Goal: Task Accomplishment & Management: Use online tool/utility

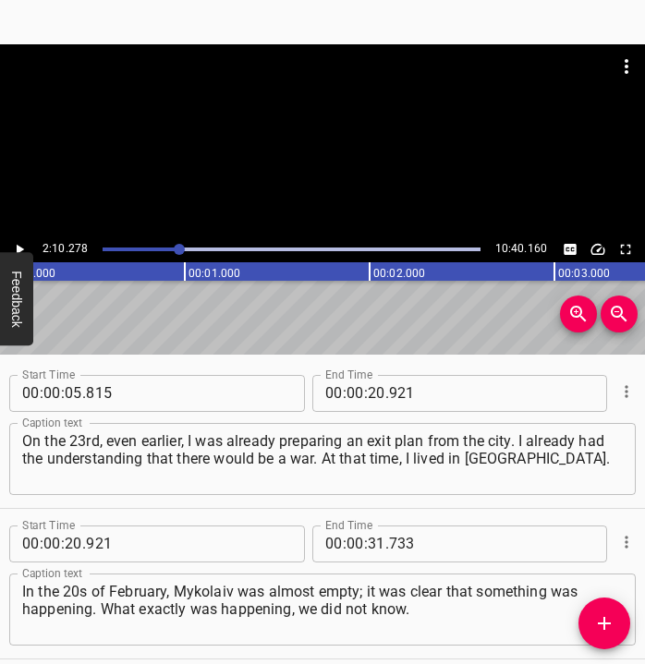
scroll to position [1283, 0]
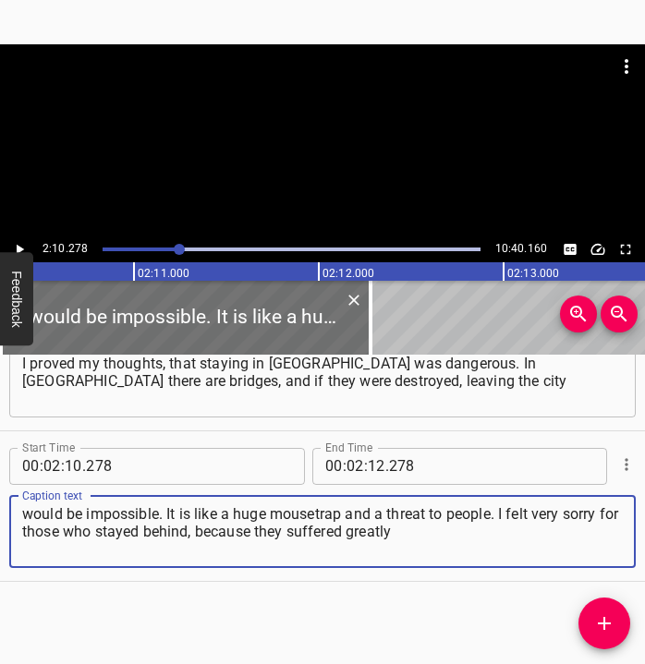
click at [20, 245] on icon "Play/Pause" at bounding box center [19, 249] width 17 height 17
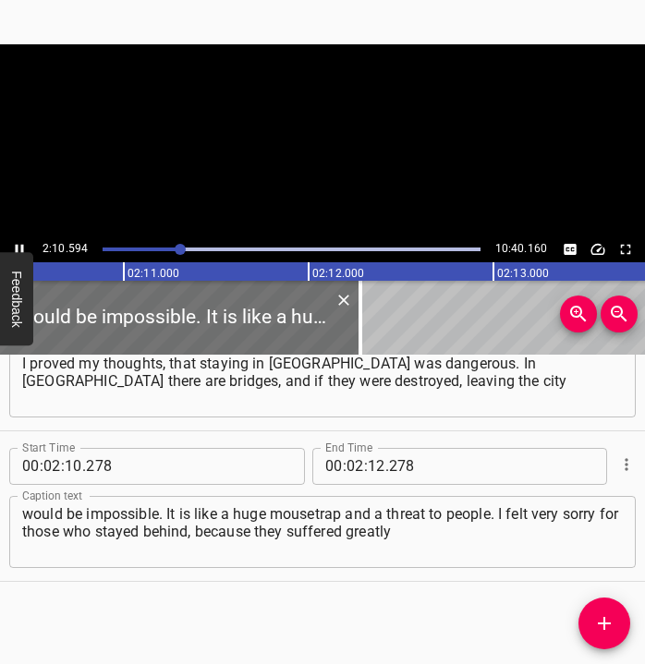
scroll to position [0, 24136]
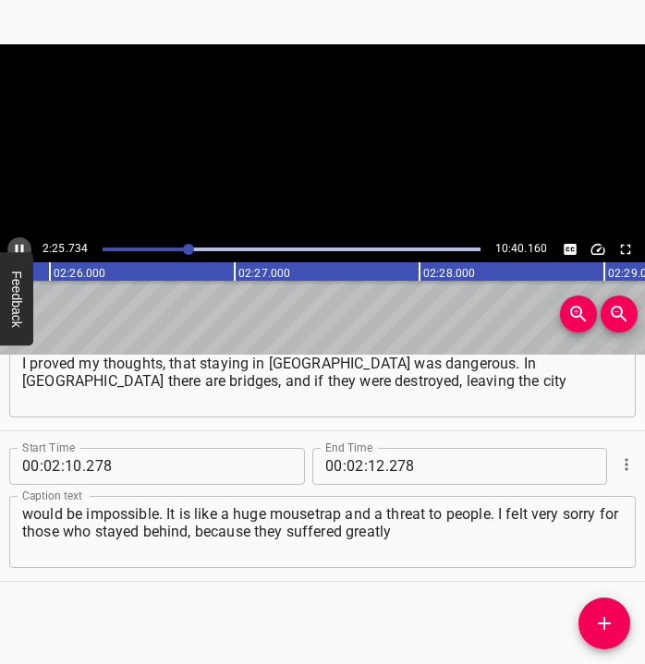
click at [19, 242] on icon "Play/Pause" at bounding box center [19, 249] width 17 height 17
click at [368, 467] on input "number" at bounding box center [377, 466] width 18 height 37
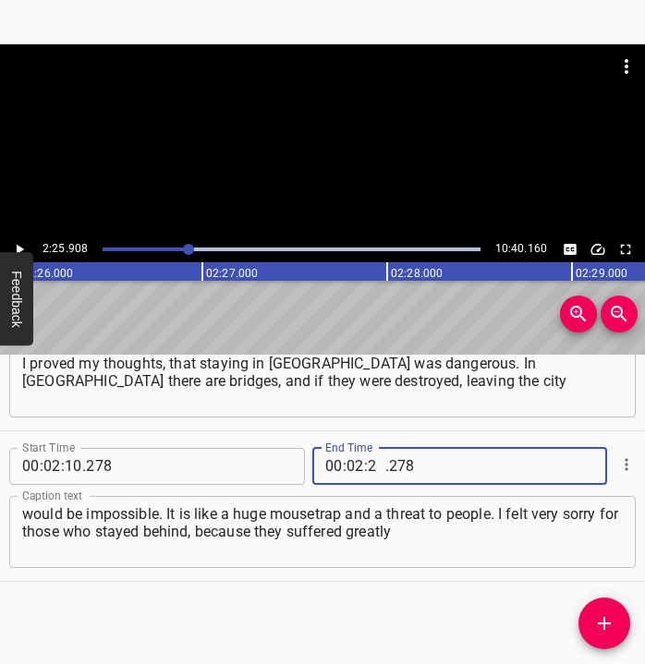
type input "25"
type input "908"
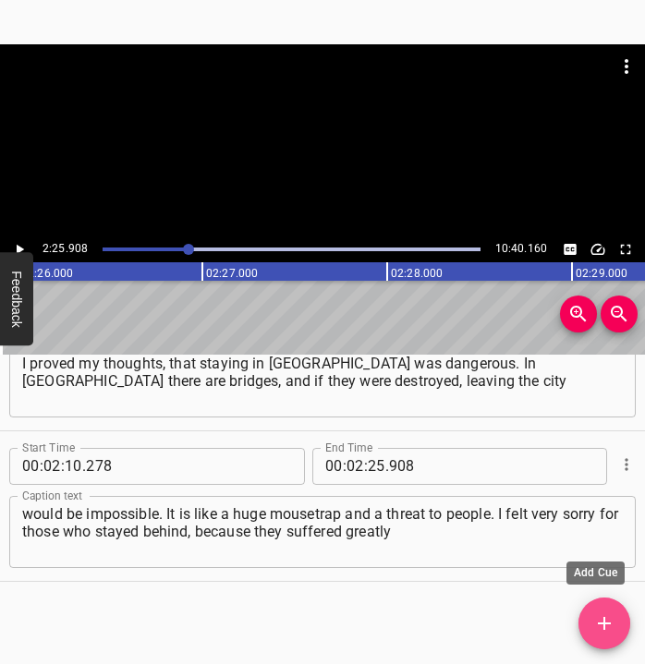
click at [614, 625] on icon "Add Cue" at bounding box center [604, 624] width 22 height 22
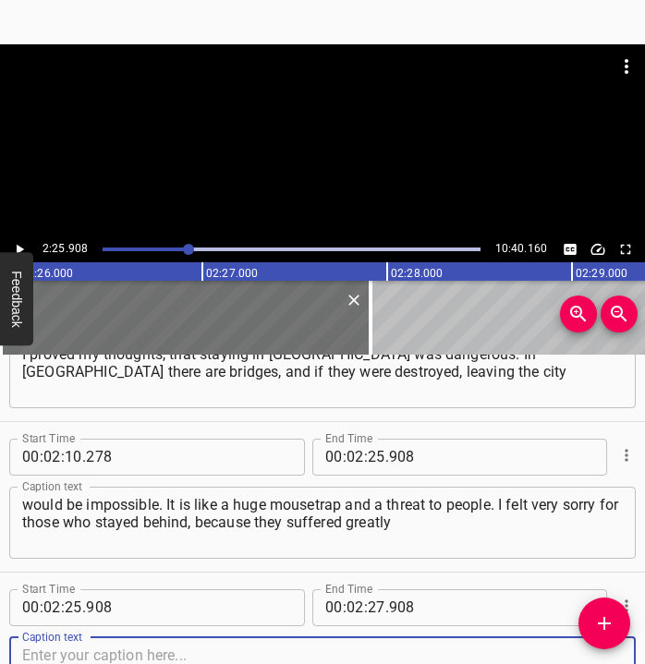
scroll to position [1433, 0]
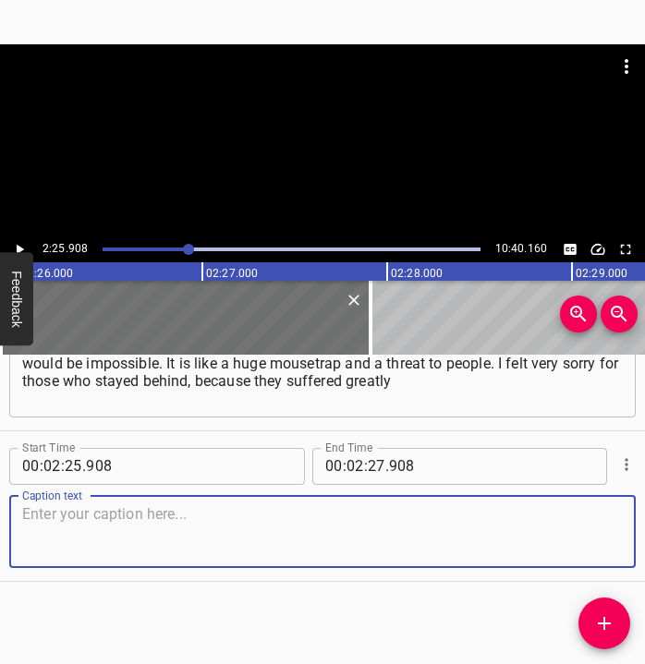
drag, startPoint x: 594, startPoint y: 530, endPoint x: 642, endPoint y: 504, distance: 55.0
click at [606, 524] on textarea at bounding box center [322, 531] width 601 height 53
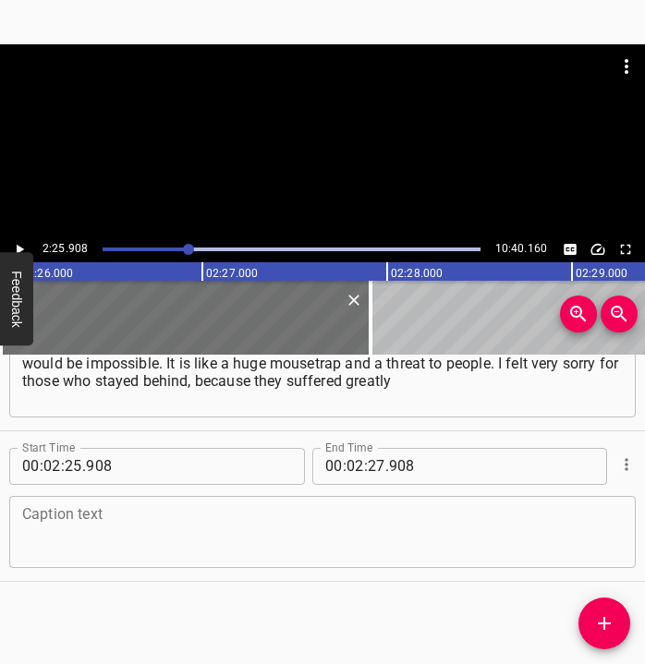
click at [46, 499] on div "Caption text" at bounding box center [322, 532] width 627 height 72
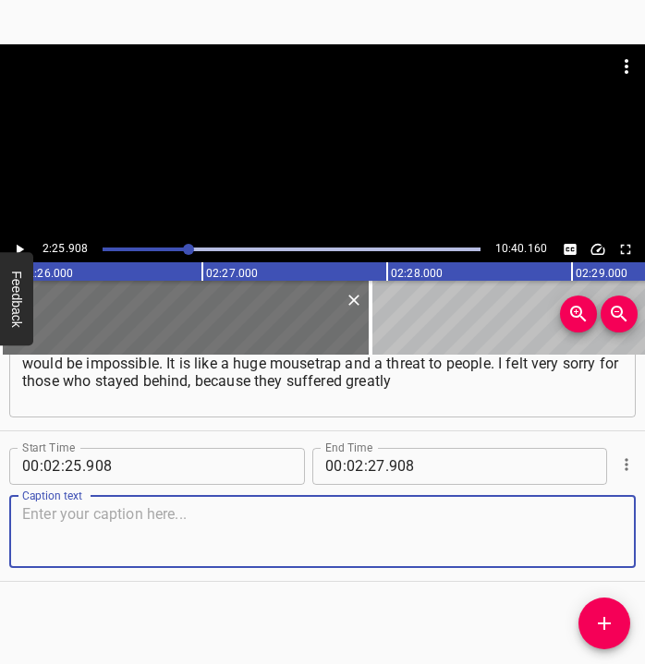
paste textarea "afterwards. The city was shelled in the summer, and again in the autumn. My acq…"
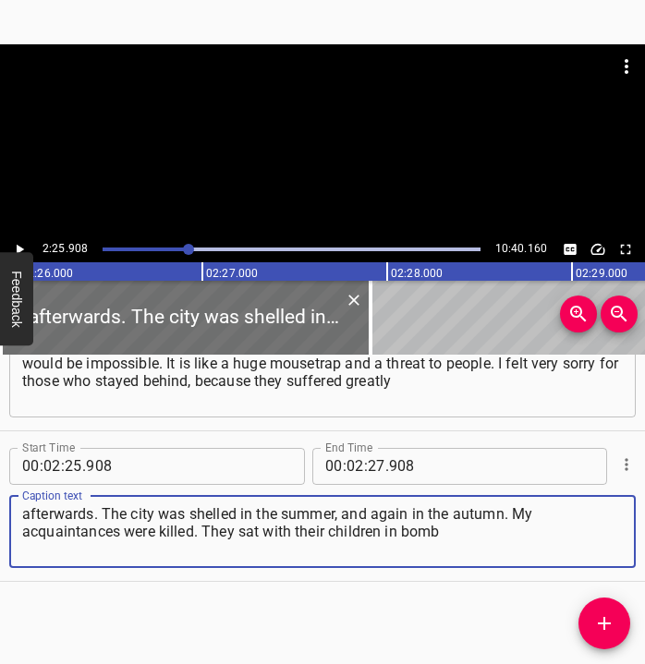
type textarea "afterwards. The city was shelled in the summer, and again in the autumn. My acq…"
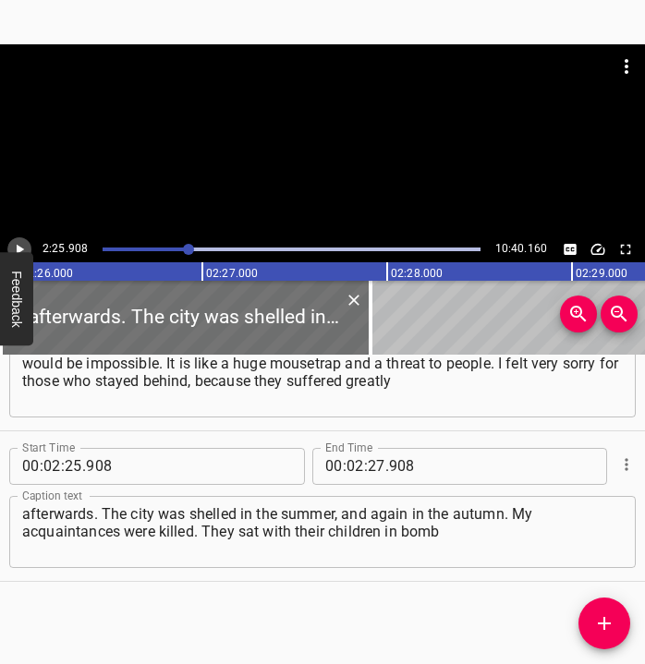
click at [24, 249] on icon "Play/Pause" at bounding box center [19, 249] width 17 height 17
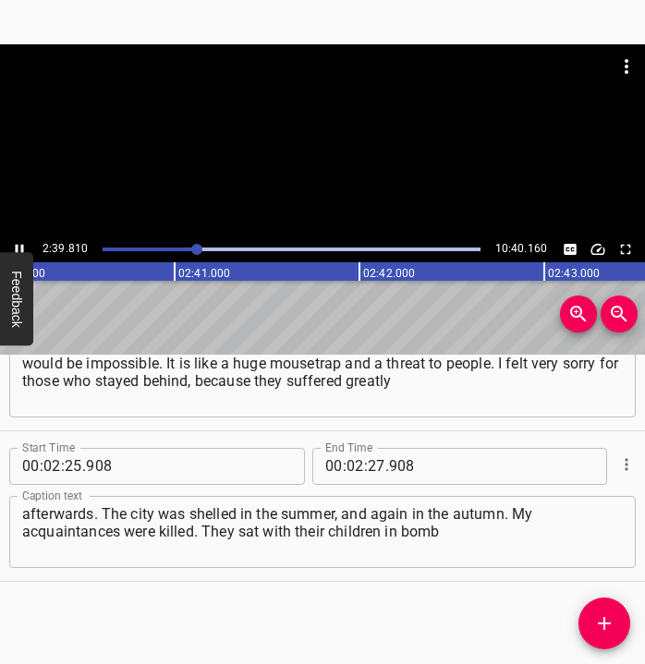
click at [21, 246] on icon "Play/Pause" at bounding box center [20, 249] width 8 height 10
click at [370, 464] on input "number" at bounding box center [377, 466] width 18 height 37
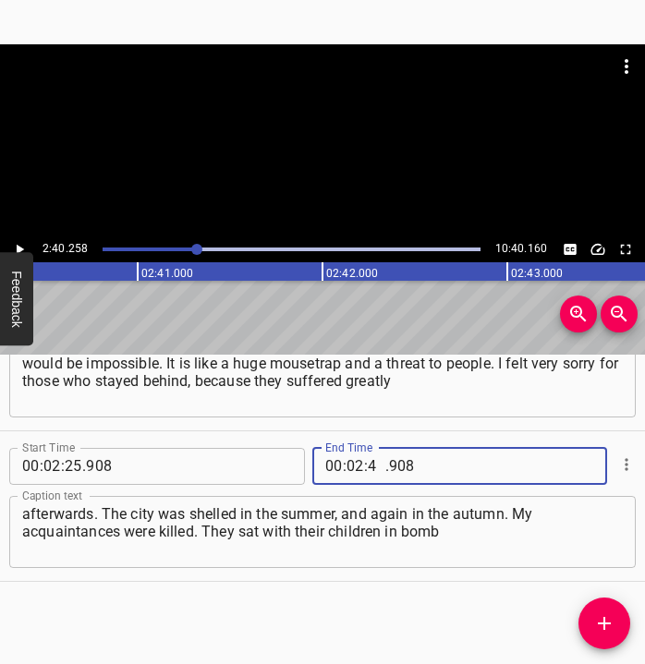
type input "40"
type input "258"
click at [597, 623] on icon "Add Cue" at bounding box center [604, 624] width 22 height 22
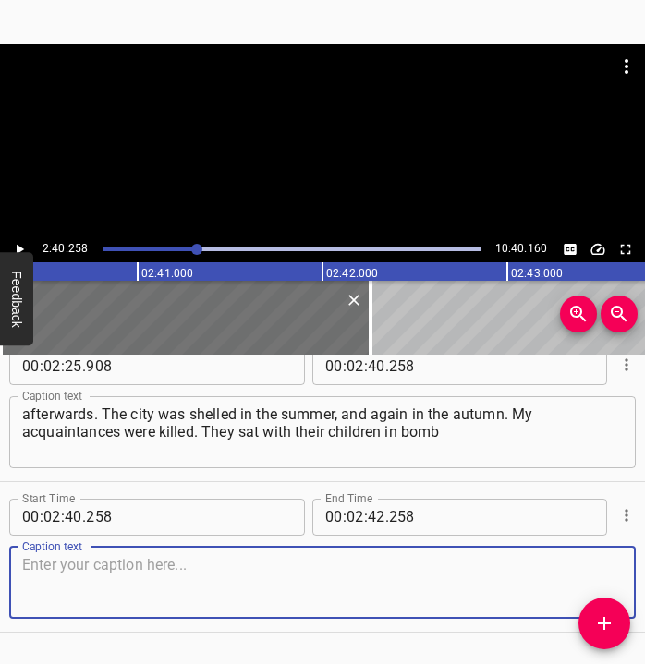
scroll to position [1584, 0]
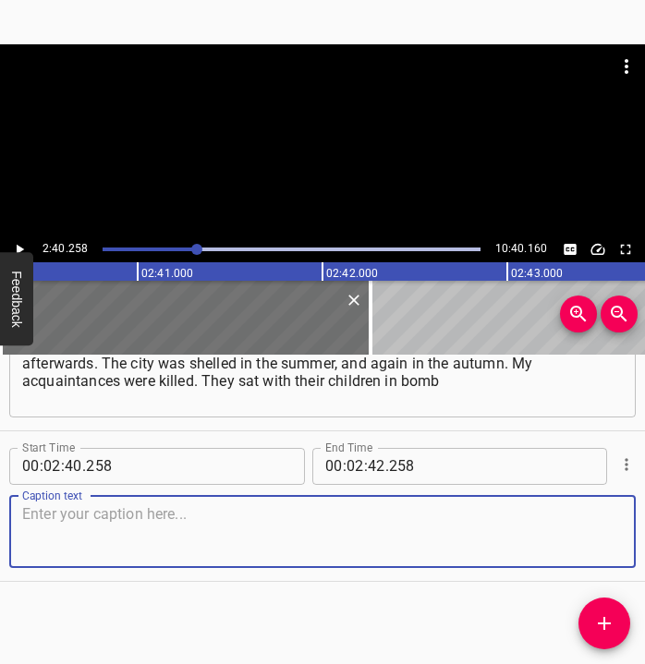
drag, startPoint x: 600, startPoint y: 543, endPoint x: 637, endPoint y: 529, distance: 39.8
click at [637, 529] on div "Start Time 00 : 00 : 05 . 815 Start Time End Time 00 : 00 : 20 . 921 End Time C…" at bounding box center [322, 510] width 645 height 311
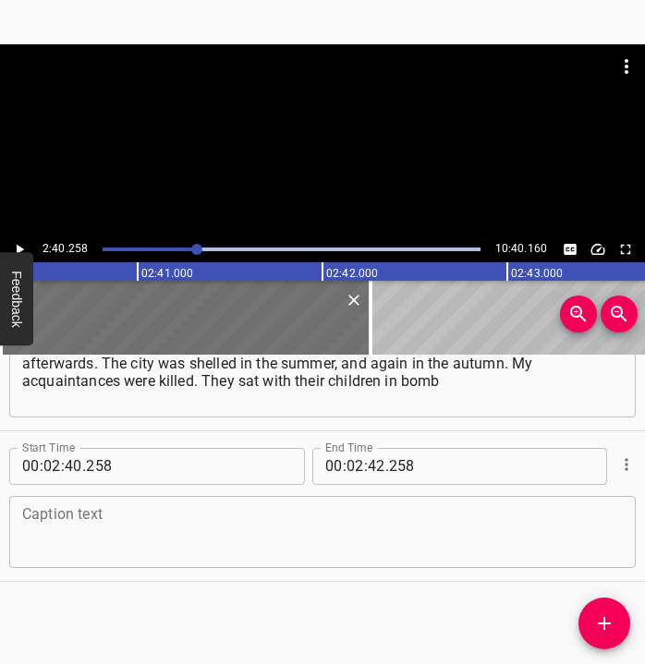
click at [119, 506] on textarea at bounding box center [322, 531] width 601 height 53
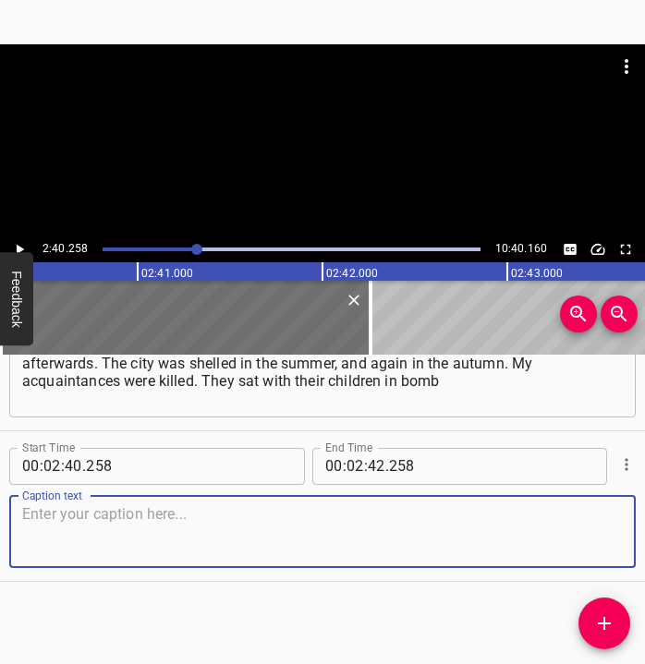
paste textarea "shelters when the rockets hit. It was terrifying. And you understand that you c…"
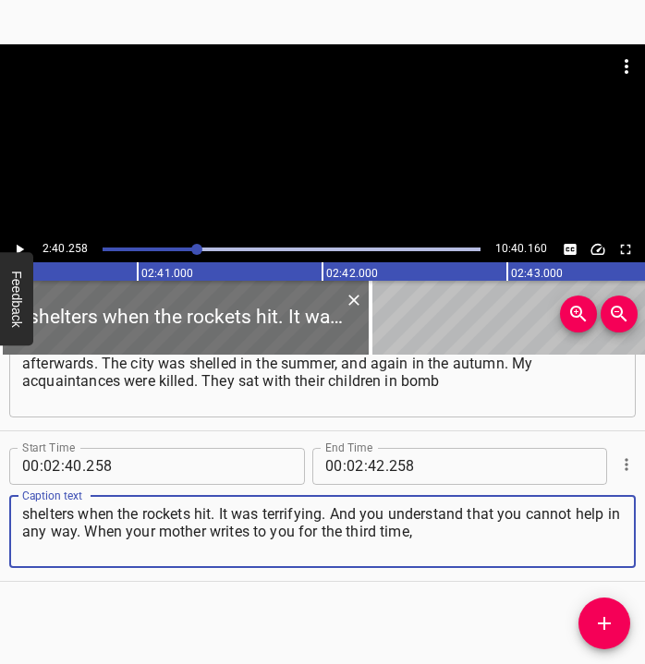
type textarea "shelters when the rockets hit. It was terrifying. And you understand that you c…"
click at [17, 248] on icon "Play/Pause" at bounding box center [20, 249] width 7 height 10
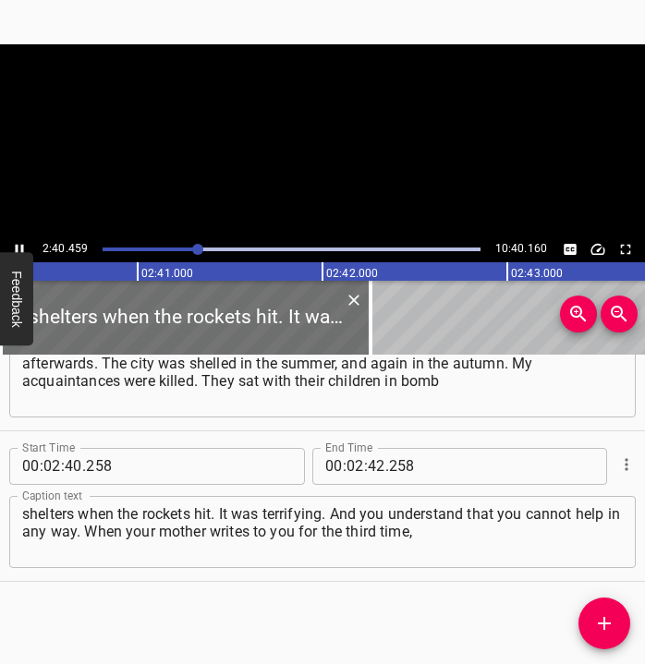
scroll to position [0, 29656]
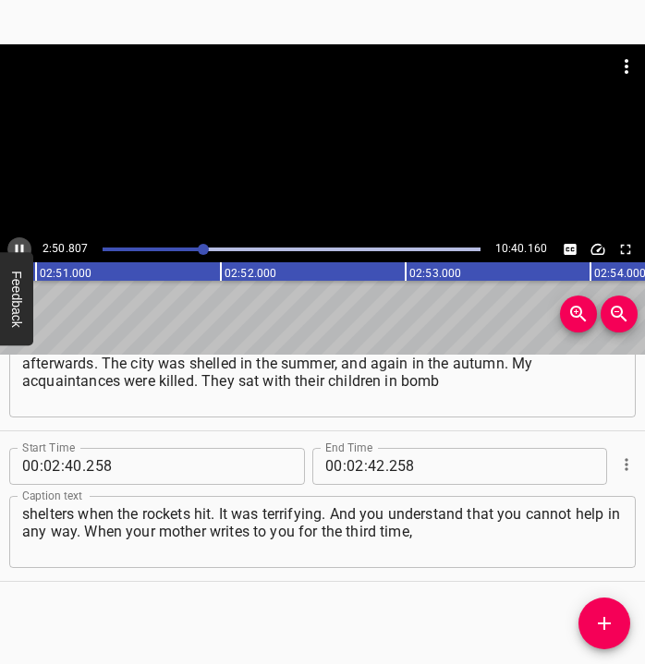
click at [19, 245] on icon "Play/Pause" at bounding box center [19, 249] width 17 height 17
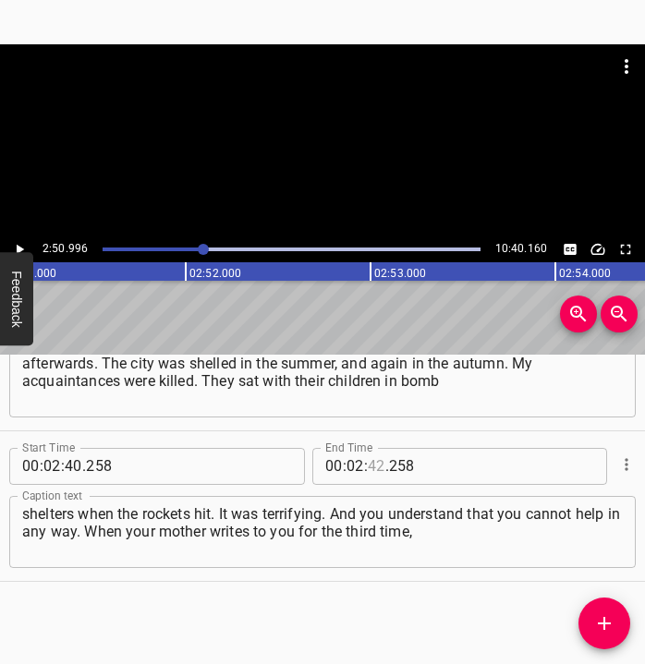
click at [368, 468] on input "number" at bounding box center [377, 466] width 18 height 37
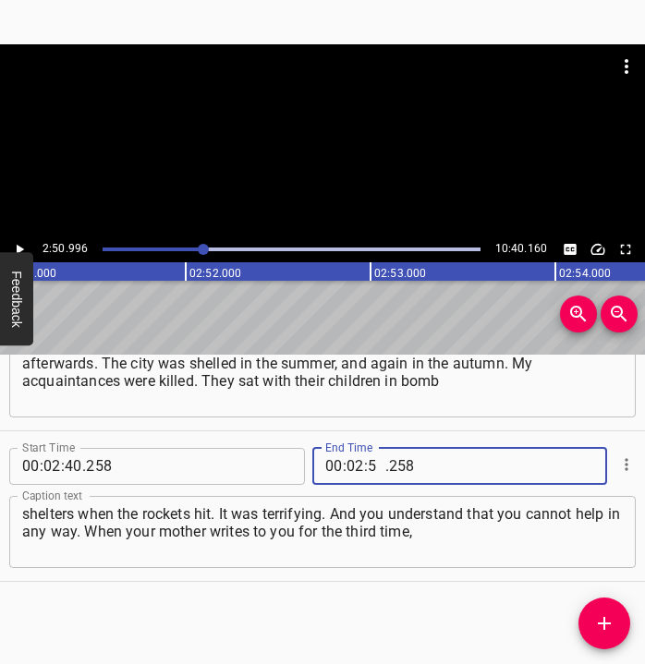
type input "50"
type input "996"
click at [618, 627] on span "Add Cue" at bounding box center [605, 624] width 52 height 22
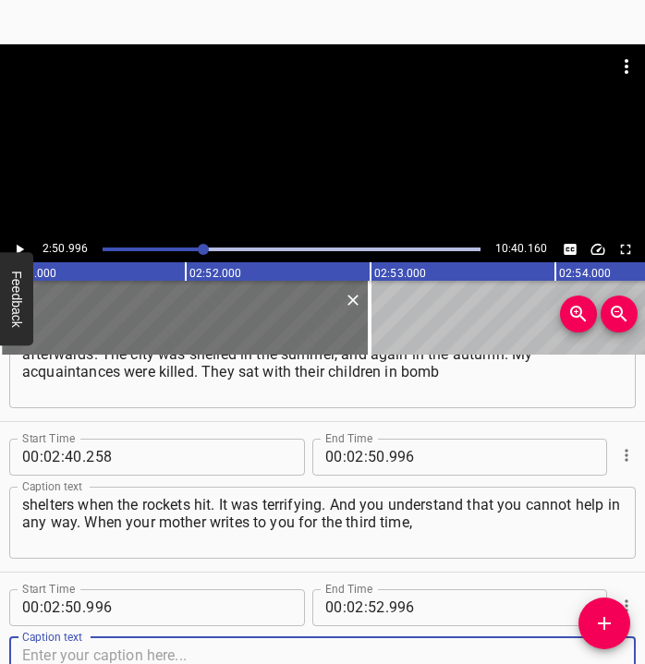
scroll to position [1735, 0]
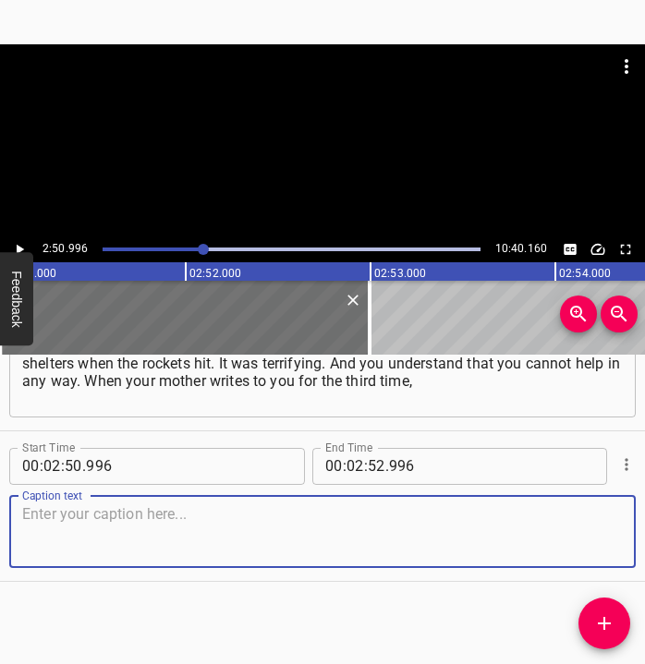
drag, startPoint x: 608, startPoint y: 547, endPoint x: 642, endPoint y: 535, distance: 36.2
click at [613, 545] on div "Caption text" at bounding box center [322, 532] width 627 height 72
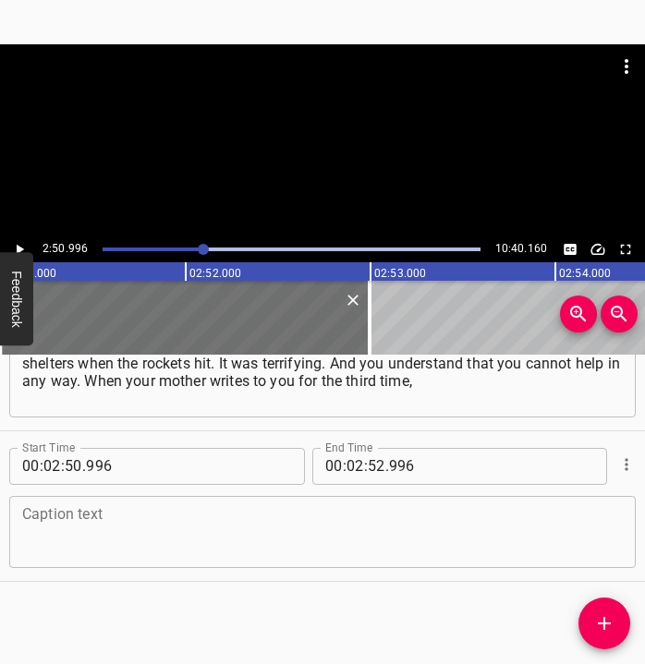
click at [242, 554] on textarea at bounding box center [322, 531] width 601 height 53
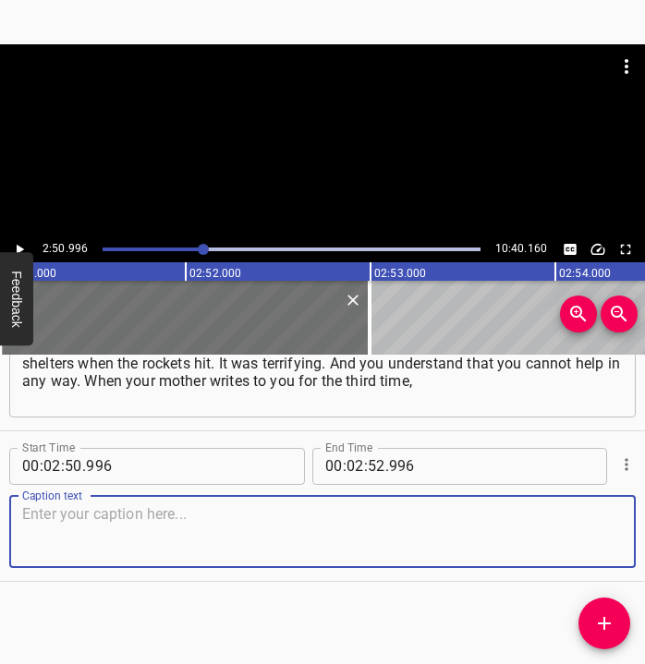
paste textarea "“farewell,” and it might be the last message, you sit there unable to do anythi…"
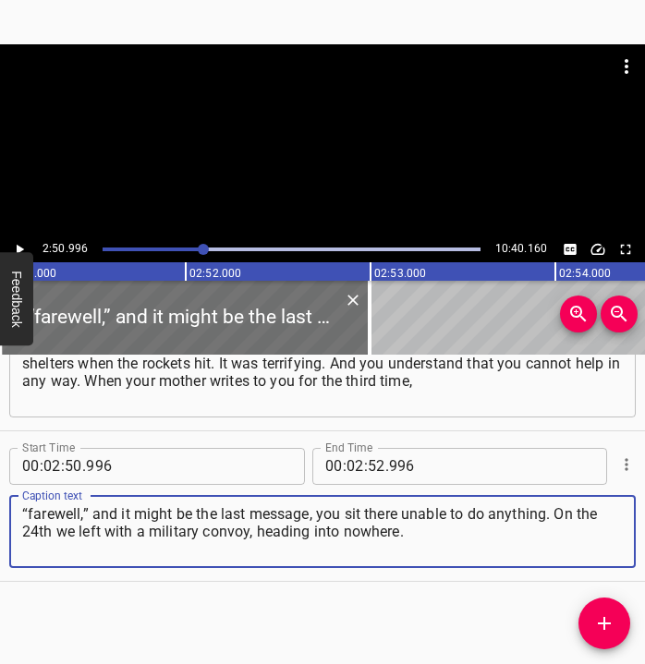
type textarea "“farewell,” and it might be the last message, you sit there unable to do anythi…"
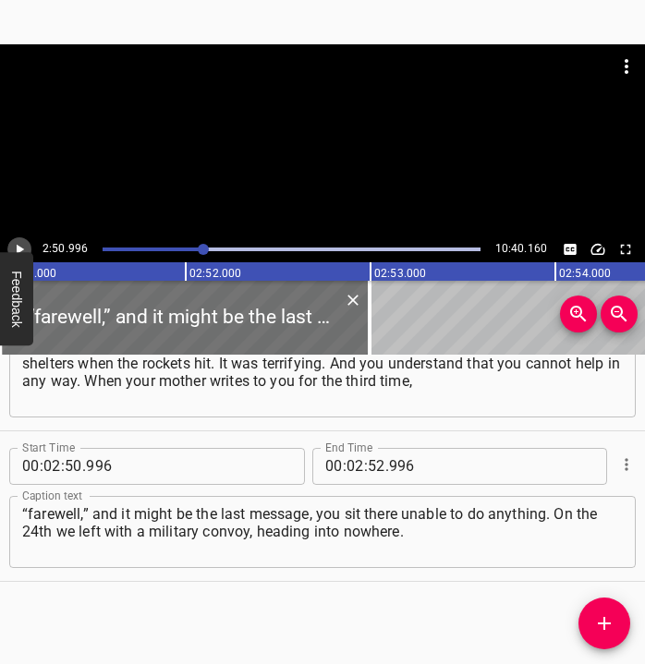
click at [21, 243] on icon "Play/Pause" at bounding box center [19, 249] width 17 height 17
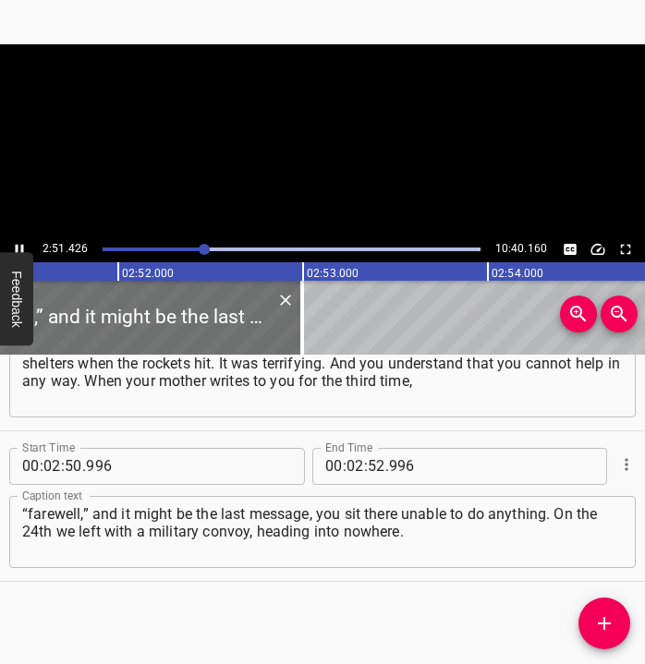
scroll to position [0, 31684]
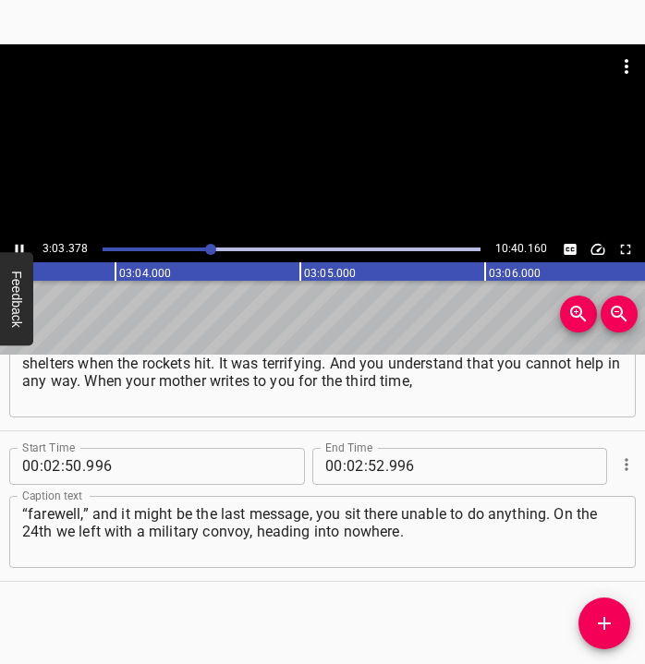
click at [16, 245] on icon "Play/Pause" at bounding box center [20, 249] width 8 height 10
click at [347, 461] on input "number" at bounding box center [356, 466] width 18 height 37
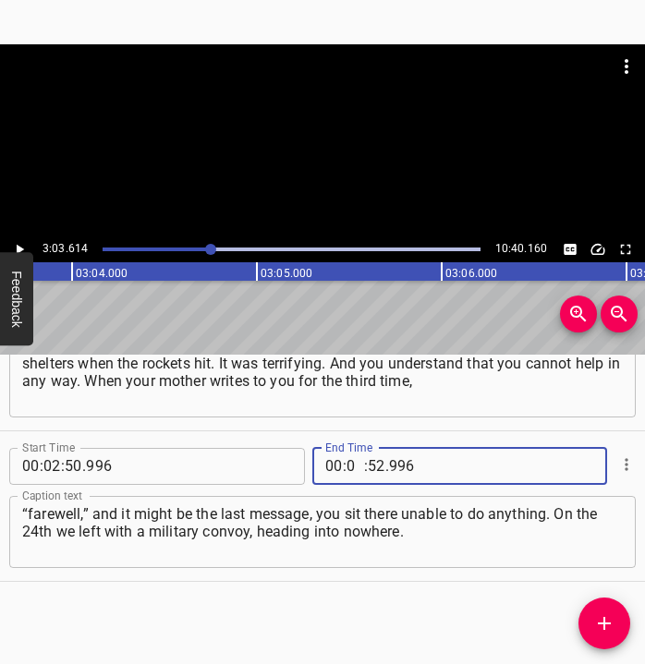
type input "03"
type input "614"
click at [615, 611] on button "Add Cue" at bounding box center [605, 624] width 52 height 52
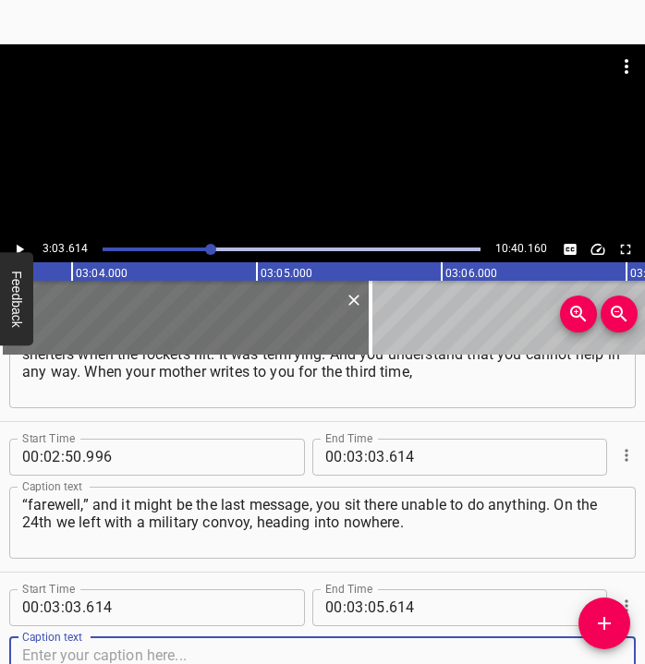
scroll to position [1885, 0]
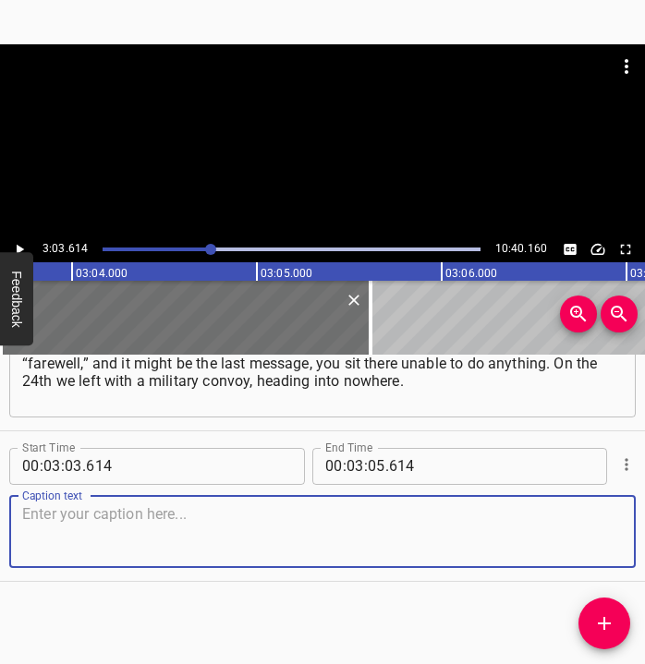
drag, startPoint x: 591, startPoint y: 527, endPoint x: 628, endPoint y: 511, distance: 41.0
click at [628, 511] on div "Start Time 00 : 03 : 03 . 614 Start Time End Time 00 : 03 : 05 . 614 End Time C…" at bounding box center [322, 507] width 645 height 150
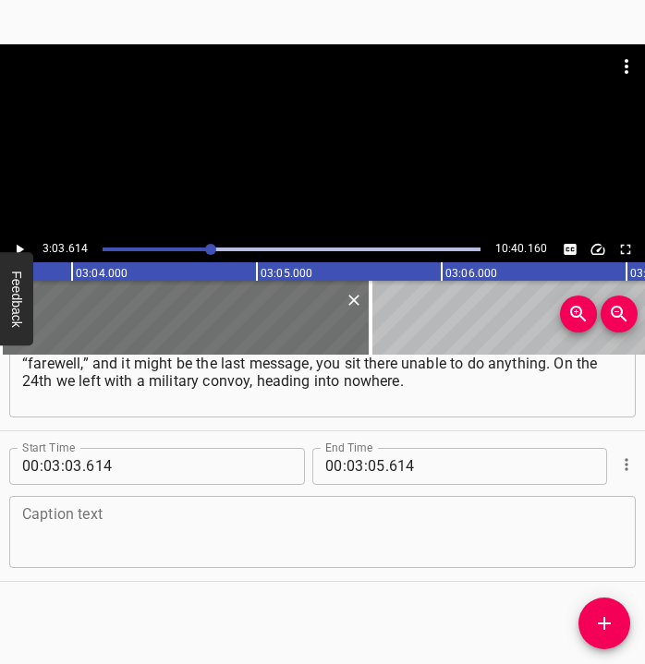
click at [63, 523] on textarea at bounding box center [322, 531] width 601 height 53
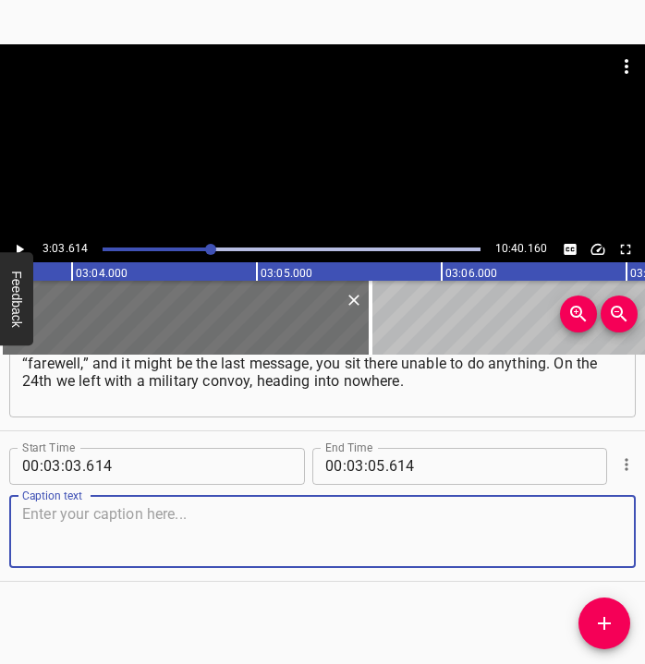
paste textarea "Cars with Kherson license plates were already standing on the highway. People w…"
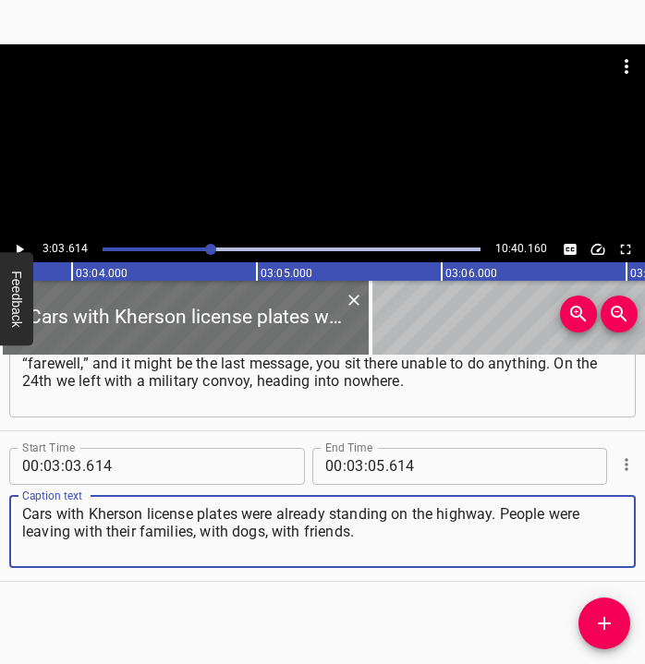
type textarea "Cars with Kherson license plates were already standing on the highway. People w…"
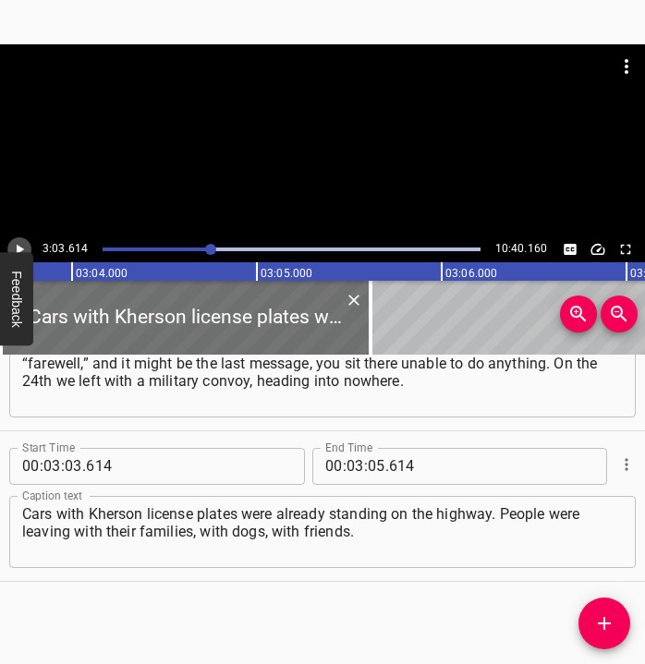
click at [18, 248] on icon "Play/Pause" at bounding box center [20, 249] width 7 height 10
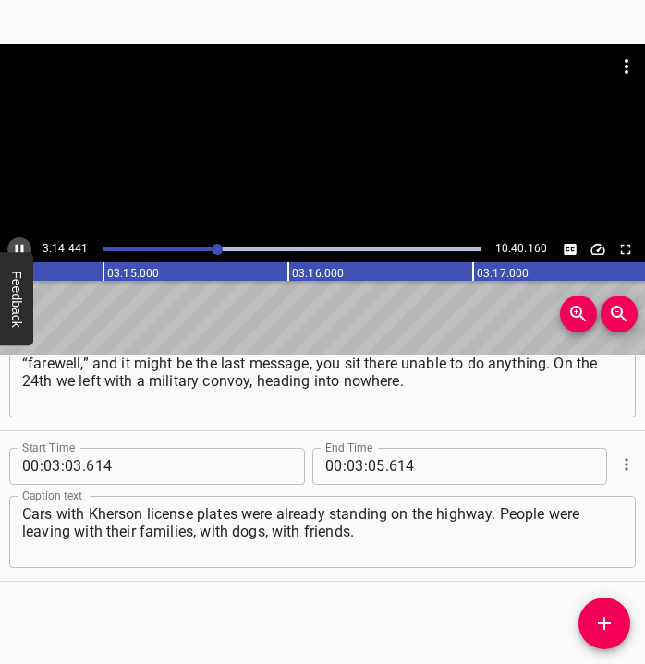
click at [18, 246] on icon "Play/Pause" at bounding box center [20, 249] width 8 height 10
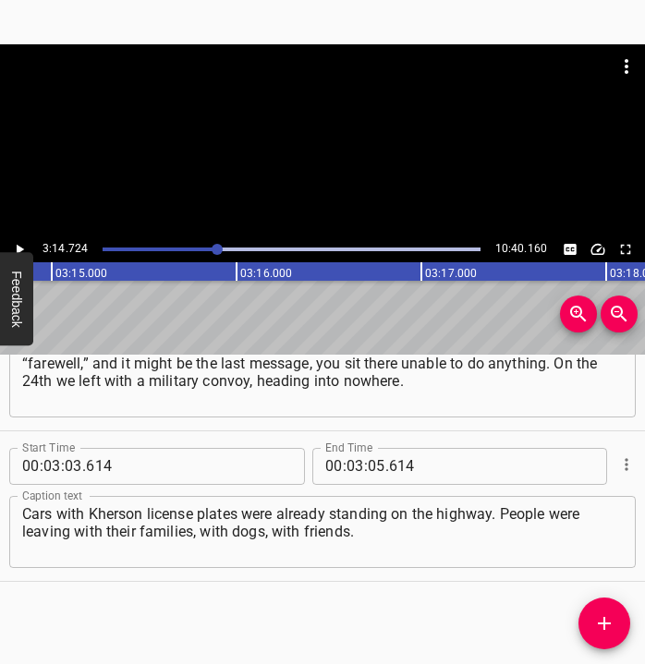
click at [18, 246] on icon "Play/Pause" at bounding box center [20, 249] width 7 height 10
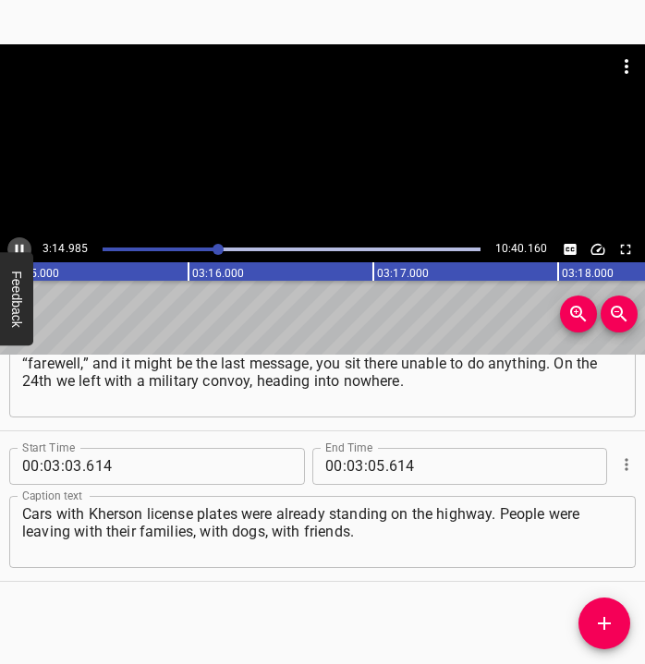
click at [18, 246] on icon "Play/Pause" at bounding box center [20, 249] width 8 height 10
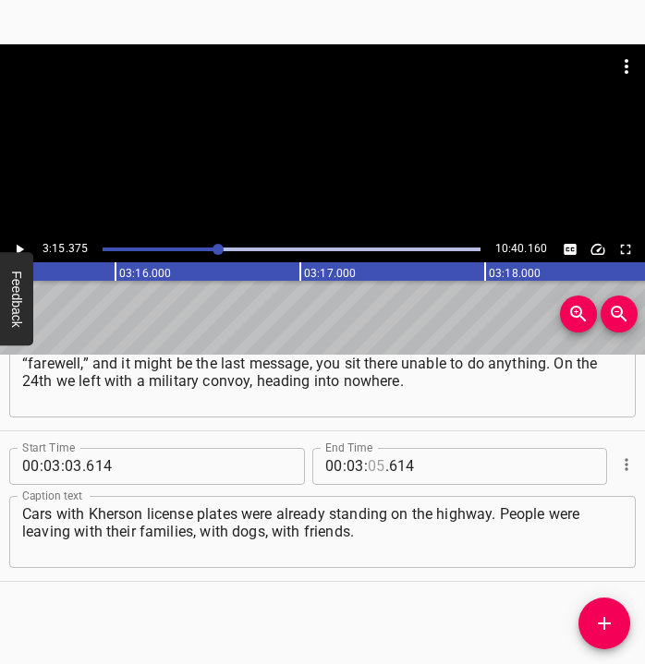
click at [370, 464] on input "number" at bounding box center [377, 466] width 18 height 37
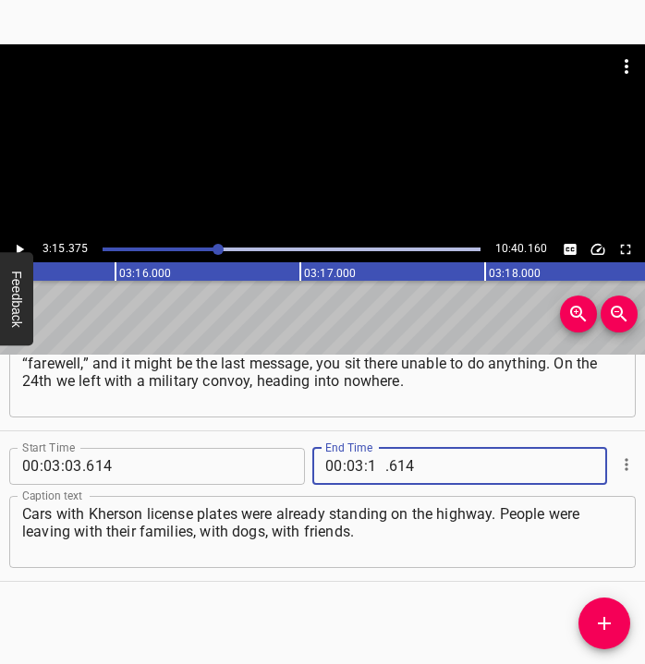
type input "15"
type input "375"
click at [603, 621] on icon "Add Cue" at bounding box center [604, 624] width 22 height 22
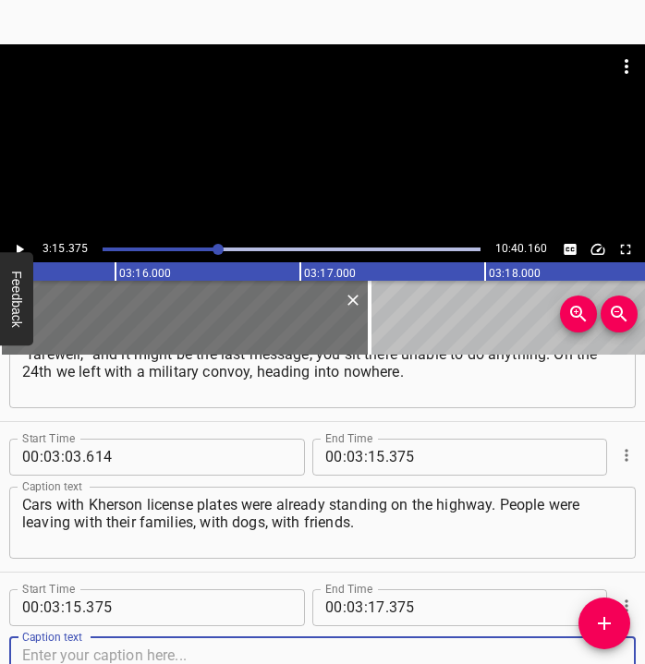
scroll to position [2036, 0]
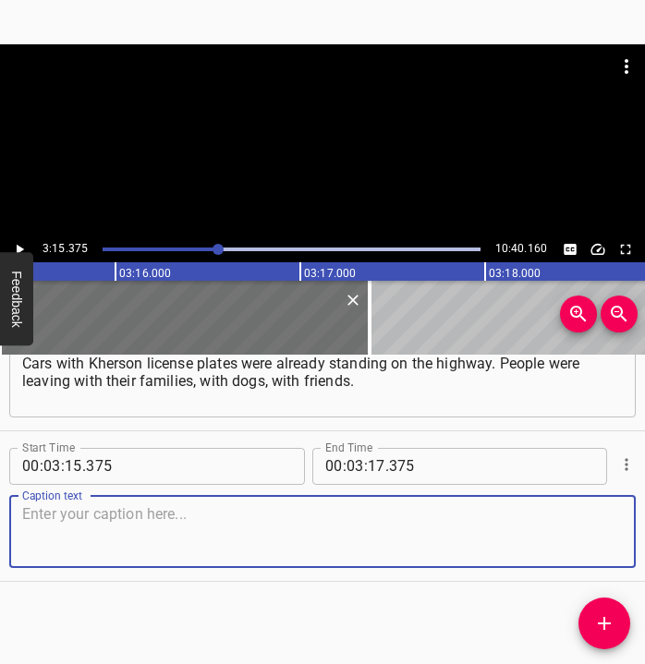
drag, startPoint x: 596, startPoint y: 536, endPoint x: 642, endPoint y: 525, distance: 47.5
click at [610, 533] on div "Caption text" at bounding box center [322, 532] width 627 height 72
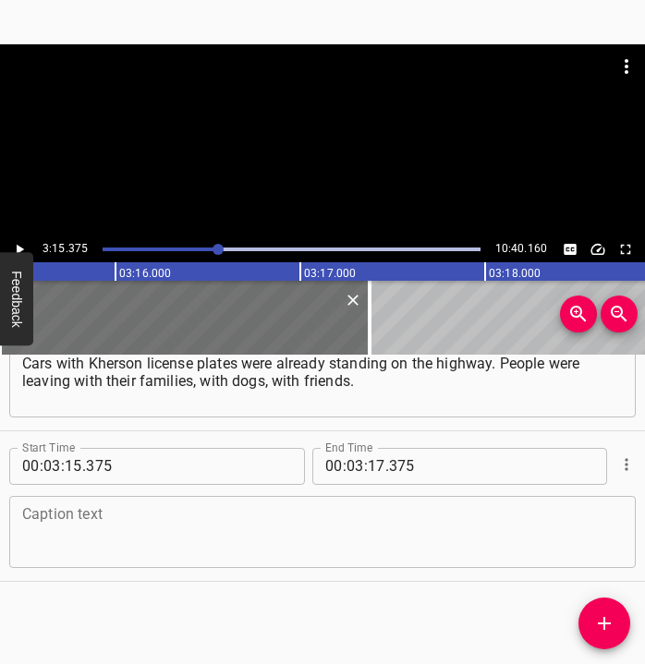
click at [166, 524] on textarea at bounding box center [322, 531] width 601 height 53
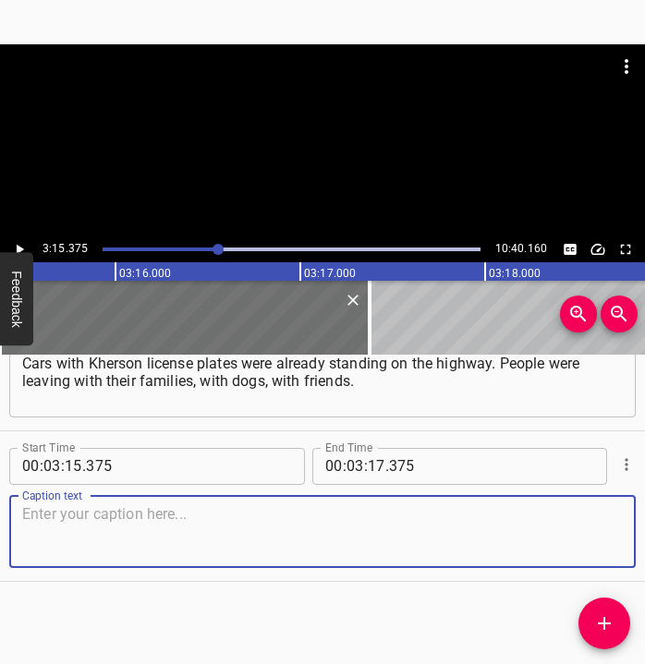
paste textarea "They left and stood on the highway, deciding what to do next, because no one kn…"
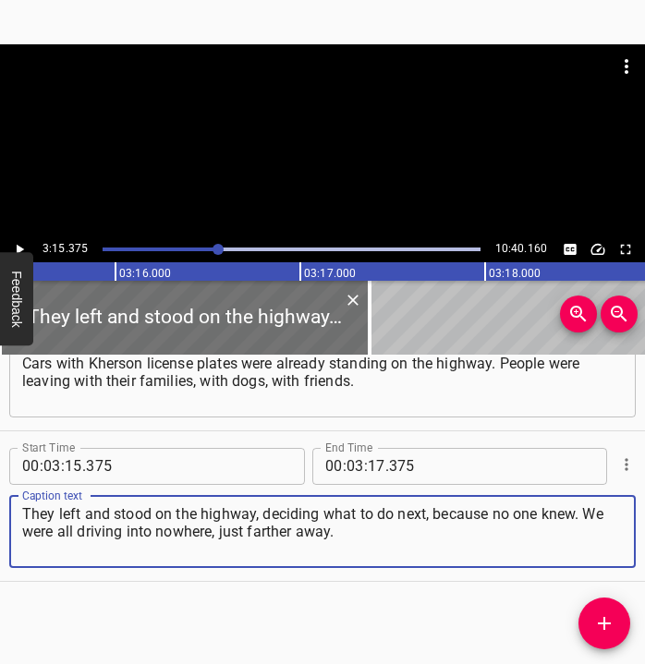
type textarea "They left and stood on the highway, deciding what to do next, because no one kn…"
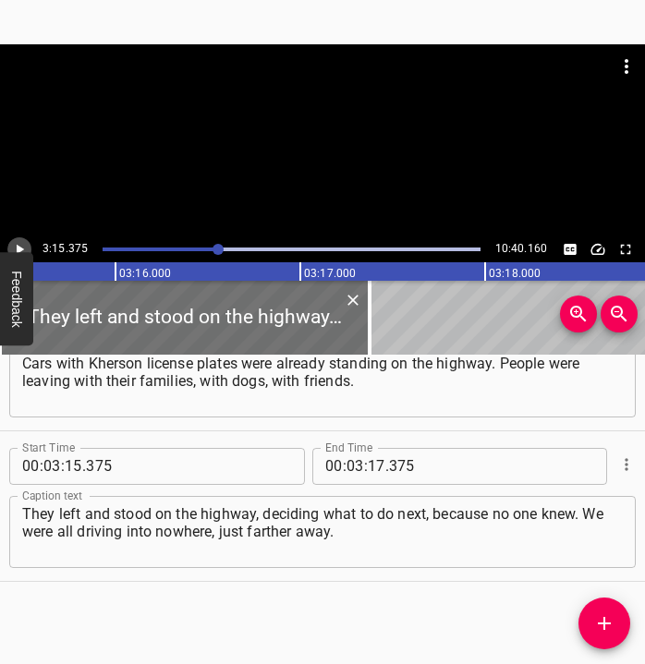
click at [20, 241] on icon "Play/Pause" at bounding box center [19, 249] width 17 height 17
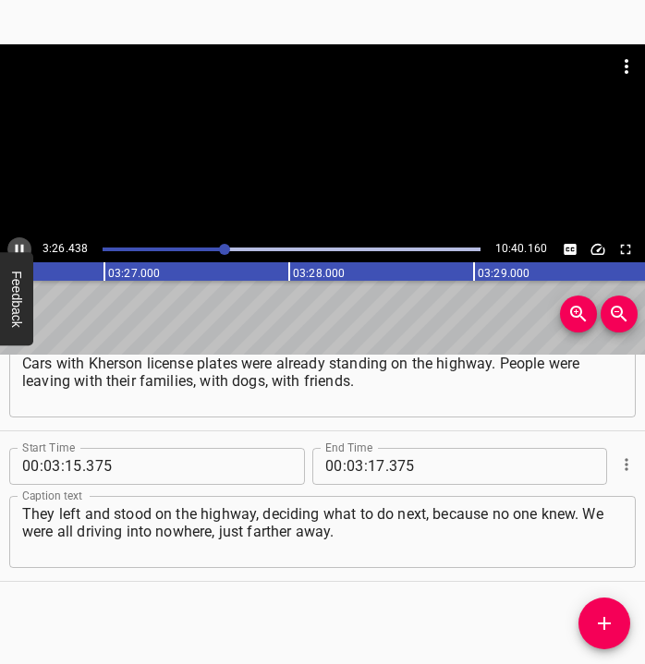
click at [20, 245] on icon "Play/Pause" at bounding box center [19, 249] width 17 height 17
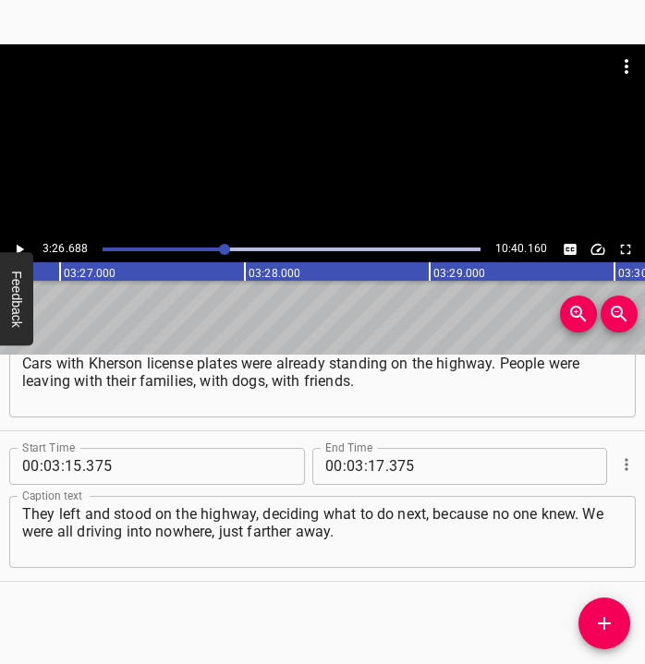
scroll to position [0, 38201]
click at [372, 462] on input "number" at bounding box center [377, 466] width 18 height 37
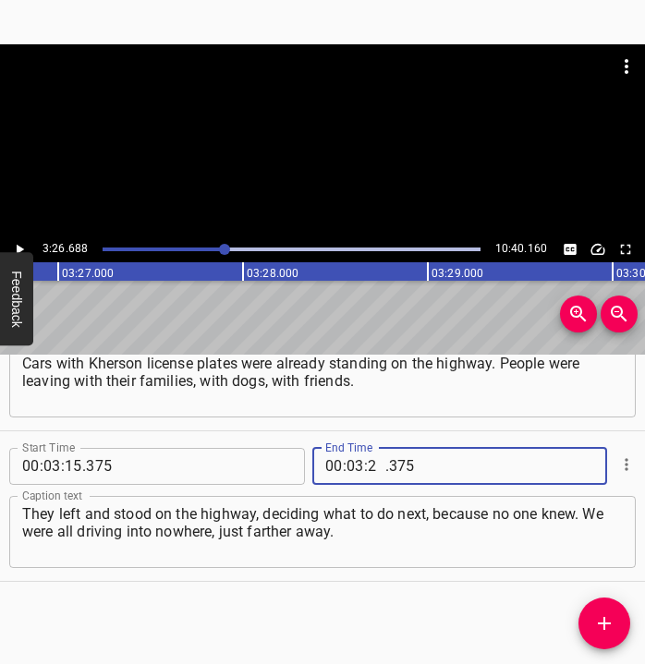
type input "26"
type input "688"
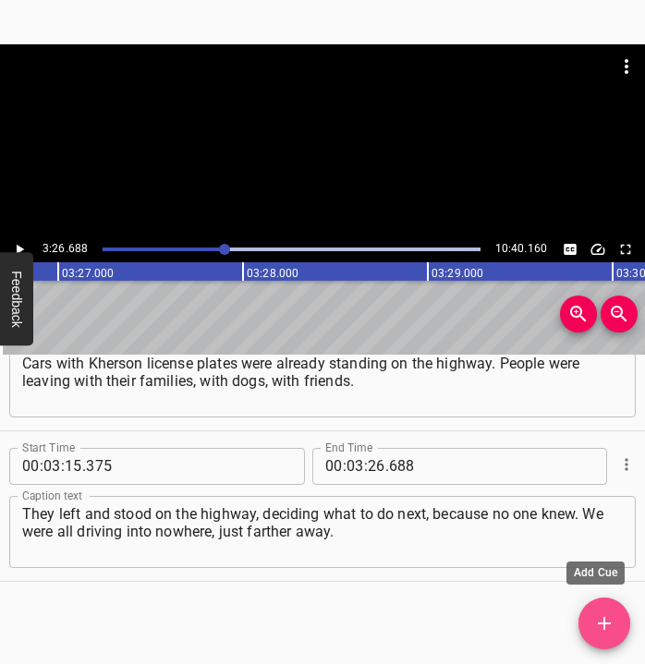
click at [617, 621] on span "Add Cue" at bounding box center [605, 624] width 52 height 22
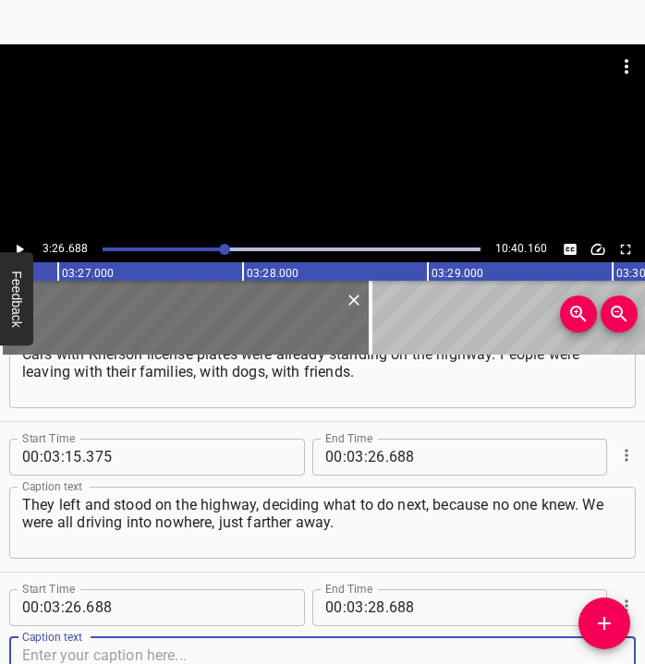
scroll to position [2186, 0]
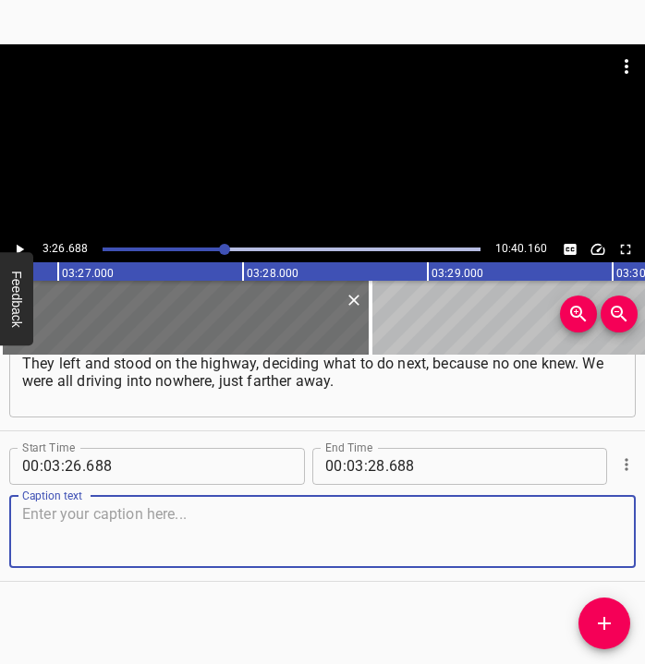
drag, startPoint x: 588, startPoint y: 542, endPoint x: 617, endPoint y: 536, distance: 30.1
click at [607, 538] on div "Caption text" at bounding box center [322, 532] width 627 height 72
click at [77, 541] on textarea at bounding box center [322, 531] width 601 height 53
paste textarea "We went to a village in [GEOGRAPHIC_DATA] region. We remembered that my ex-husb…"
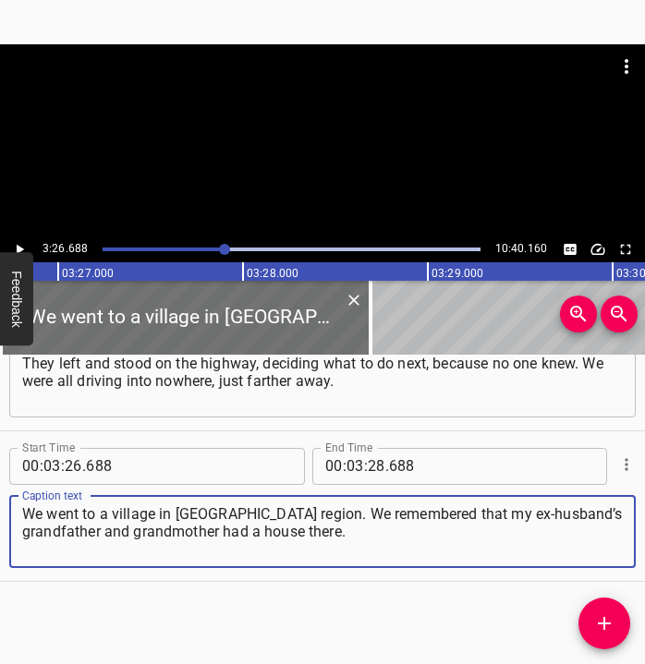
type textarea "We went to a village in [GEOGRAPHIC_DATA] region. We remembered that my ex-husb…"
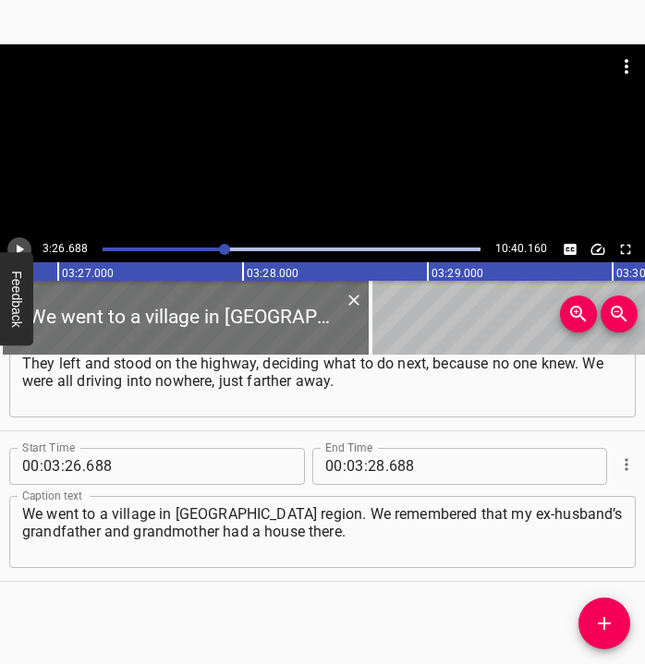
click at [18, 246] on icon "Play/Pause" at bounding box center [20, 249] width 7 height 10
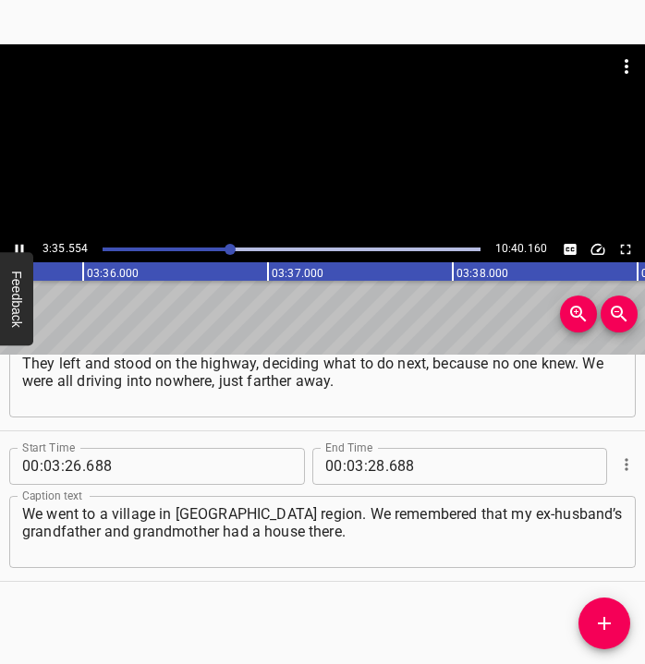
click at [19, 243] on icon "Play/Pause" at bounding box center [19, 249] width 17 height 17
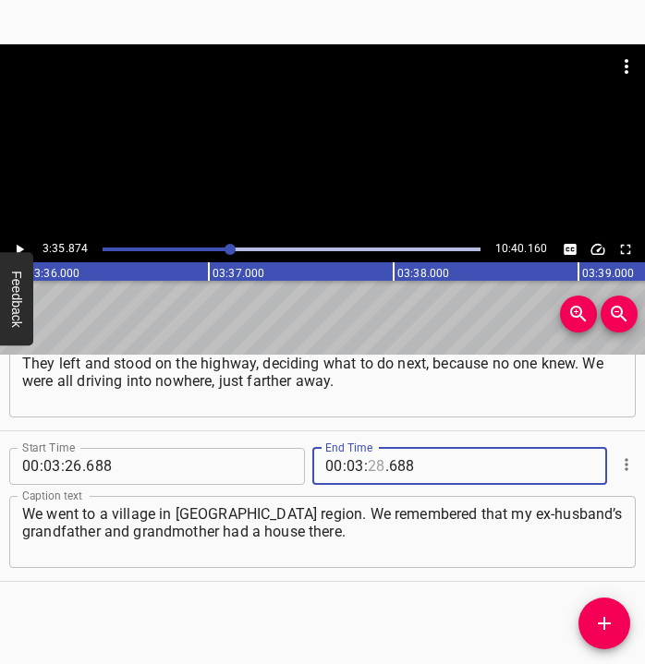
click at [368, 464] on input "number" at bounding box center [377, 466] width 18 height 37
type input "35"
type input "874"
click at [598, 624] on icon "Add Cue" at bounding box center [604, 623] width 13 height 13
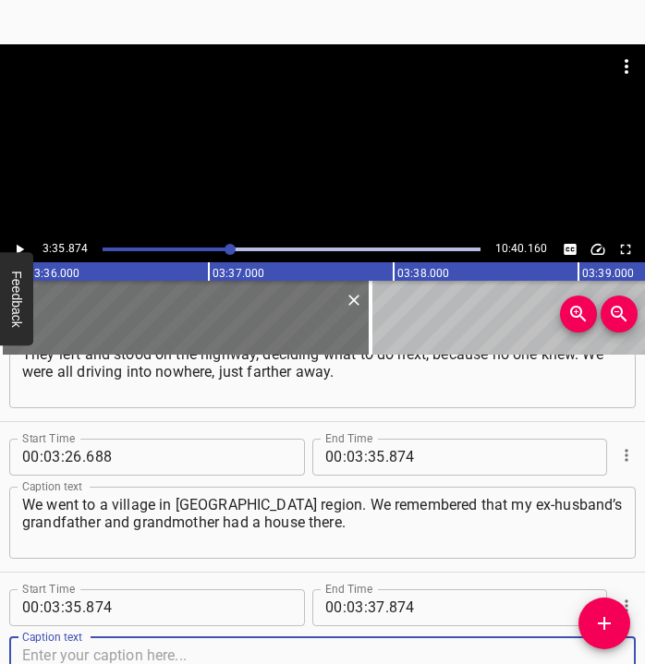
scroll to position [2337, 0]
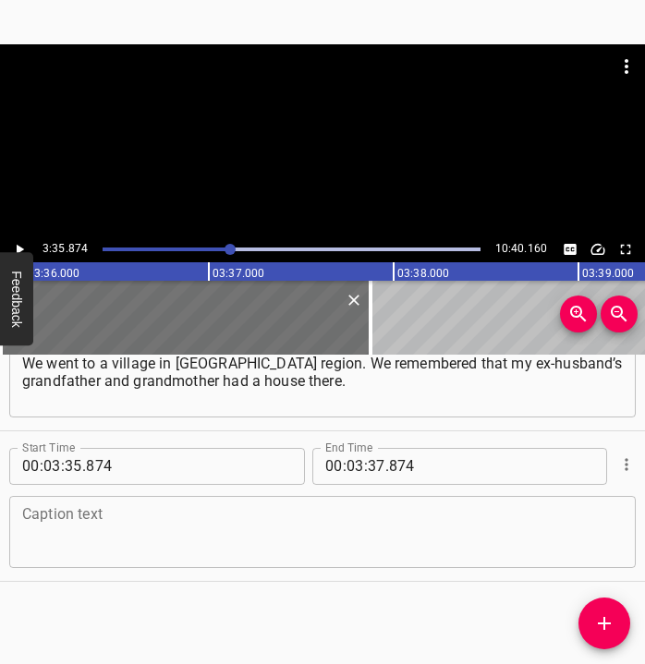
click at [608, 554] on div "Caption text" at bounding box center [322, 532] width 627 height 72
click at [81, 538] on textarea at bounding box center [322, 531] width 601 height 53
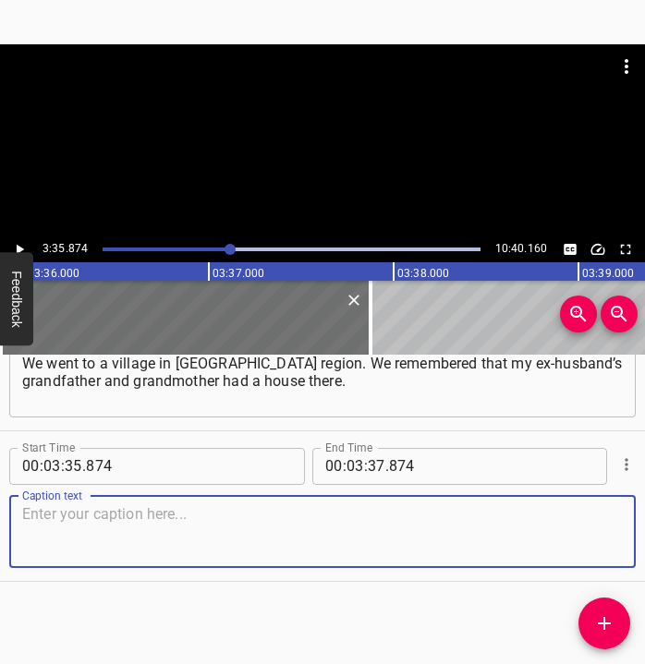
paste textarea "I said: “Listen, no one will ever get there.” So we went. It was frightening, b…"
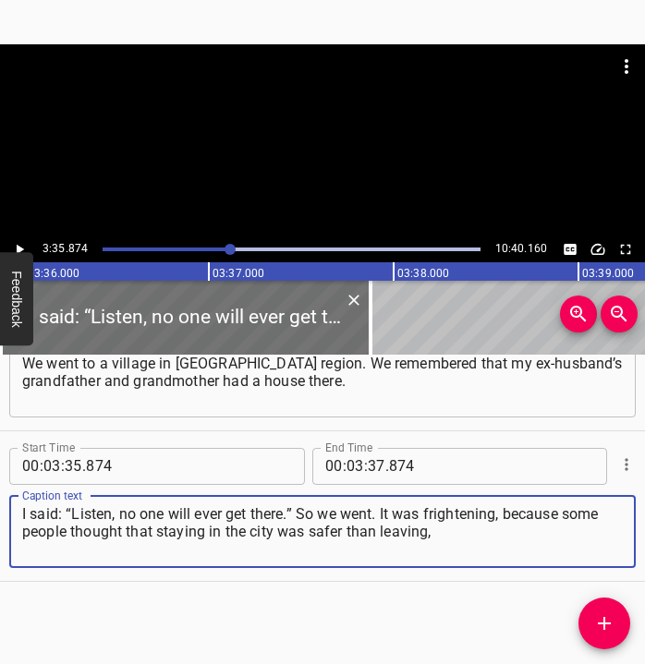
type textarea "I said: “Listen, no one will ever get there.” So we went. It was frightening, b…"
click at [18, 243] on icon "Play/Pause" at bounding box center [19, 249] width 17 height 17
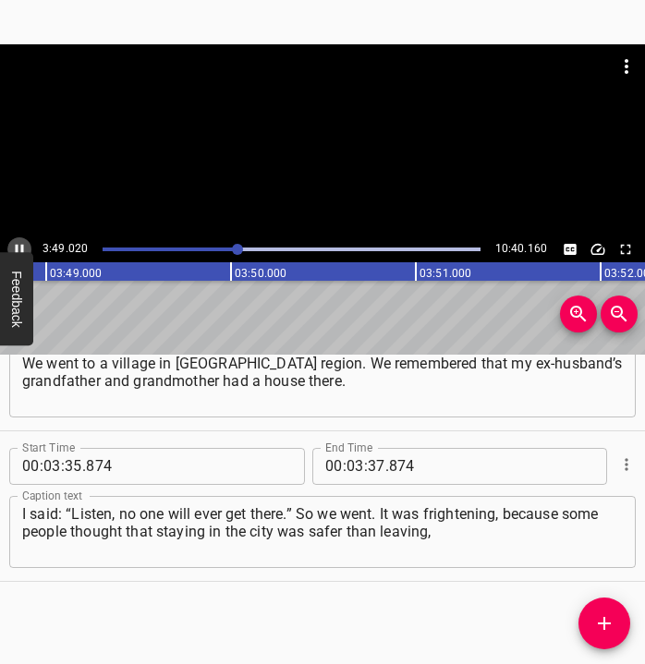
click at [15, 247] on icon "Play/Pause" at bounding box center [19, 249] width 17 height 17
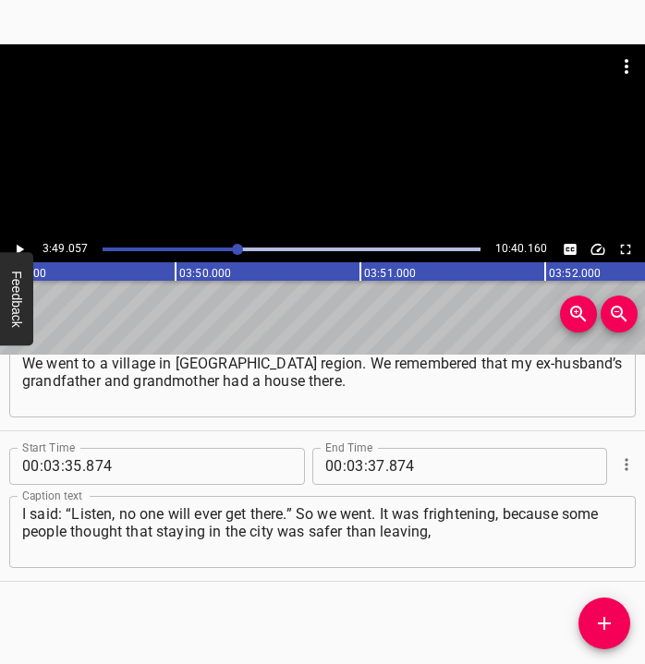
scroll to position [0, 42335]
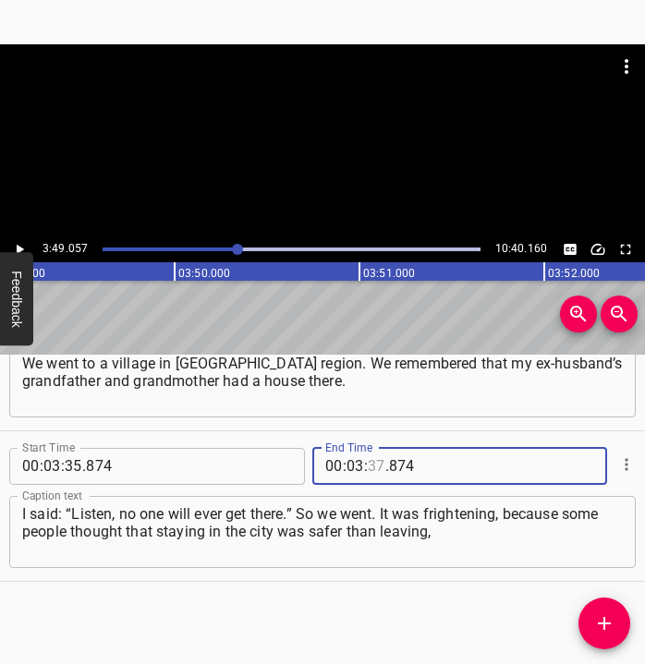
click at [371, 460] on input "number" at bounding box center [377, 466] width 18 height 37
type input "49"
type input "057"
click at [600, 620] on icon "Add Cue" at bounding box center [604, 624] width 22 height 22
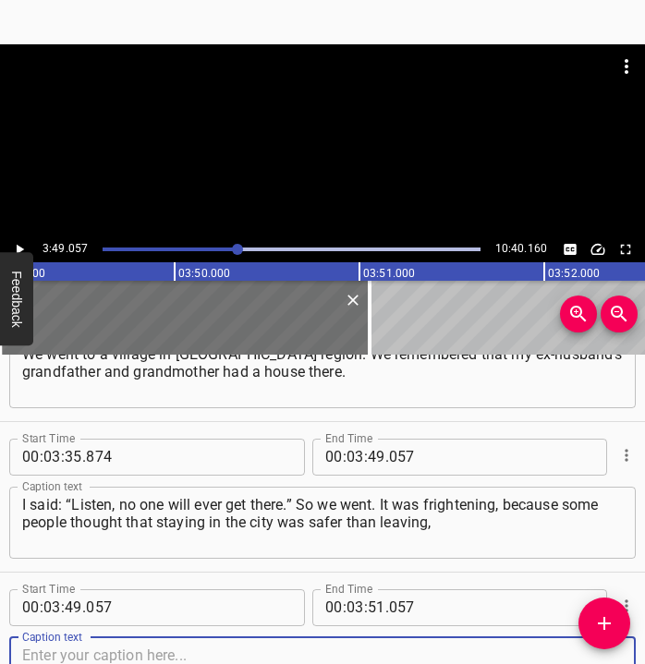
scroll to position [2488, 0]
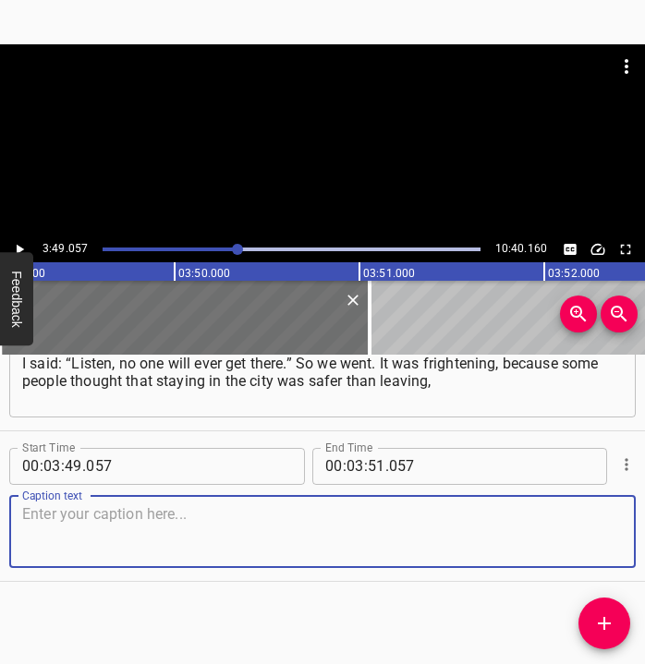
drag, startPoint x: 592, startPoint y: 525, endPoint x: 637, endPoint y: 517, distance: 45.1
click at [600, 524] on textarea at bounding box center [322, 531] width 601 height 53
click at [76, 525] on textarea at bounding box center [322, 531] width 601 height 53
paste textarea "since planes were flying overhead, and the only way out was with the military c…"
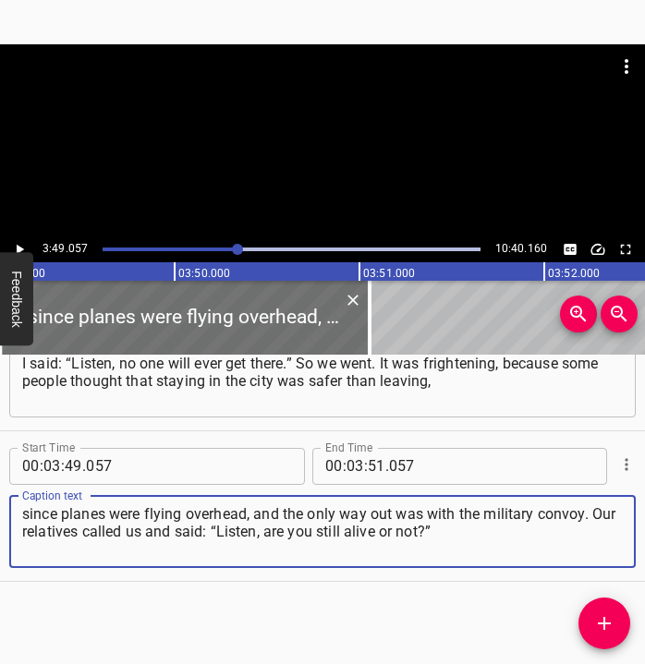
type textarea "since planes were flying overhead, and the only way out was with the military c…"
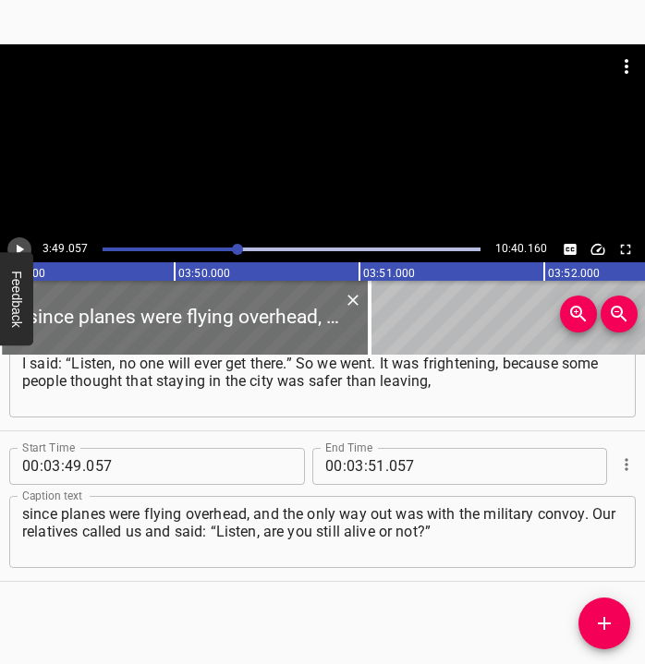
click at [24, 242] on icon "Play/Pause" at bounding box center [19, 249] width 17 height 17
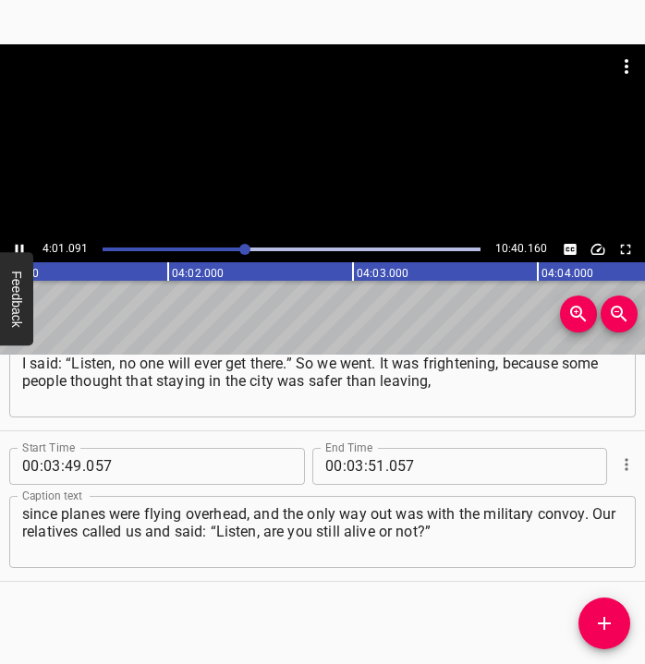
click at [18, 245] on icon "Play/Pause" at bounding box center [19, 249] width 17 height 17
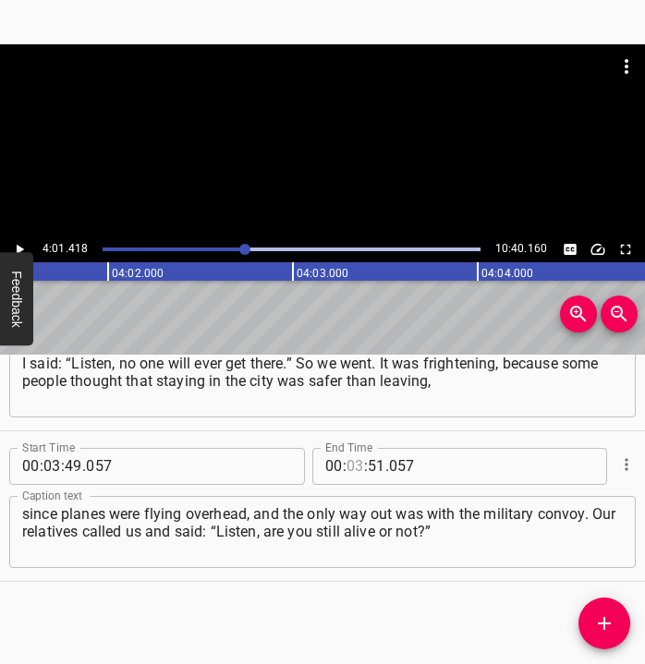
click at [351, 467] on input "number" at bounding box center [356, 466] width 18 height 37
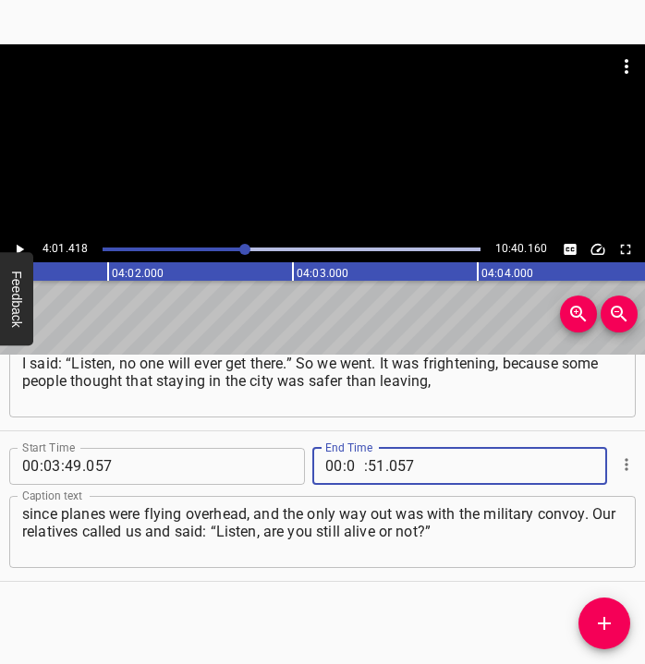
type input "04"
type input "01"
type input "418"
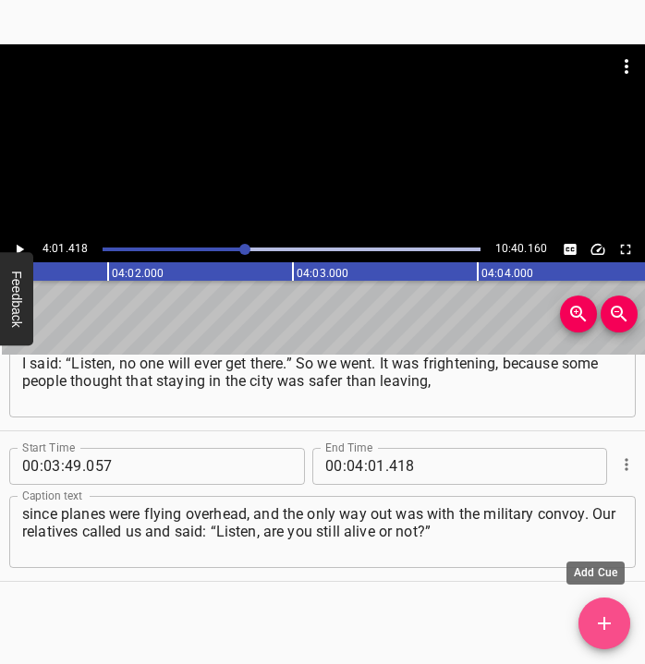
click at [603, 626] on icon "Add Cue" at bounding box center [604, 623] width 13 height 13
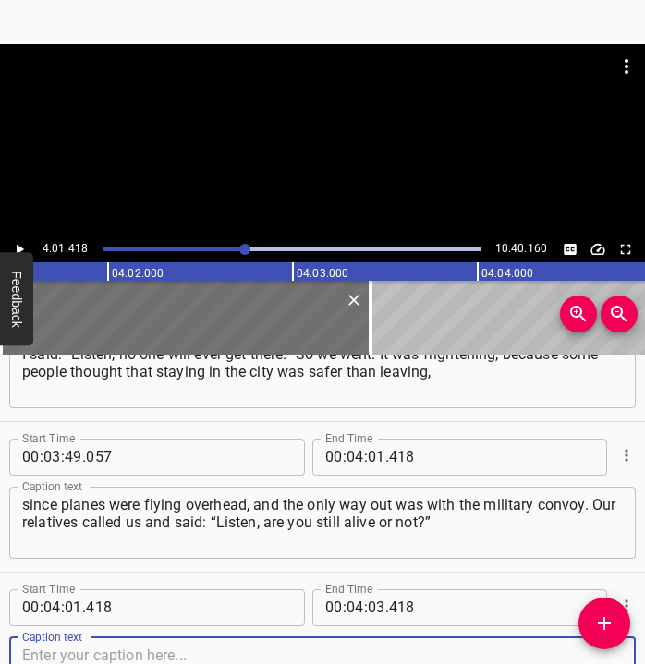
scroll to position [2638, 0]
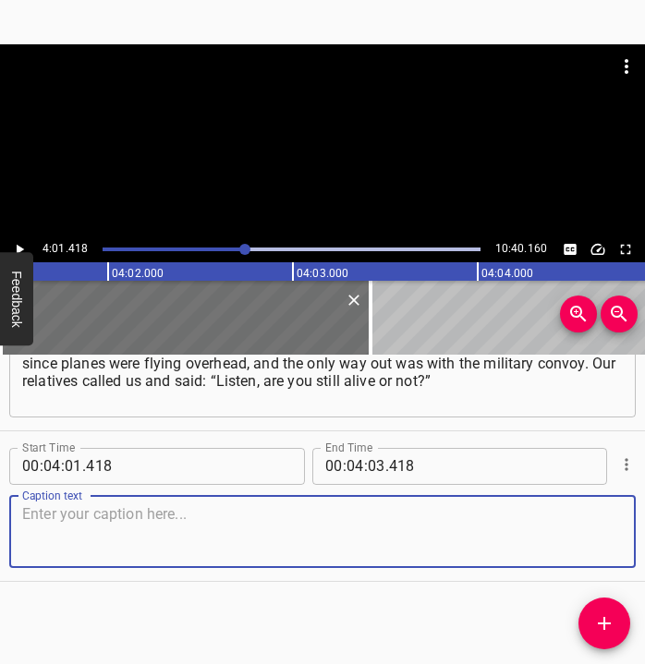
click at [594, 527] on textarea at bounding box center [322, 531] width 601 height 53
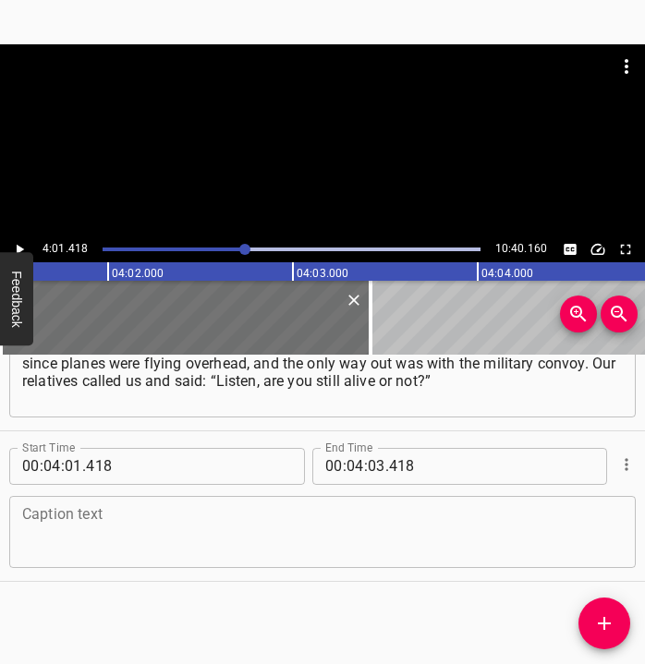
click at [203, 537] on textarea at bounding box center [322, 531] width 601 height 53
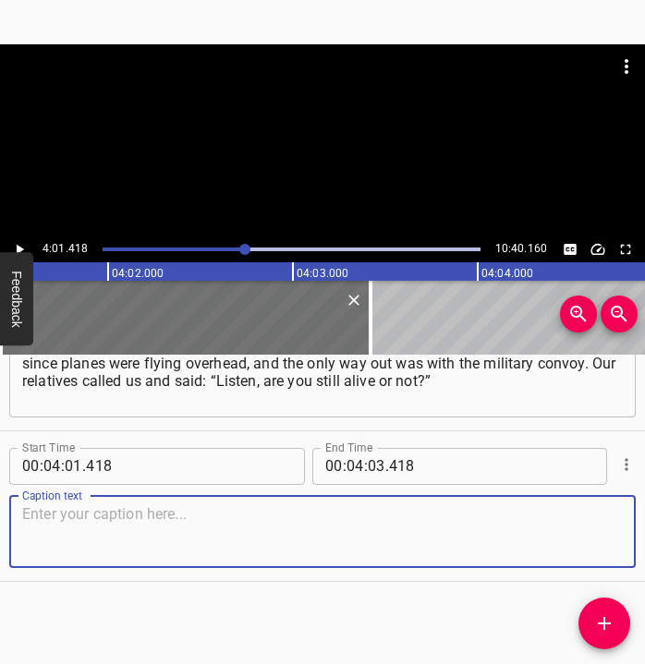
paste textarea "Two children were in the car. That gave us the drive to leave and stay alive. W…"
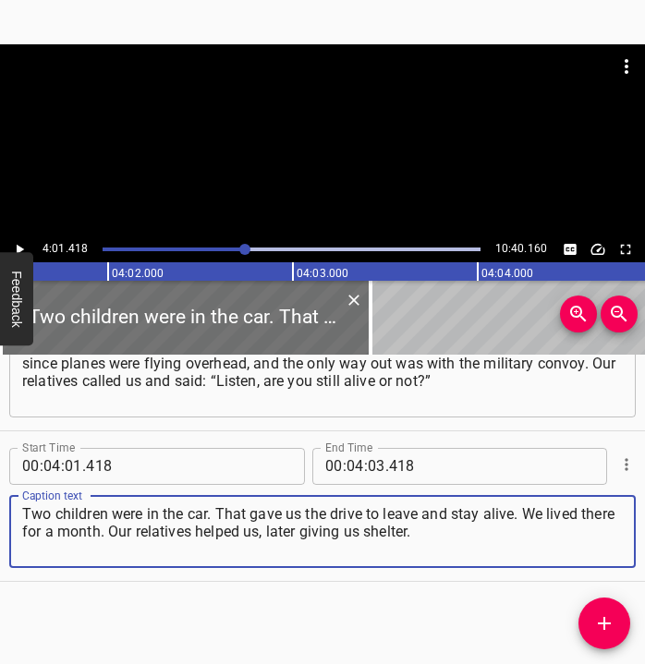
type textarea "Two children were in the car. That gave us the drive to leave and stay alive. W…"
click at [19, 246] on icon "Play/Pause" at bounding box center [19, 249] width 17 height 17
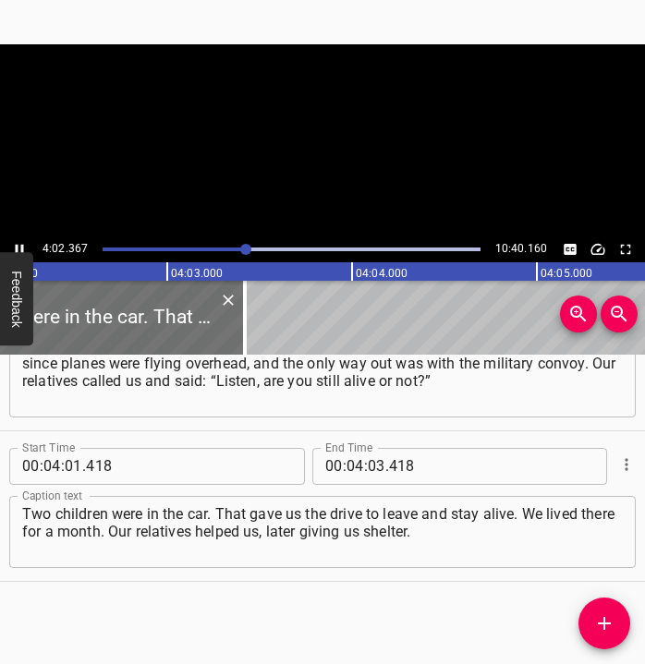
scroll to position [0, 44795]
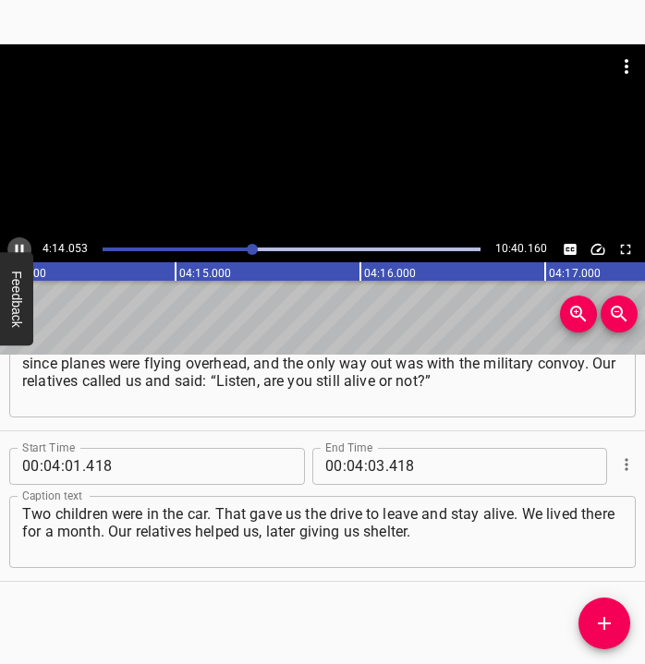
click at [16, 241] on icon "Play/Pause" at bounding box center [19, 249] width 17 height 17
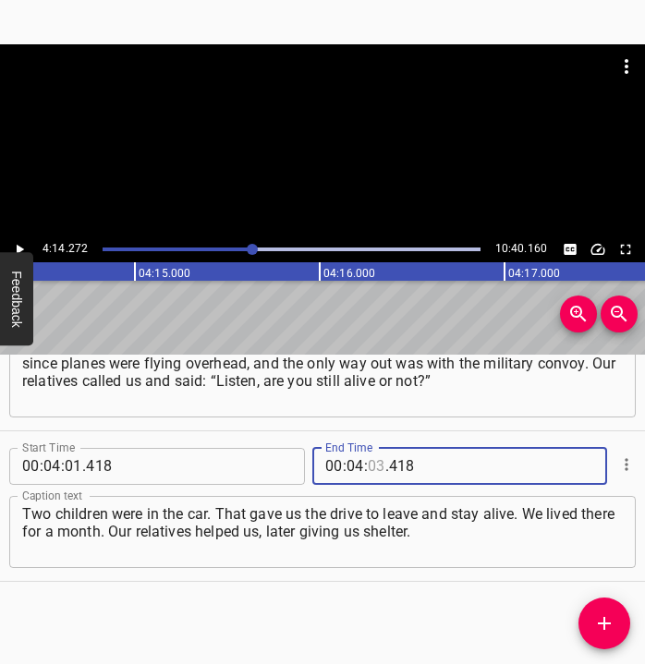
click at [371, 454] on input "number" at bounding box center [377, 466] width 18 height 37
type input "14"
type input "272"
click at [608, 632] on icon "Add Cue" at bounding box center [604, 624] width 22 height 22
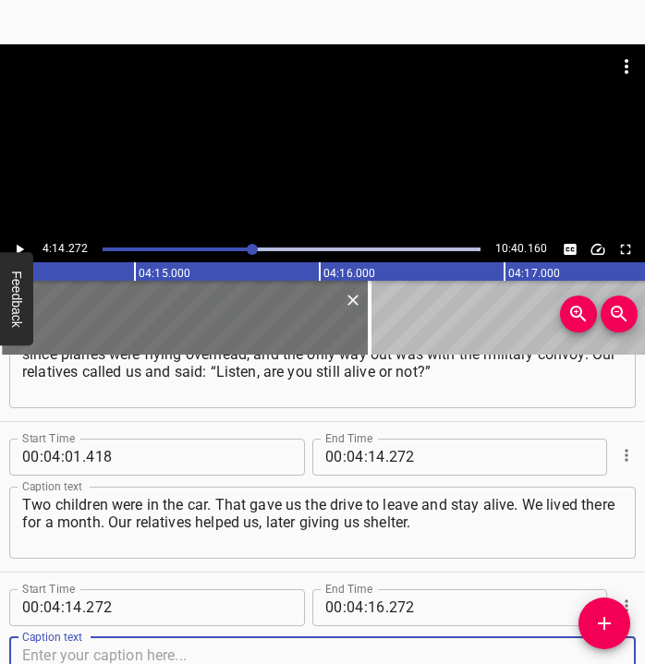
scroll to position [2789, 0]
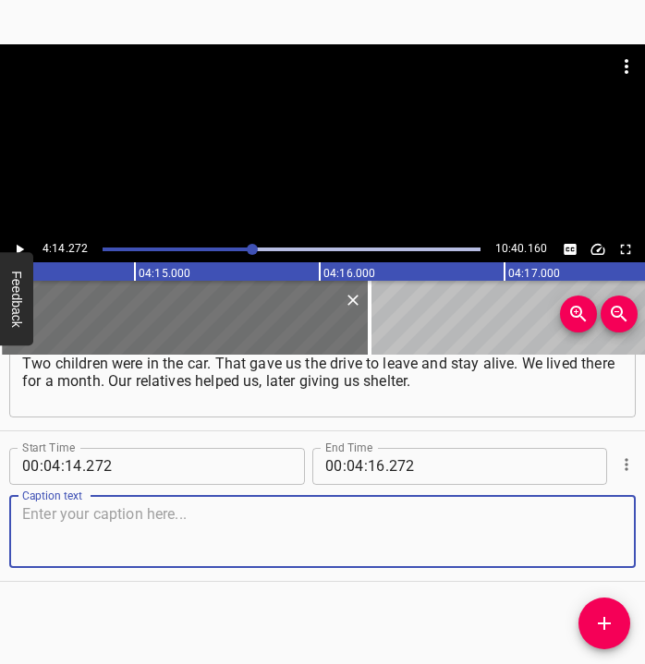
drag, startPoint x: 595, startPoint y: 542, endPoint x: 644, endPoint y: 542, distance: 49.0
click at [630, 542] on div "Start Time 00 : 00 : 05 . 815 Start Time End Time 00 : 00 : 20 . 921 End Time C…" at bounding box center [322, 510] width 645 height 311
click at [324, 510] on textarea at bounding box center [322, 531] width 601 height 53
paste textarea "Everything would have been not too bad, but we were not in a safe place, becaus…"
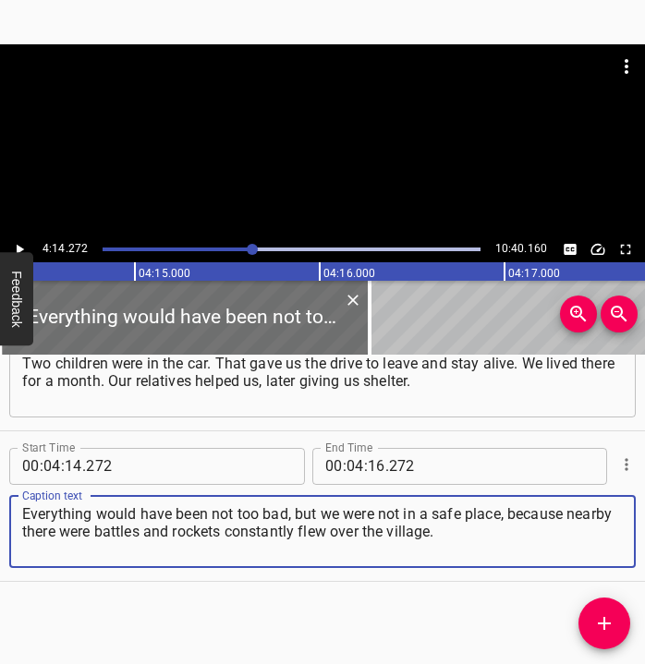
type textarea "Everything would have been not too bad, but we were not in a safe place, becaus…"
click at [21, 242] on icon "Play/Pause" at bounding box center [19, 249] width 17 height 17
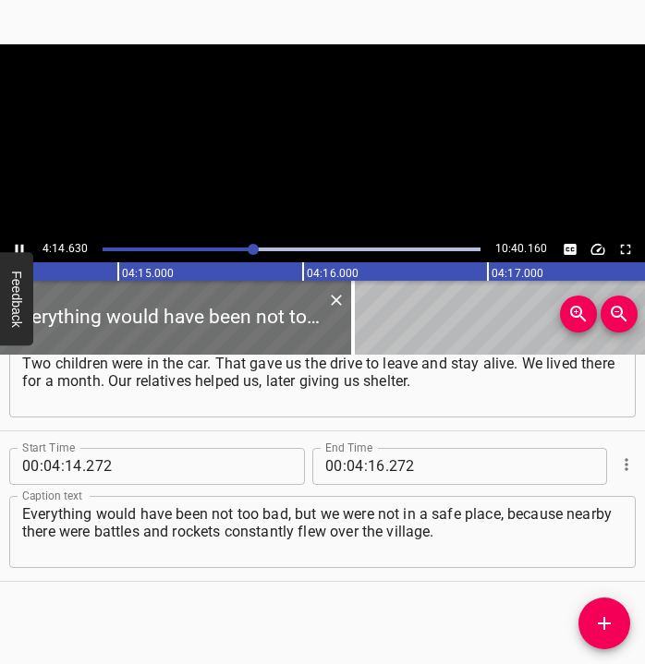
scroll to position [0, 47061]
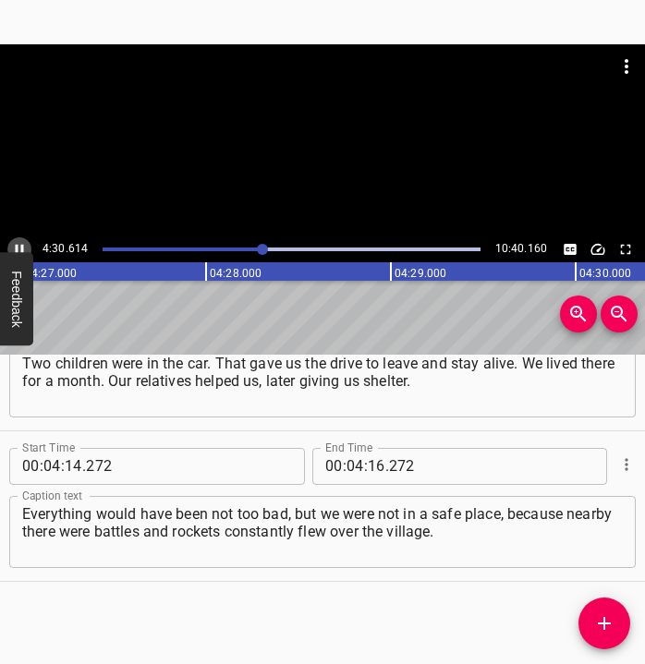
click at [19, 244] on icon "Play/Pause" at bounding box center [19, 249] width 17 height 17
click at [370, 465] on input "number" at bounding box center [377, 466] width 18 height 37
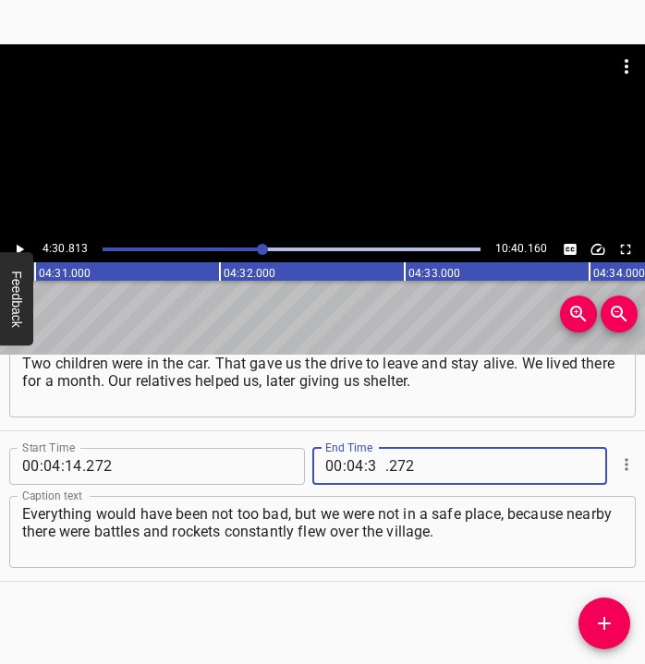
type input "30"
type input "813"
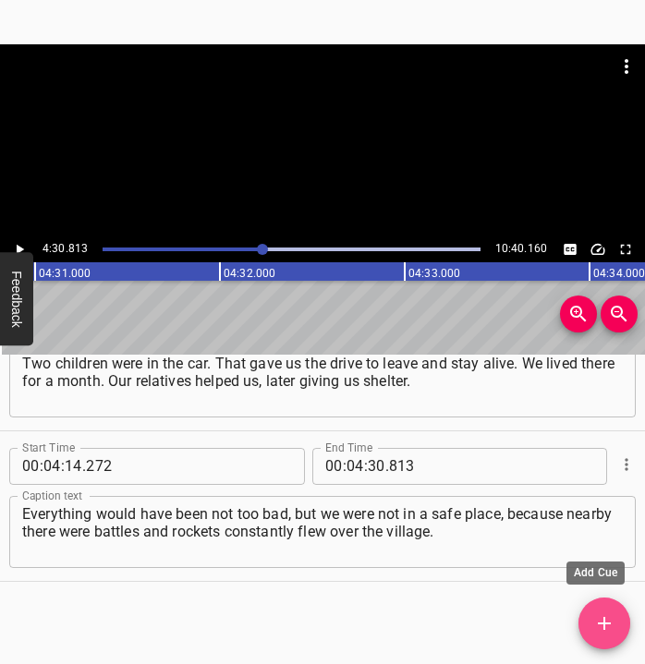
click at [612, 631] on icon "Add Cue" at bounding box center [604, 624] width 22 height 22
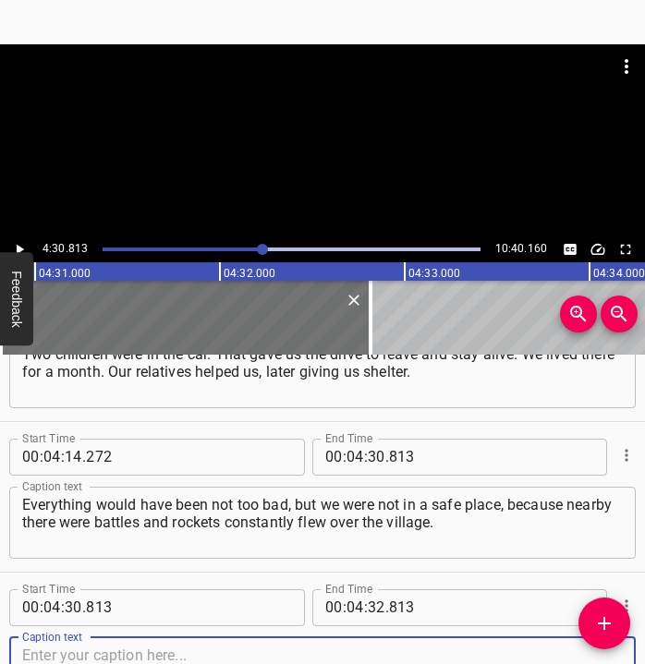
scroll to position [2940, 0]
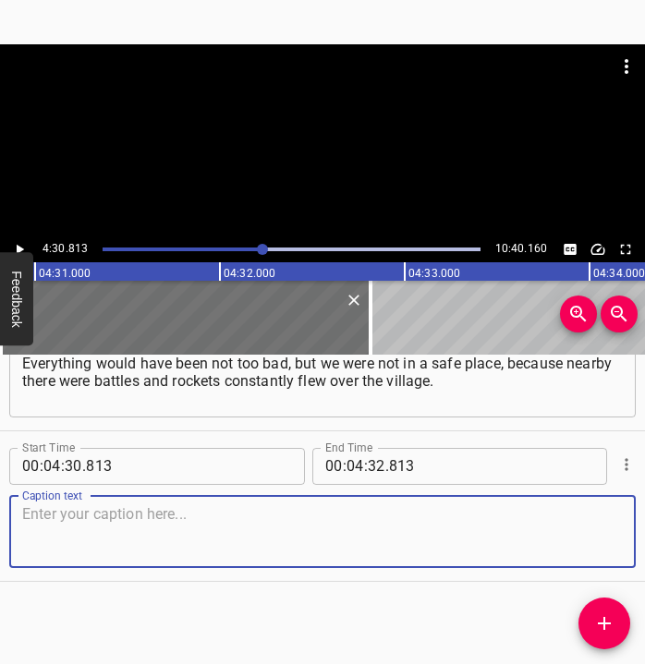
drag, startPoint x: 590, startPoint y: 542, endPoint x: 628, endPoint y: 546, distance: 39.1
click at [614, 543] on div "Caption text" at bounding box center [322, 532] width 627 height 72
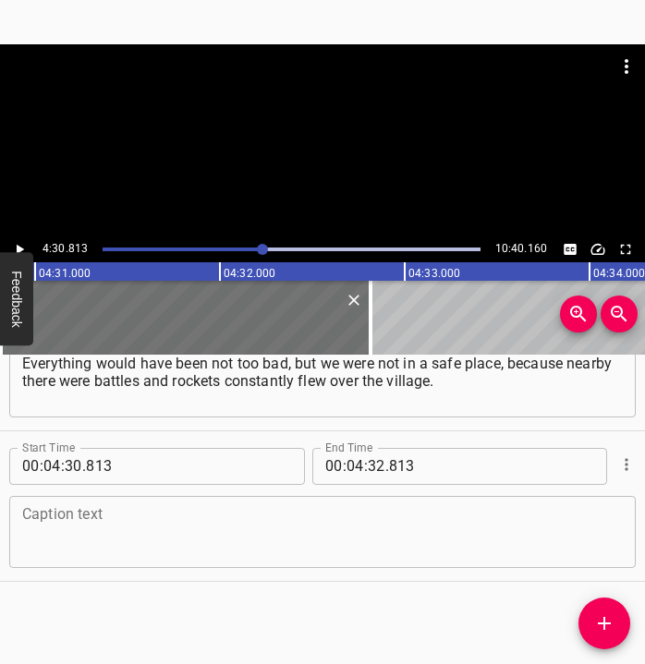
click at [575, 539] on textarea at bounding box center [322, 531] width 601 height 53
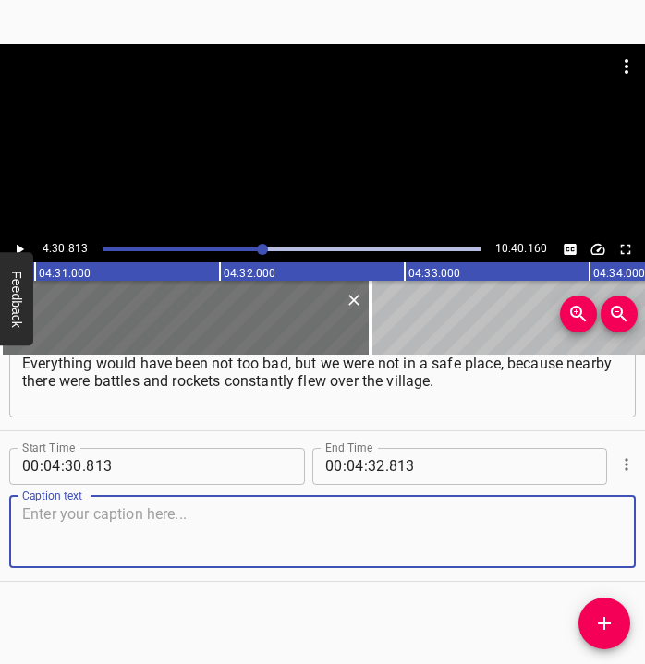
paste textarea "It was not safe there. And the highway to [GEOGRAPHIC_DATA] was close. Then we …"
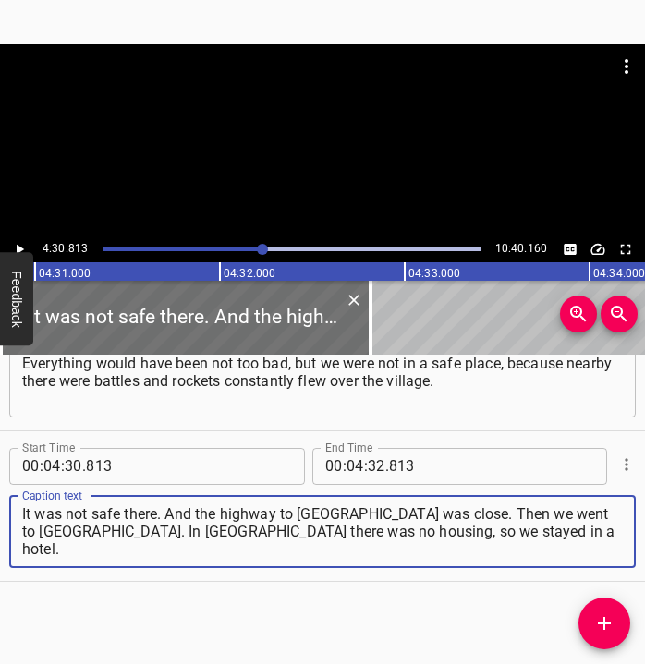
type textarea "It was not safe there. And the highway to [GEOGRAPHIC_DATA] was close. Then we …"
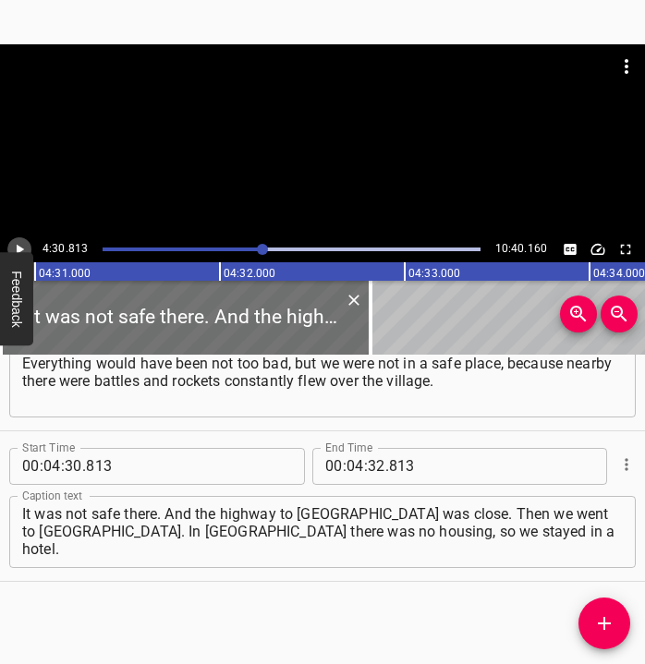
click at [18, 244] on icon "Play/Pause" at bounding box center [19, 249] width 17 height 17
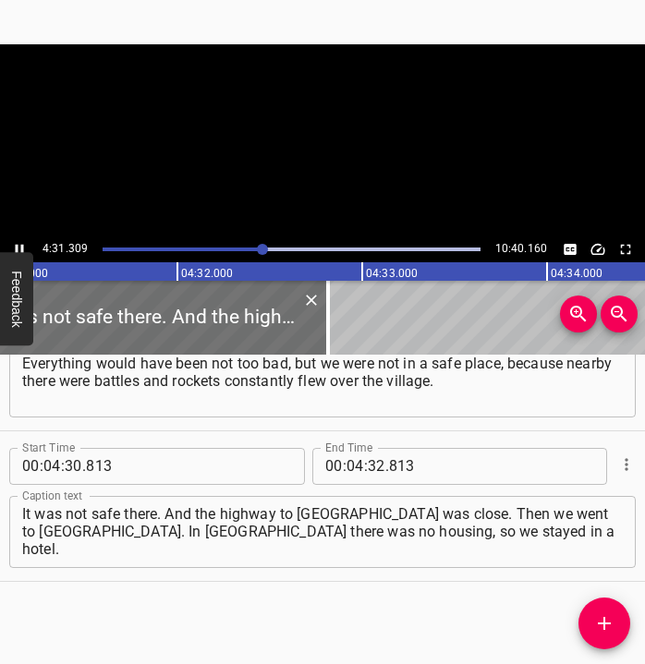
scroll to position [0, 50141]
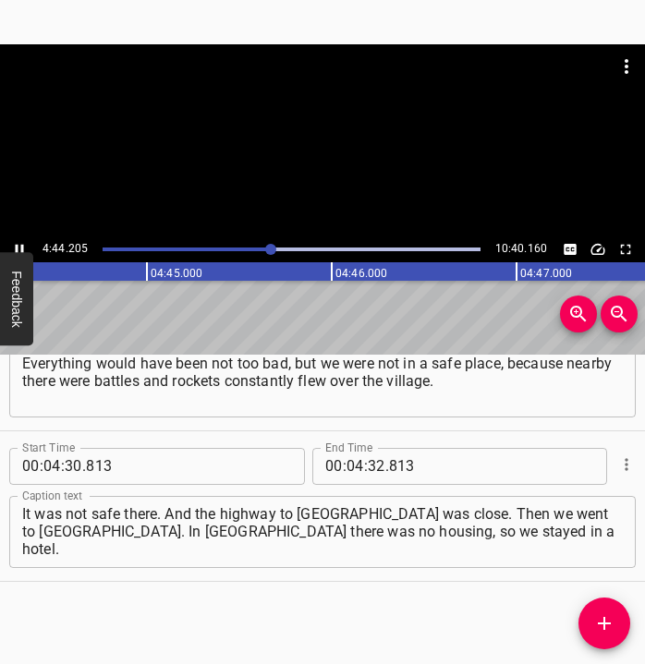
click at [18, 244] on icon "Play/Pause" at bounding box center [19, 249] width 17 height 17
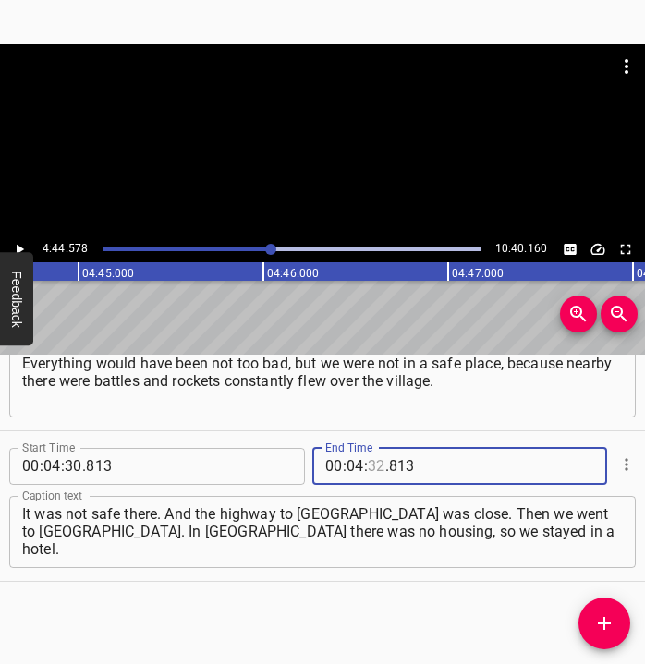
click at [368, 461] on input "number" at bounding box center [377, 466] width 18 height 37
type input "44"
type input "578"
click at [606, 618] on icon "Add Cue" at bounding box center [604, 624] width 22 height 22
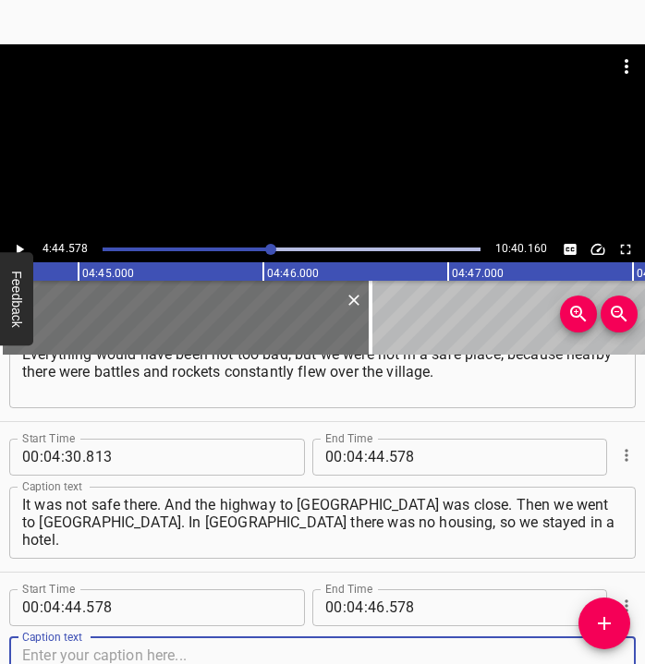
scroll to position [3090, 0]
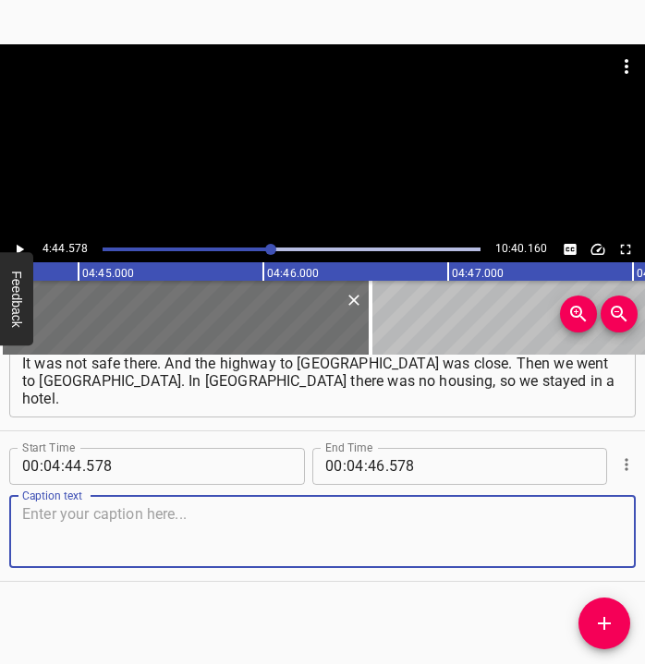
drag, startPoint x: 587, startPoint y: 540, endPoint x: 637, endPoint y: 541, distance: 49.9
click at [637, 541] on div "Start Time 00 : 00 : 05 . 815 Start Time End Time 00 : 00 : 20 . 921 End Time C…" at bounding box center [322, 510] width 645 height 311
click at [430, 531] on textarea at bounding box center [322, 531] width 601 height 53
paste textarea "At that time it was like a hub, a shelter-hotel, there were people from all the…"
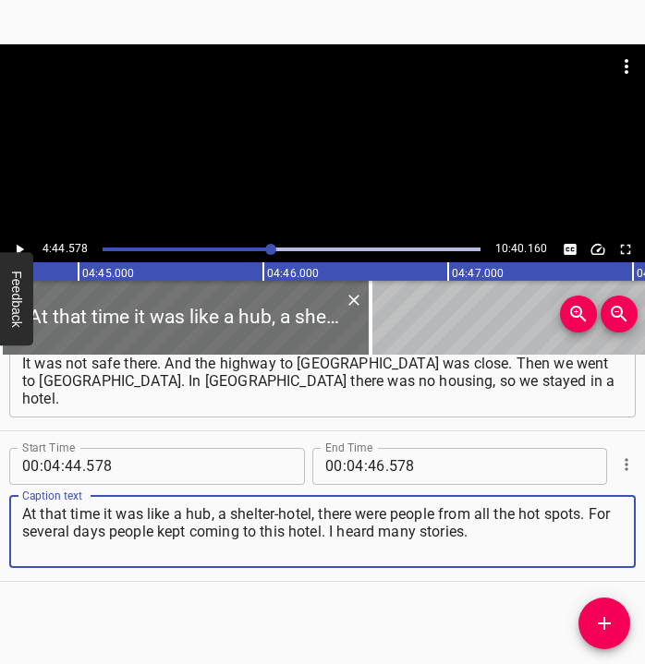
type textarea "At that time it was like a hub, a shelter-hotel, there were people from all the…"
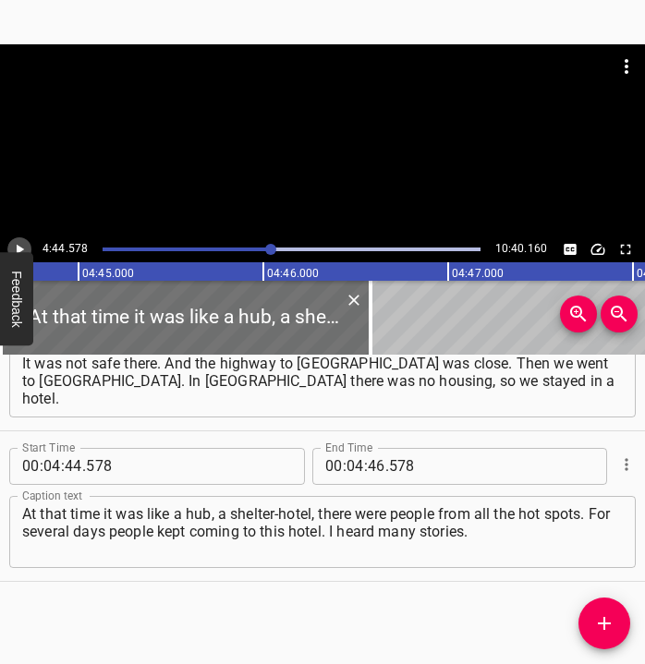
click at [18, 239] on button "Play/Pause" at bounding box center [19, 250] width 24 height 24
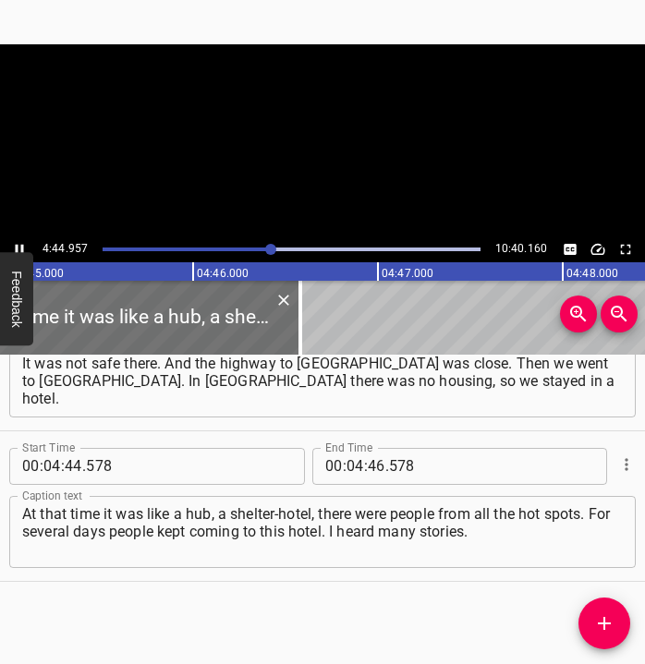
scroll to position [0, 52714]
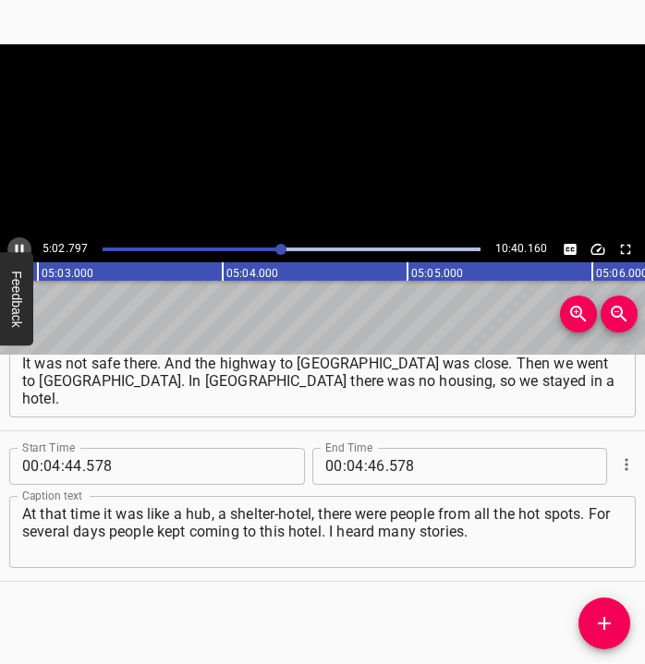
click at [17, 242] on icon "Play/Pause" at bounding box center [19, 249] width 17 height 17
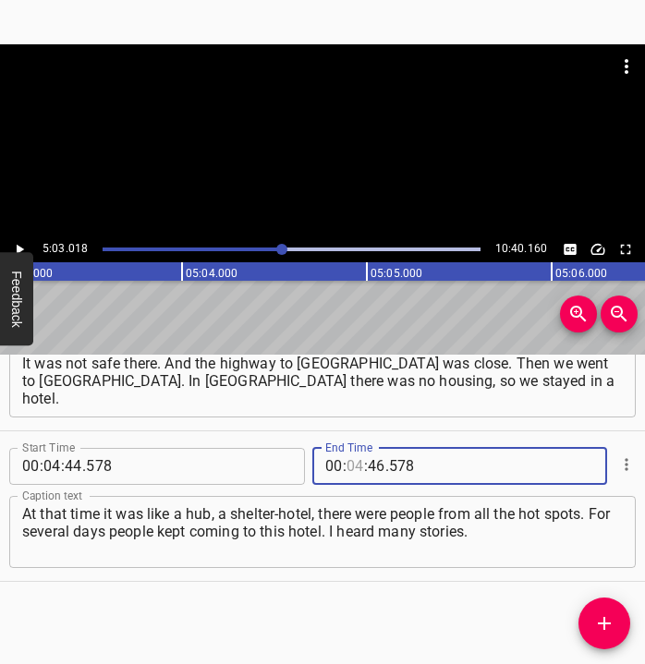
click at [347, 468] on input "number" at bounding box center [356, 466] width 18 height 37
type input "05"
type input "03"
type input "018"
click at [605, 615] on icon "Add Cue" at bounding box center [604, 624] width 22 height 22
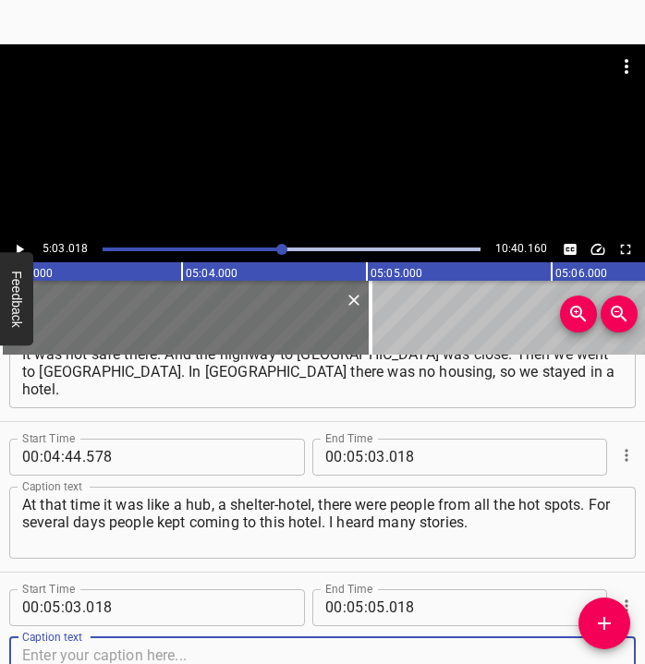
scroll to position [3241, 0]
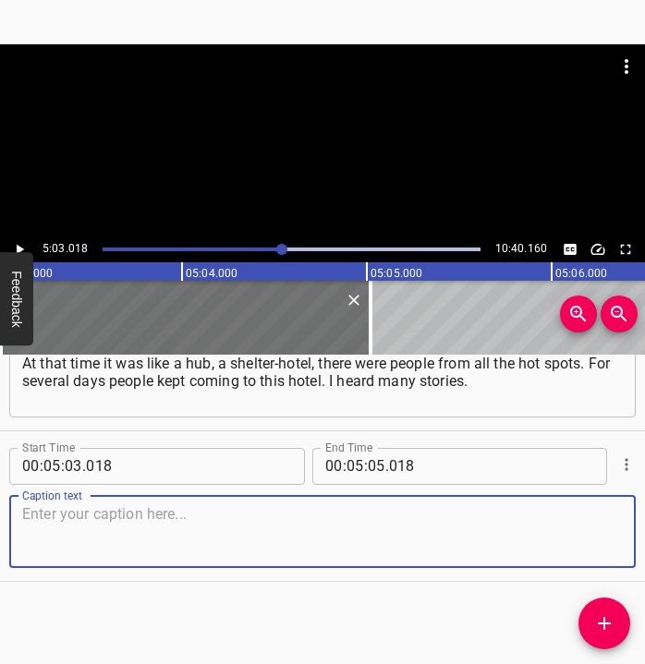
drag, startPoint x: 592, startPoint y: 544, endPoint x: 635, endPoint y: 540, distance: 42.8
click at [635, 540] on div "Start Time 00 : 00 : 05 . 815 Start Time End Time 00 : 00 : 20 . 921 End Time C…" at bounding box center [322, 510] width 645 height 311
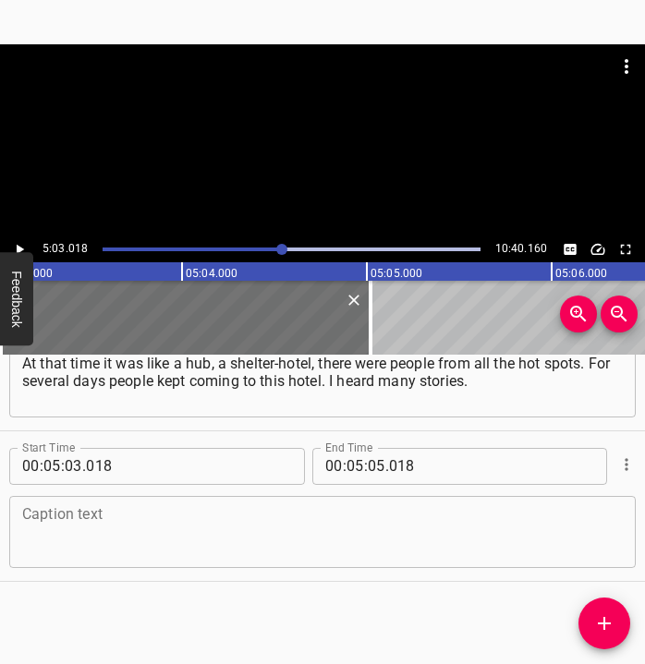
click at [348, 540] on textarea at bounding box center [322, 531] width 601 height 53
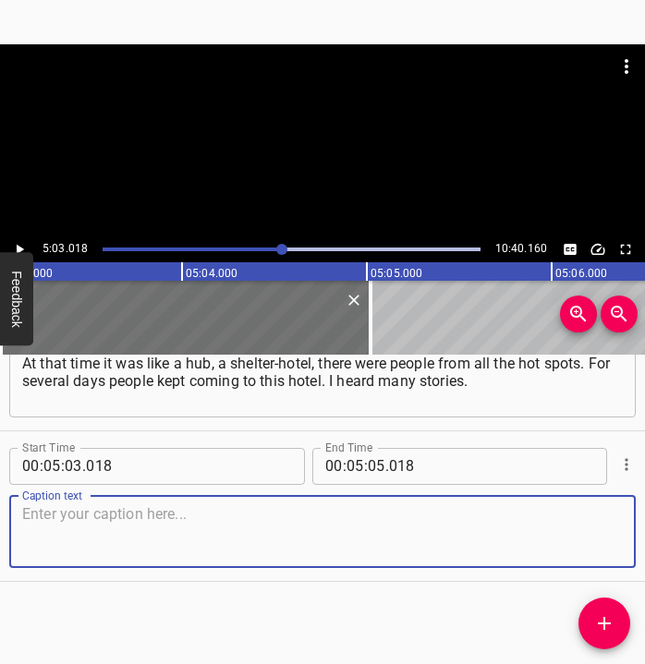
paste textarea "These stories I will never forget in my life. Faces were constantly changing, a…"
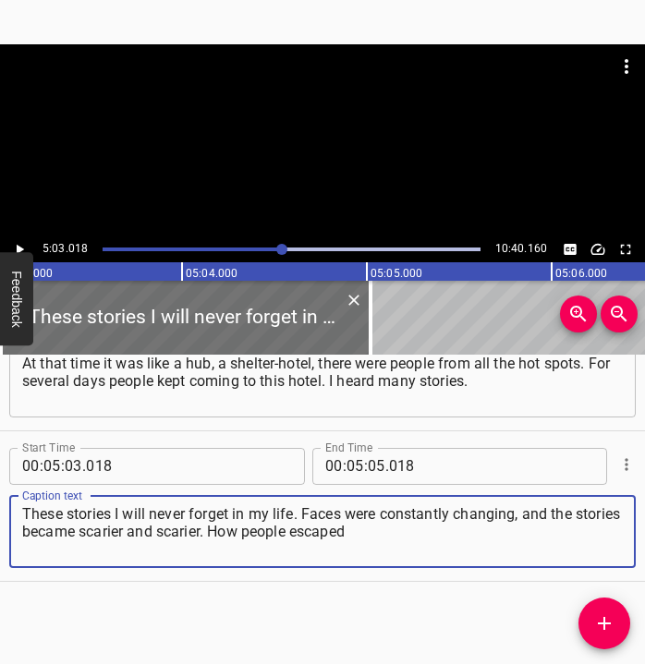
type textarea "These stories I will never forget in my life. Faces were constantly changing, a…"
click at [18, 246] on icon "Play/Pause" at bounding box center [20, 249] width 7 height 10
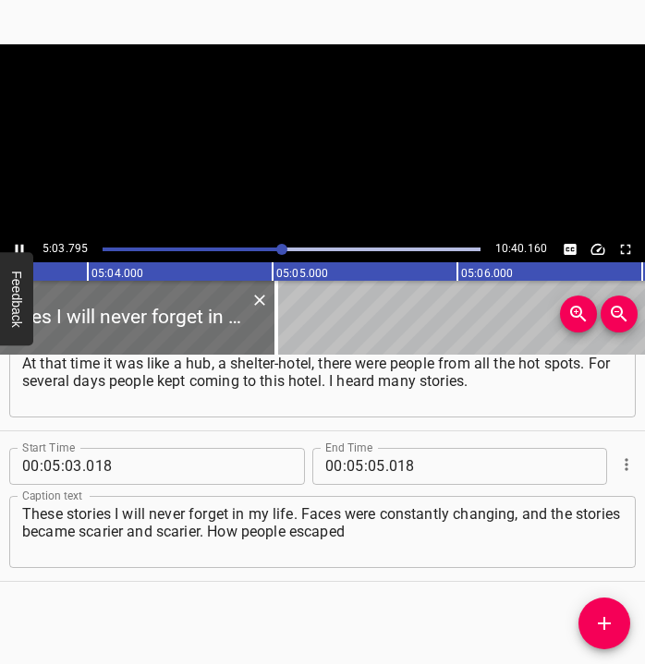
scroll to position [0, 56149]
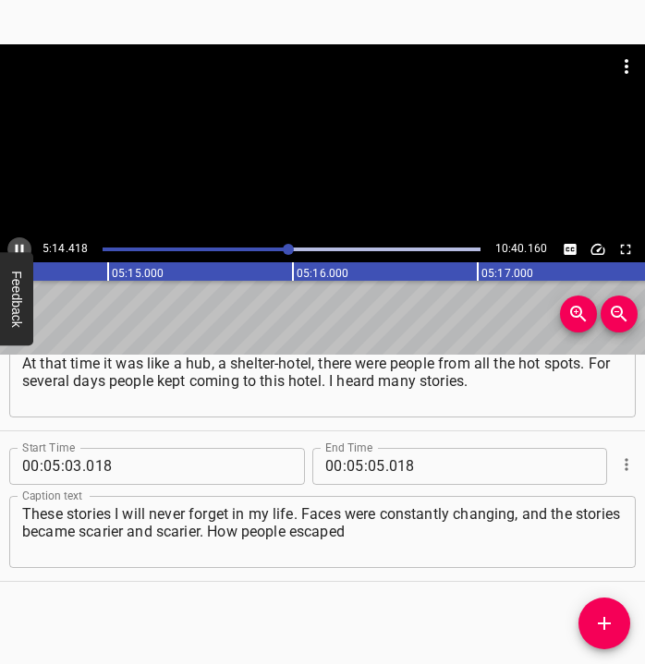
click at [18, 246] on icon "Play/Pause" at bounding box center [19, 249] width 17 height 17
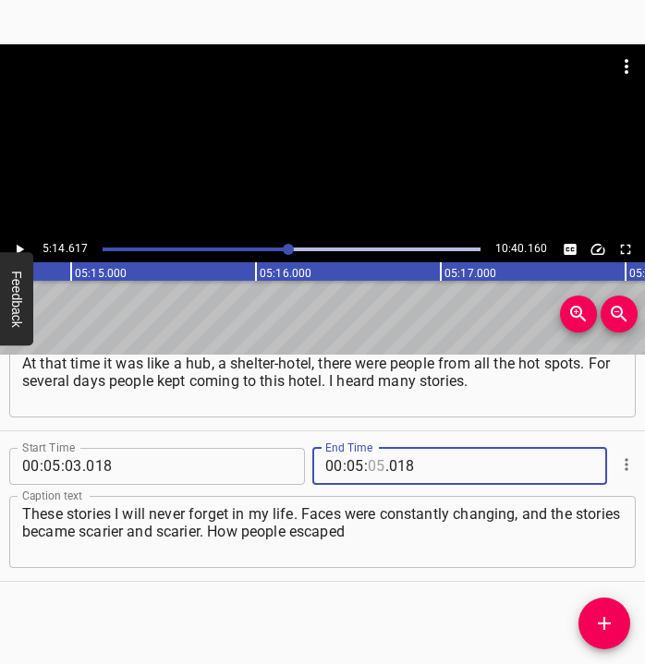
click at [368, 458] on input "number" at bounding box center [377, 466] width 18 height 37
type input "14"
type input "617"
click at [593, 611] on button "Add Cue" at bounding box center [605, 624] width 52 height 52
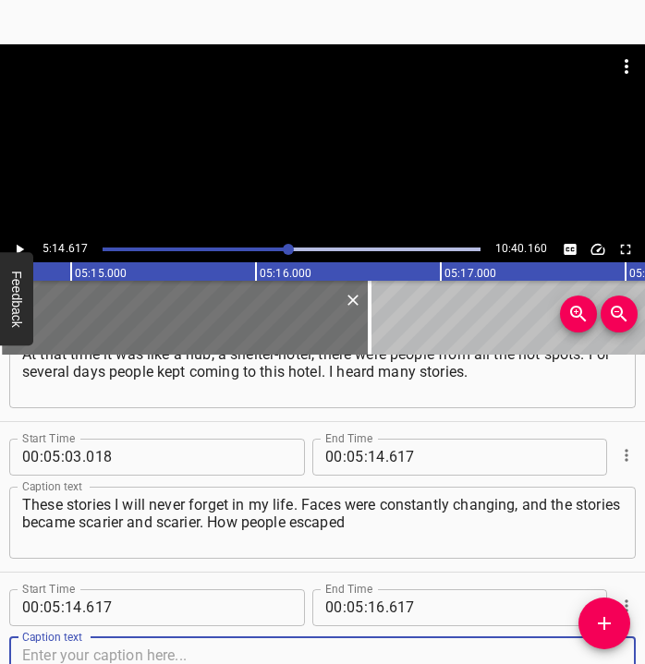
scroll to position [3392, 0]
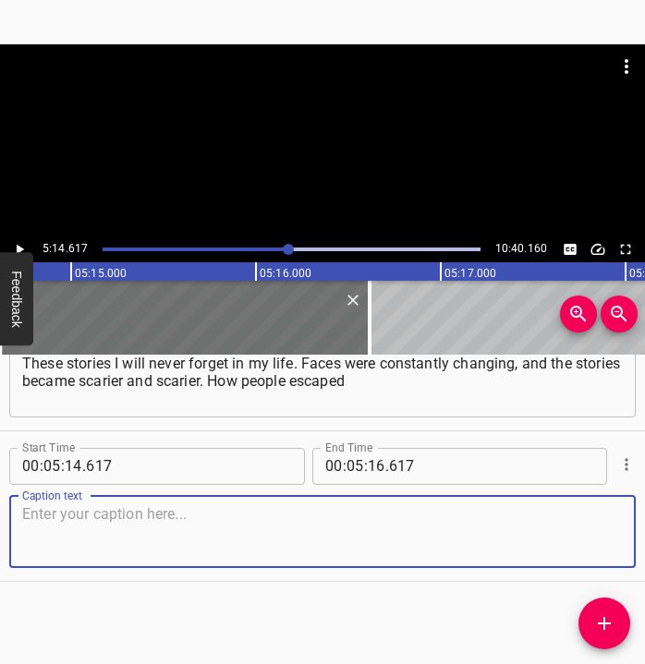
drag, startPoint x: 591, startPoint y: 552, endPoint x: 635, endPoint y: 544, distance: 45.0
click at [604, 548] on textarea at bounding box center [322, 531] width 601 height 53
click at [410, 520] on textarea at bounding box center [322, 531] width 601 height 53
paste textarea "from Mariupol – the bloodiest stories that could ever be. It was terrifying at …"
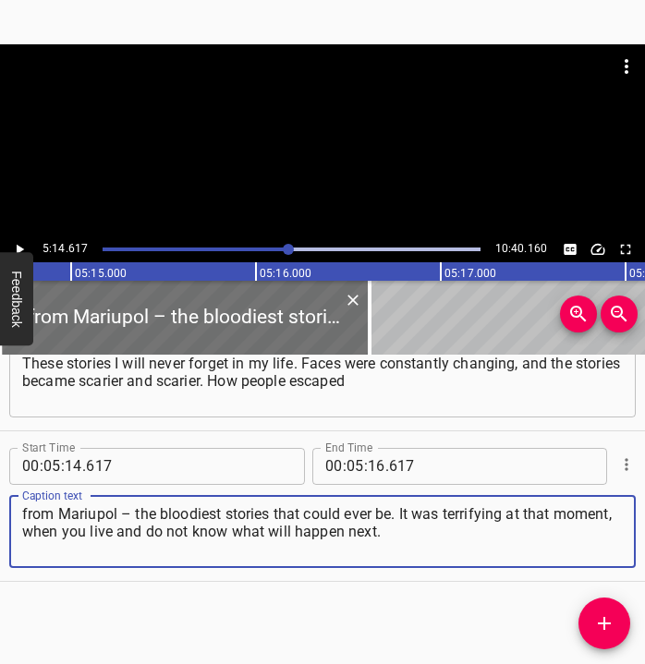
type textarea "from Mariupol – the bloodiest stories that could ever be. It was terrifying at …"
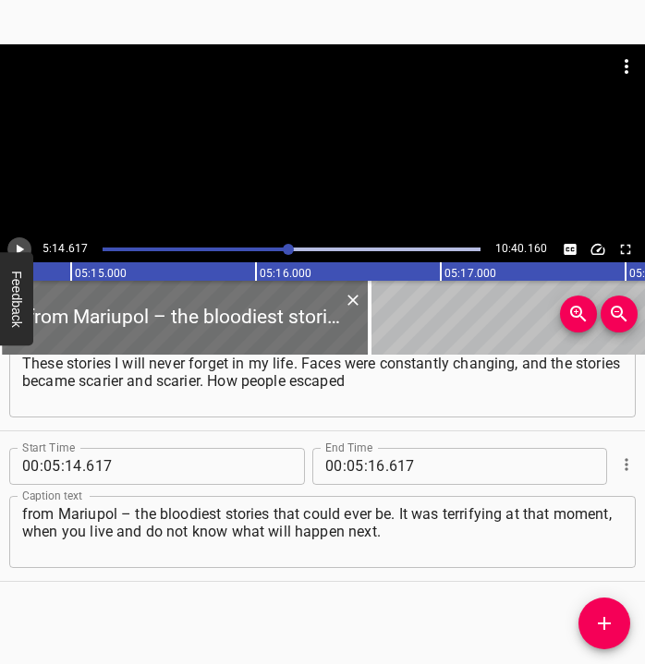
click at [26, 245] on icon "Play/Pause" at bounding box center [19, 249] width 17 height 17
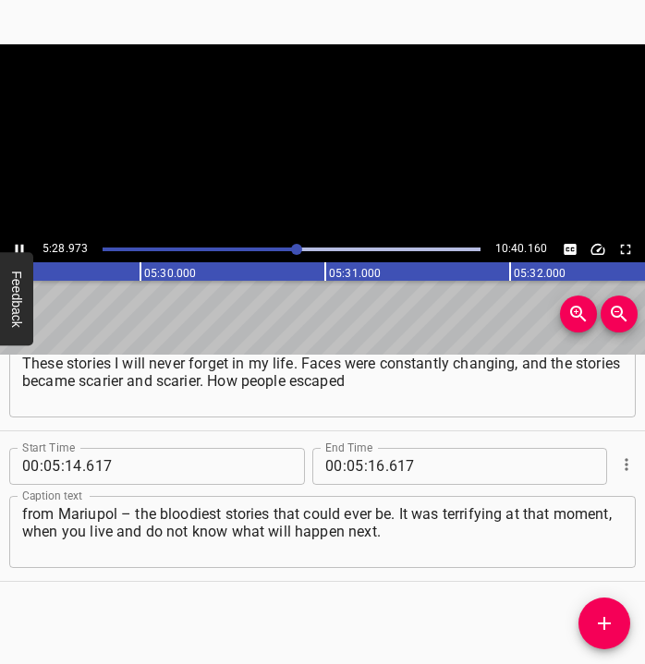
click at [23, 245] on icon "Play/Pause" at bounding box center [20, 249] width 8 height 10
click at [23, 245] on icon "Play/Pause" at bounding box center [19, 249] width 17 height 17
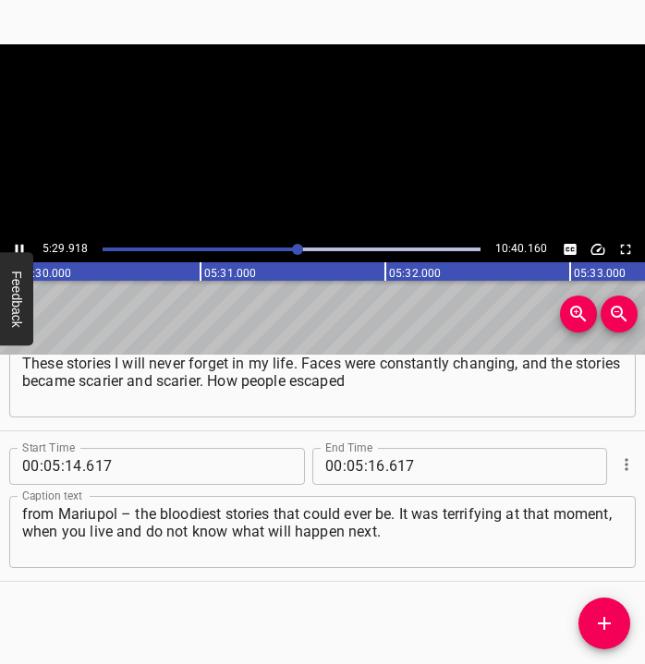
click at [23, 245] on icon "Play/Pause" at bounding box center [20, 249] width 8 height 10
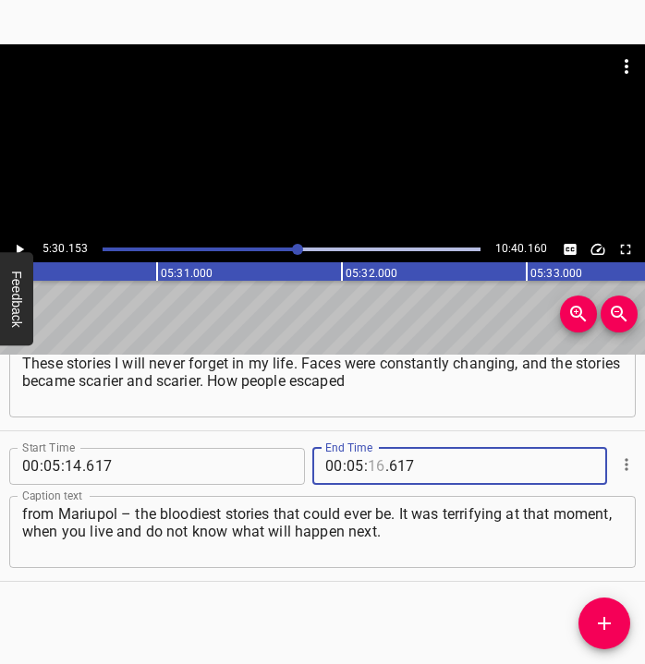
click at [368, 469] on input "number" at bounding box center [377, 466] width 18 height 37
type input "30"
type input "153"
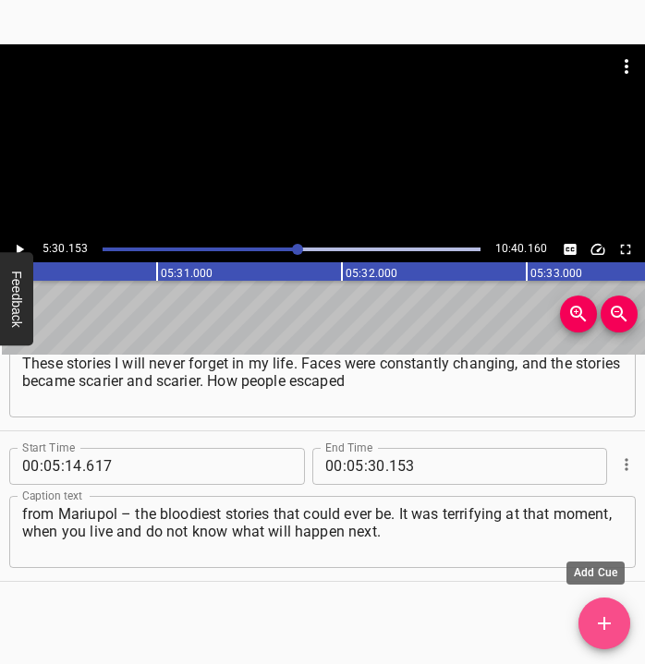
click at [595, 616] on icon "Add Cue" at bounding box center [604, 624] width 22 height 22
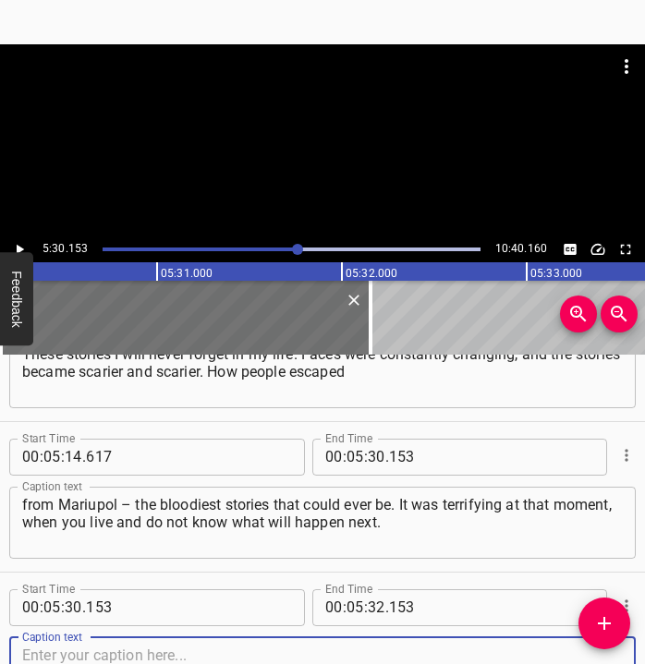
scroll to position [3542, 0]
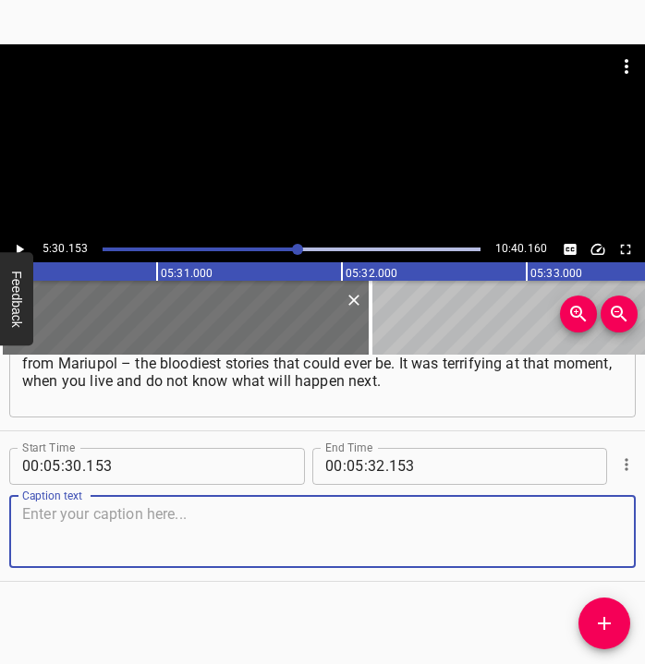
drag, startPoint x: 602, startPoint y: 553, endPoint x: 651, endPoint y: 542, distance: 50.2
click at [644, 542] on html "Caption Editor Batch Transcribe Login Sign Up Privacy Contact 5:30.153 10:40.16…" at bounding box center [322, 332] width 645 height 664
click at [319, 529] on textarea at bounding box center [322, 531] width 601 height 53
paste textarea "You understand that everyone reacts differently. Some act, help, others sit sti…"
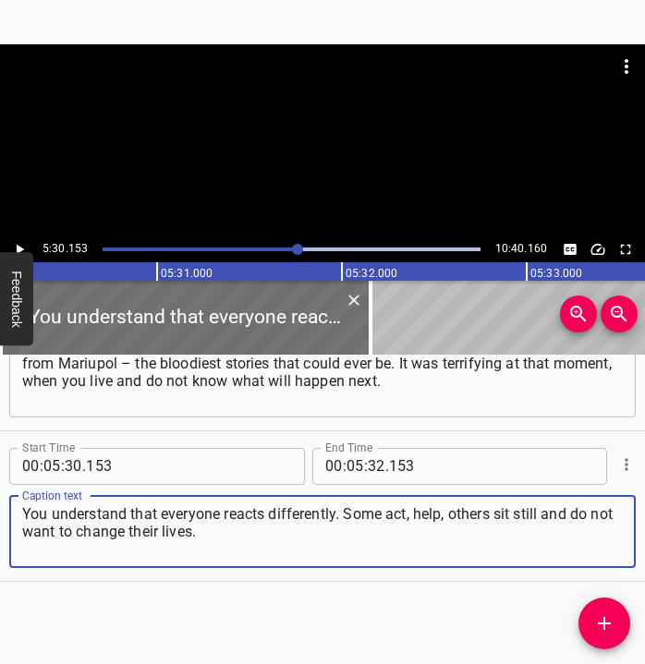
type textarea "You understand that everyone reacts differently. Some act, help, others sit sti…"
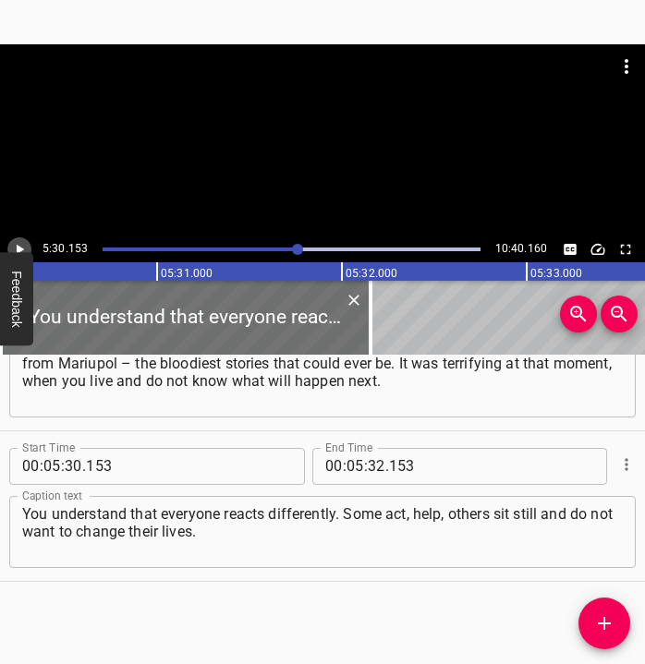
click at [25, 241] on icon "Play/Pause" at bounding box center [19, 249] width 17 height 17
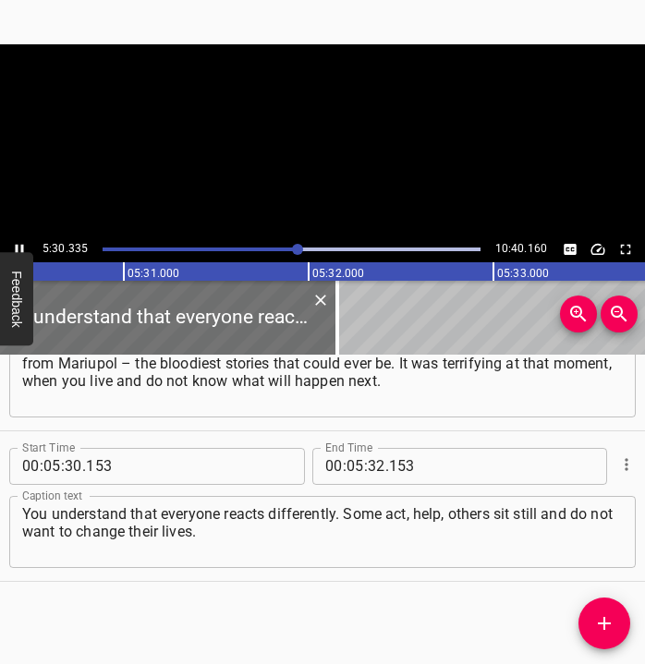
scroll to position [0, 61103]
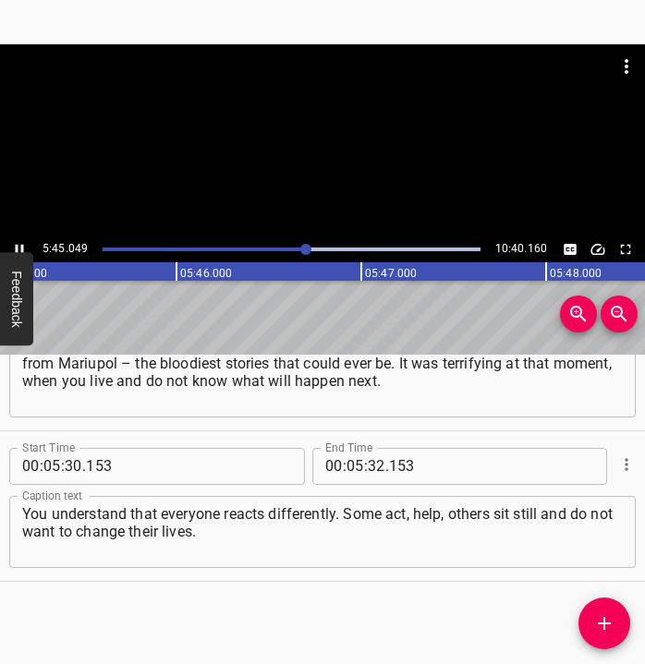
click at [18, 242] on icon "Play/Pause" at bounding box center [19, 249] width 17 height 17
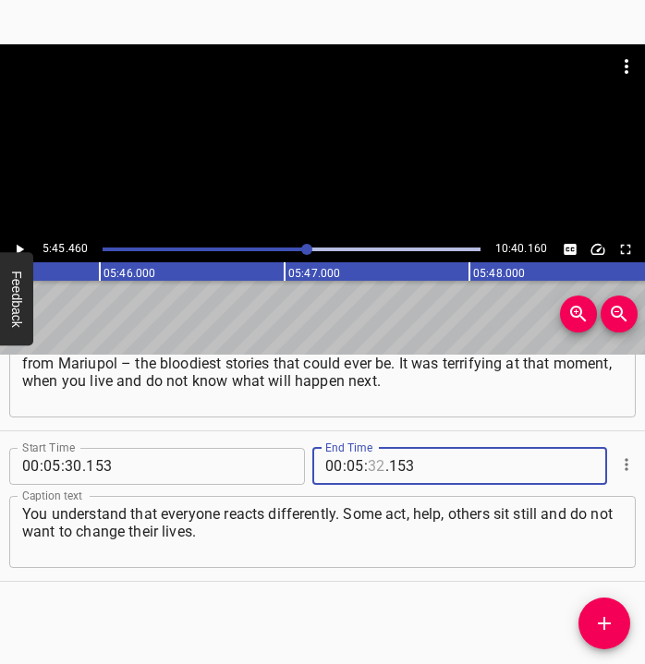
click at [368, 472] on input "number" at bounding box center [377, 466] width 18 height 37
type input "45"
type input "460"
click at [601, 626] on icon "Add Cue" at bounding box center [604, 624] width 22 height 22
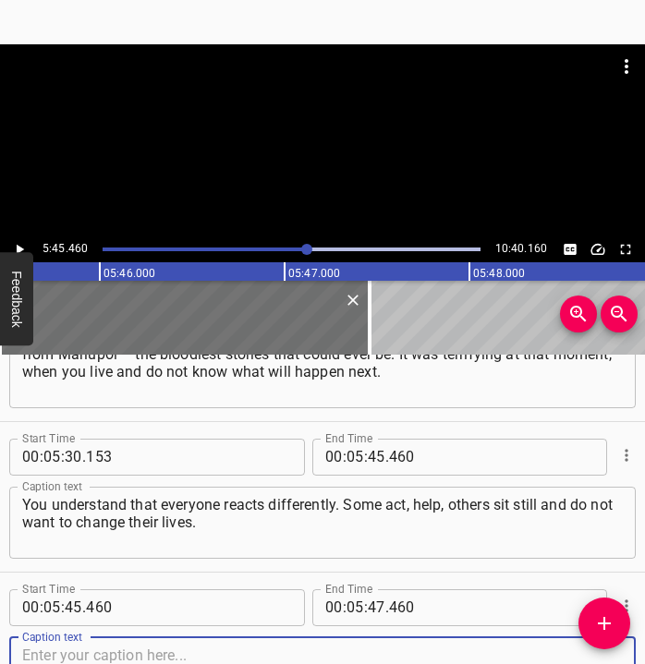
scroll to position [3693, 0]
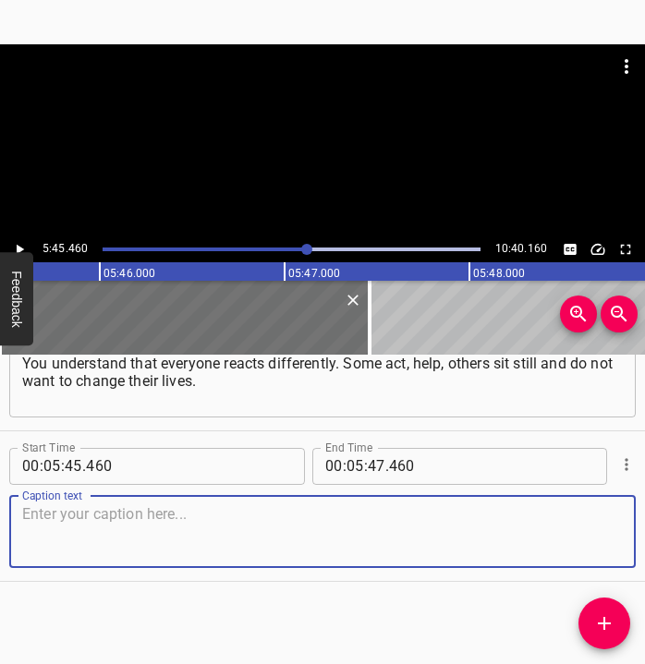
click at [579, 532] on textarea at bounding box center [322, 531] width 601 height 53
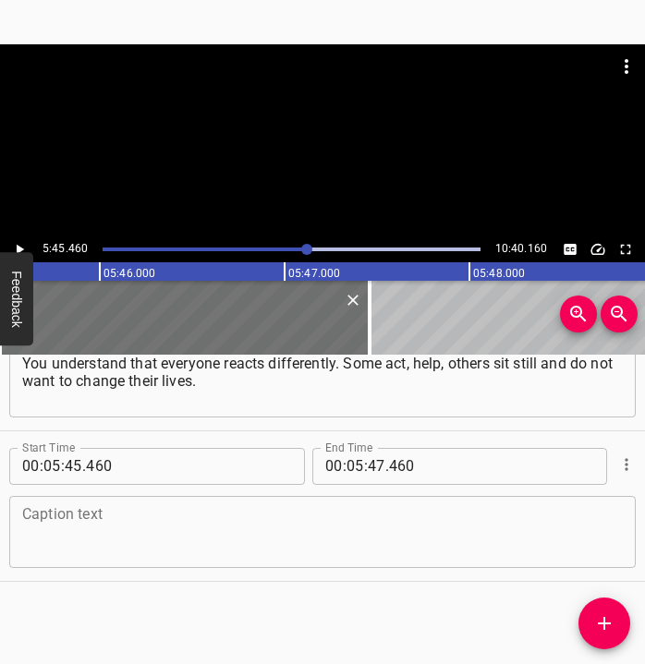
click at [284, 531] on textarea at bounding box center [322, 531] width 601 height 53
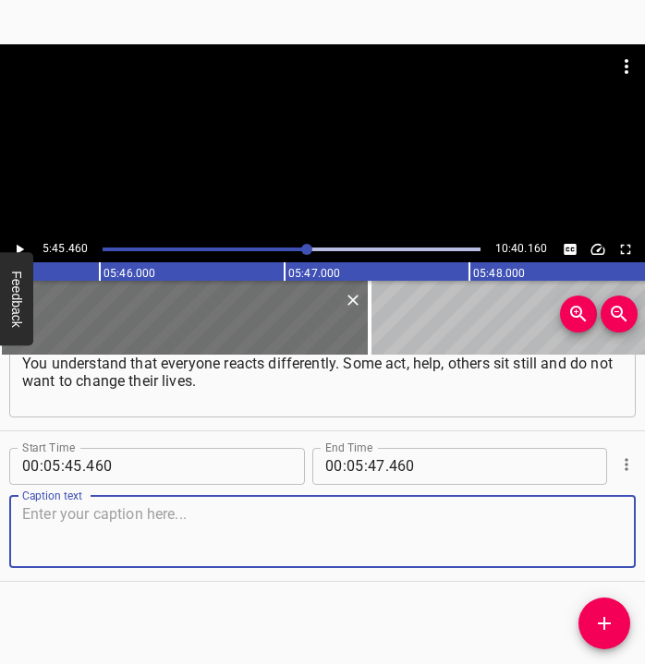
paste textarea "Even in [GEOGRAPHIC_DATA] there was a very frightening story I will never forge…"
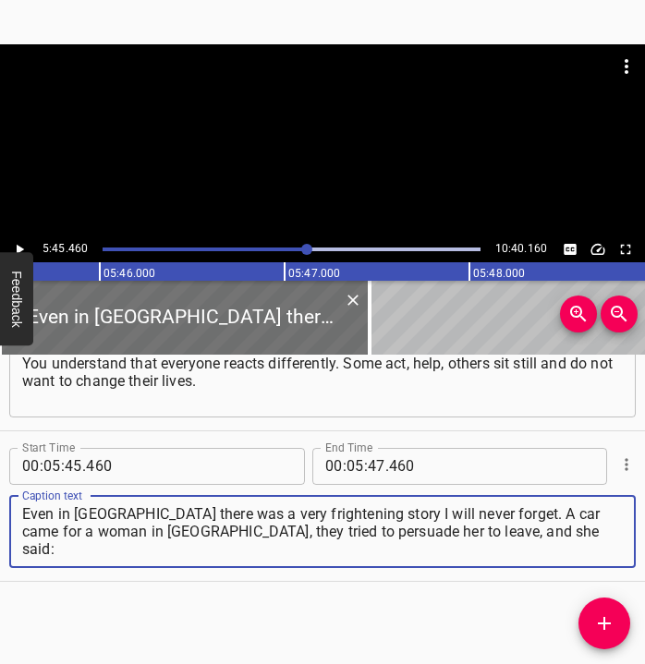
type textarea "Even in [GEOGRAPHIC_DATA] there was a very frightening story I will never forge…"
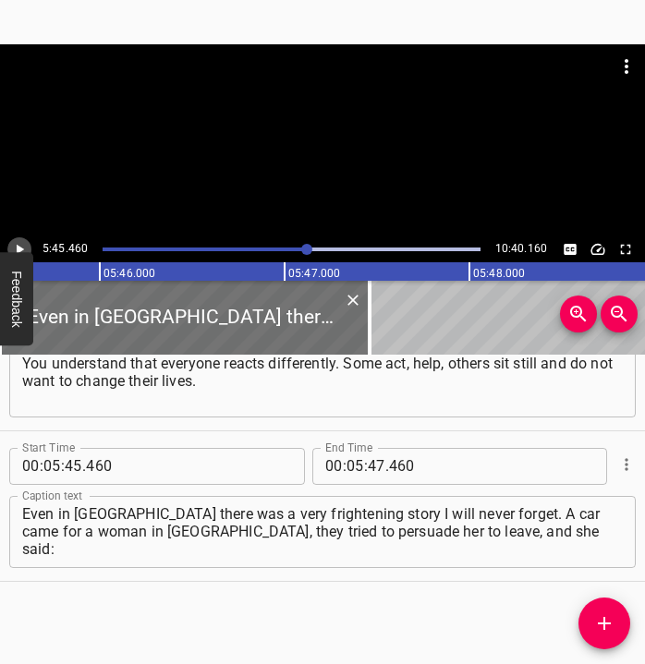
click at [23, 246] on icon "Play/Pause" at bounding box center [19, 249] width 17 height 17
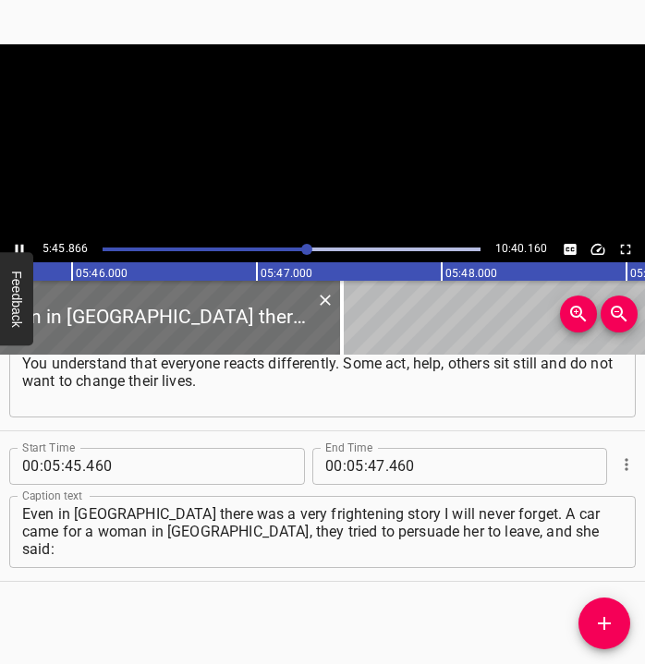
scroll to position [0, 63925]
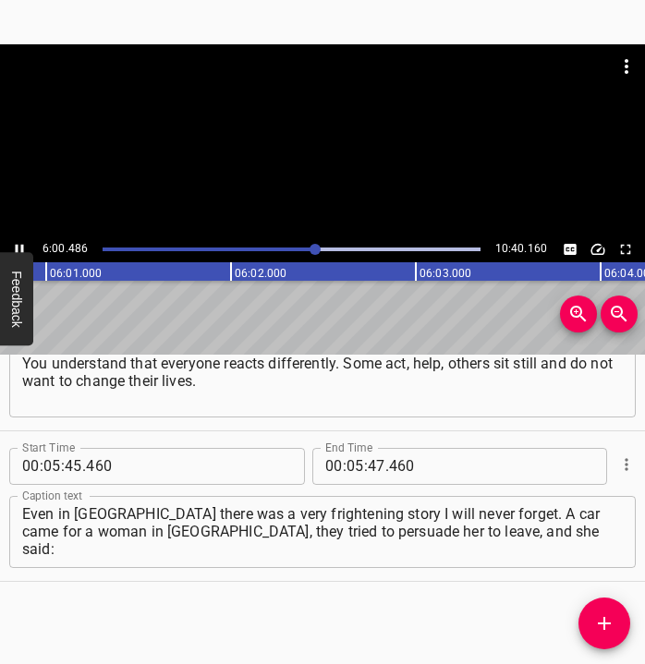
click at [18, 242] on icon "Play/Pause" at bounding box center [19, 249] width 17 height 17
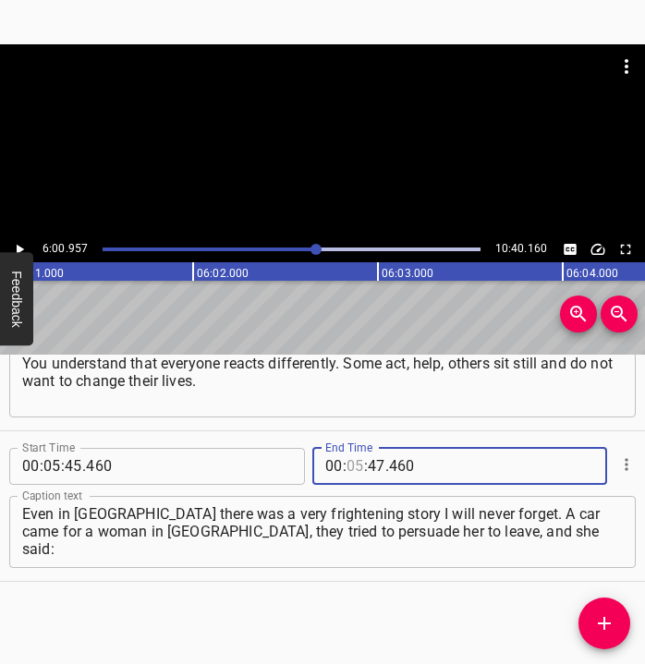
click at [354, 463] on input "number" at bounding box center [356, 466] width 18 height 37
type input "06"
type input "00"
type input "957"
click at [602, 612] on button "Add Cue" at bounding box center [605, 624] width 52 height 52
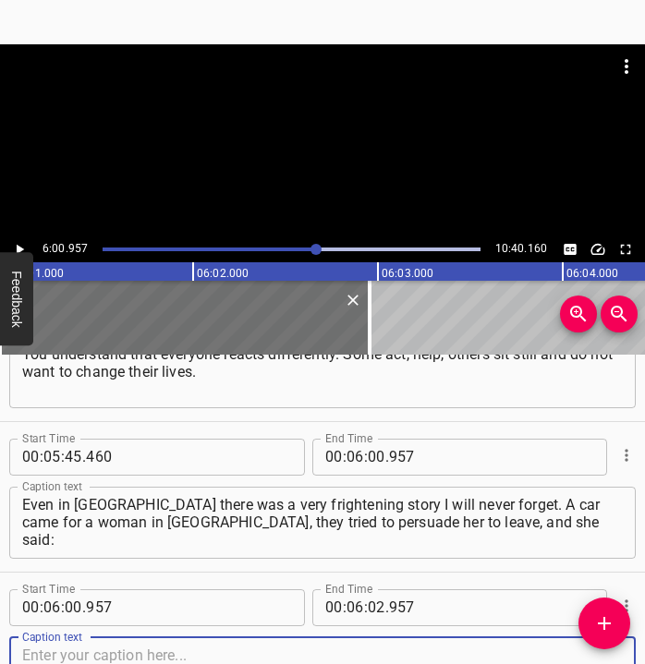
scroll to position [3843, 0]
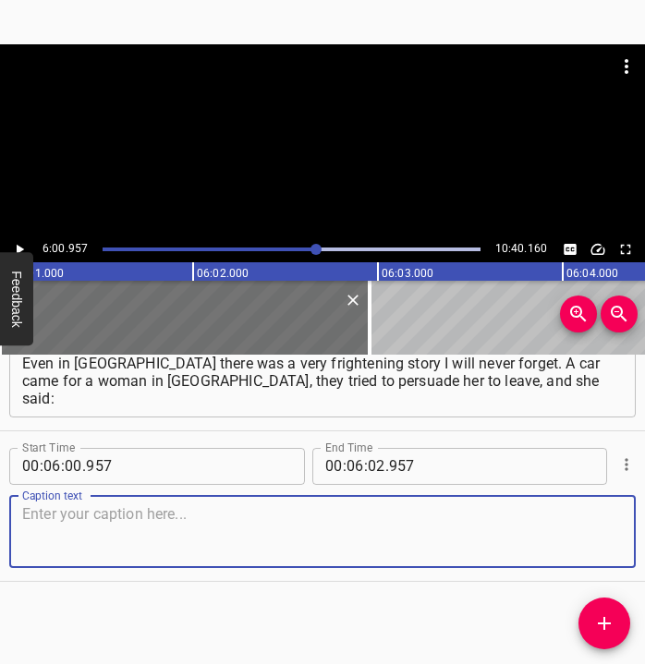
click at [600, 553] on textarea at bounding box center [322, 531] width 601 height 53
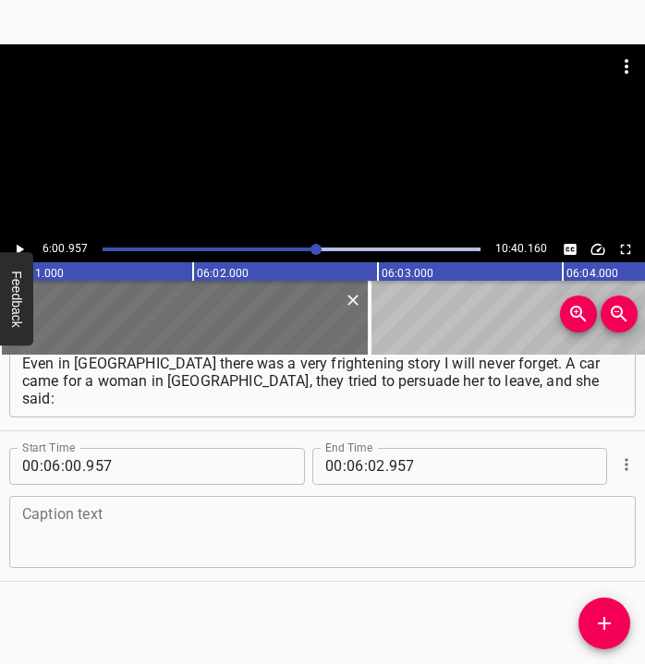
click at [172, 519] on textarea at bounding box center [322, 531] width 601 height 53
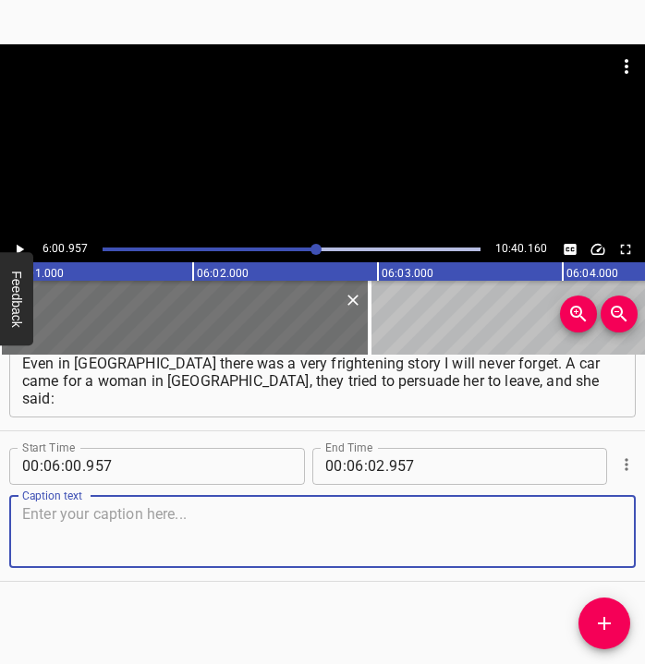
paste textarea "“No, my son and I are fine.” And what does the son do? The son is [DEMOGRAPHIC_…"
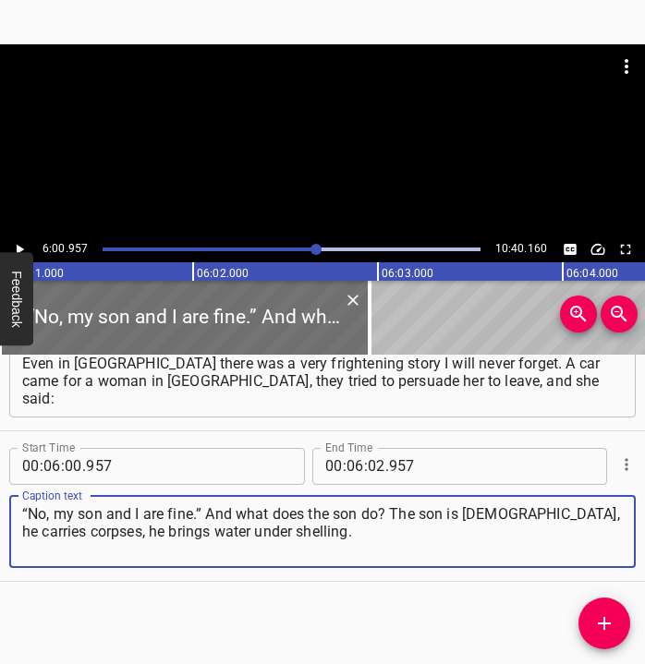
type textarea "“No, my son and I are fine.” And what does the son do? The son is [DEMOGRAPHIC_…"
click at [22, 244] on icon "Play/Pause" at bounding box center [19, 249] width 17 height 17
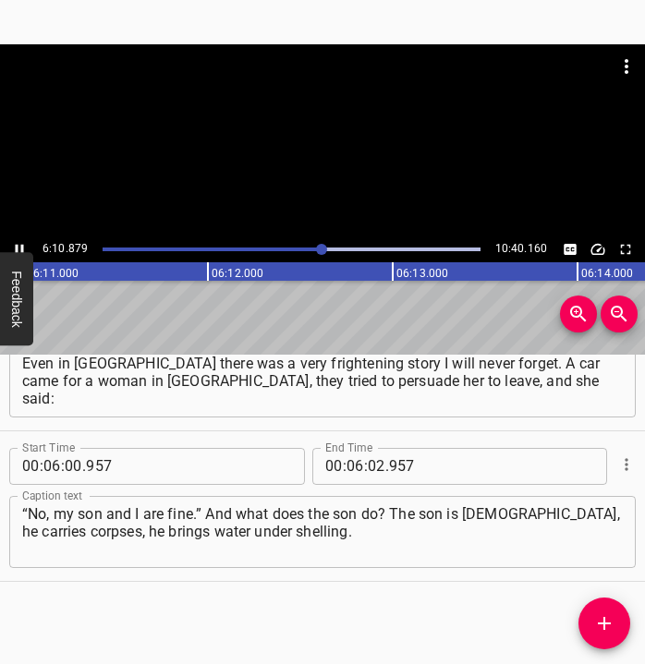
click at [16, 247] on icon "Play/Pause" at bounding box center [20, 249] width 8 height 10
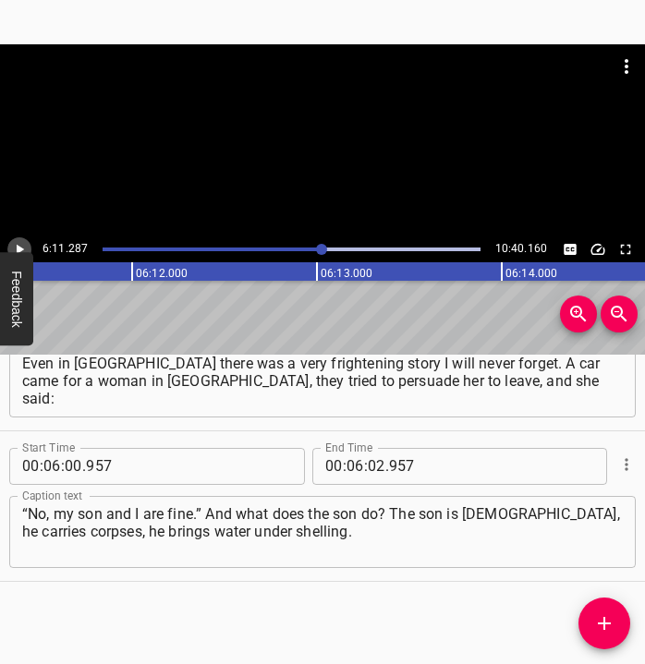
click at [16, 247] on icon "Play/Pause" at bounding box center [19, 249] width 17 height 17
click at [16, 247] on icon "Play/Pause" at bounding box center [20, 249] width 8 height 10
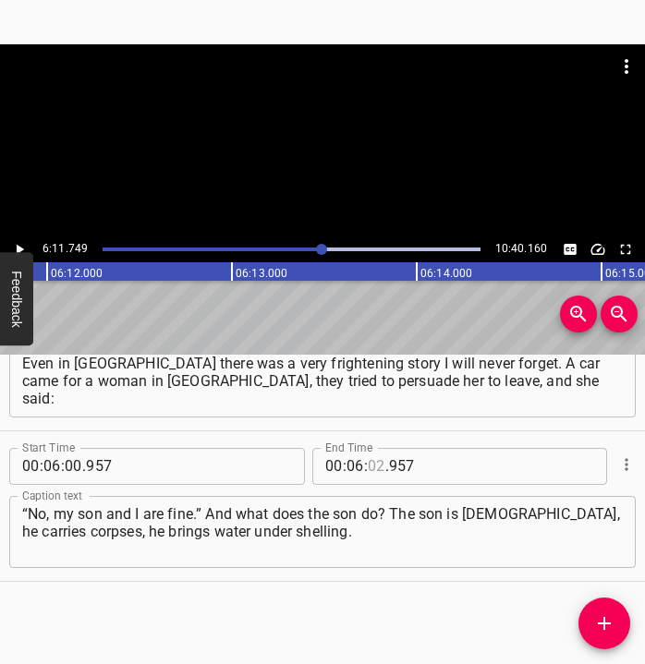
click at [368, 462] on input "number" at bounding box center [377, 466] width 18 height 37
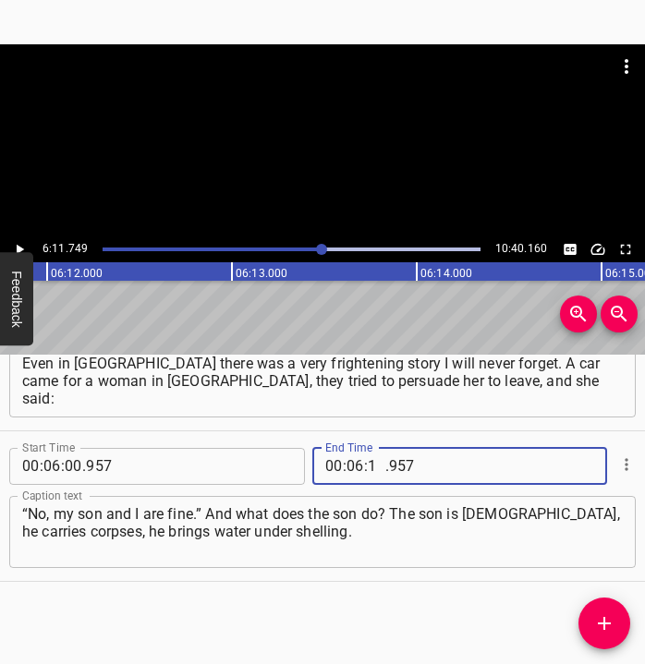
type input "11"
type input "749"
drag, startPoint x: 611, startPoint y: 625, endPoint x: 619, endPoint y: 631, distance: 10.5
click at [611, 624] on icon "Add Cue" at bounding box center [604, 623] width 13 height 13
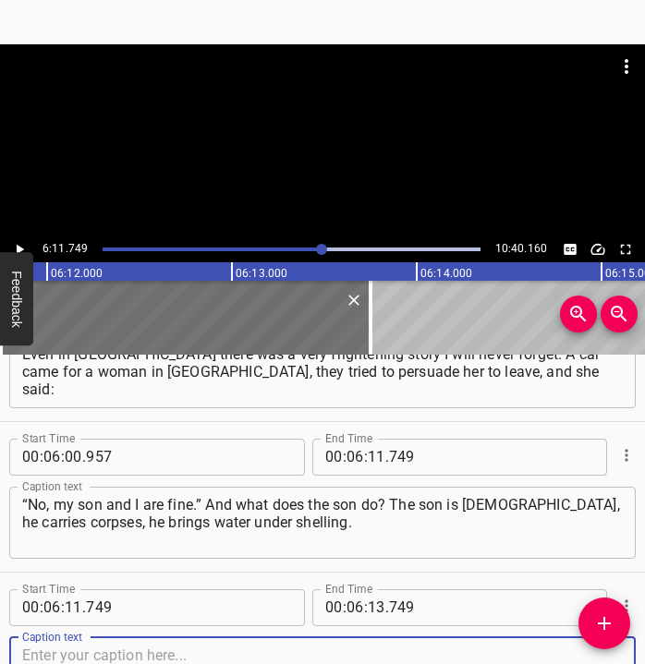
scroll to position [3994, 0]
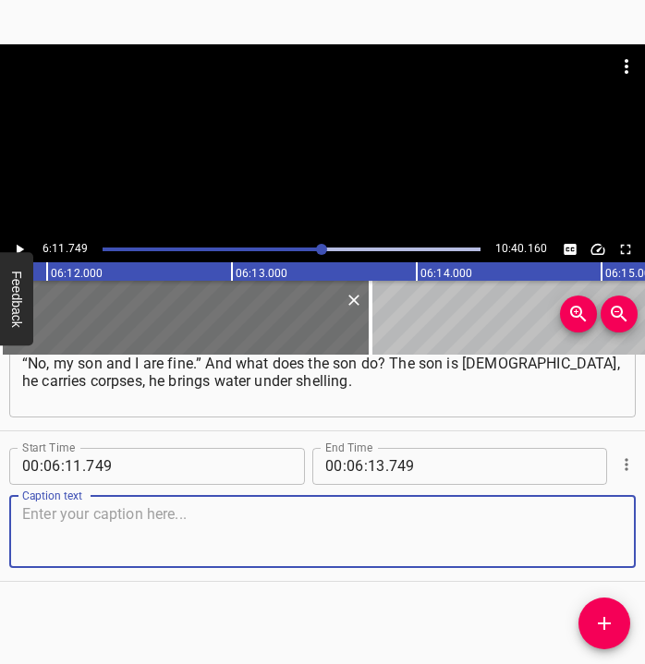
drag, startPoint x: 588, startPoint y: 523, endPoint x: 610, endPoint y: 518, distance: 22.7
click at [602, 520] on textarea at bounding box center [322, 531] width 601 height 53
click at [55, 530] on textarea at bounding box center [322, 531] width 601 height 53
paste textarea "But she believes everything is okay, everything is fine. Three days after they …"
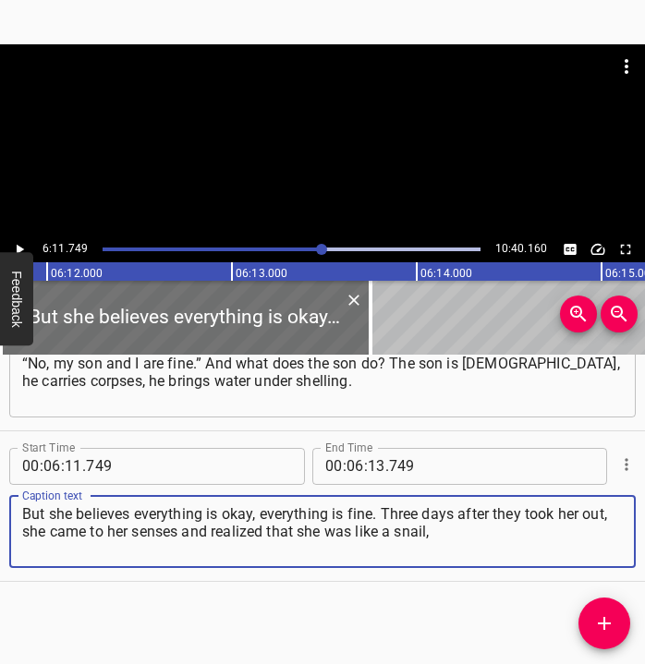
type textarea "But she believes everything is okay, everything is fine. Three days after they …"
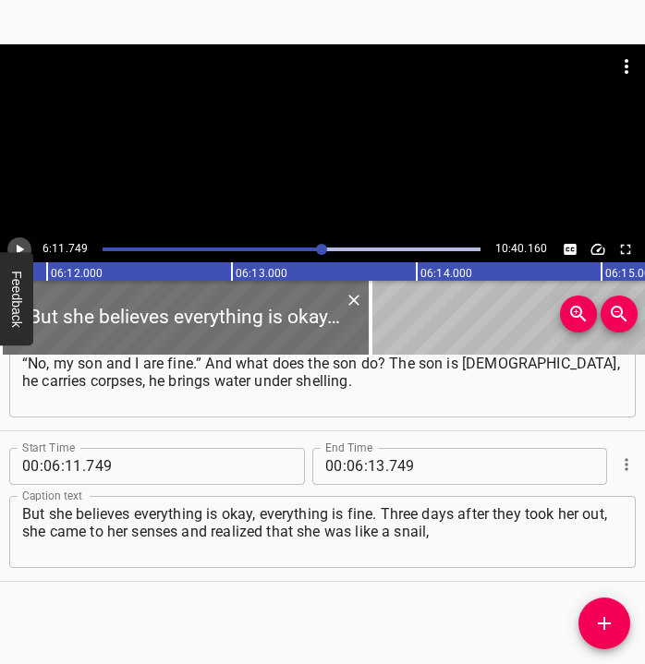
click at [22, 248] on icon "Play/Pause" at bounding box center [19, 249] width 17 height 17
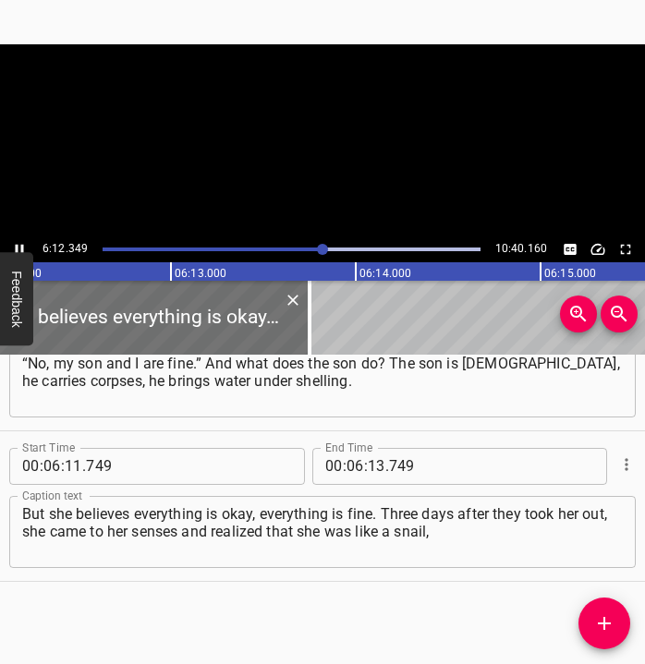
scroll to position [0, 68819]
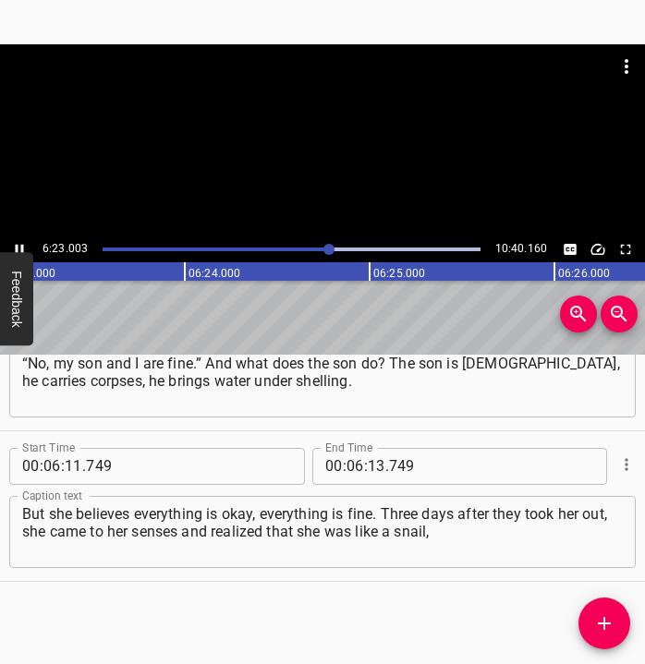
click at [15, 248] on icon "Play/Pause" at bounding box center [19, 249] width 17 height 17
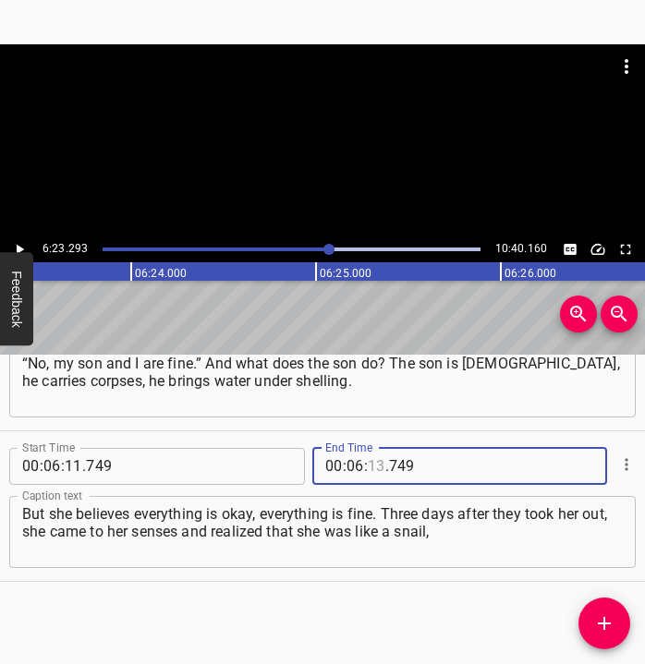
click at [373, 460] on input "number" at bounding box center [377, 466] width 18 height 37
type input "23"
type input "293"
click at [614, 622] on icon "Add Cue" at bounding box center [604, 624] width 22 height 22
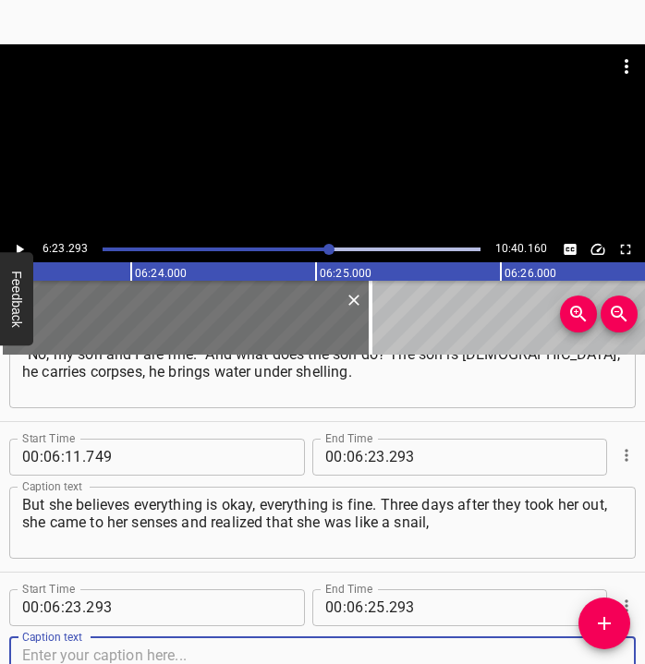
scroll to position [4145, 0]
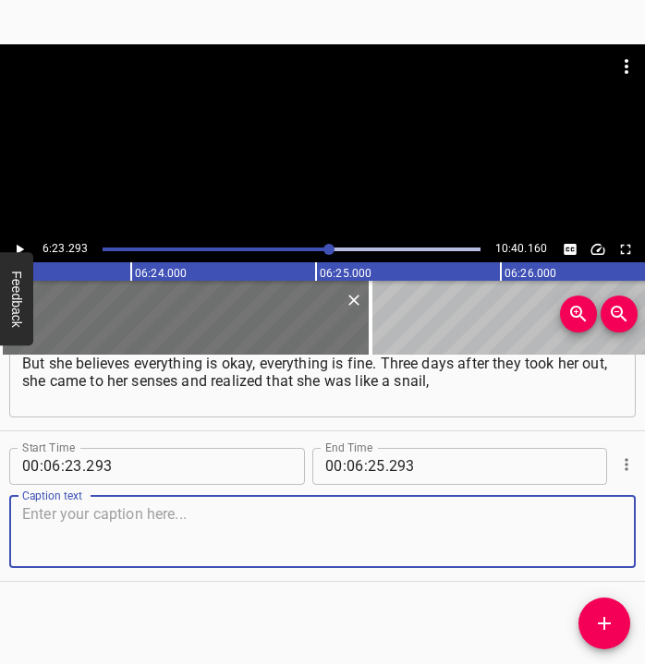
drag, startPoint x: 578, startPoint y: 542, endPoint x: 639, endPoint y: 541, distance: 61.0
click at [594, 542] on textarea at bounding box center [322, 531] width 601 height 53
click at [227, 532] on textarea at bounding box center [322, 531] width 601 height 53
paste textarea "hiding in her shell. If not for those volunteers, no one knows whether she and …"
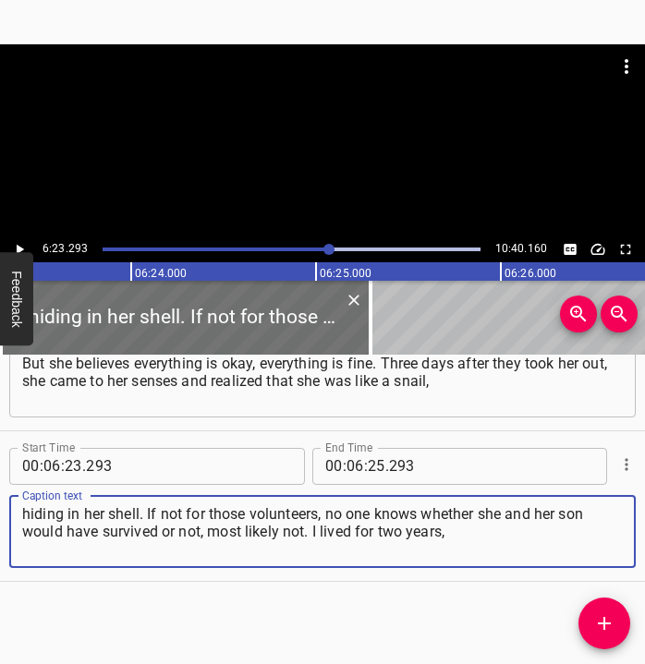
type textarea "hiding in her shell. If not for those volunteers, no one knows whether she and …"
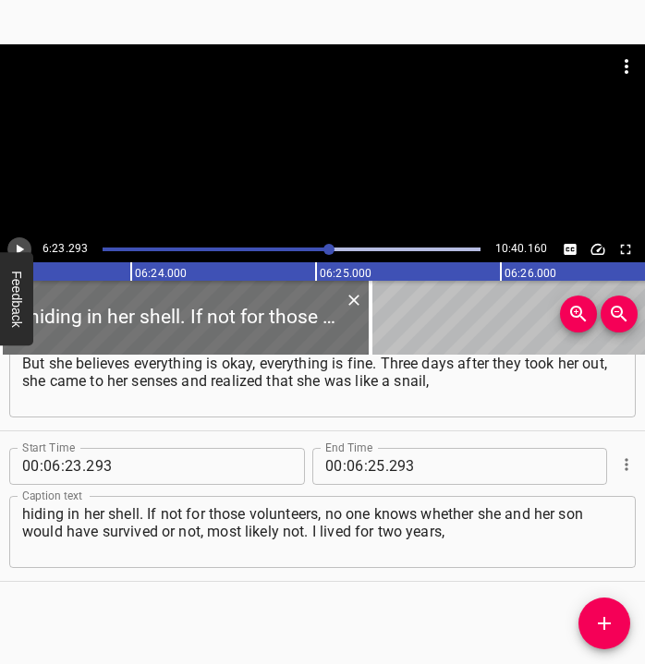
click at [21, 247] on icon "Play/Pause" at bounding box center [19, 249] width 17 height 17
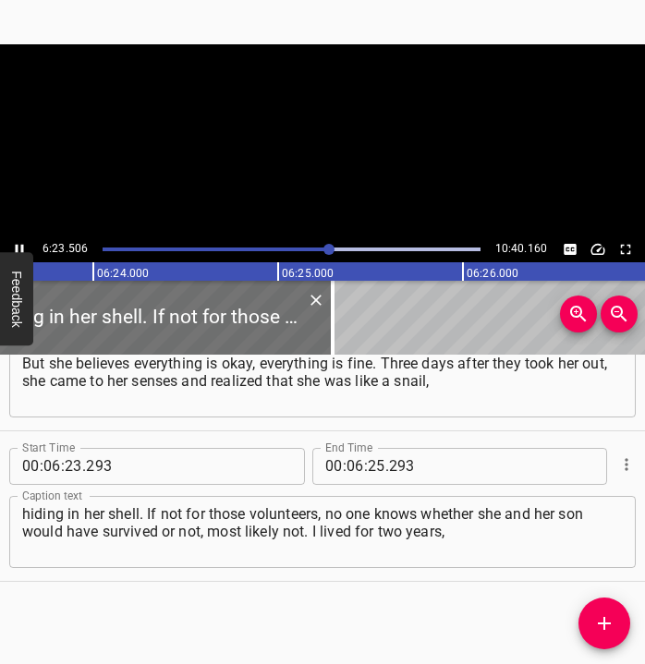
scroll to position [0, 70928]
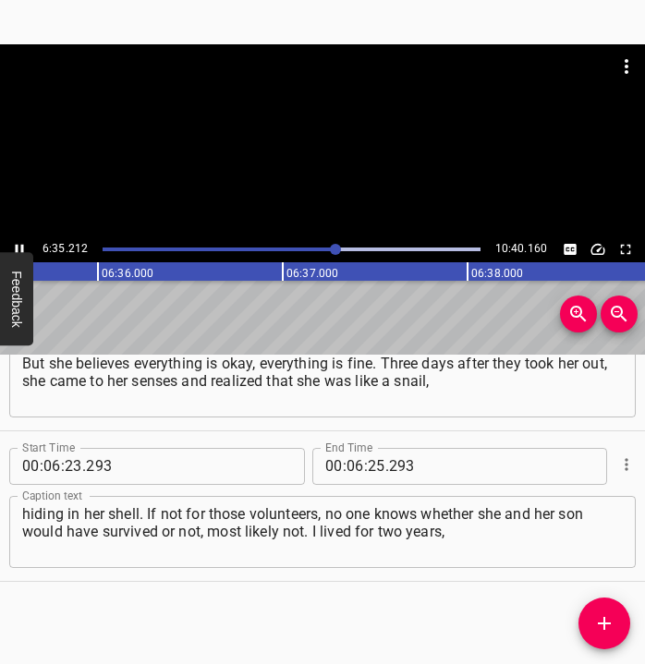
click at [18, 246] on icon "Play/Pause" at bounding box center [19, 249] width 17 height 17
click at [18, 246] on icon "Play/Pause" at bounding box center [20, 249] width 7 height 10
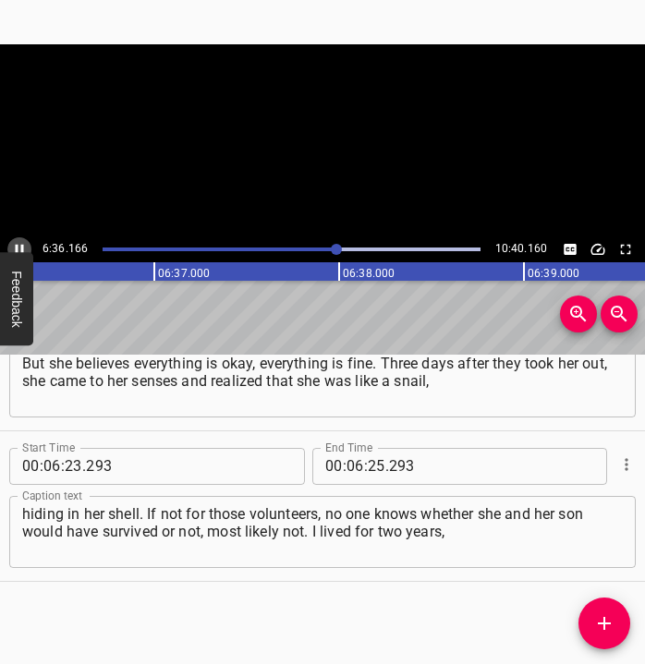
click at [18, 246] on icon "Play/Pause" at bounding box center [19, 249] width 17 height 17
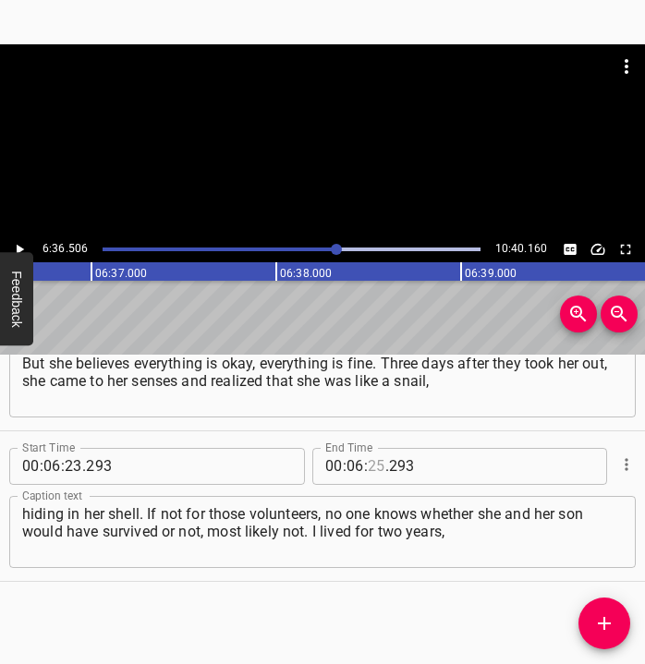
click at [371, 463] on input "number" at bounding box center [377, 466] width 18 height 37
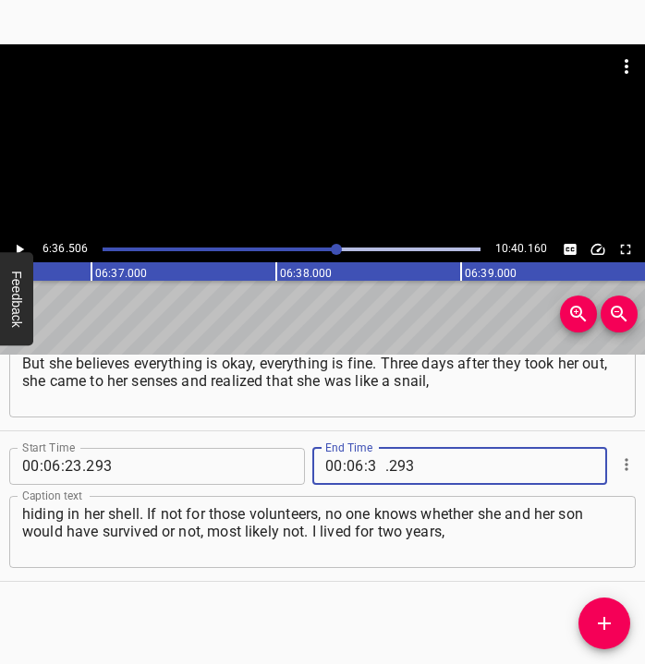
type input "36"
type input "506"
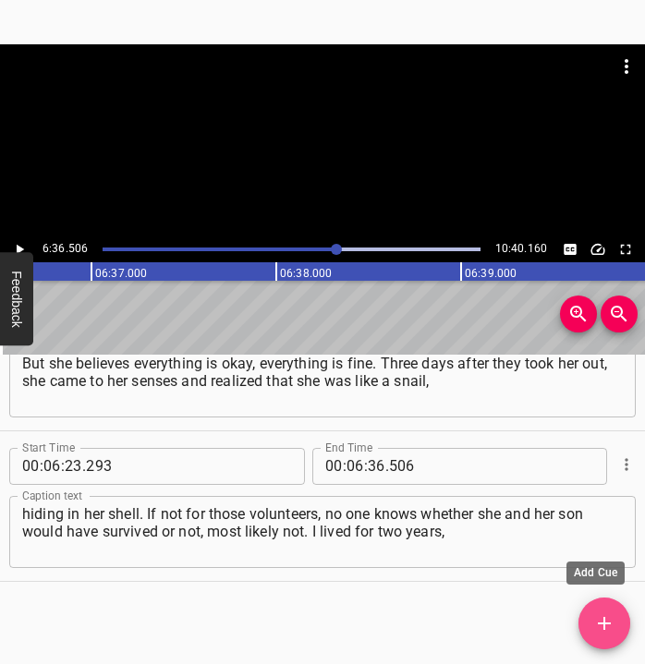
click at [616, 627] on span "Add Cue" at bounding box center [605, 624] width 52 height 22
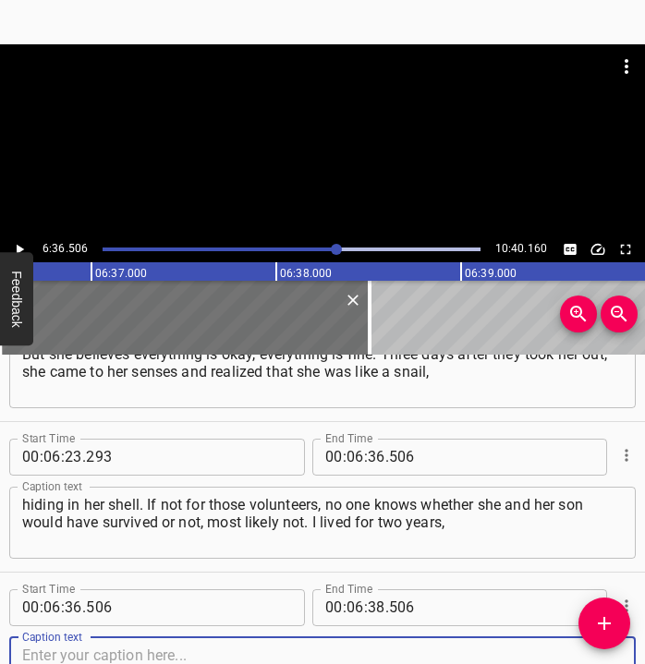
scroll to position [4295, 0]
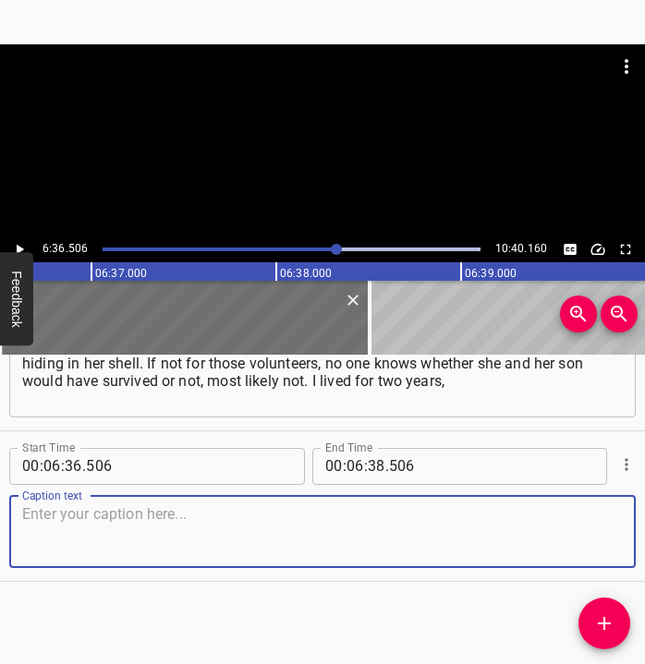
drag, startPoint x: 587, startPoint y: 540, endPoint x: 622, endPoint y: 527, distance: 37.4
click at [591, 536] on textarea at bounding box center [322, 531] width 601 height 53
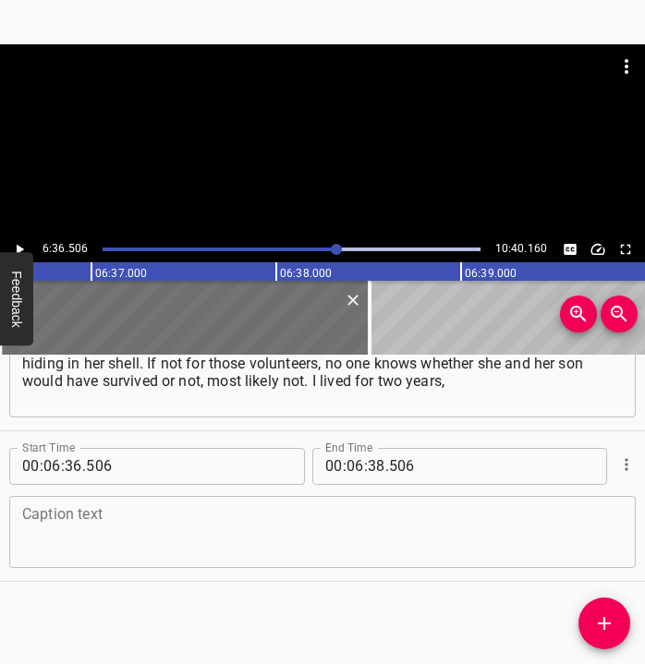
click at [228, 531] on textarea at bounding box center [322, 531] width 601 height 53
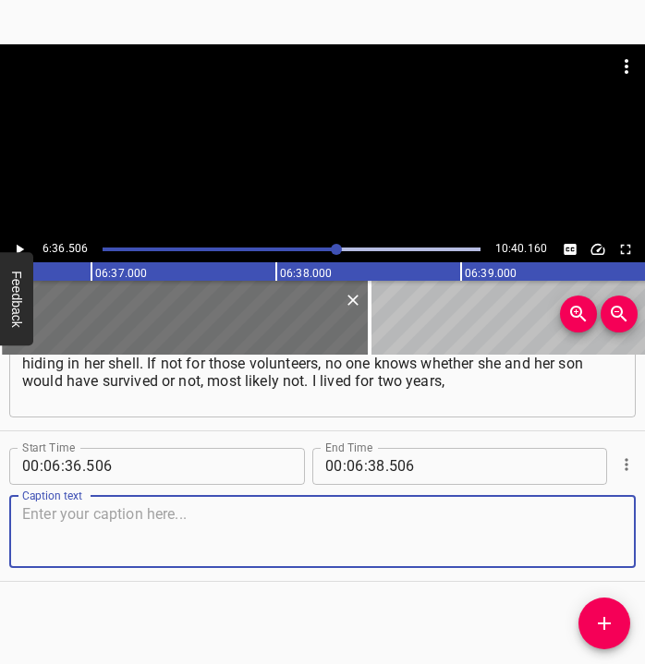
drag, startPoint x: 178, startPoint y: 543, endPoint x: 186, endPoint y: 537, distance: 9.8
click at [178, 542] on textarea at bounding box center [322, 531] width 601 height 53
paste textarea "I divorced during that time. My ex-husband went to [GEOGRAPHIC_DATA]. I stayed …"
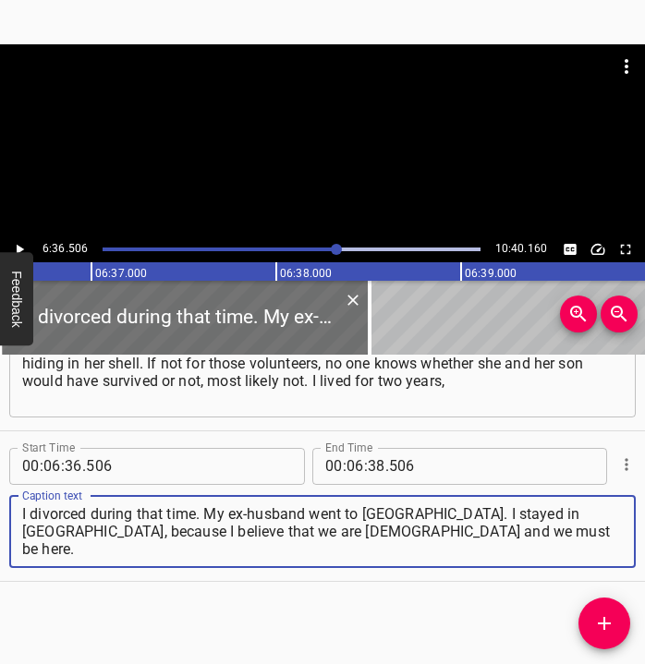
type textarea "I divorced during that time. My ex-husband went to [GEOGRAPHIC_DATA]. I stayed …"
click at [25, 245] on icon "Play/Pause" at bounding box center [19, 249] width 17 height 17
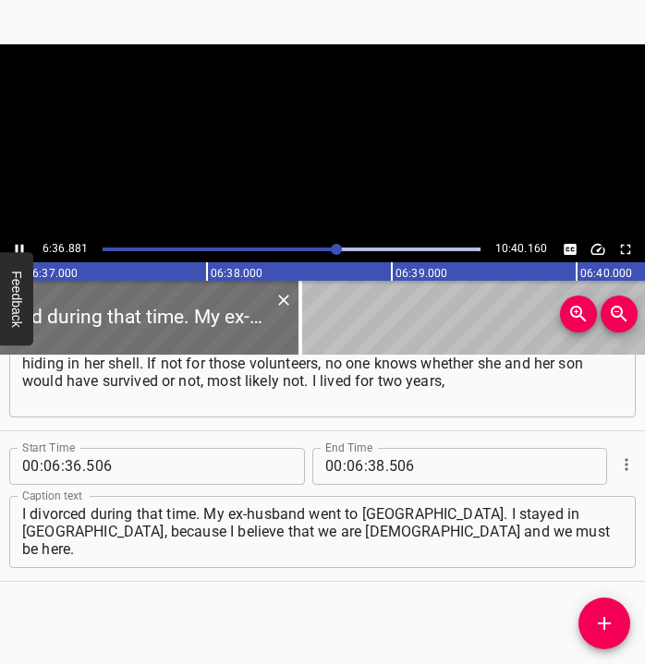
scroll to position [0, 73401]
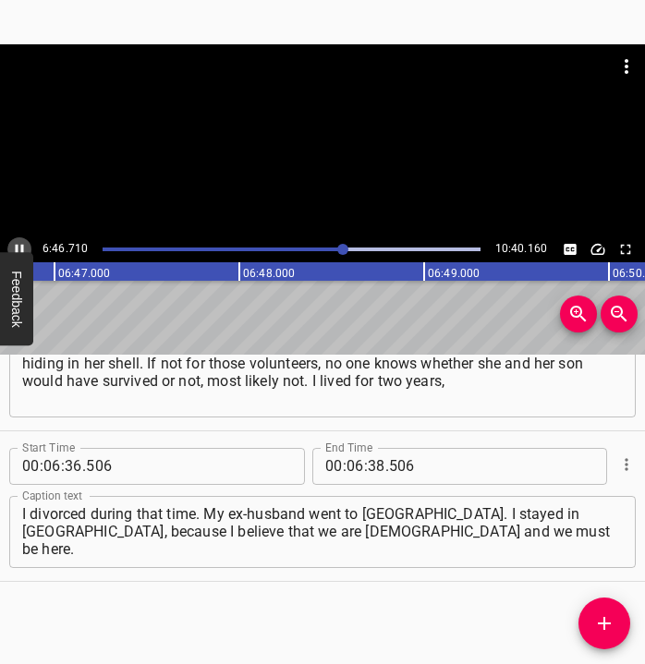
click at [18, 246] on icon "Play/Pause" at bounding box center [19, 249] width 17 height 17
click at [368, 458] on input "number" at bounding box center [377, 466] width 18 height 37
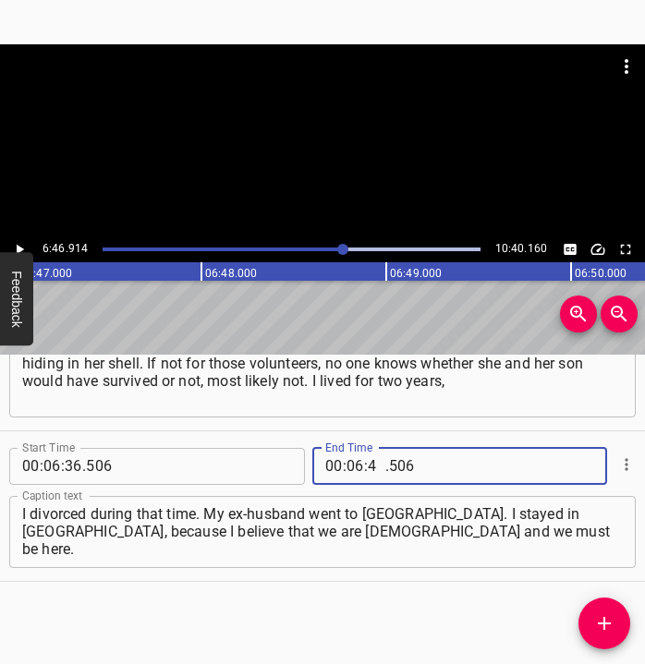
type input "46"
type input "914"
click at [609, 616] on icon "Add Cue" at bounding box center [604, 624] width 22 height 22
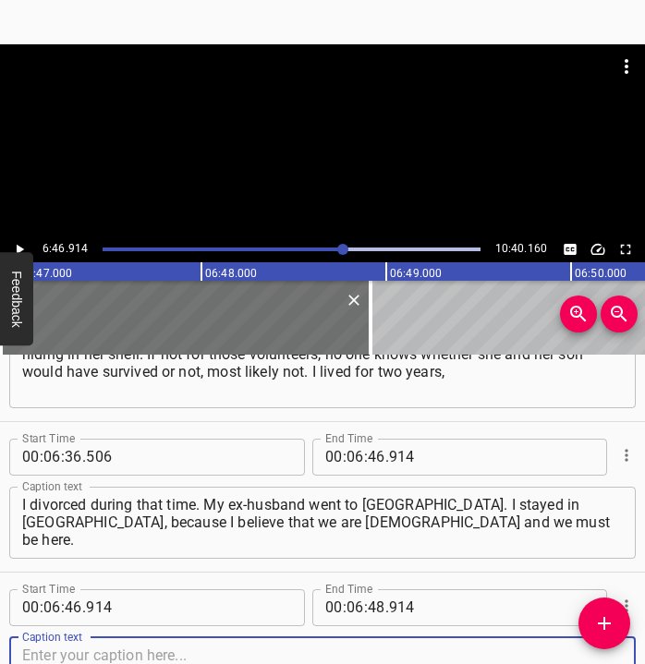
scroll to position [4446, 0]
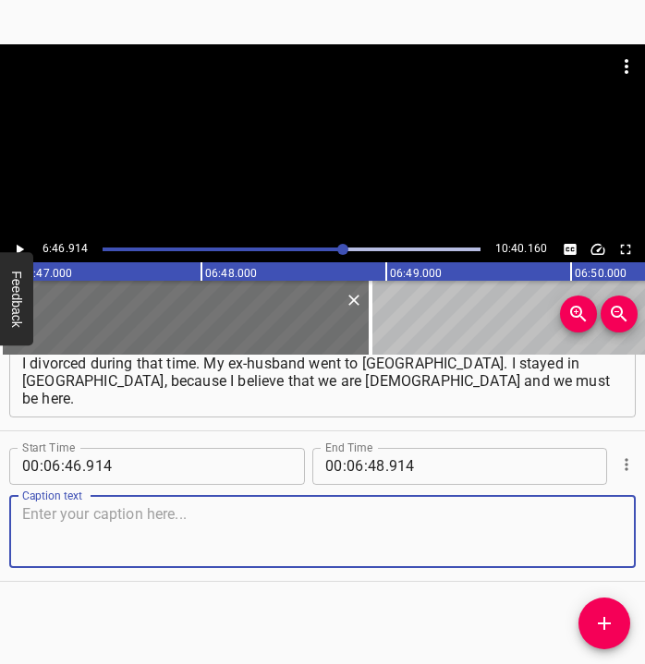
drag, startPoint x: 591, startPoint y: 542, endPoint x: 641, endPoint y: 531, distance: 52.0
click at [616, 537] on div "Caption text" at bounding box center [322, 532] width 627 height 72
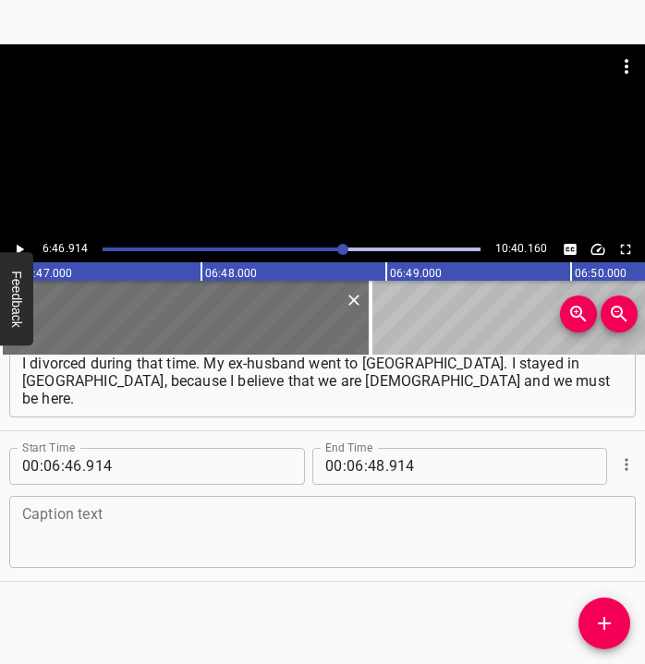
click at [256, 546] on textarea at bounding box center [322, 531] width 601 height 53
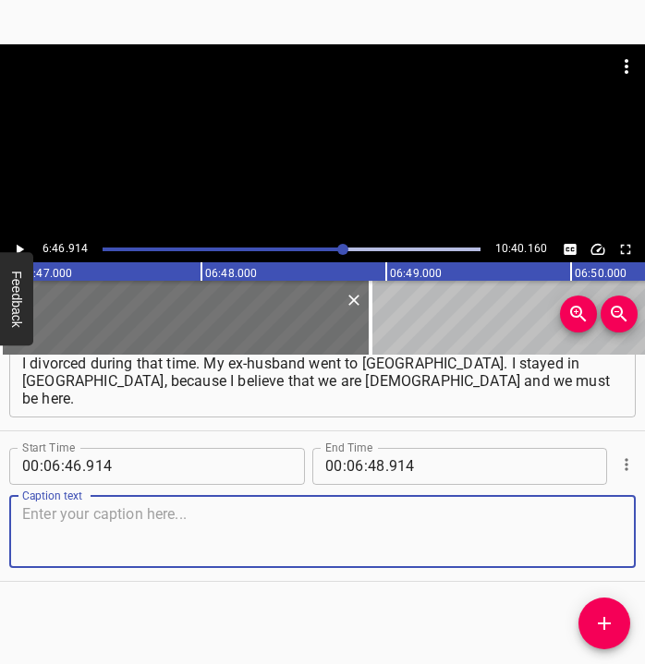
paste textarea "I lived in [GEOGRAPHIC_DATA], despite the language problem between the south an…"
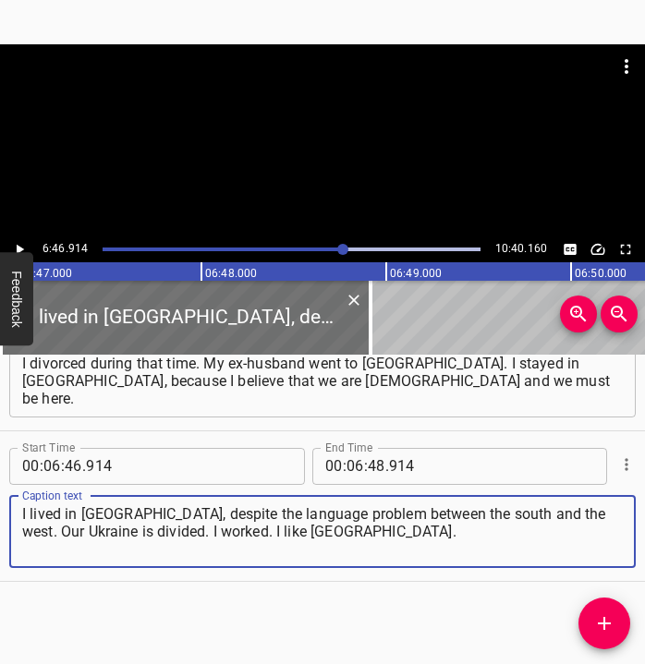
type textarea "I lived in [GEOGRAPHIC_DATA], despite the language problem between the south an…"
click at [14, 242] on icon "Play/Pause" at bounding box center [19, 249] width 17 height 17
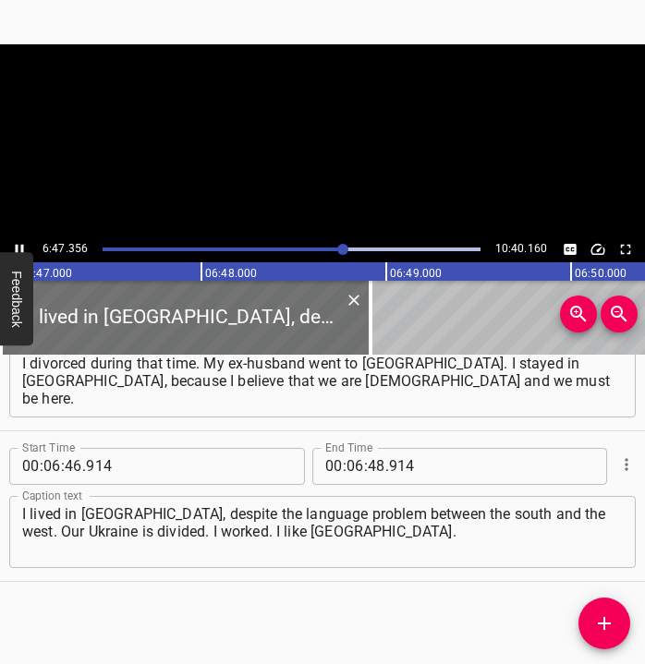
scroll to position [0, 75290]
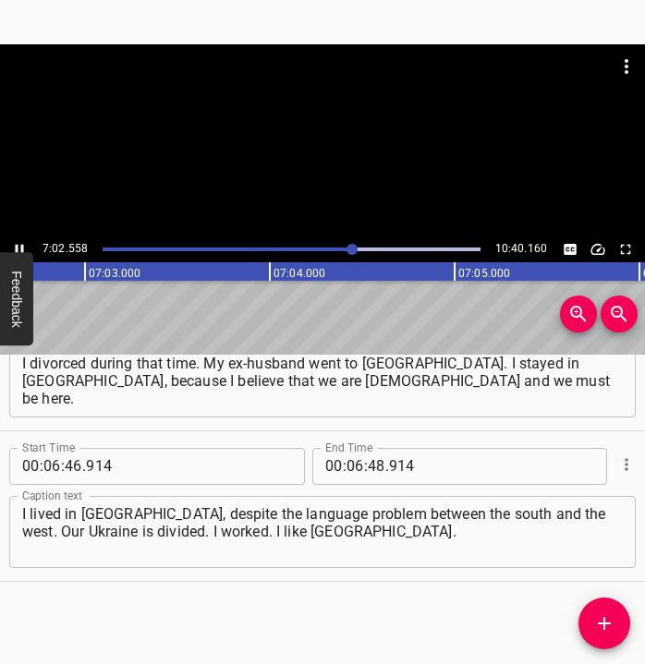
click at [18, 241] on icon "Play/Pause" at bounding box center [19, 249] width 17 height 17
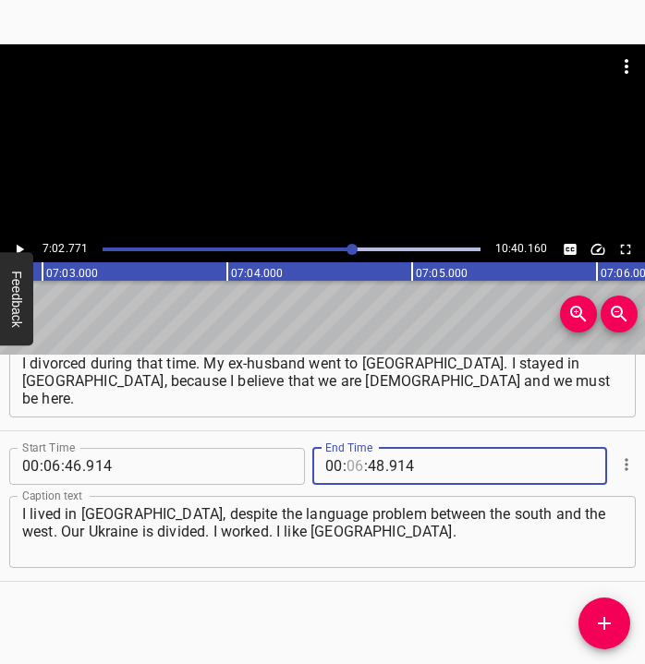
click at [347, 467] on input "number" at bounding box center [356, 466] width 18 height 37
type input "07"
type input "02"
type input "771"
click at [609, 621] on icon "Add Cue" at bounding box center [604, 624] width 22 height 22
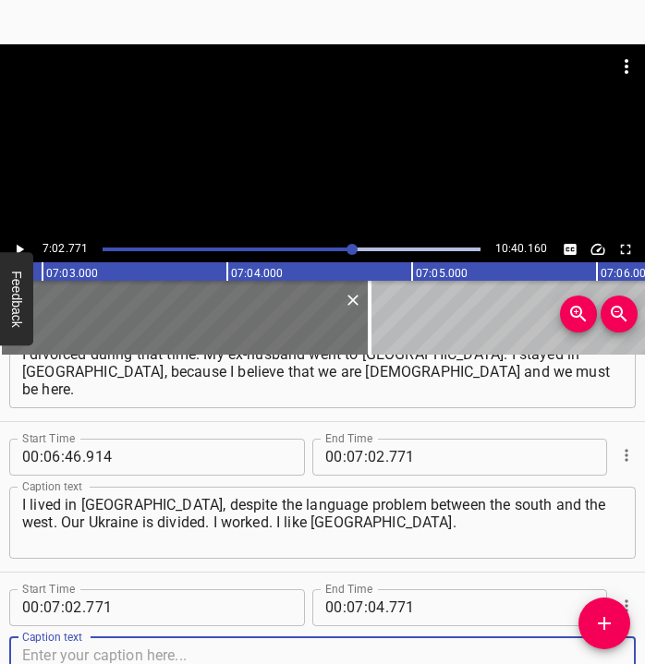
scroll to position [4597, 0]
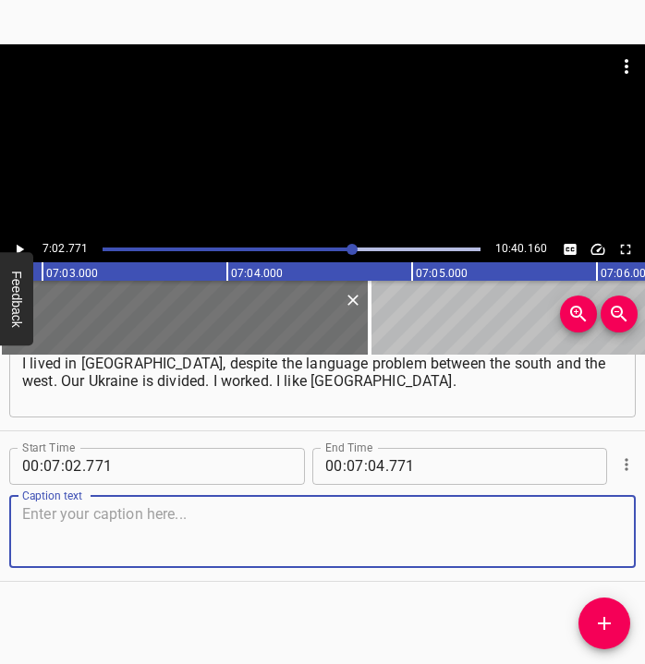
drag, startPoint x: 590, startPoint y: 534, endPoint x: 632, endPoint y: 526, distance: 43.3
click at [601, 532] on textarea at bounding box center [322, 531] width 601 height 53
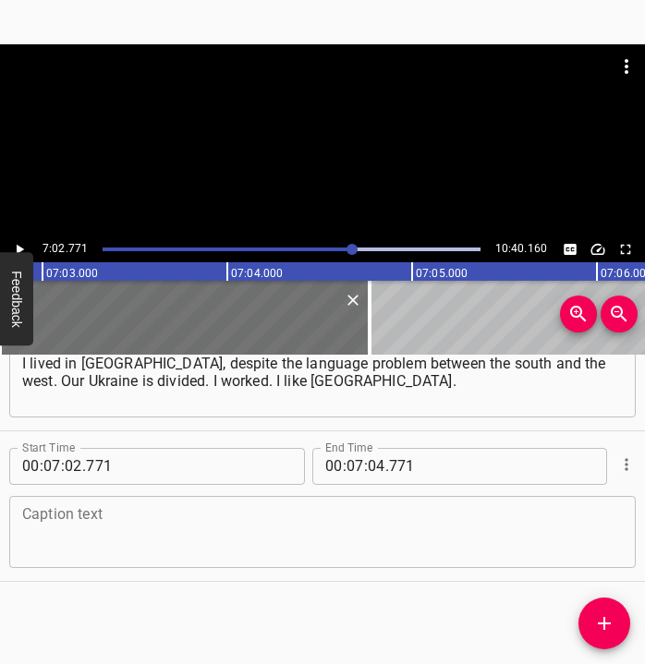
click at [304, 536] on textarea at bounding box center [322, 531] width 601 height 53
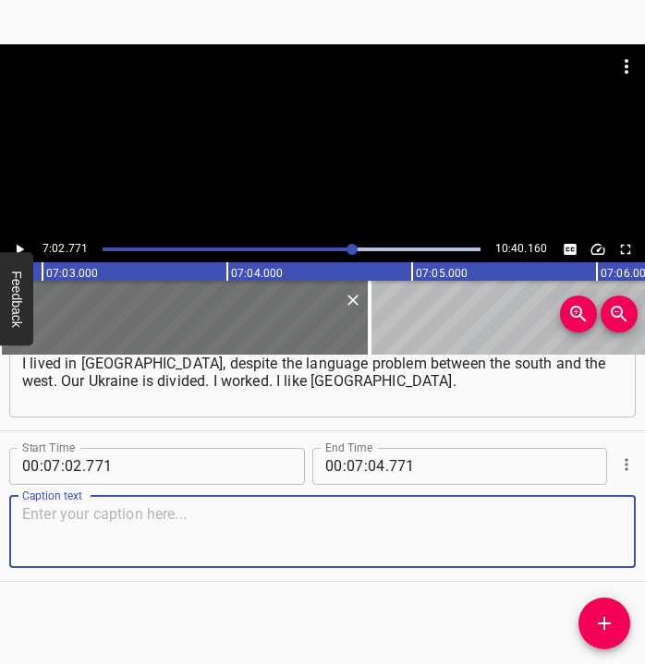
paste textarea "I left for Kyiv due to personal circumstances, here my sister lives. We moved a…"
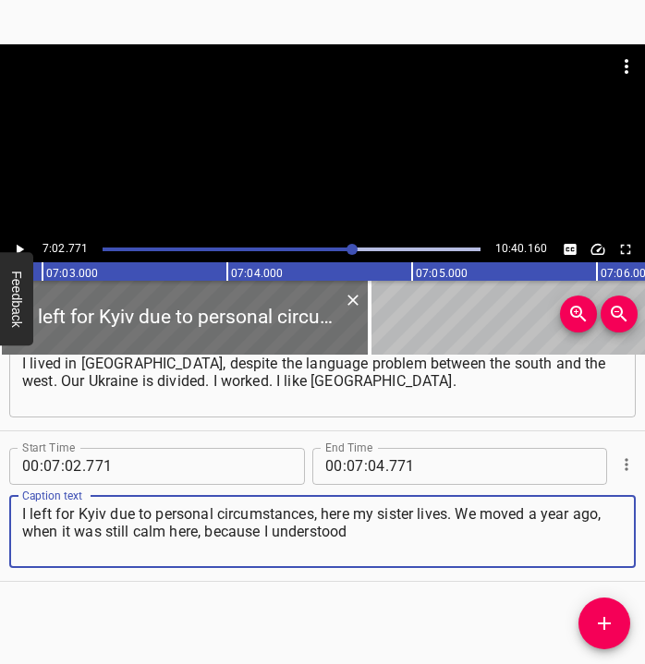
type textarea "I left for Kyiv due to personal circumstances, here my sister lives. We moved a…"
click at [22, 242] on icon "Play/Pause" at bounding box center [19, 249] width 17 height 17
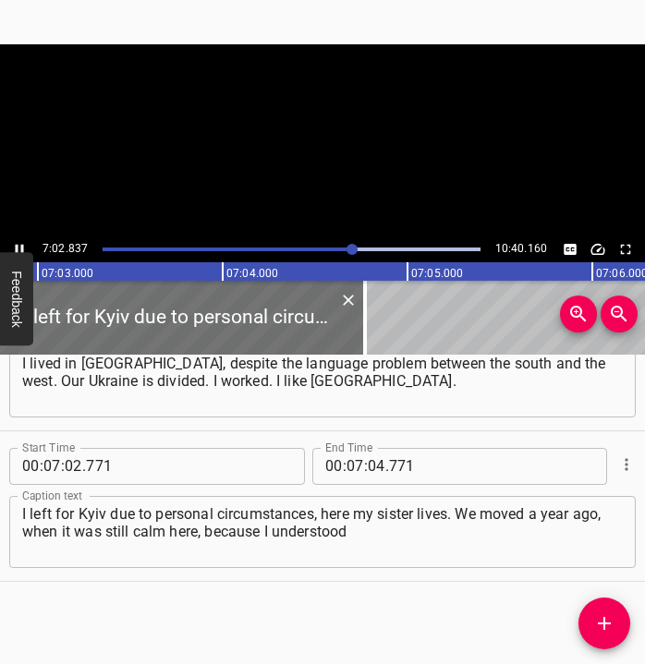
scroll to position [0, 78191]
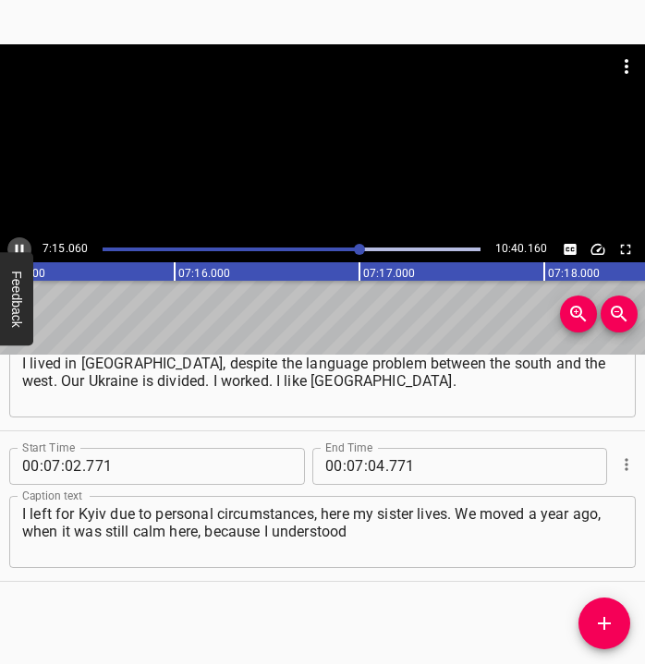
click at [21, 243] on icon "Play/Pause" at bounding box center [19, 249] width 17 height 17
click at [371, 472] on input "number" at bounding box center [377, 466] width 18 height 37
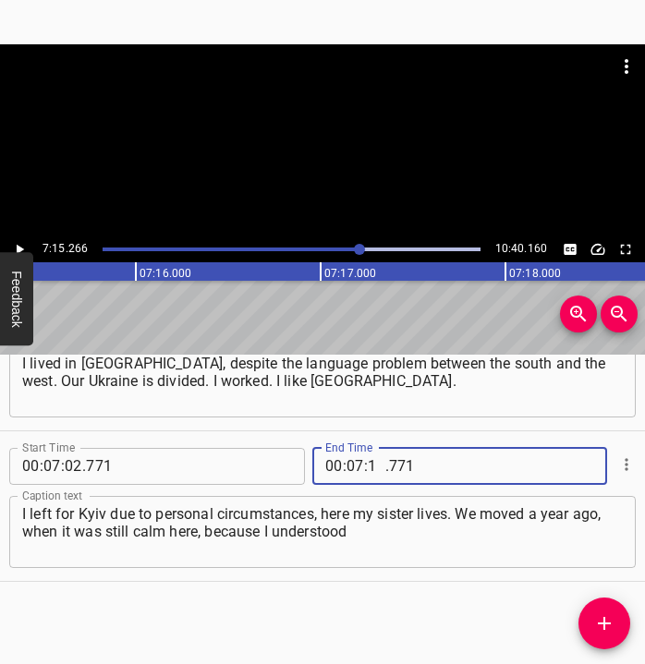
type input "15"
type input "266"
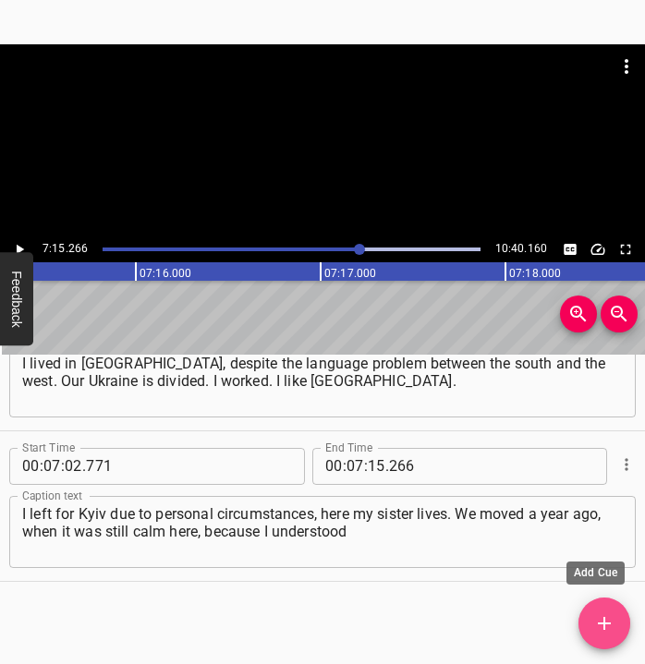
click at [610, 616] on icon "Add Cue" at bounding box center [604, 624] width 22 height 22
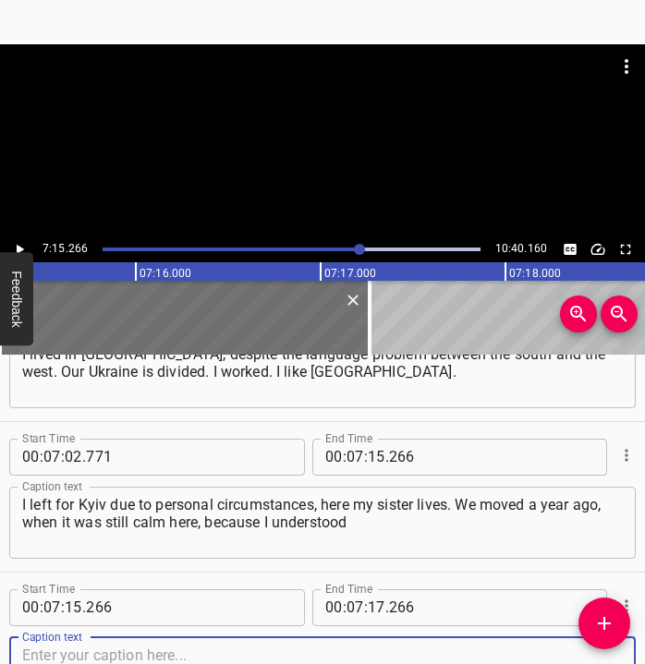
scroll to position [4747, 0]
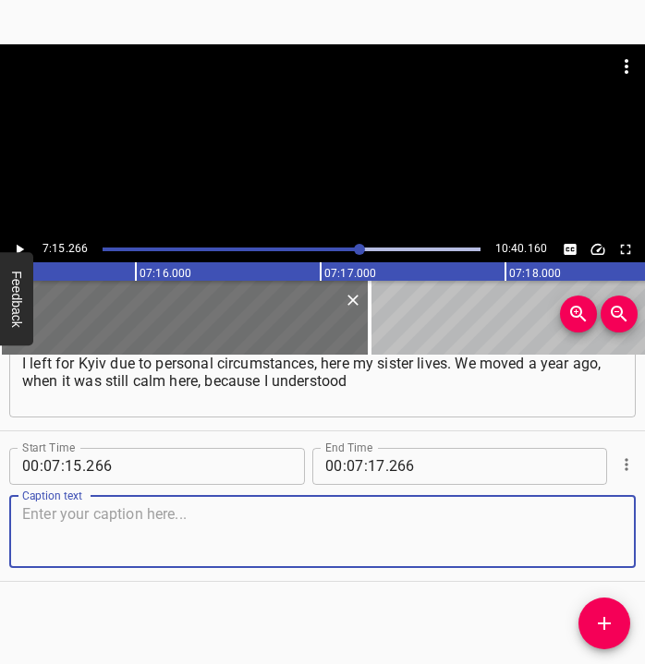
drag, startPoint x: 583, startPoint y: 531, endPoint x: 642, endPoint y: 523, distance: 59.7
click at [598, 528] on textarea at bounding box center [322, 531] width 601 height 53
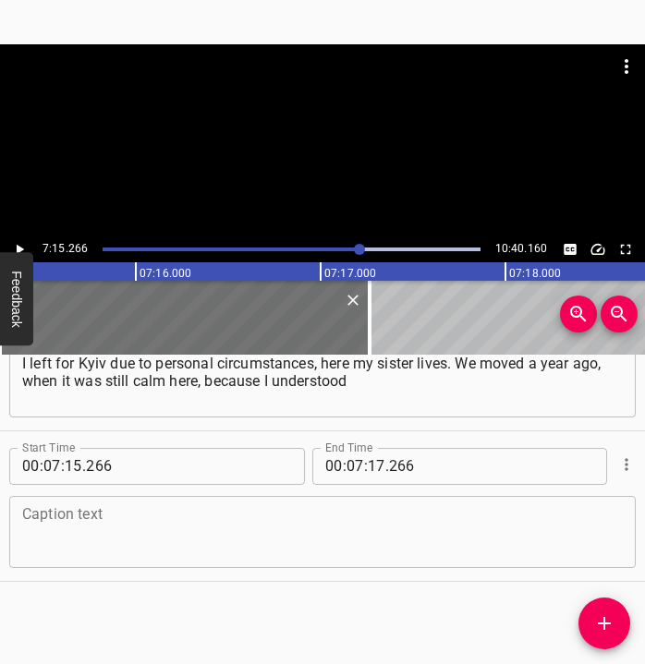
click at [181, 519] on textarea at bounding box center [322, 531] width 601 height 53
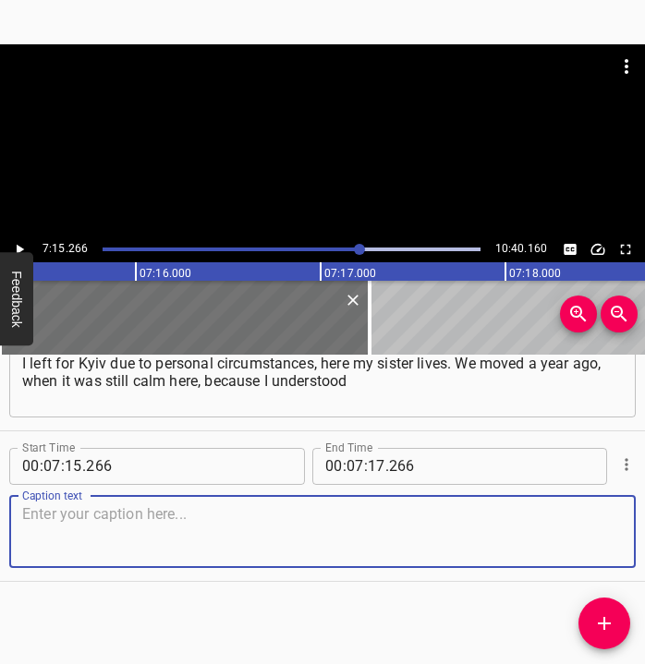
paste textarea "that Kyiv was under protection. Now it is very difficult. Now are restless time…"
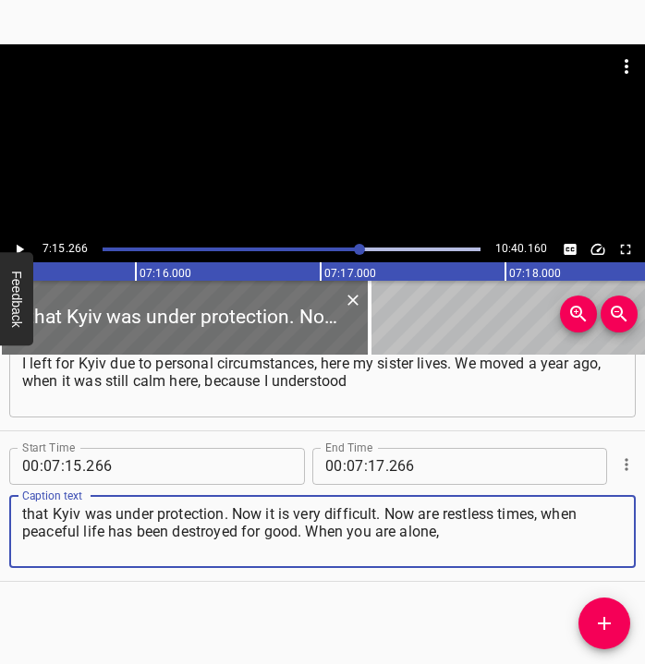
type textarea "that Kyiv was under protection. Now it is very difficult. Now are restless time…"
click at [18, 242] on icon "Play/Pause" at bounding box center [19, 249] width 17 height 17
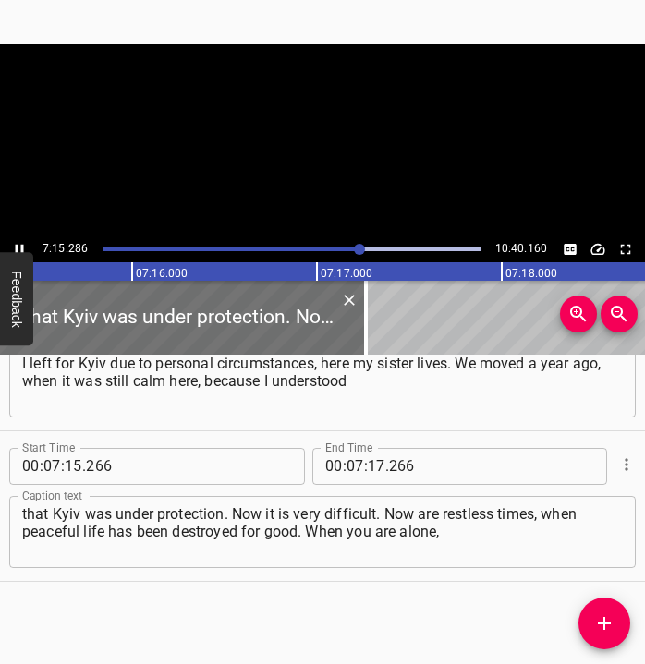
scroll to position [0, 80493]
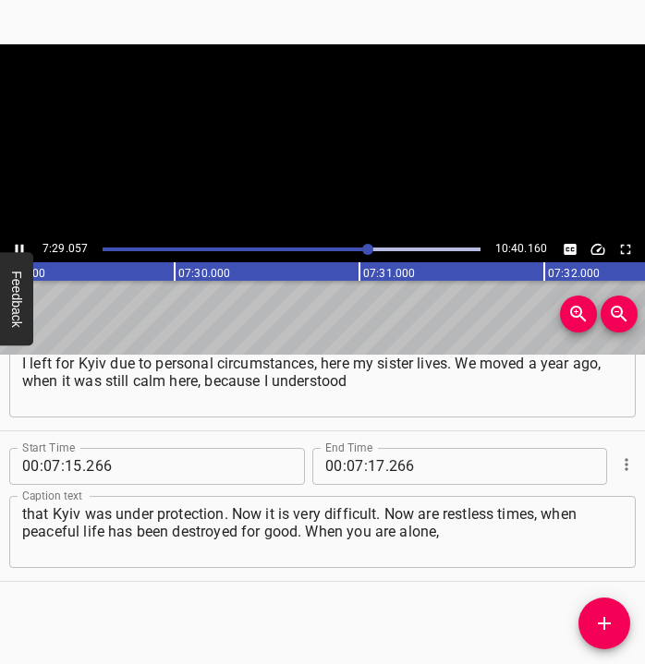
click at [15, 244] on icon "Play/Pause" at bounding box center [19, 249] width 17 height 17
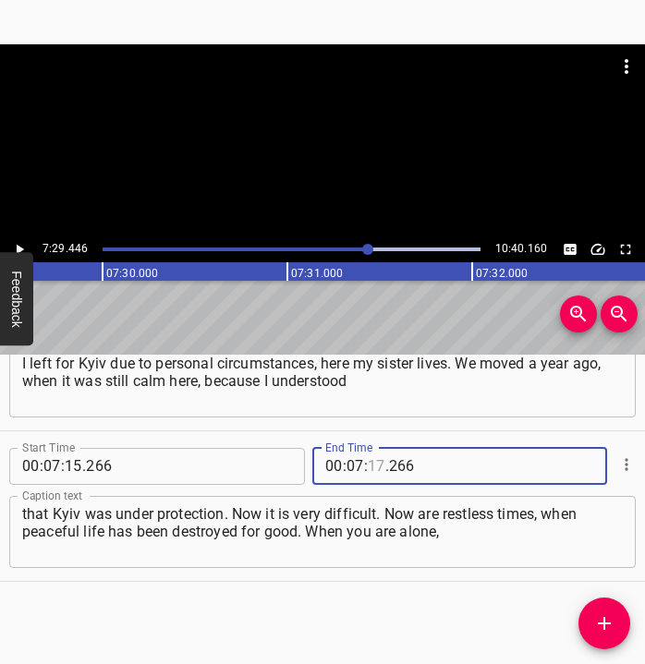
click at [372, 465] on input "number" at bounding box center [377, 466] width 18 height 37
type input "29"
type input "446"
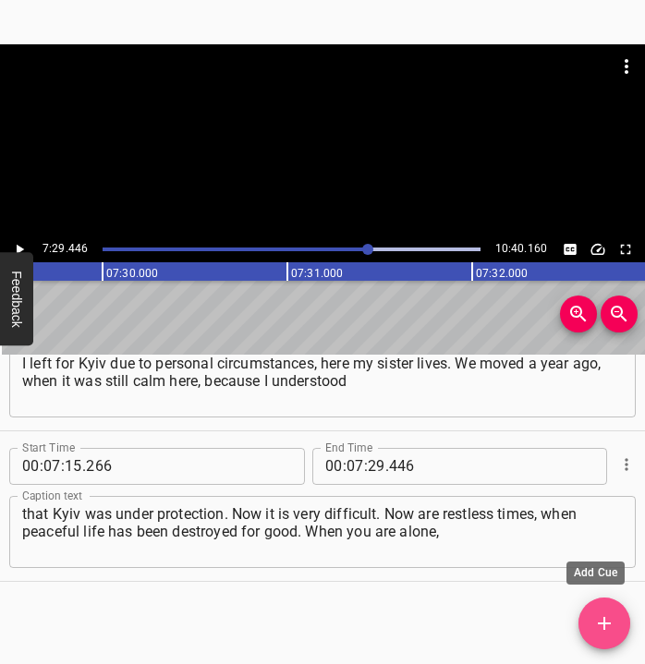
click at [599, 617] on icon "Add Cue" at bounding box center [604, 624] width 22 height 22
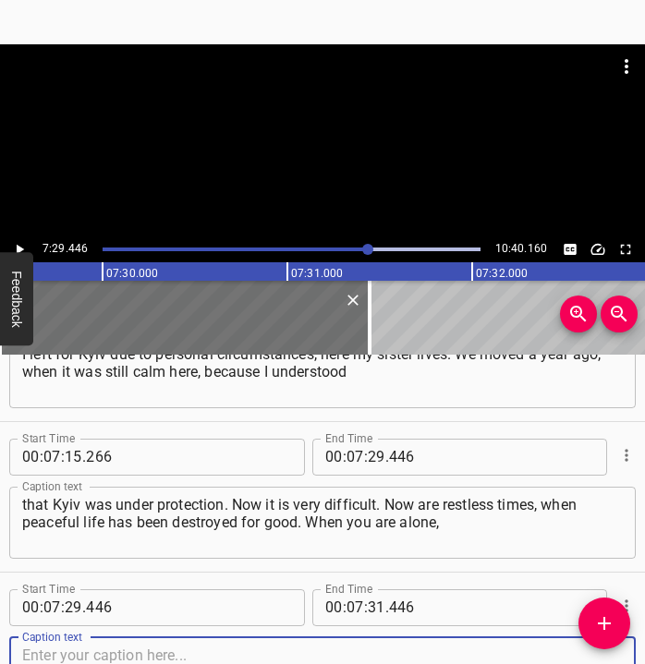
scroll to position [4898, 0]
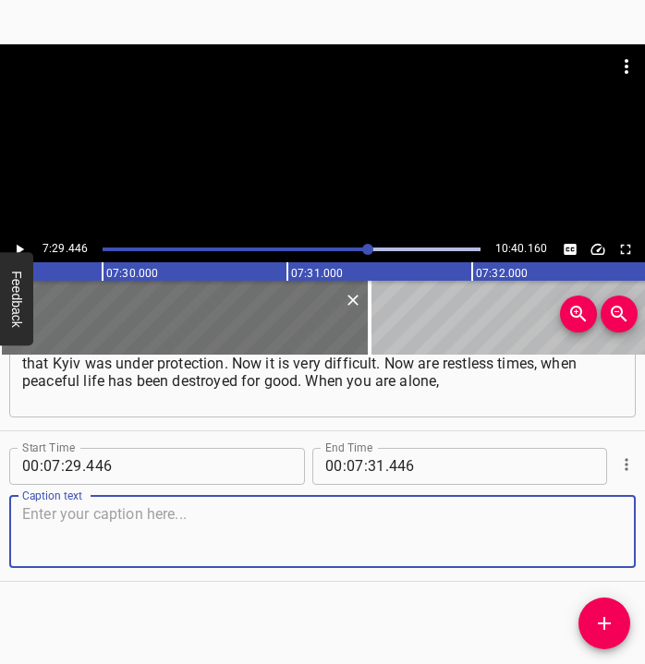
drag, startPoint x: 585, startPoint y: 544, endPoint x: 631, endPoint y: 531, distance: 48.0
click at [592, 542] on textarea at bounding box center [322, 531] width 601 height 53
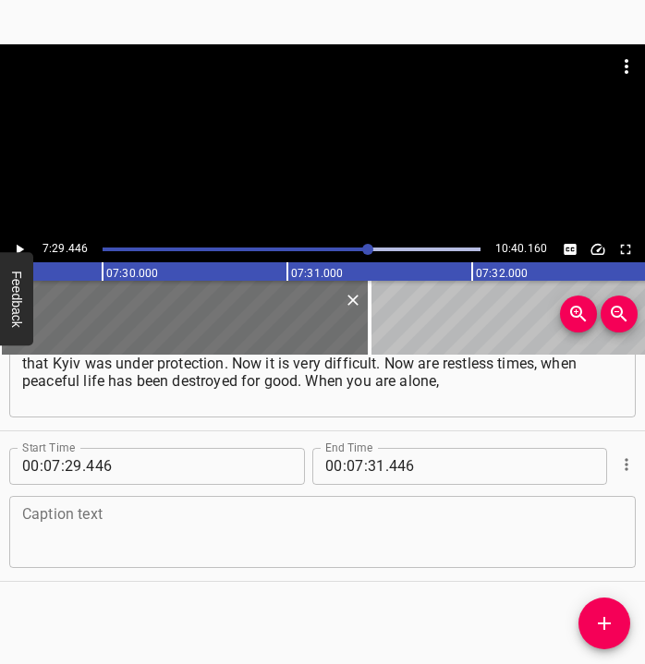
click at [177, 536] on textarea at bounding box center [322, 531] width 601 height 53
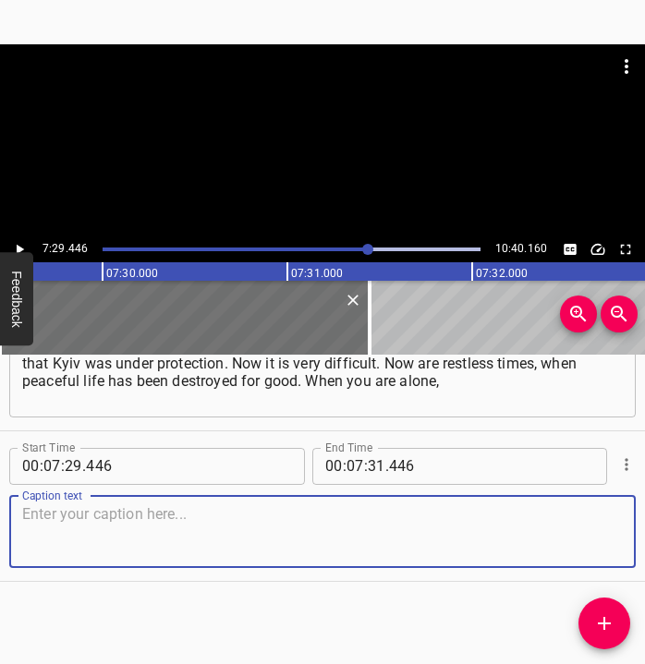
paste textarea "it feels different, but when there is a large-scale offensive and two children …"
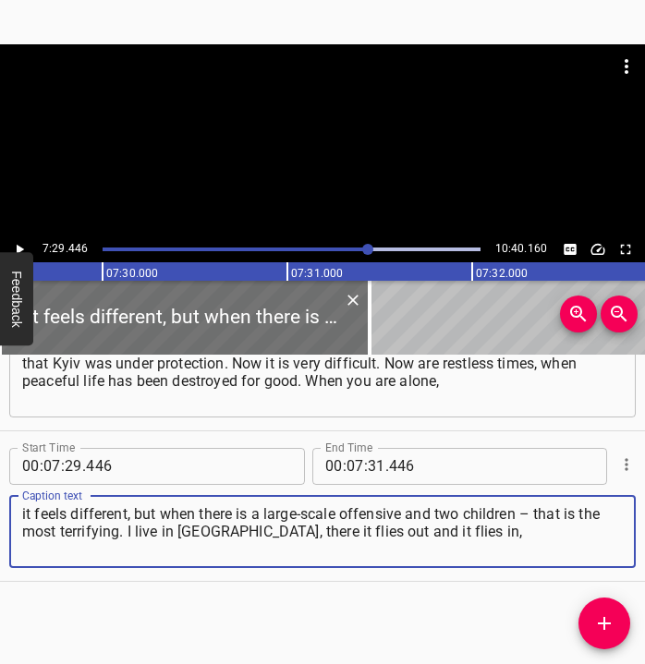
type textarea "it feels different, but when there is a large-scale offensive and two children …"
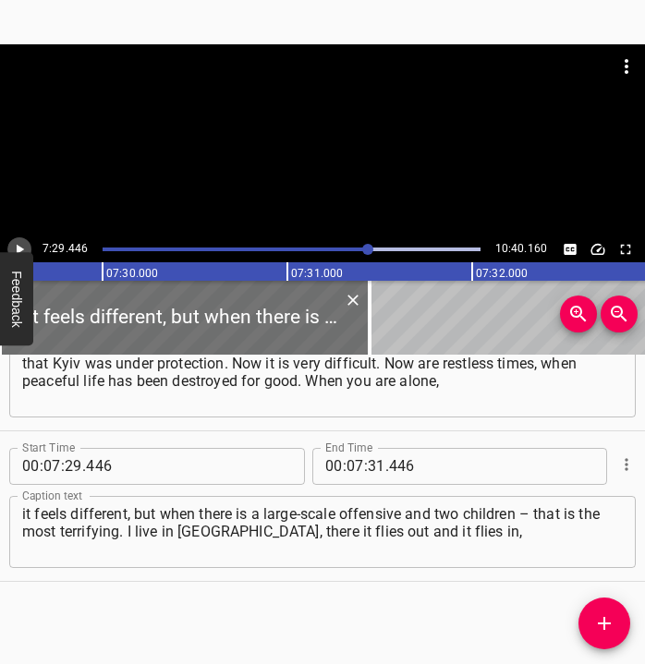
click at [12, 248] on icon "Play/Pause" at bounding box center [19, 249] width 17 height 17
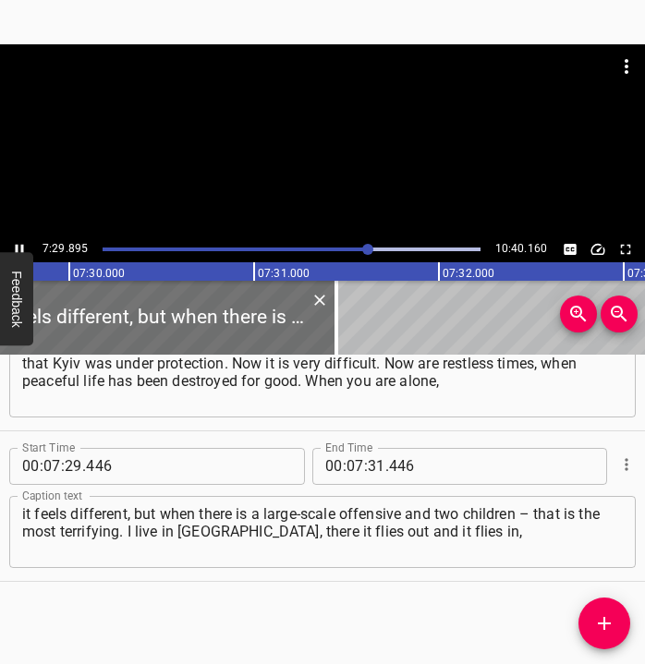
scroll to position [0, 83152]
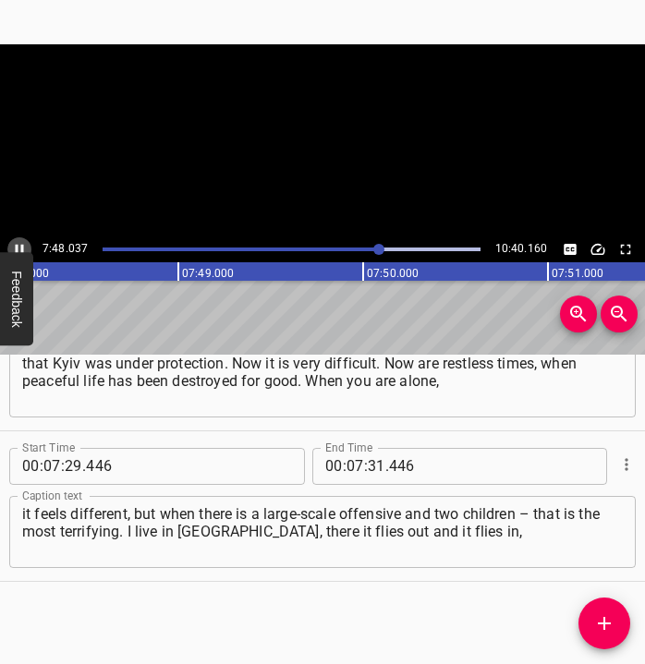
click at [18, 246] on icon "Play/Pause" at bounding box center [20, 249] width 8 height 10
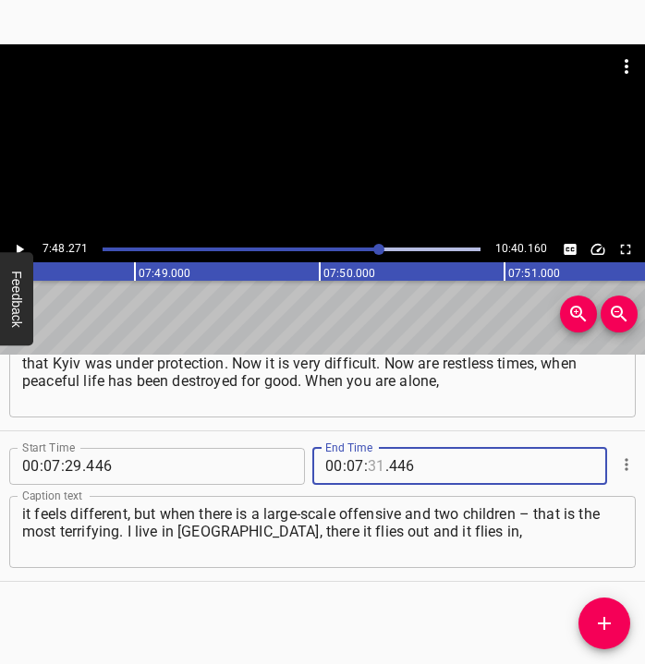
click at [372, 461] on input "number" at bounding box center [377, 466] width 18 height 37
type input "48"
type input "271"
click at [606, 623] on icon "Add Cue" at bounding box center [604, 623] width 13 height 13
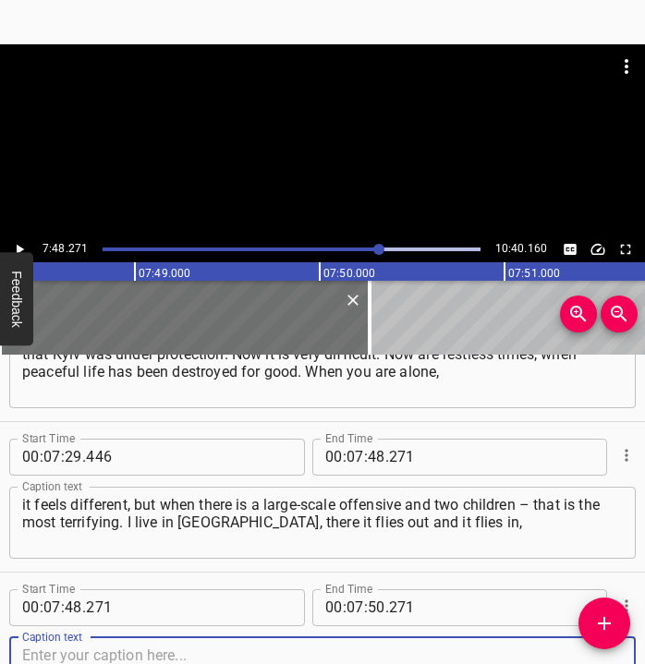
scroll to position [5049, 0]
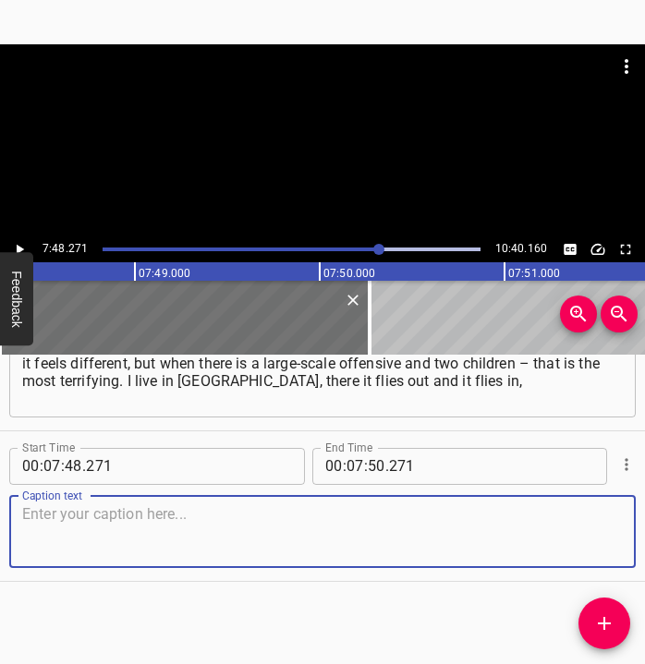
drag, startPoint x: 578, startPoint y: 541, endPoint x: 638, endPoint y: 527, distance: 61.6
click at [599, 534] on textarea at bounding box center [322, 531] width 601 height 53
click at [307, 539] on textarea at bounding box center [322, 531] width 601 height 53
paste textarea "now it is difficult. In [GEOGRAPHIC_DATA] we also experienced shelling. There w…"
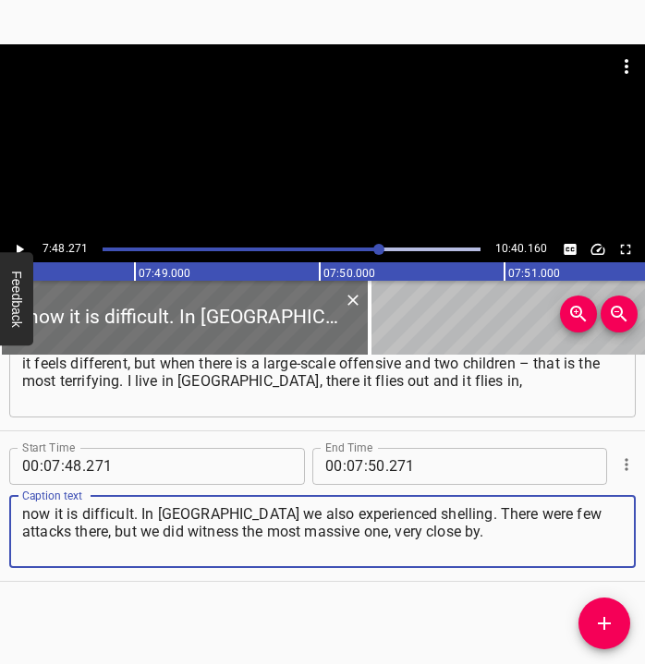
type textarea "now it is difficult. In [GEOGRAPHIC_DATA] we also experienced shelling. There w…"
click at [19, 241] on icon "Play/Pause" at bounding box center [19, 249] width 17 height 17
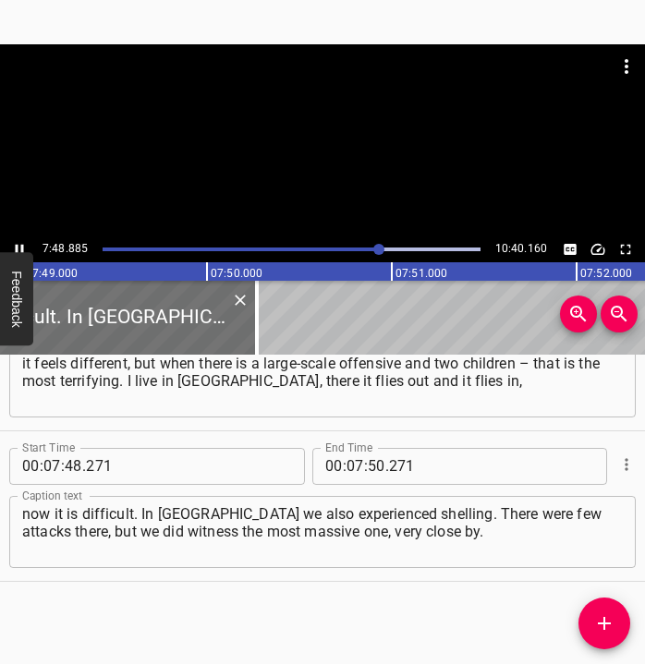
scroll to position [0, 86711]
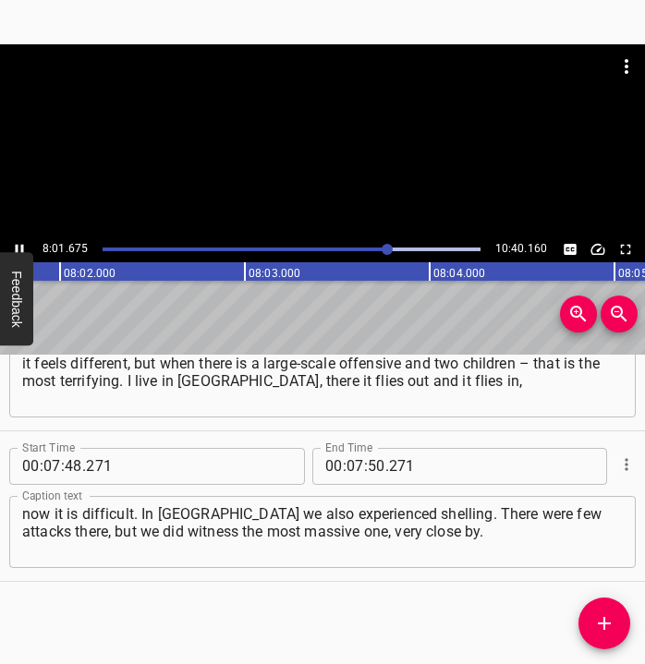
click at [18, 245] on icon "Play/Pause" at bounding box center [20, 249] width 8 height 10
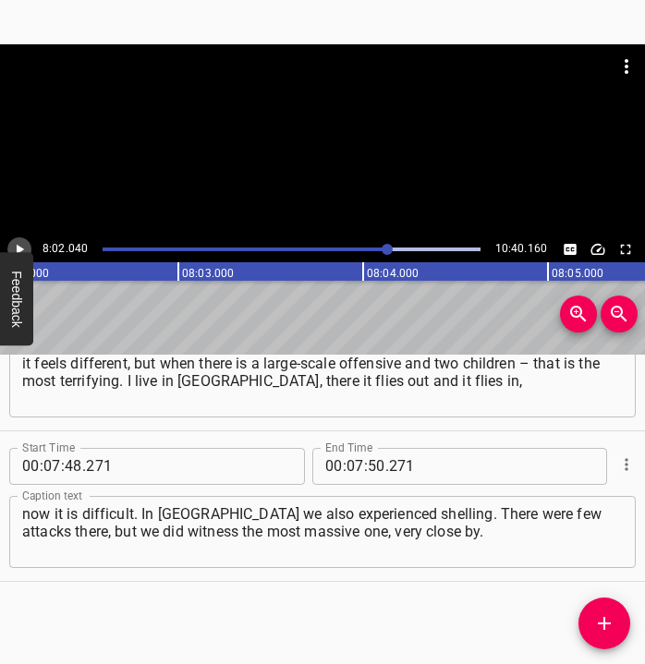
click at [18, 245] on icon "Play/Pause" at bounding box center [20, 249] width 7 height 10
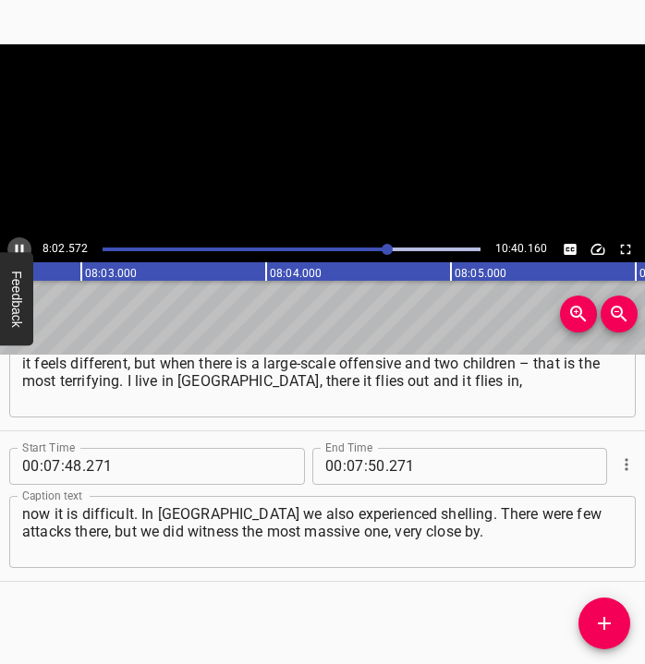
click at [18, 245] on icon "Play/Pause" at bounding box center [20, 249] width 8 height 10
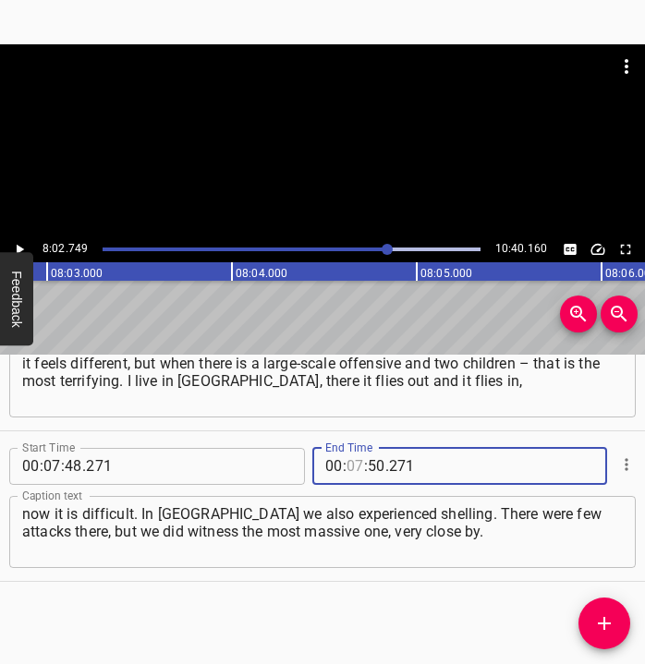
click at [348, 467] on input "number" at bounding box center [356, 466] width 18 height 37
type input "08"
type input "02"
type input "749"
click at [611, 624] on icon "Add Cue" at bounding box center [604, 623] width 13 height 13
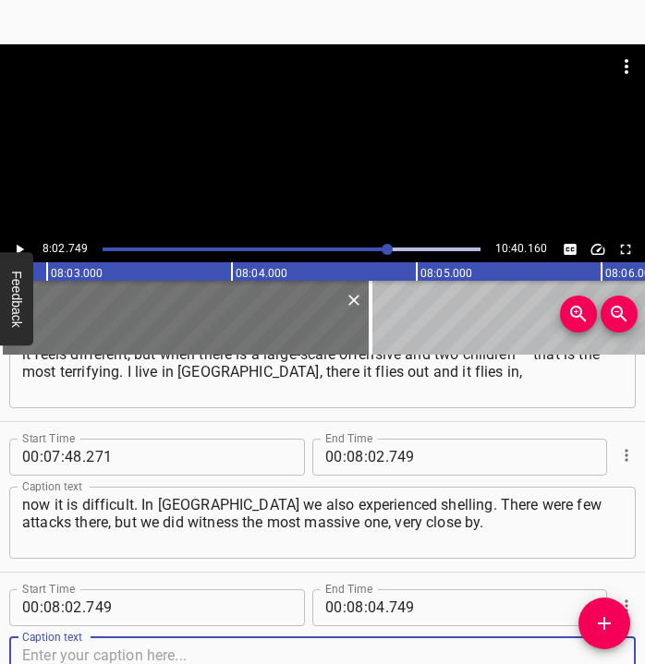
scroll to position [5199, 0]
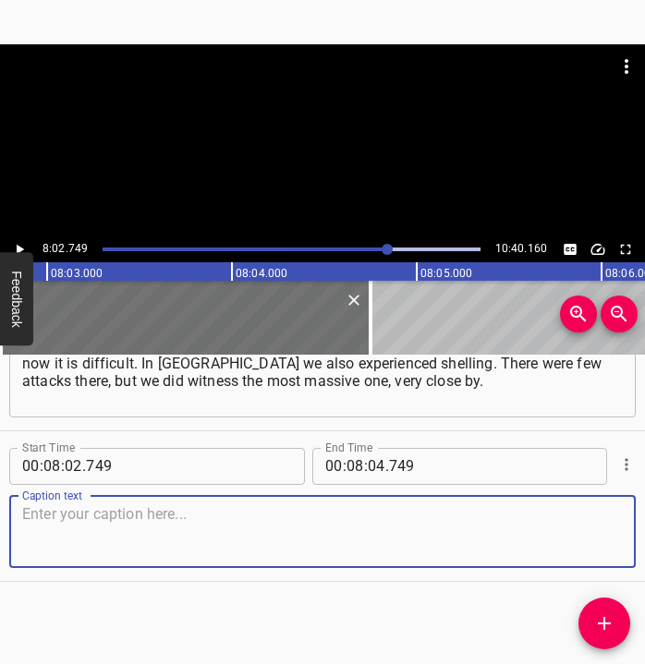
drag, startPoint x: 587, startPoint y: 544, endPoint x: 640, endPoint y: 541, distance: 53.7
click at [596, 542] on textarea at bounding box center [322, 531] width 601 height 53
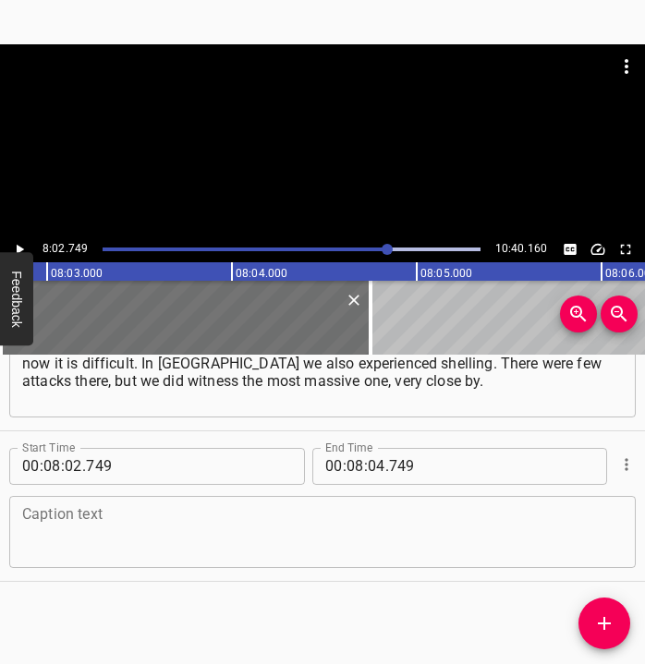
click at [218, 533] on textarea at bounding box center [322, 531] width 601 height 53
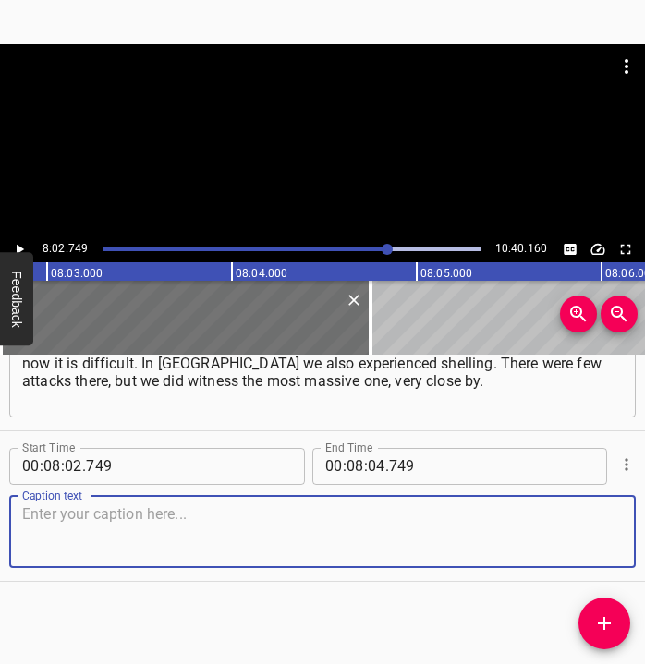
paste textarea "That was the first time I understood what horror is. When in a second you run f…"
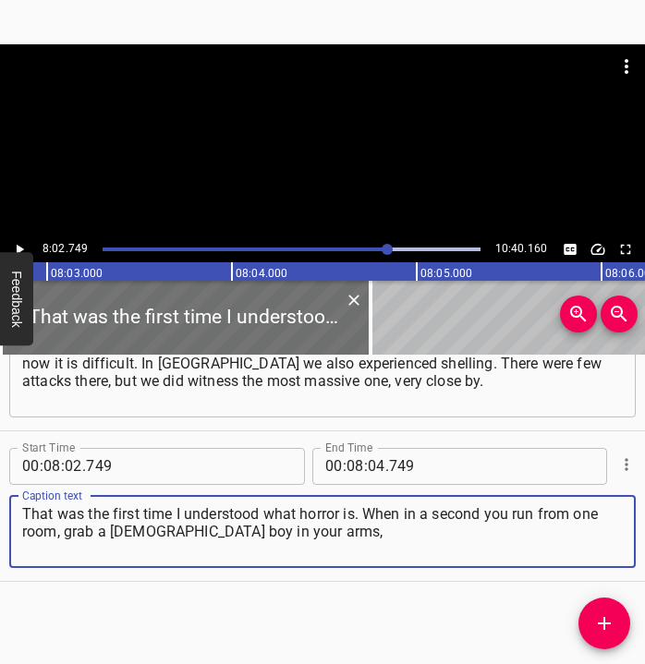
type textarea "That was the first time I understood what horror is. When in a second you run f…"
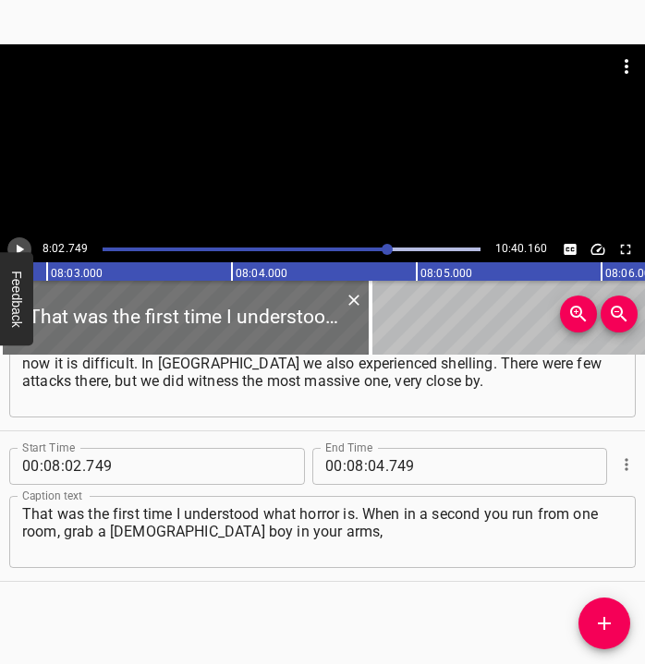
click at [21, 244] on icon "Play/Pause" at bounding box center [19, 249] width 17 height 17
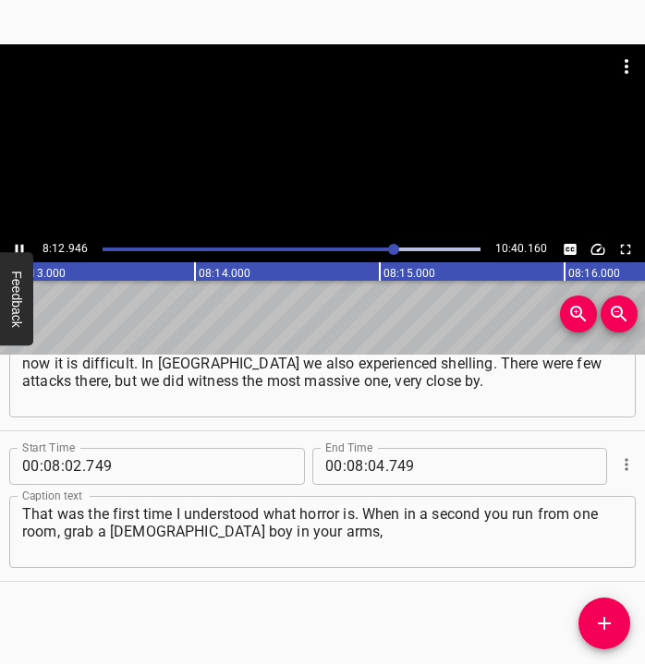
click at [23, 245] on icon "Play/Pause" at bounding box center [20, 249] width 8 height 10
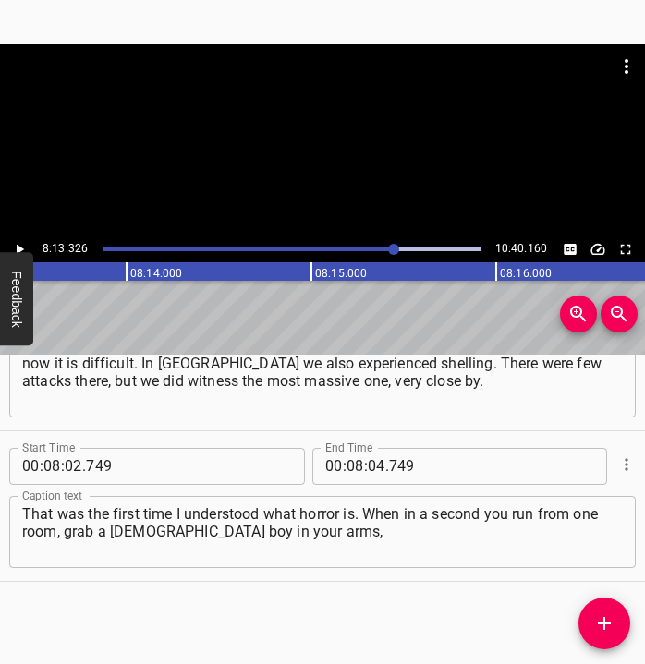
scroll to position [0, 91179]
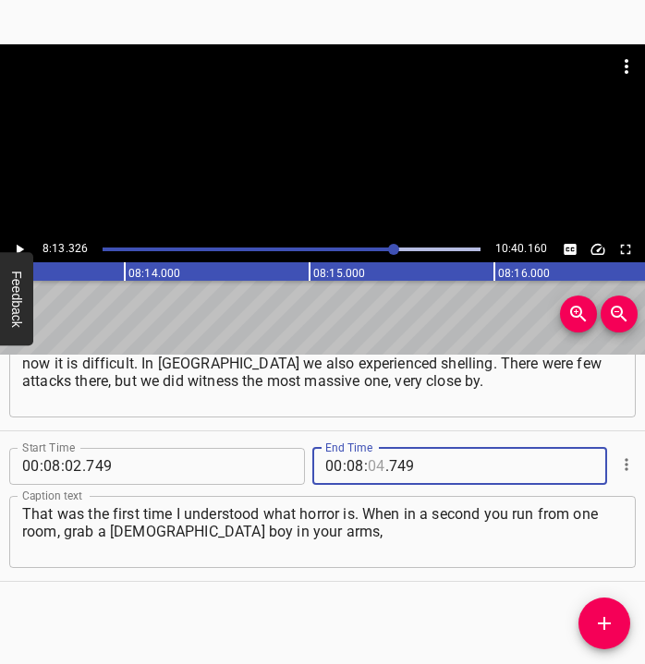
click at [369, 460] on input "number" at bounding box center [377, 466] width 18 height 37
type input "13"
type input "326"
click at [602, 614] on icon "Add Cue" at bounding box center [604, 624] width 22 height 22
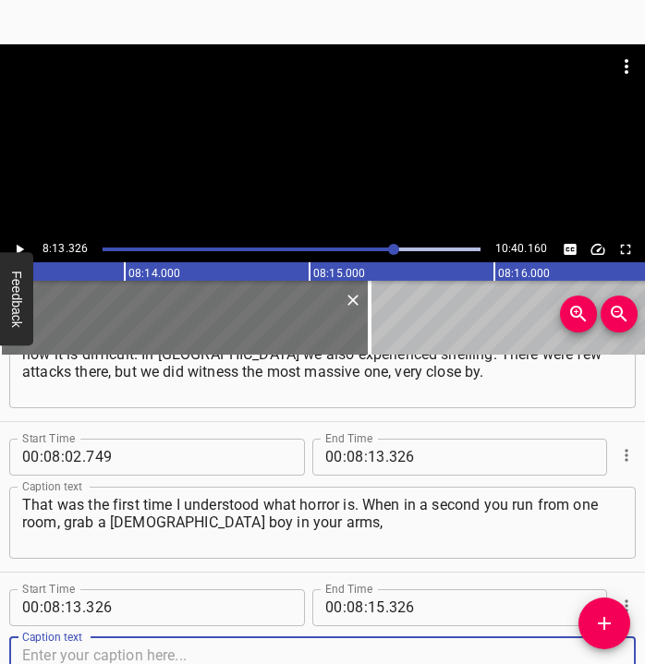
scroll to position [5350, 0]
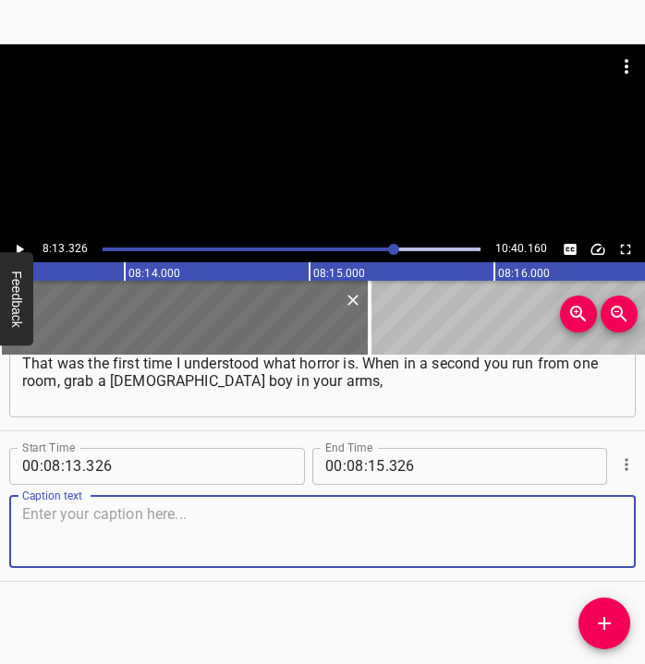
drag, startPoint x: 597, startPoint y: 540, endPoint x: 636, endPoint y: 535, distance: 39.1
click at [613, 536] on div "Caption text" at bounding box center [322, 532] width 627 height 72
click at [139, 540] on textarea at bounding box center [322, 531] width 601 height 53
paste textarea "a [DEMOGRAPHIC_DATA] girl next to you, and you carry them into the bathroom. Th…"
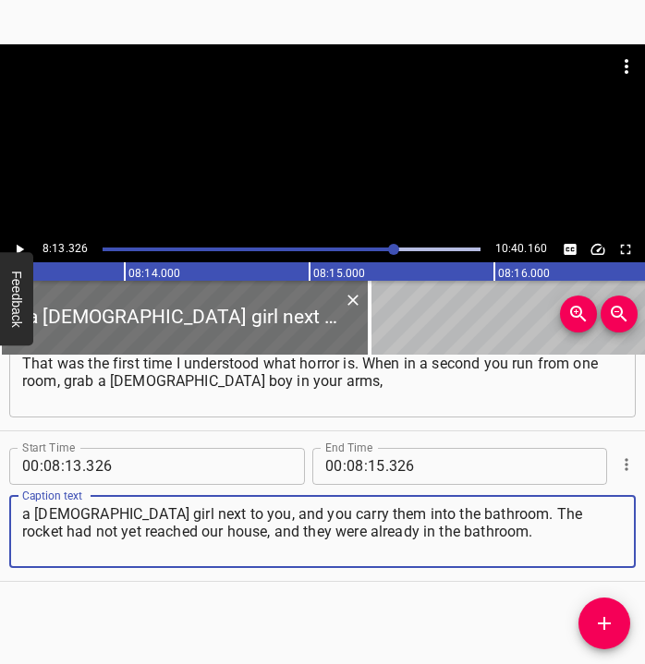
type textarea "a [DEMOGRAPHIC_DATA] girl next to you, and you carry them into the bathroom. Th…"
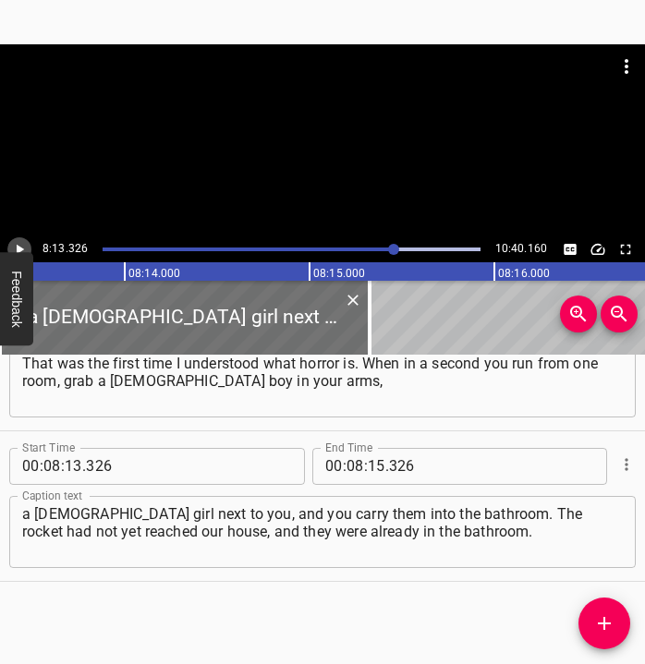
click at [18, 246] on icon "Play/Pause" at bounding box center [20, 249] width 7 height 10
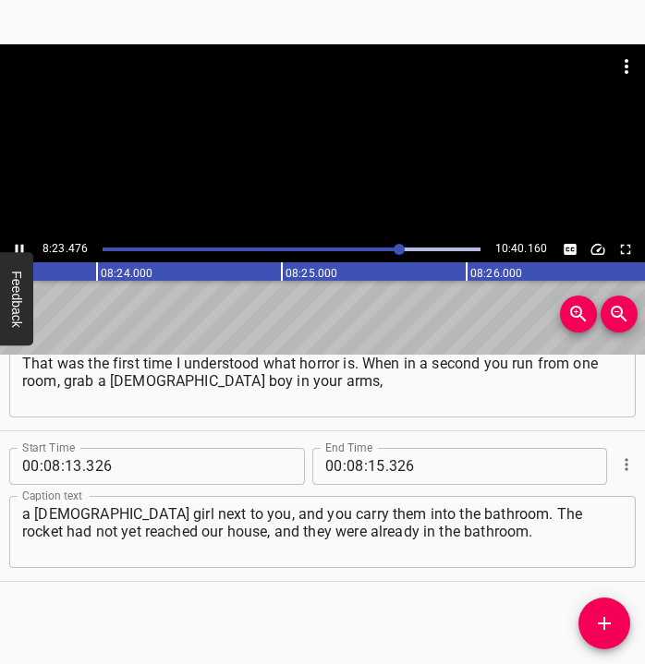
click at [17, 244] on icon "Play/Pause" at bounding box center [19, 249] width 17 height 17
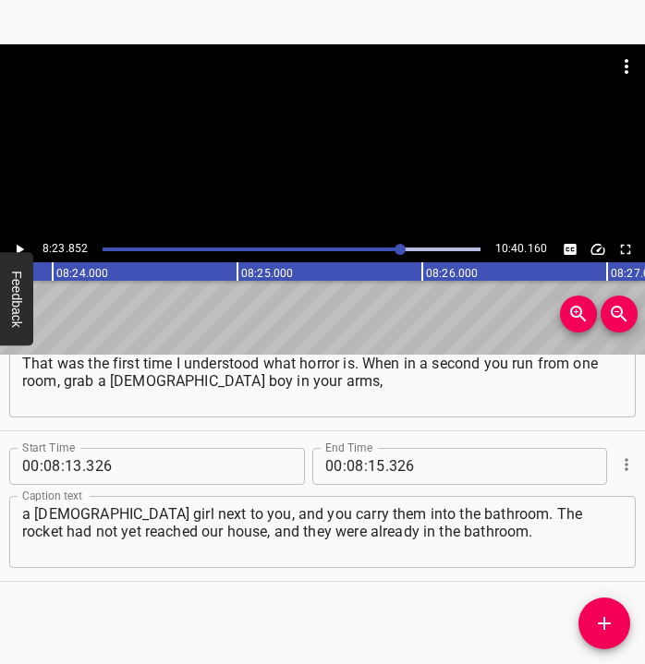
scroll to position [0, 93124]
click at [368, 459] on input "number" at bounding box center [377, 466] width 18 height 37
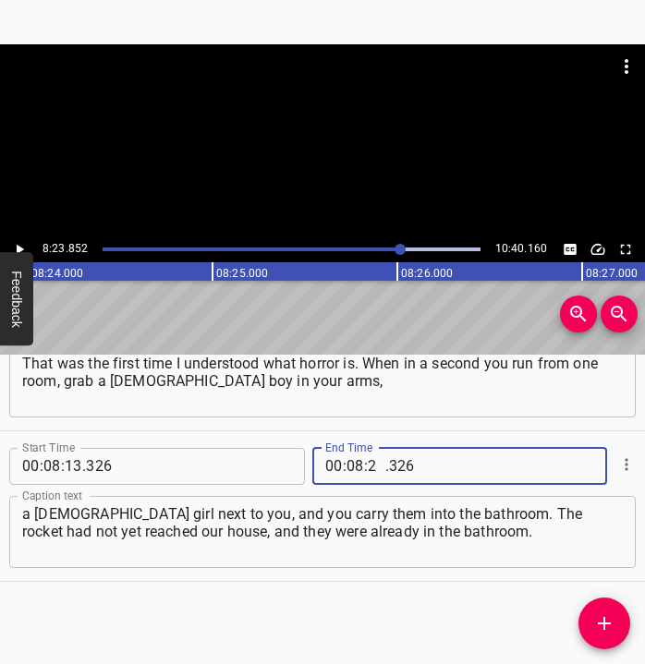
type input "23"
type input "852"
click at [596, 622] on icon "Add Cue" at bounding box center [604, 624] width 22 height 22
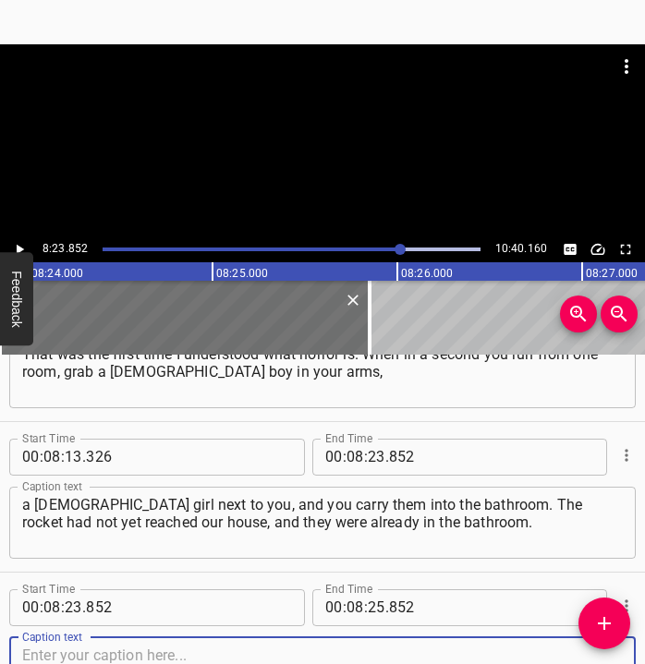
scroll to position [5500, 0]
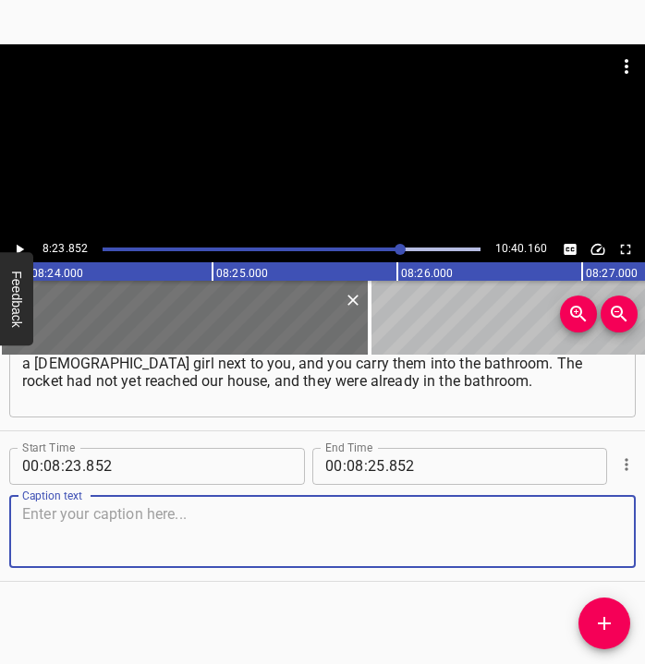
drag, startPoint x: 603, startPoint y: 528, endPoint x: 644, endPoint y: 523, distance: 41.8
click at [610, 525] on div "Caption text" at bounding box center [322, 532] width 627 height 72
click at [158, 537] on textarea at bounding box center [322, 531] width 601 height 53
paste textarea "How I managed to do it, I don’t know, but it was terrifying. The strike was nea…"
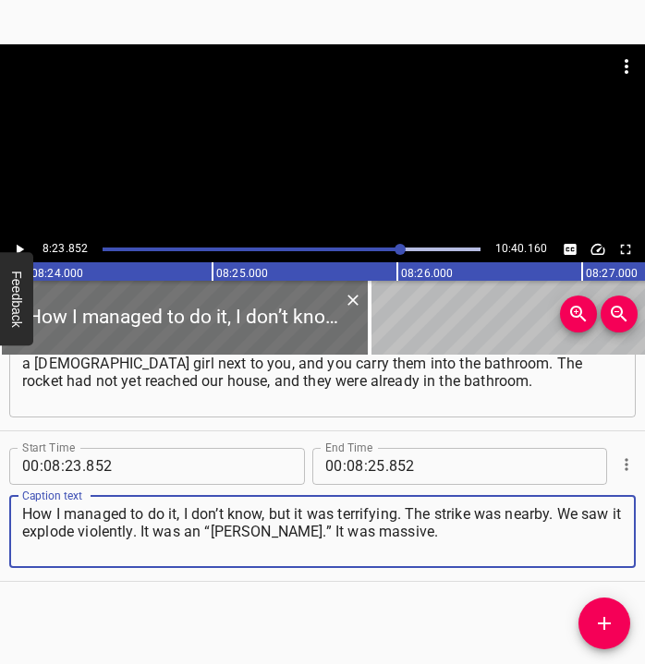
type textarea "How I managed to do it, I don’t know, but it was terrifying. The strike was nea…"
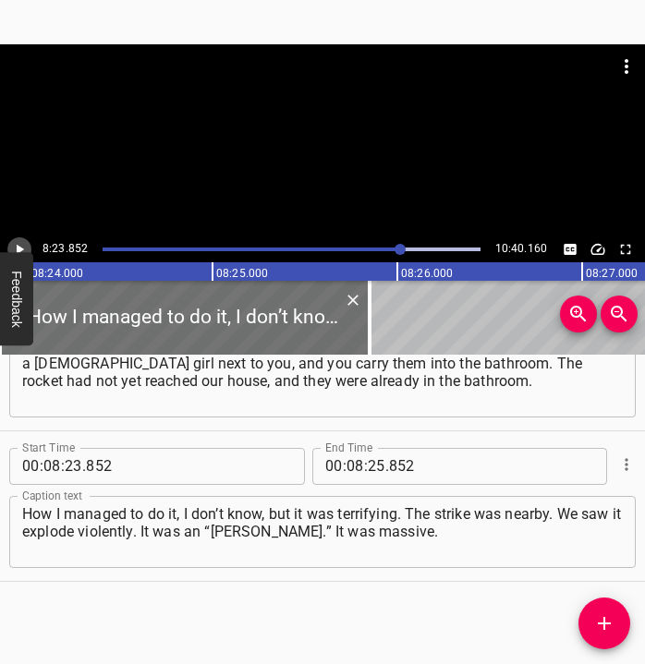
click at [23, 246] on icon "Play/Pause" at bounding box center [19, 249] width 17 height 17
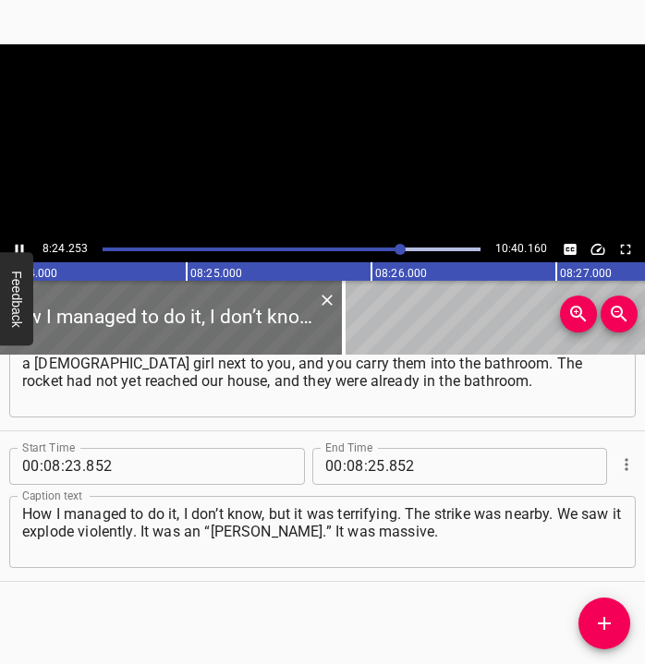
scroll to position [0, 93198]
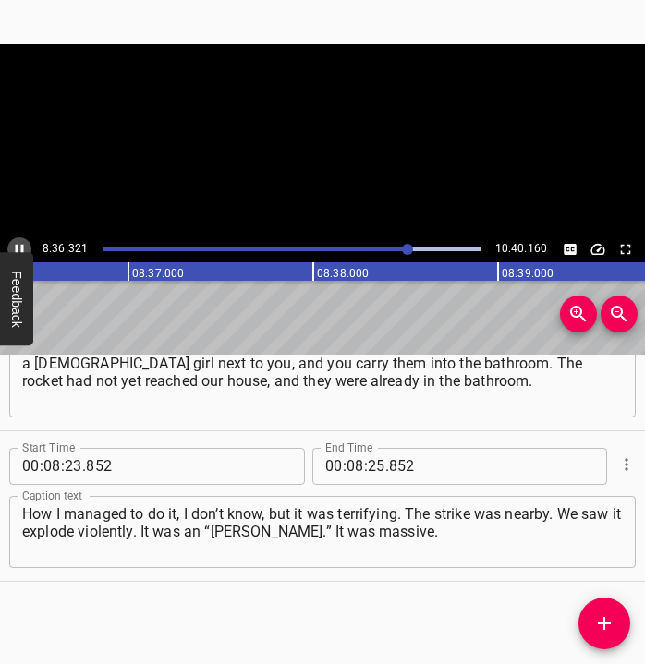
click at [22, 245] on icon "Play/Pause" at bounding box center [20, 249] width 8 height 10
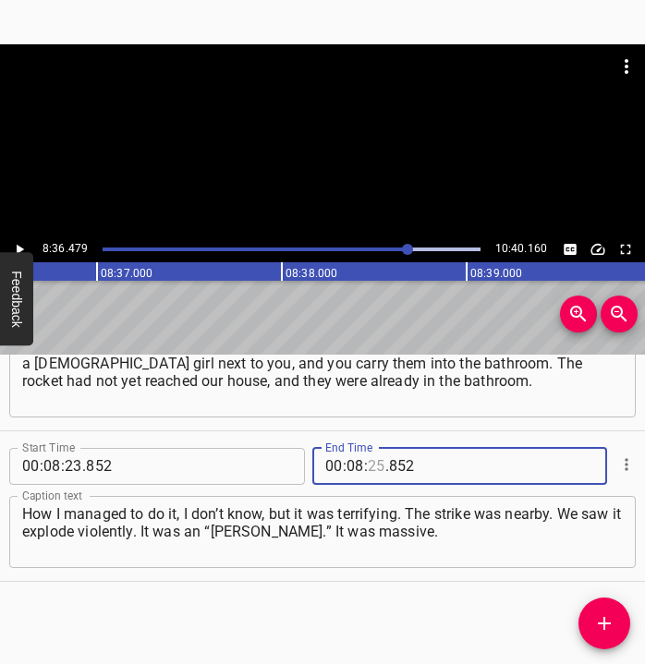
click at [368, 461] on input "number" at bounding box center [377, 466] width 18 height 37
type input "36"
type input "479"
click at [601, 604] on button "Add Cue" at bounding box center [605, 624] width 52 height 52
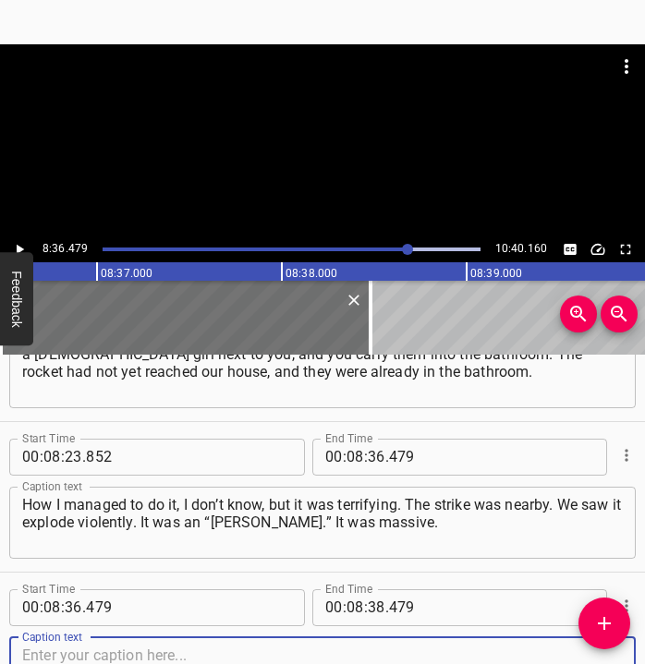
scroll to position [5651, 0]
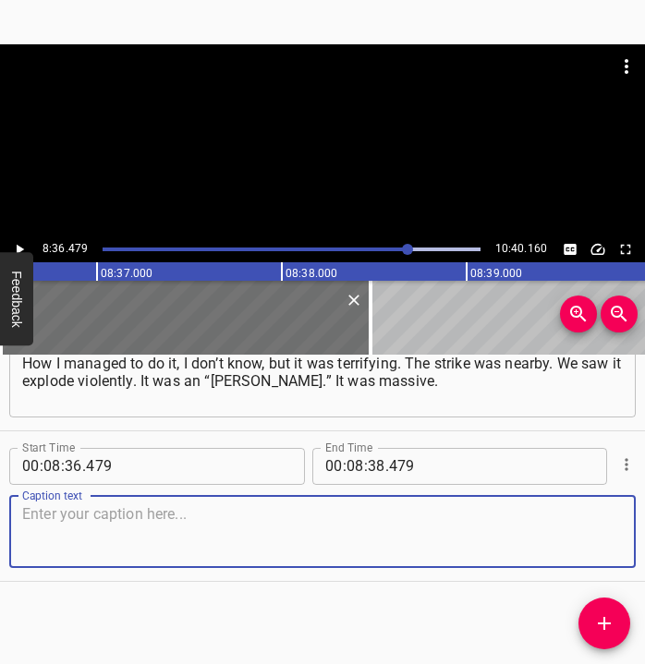
drag, startPoint x: 591, startPoint y: 539, endPoint x: 634, endPoint y: 540, distance: 42.5
click at [599, 539] on textarea at bounding box center [322, 531] width 601 height 53
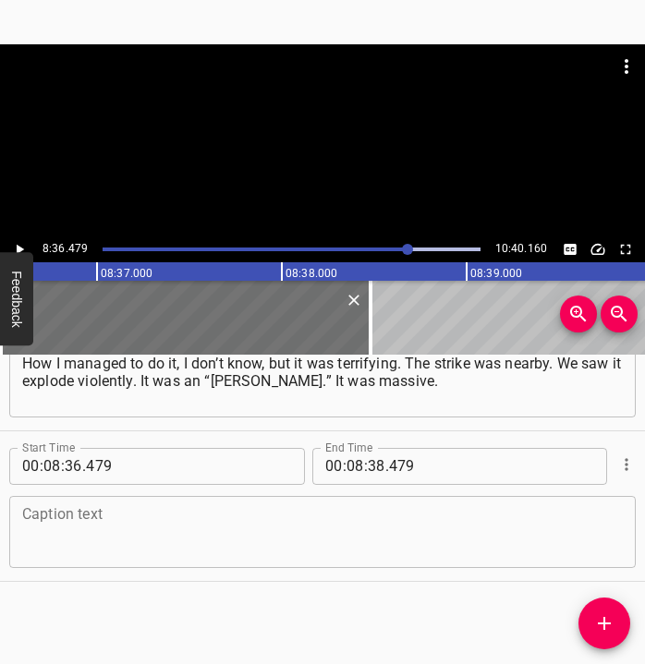
click at [362, 532] on textarea at bounding box center [322, 531] width 601 height 53
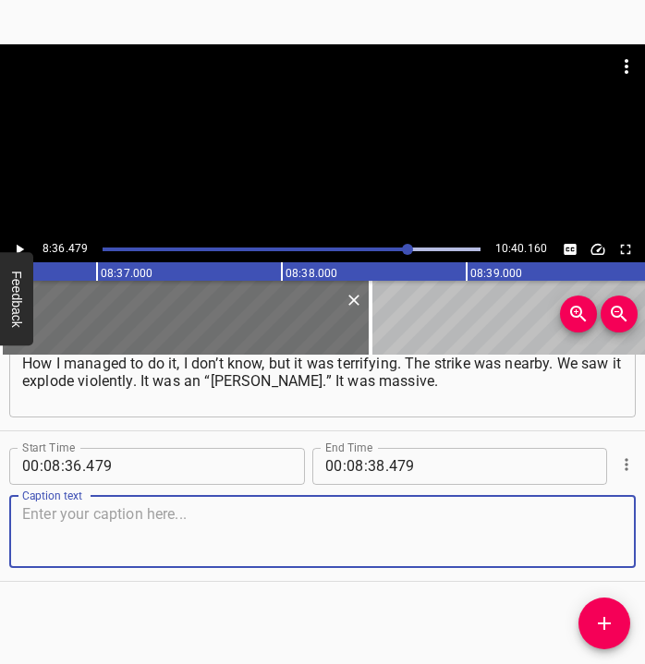
paste textarea "The housing remained intact, but the very feeling that you have to save the chi…"
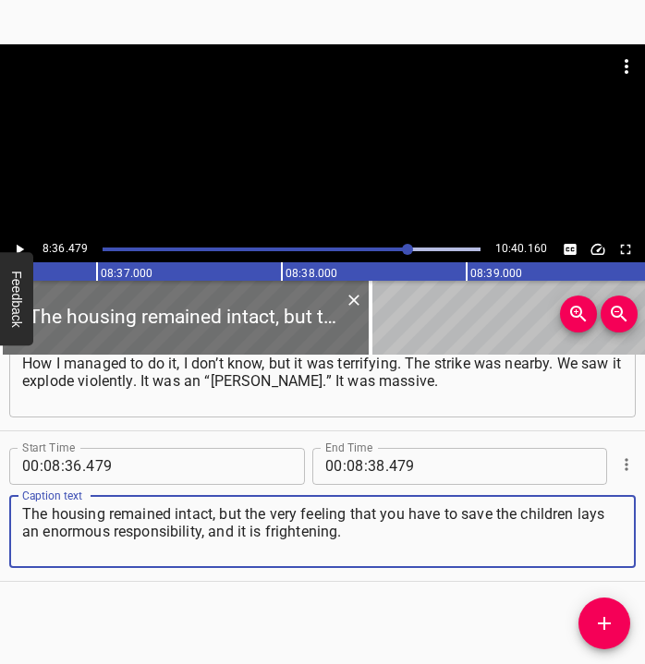
type textarea "The housing remained intact, but the very feeling that you have to save the chi…"
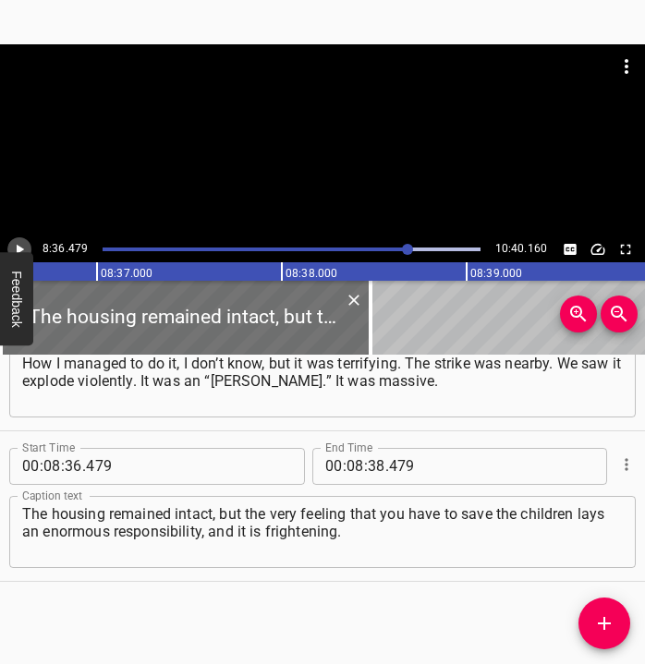
click at [24, 245] on icon "Play/Pause" at bounding box center [19, 249] width 17 height 17
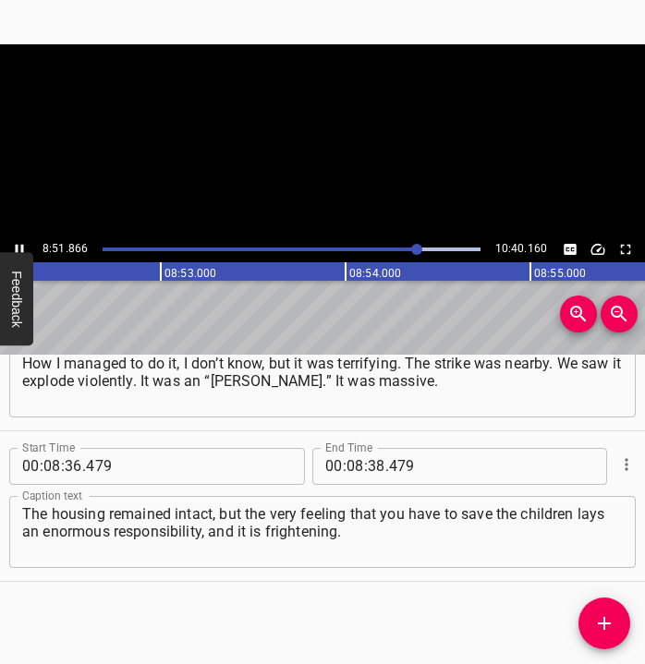
click at [19, 246] on icon "Play/Pause" at bounding box center [19, 249] width 17 height 17
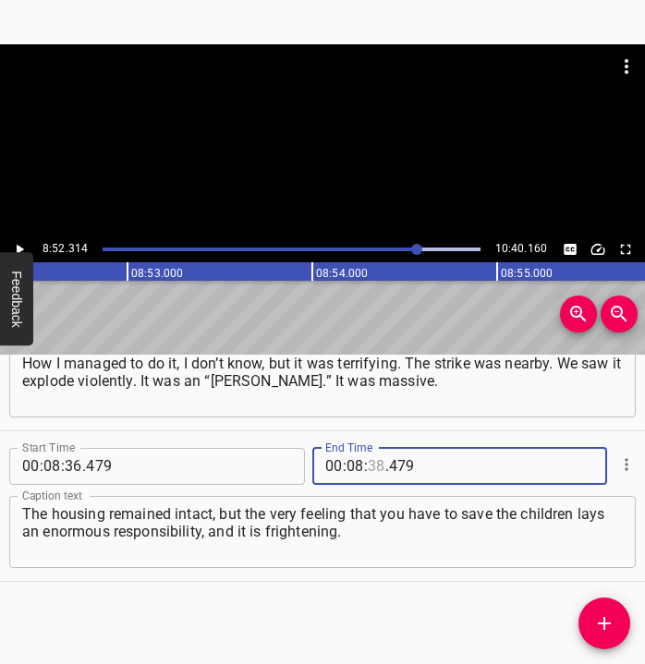
click at [368, 468] on input "number" at bounding box center [377, 466] width 18 height 37
type input "52"
type input "314"
click at [606, 616] on icon "Add Cue" at bounding box center [604, 624] width 22 height 22
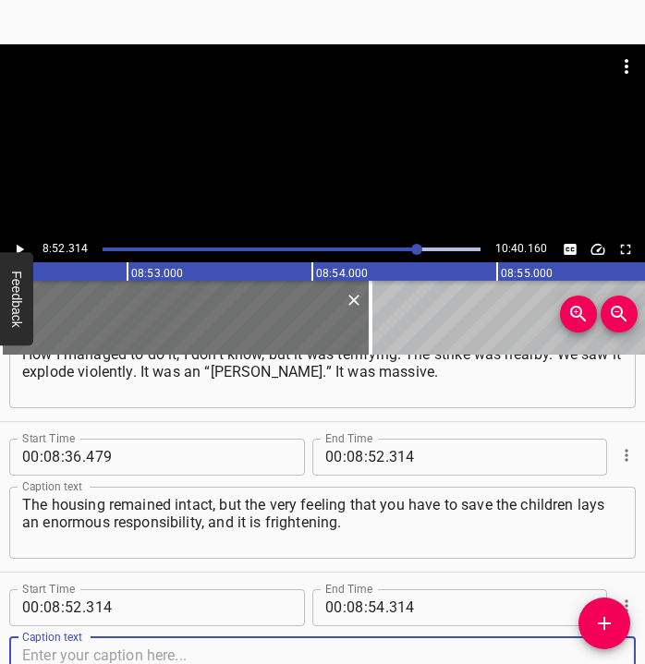
scroll to position [5802, 0]
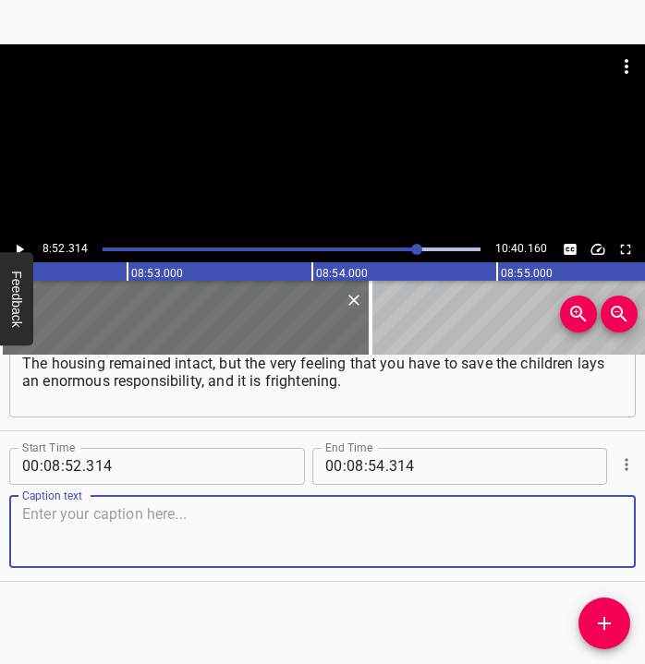
drag, startPoint x: 561, startPoint y: 531, endPoint x: 639, endPoint y: 543, distance: 78.6
click at [586, 536] on textarea at bounding box center [322, 531] width 601 height 53
click at [386, 533] on textarea at bounding box center [322, 531] width 601 height 53
paste textarea "When I was in [GEOGRAPHIC_DATA] region during the war, planes were flying, shoo…"
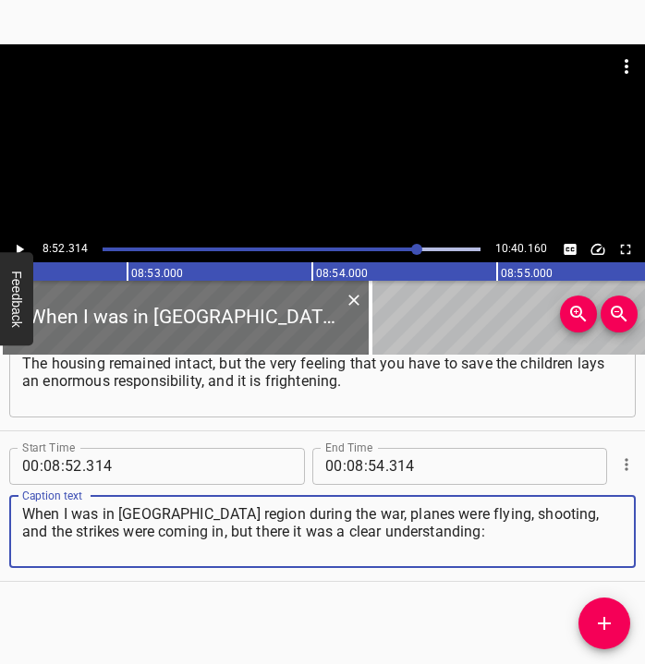
type textarea "When I was in [GEOGRAPHIC_DATA] region during the war, planes were flying, shoo…"
click at [14, 245] on icon "Play/Pause" at bounding box center [19, 249] width 17 height 17
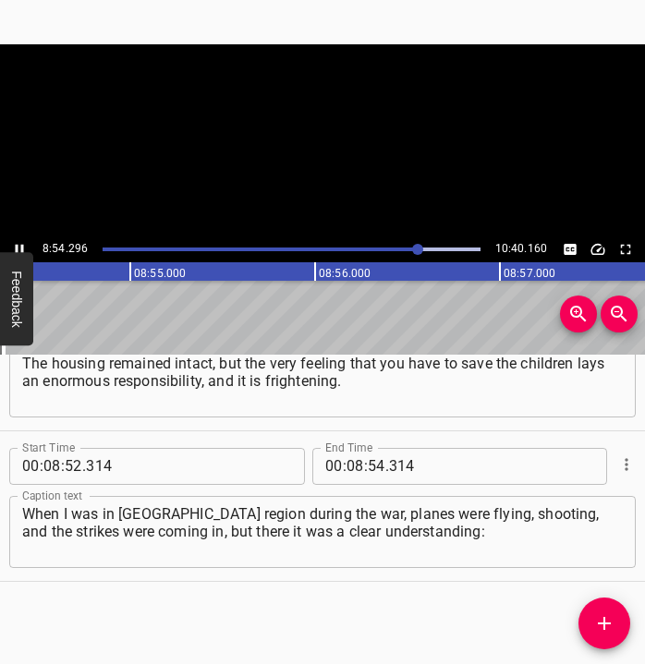
scroll to position [0, 98800]
click at [18, 247] on icon "Play/Pause" at bounding box center [19, 249] width 17 height 17
click at [347, 466] on input "number" at bounding box center [356, 466] width 18 height 37
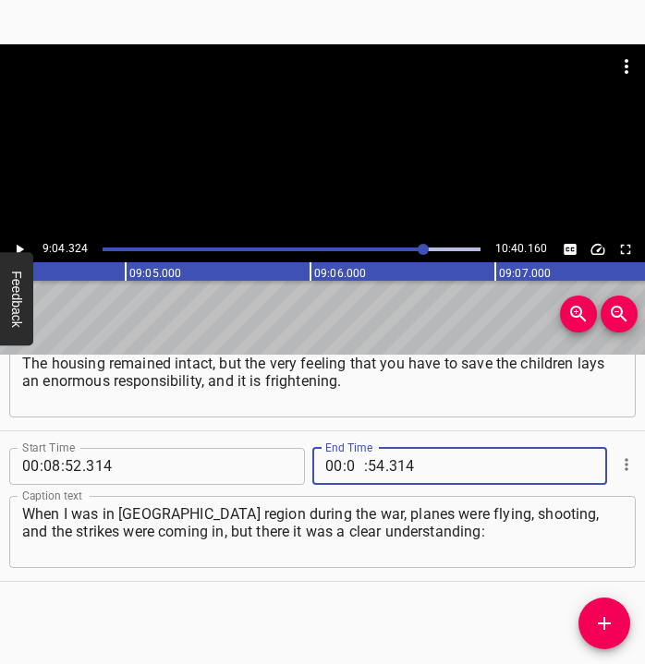
type input "09"
type input "04"
type input "324"
click at [591, 618] on span "Add Cue" at bounding box center [605, 624] width 52 height 22
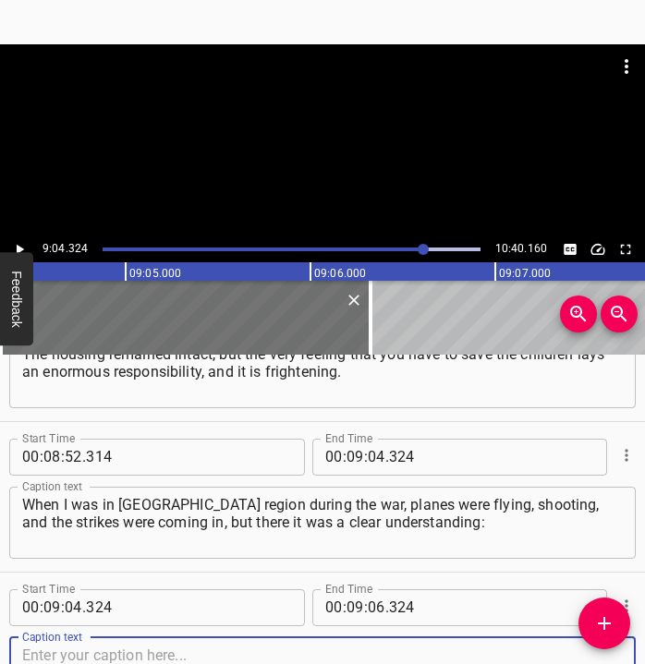
scroll to position [5952, 0]
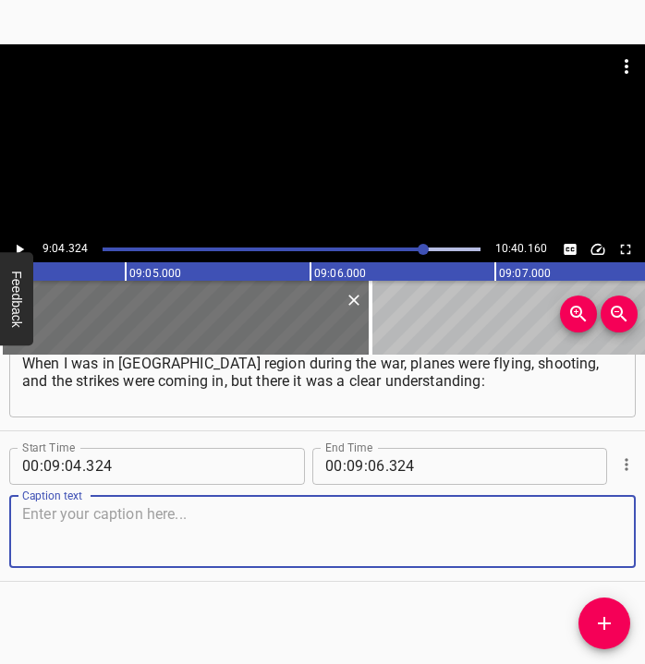
drag, startPoint x: 589, startPoint y: 542, endPoint x: 642, endPoint y: 542, distance: 53.6
click at [613, 541] on div "Caption text" at bounding box center [322, 532] width 627 height 72
click at [70, 522] on textarea at bounding box center [322, 531] width 601 height 53
paste textarea "how to act, what was happening. When you are alone, it is not frightening. Myko…"
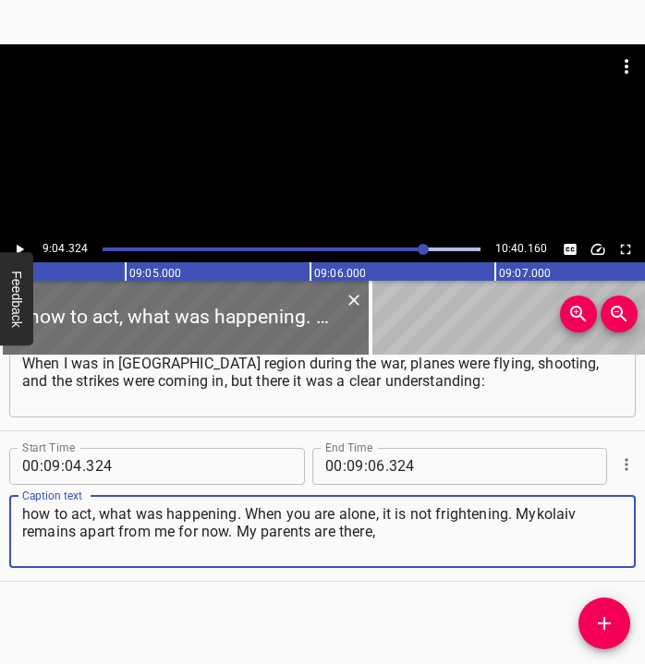
type textarea "how to act, what was happening. When you are alone, it is not frightening. Myko…"
click at [20, 241] on icon "Play/Pause" at bounding box center [19, 249] width 17 height 17
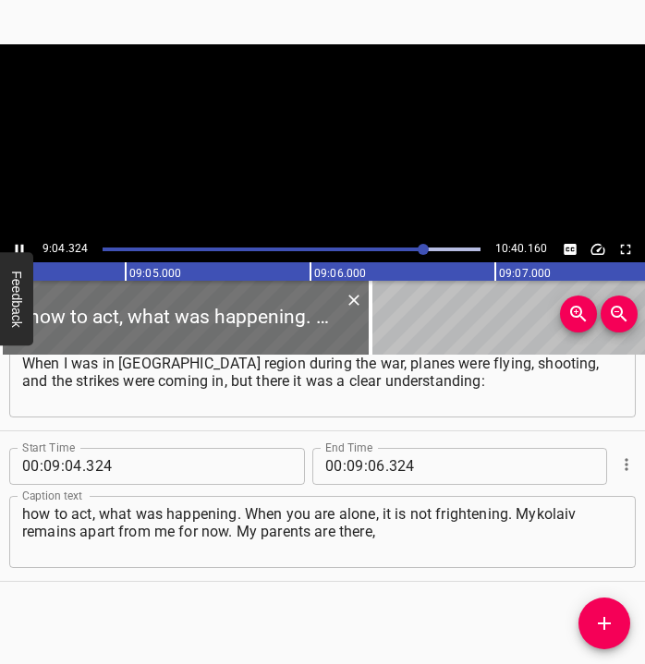
scroll to position [0, 100638]
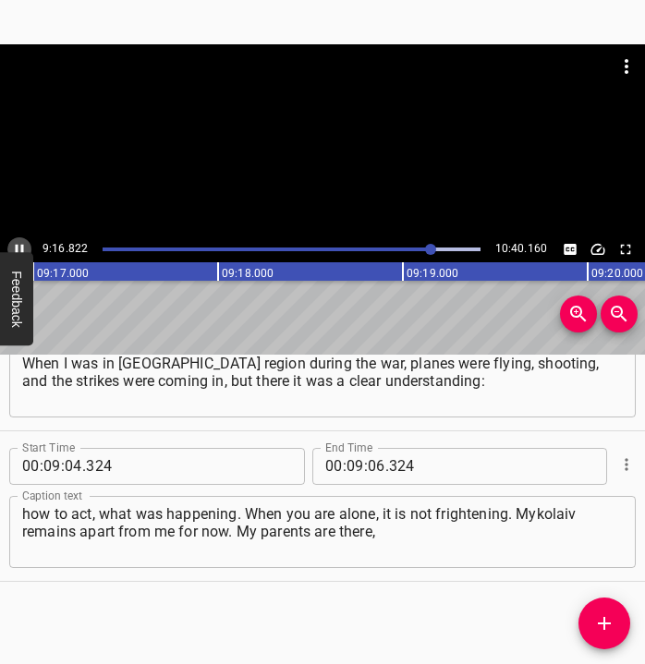
click at [16, 246] on icon "Play/Pause" at bounding box center [20, 249] width 8 height 10
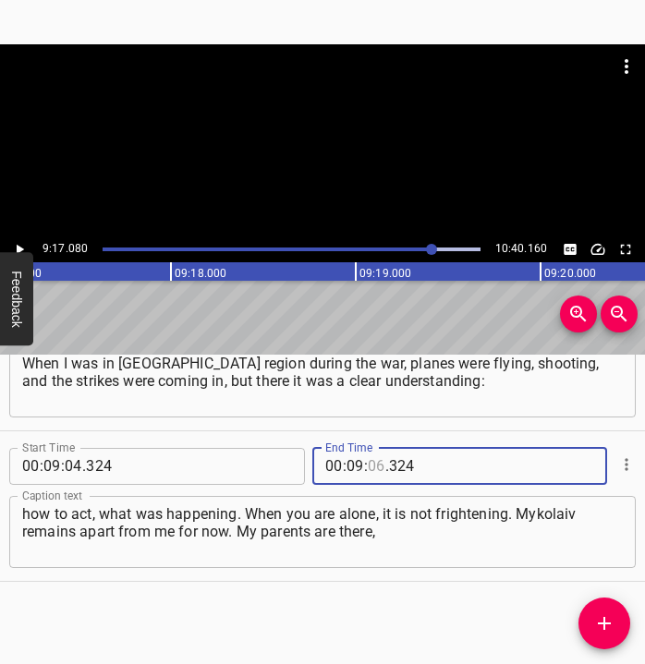
click at [374, 465] on input "number" at bounding box center [377, 466] width 18 height 37
type input "17"
type input "080"
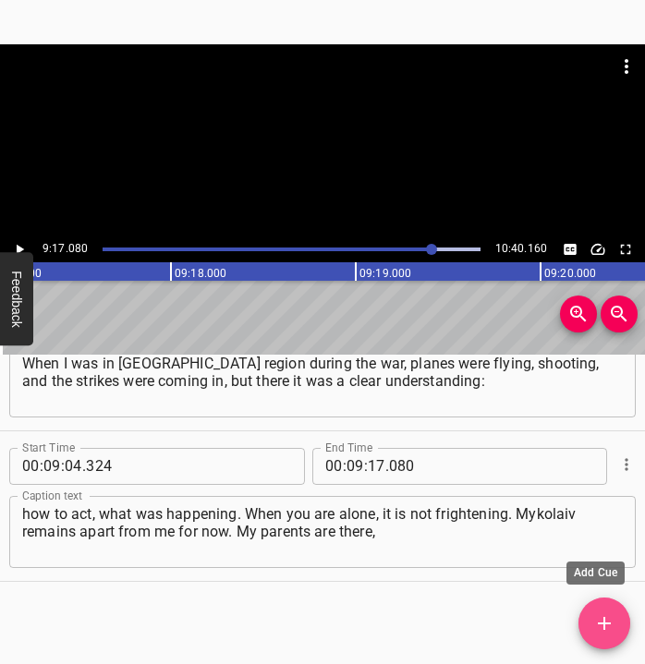
click at [603, 617] on icon "Add Cue" at bounding box center [604, 623] width 13 height 13
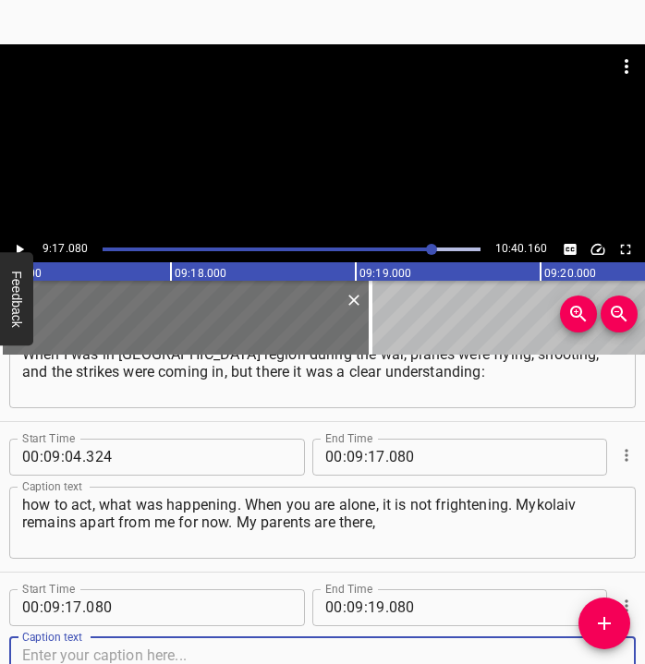
scroll to position [6103, 0]
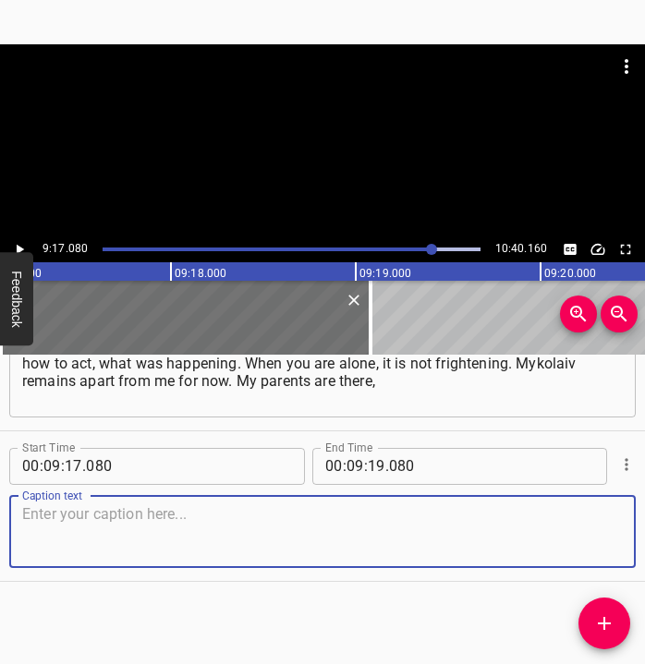
drag, startPoint x: 583, startPoint y: 541, endPoint x: 634, endPoint y: 537, distance: 51.0
click at [603, 538] on textarea at bounding box center [322, 531] width 601 height 53
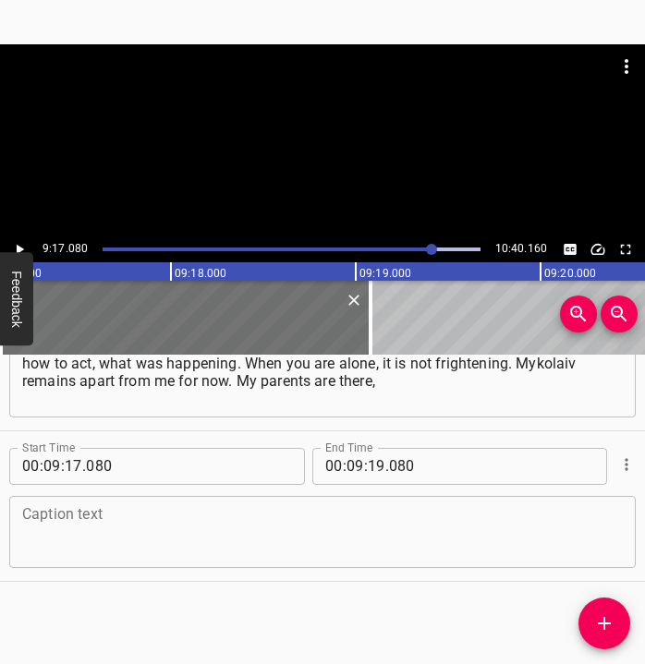
click at [337, 518] on textarea at bounding box center [322, 531] width 601 height 53
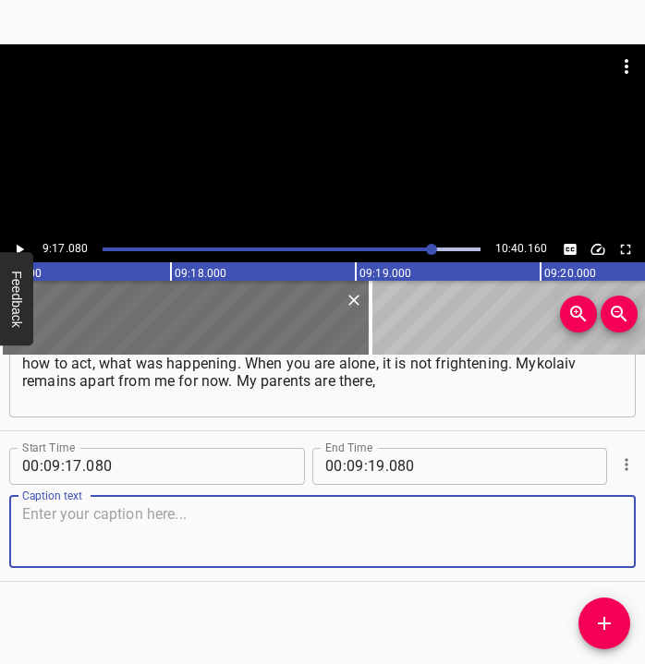
paste textarea "the children go there for holidays, because they have friends there. In [GEOGRA…"
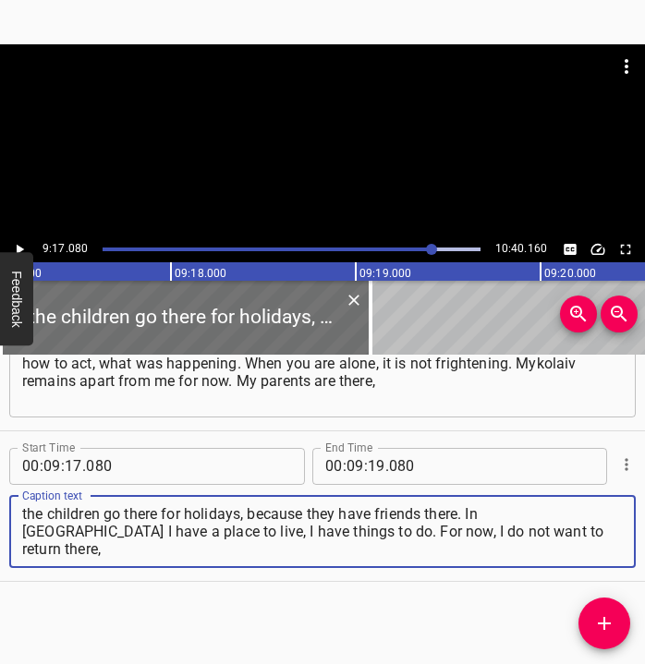
type textarea "the children go there for holidays, because they have friends there. In [GEOGRA…"
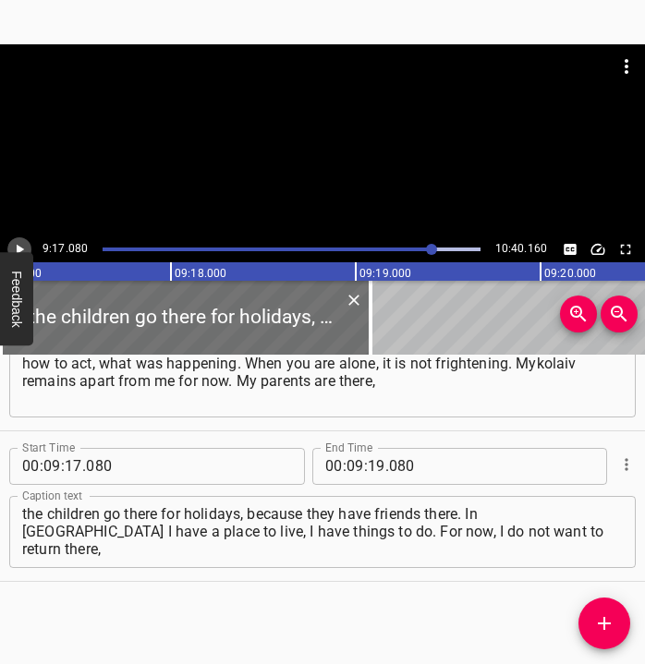
click at [21, 247] on icon "Play/Pause" at bounding box center [19, 249] width 17 height 17
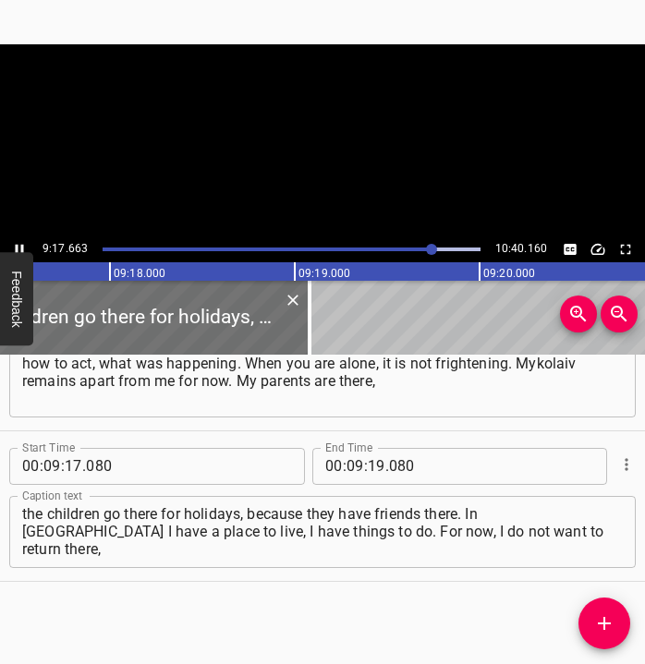
scroll to position [0, 103070]
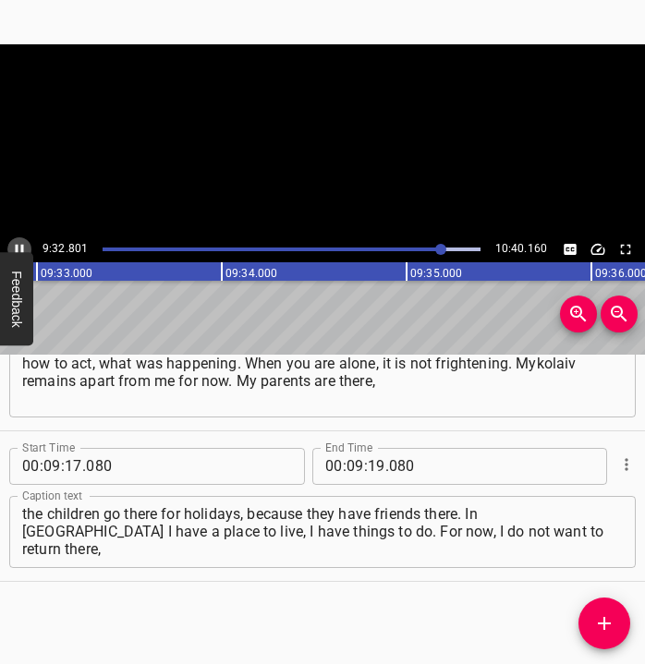
click at [18, 243] on icon "Play/Pause" at bounding box center [19, 249] width 17 height 17
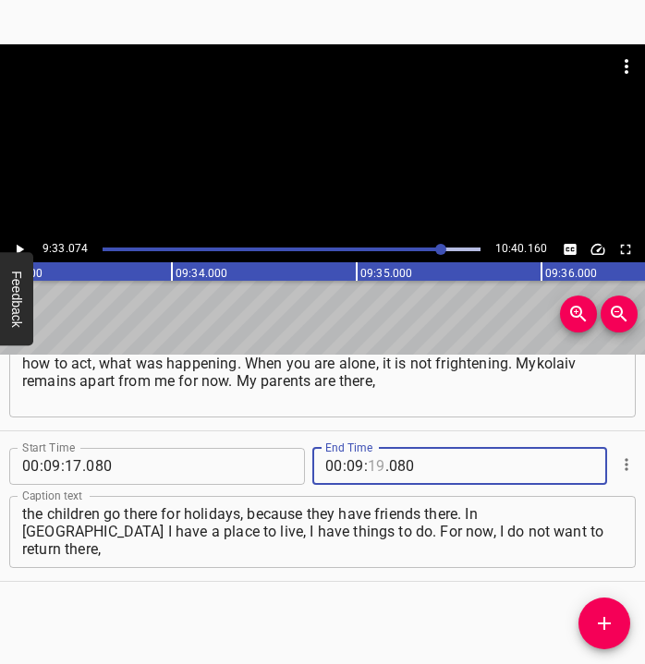
click at [374, 464] on input "number" at bounding box center [377, 466] width 18 height 37
type input "33"
type input "074"
drag, startPoint x: 603, startPoint y: 626, endPoint x: 625, endPoint y: 631, distance: 22.9
click at [603, 622] on icon "Add Cue" at bounding box center [604, 624] width 22 height 22
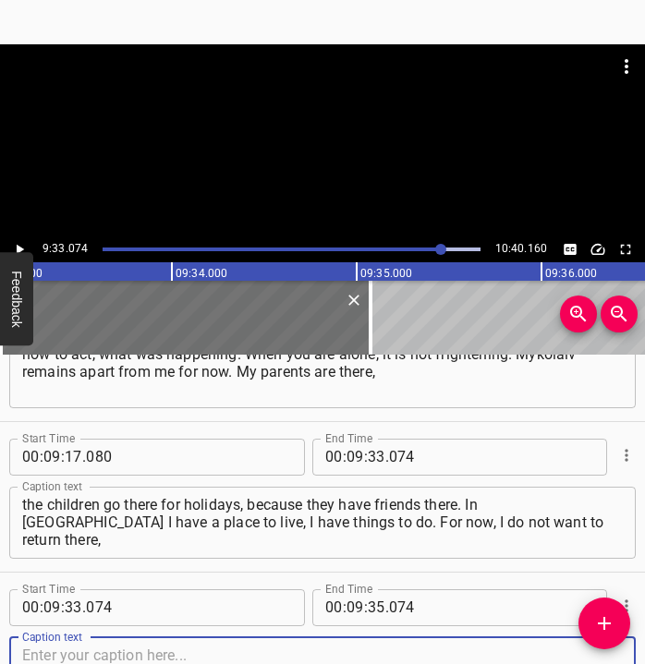
scroll to position [6254, 0]
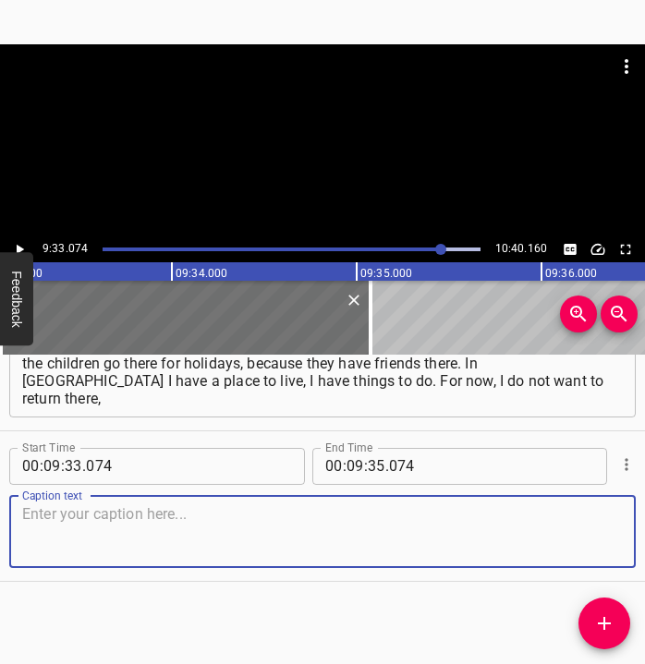
drag, startPoint x: 597, startPoint y: 543, endPoint x: 653, endPoint y: 542, distance: 56.4
click at [644, 542] on html "Caption Editor Batch Transcribe Login Sign Up Privacy Contact 9:33.074 10:40.16…" at bounding box center [322, 332] width 645 height 664
click at [164, 530] on textarea at bounding box center [322, 531] width 601 height 53
paste textarea "morally, I don’t know why. It is difficult there with water, difficult with wor…"
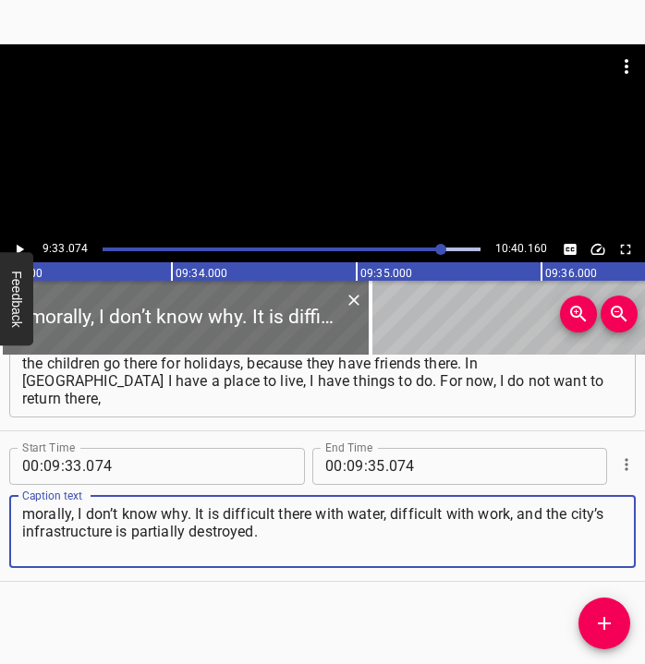
type textarea "morally, I don’t know why. It is difficult there with water, difficult with wor…"
click at [21, 243] on icon "Play/Pause" at bounding box center [19, 249] width 17 height 17
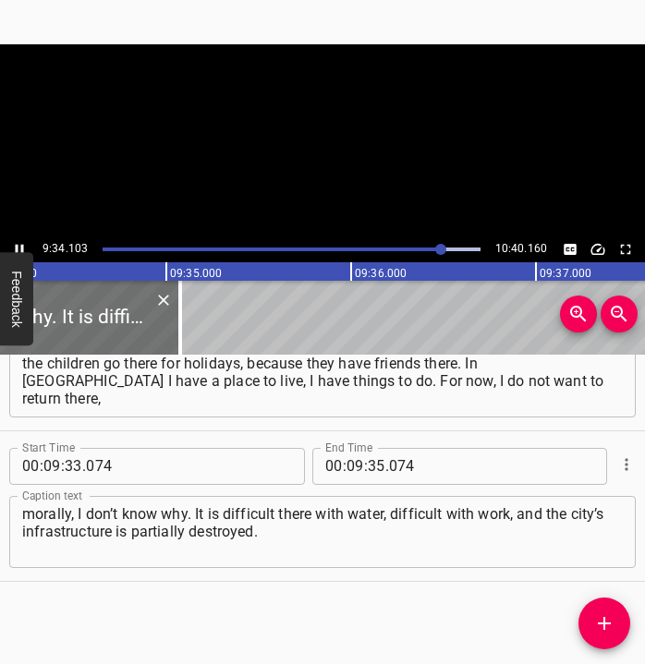
scroll to position [0, 106157]
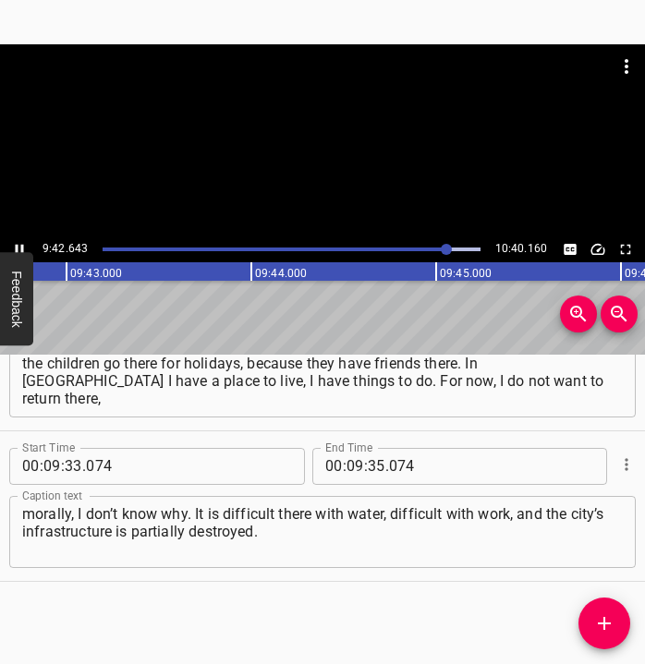
click at [11, 243] on icon "Play/Pause" at bounding box center [19, 249] width 17 height 17
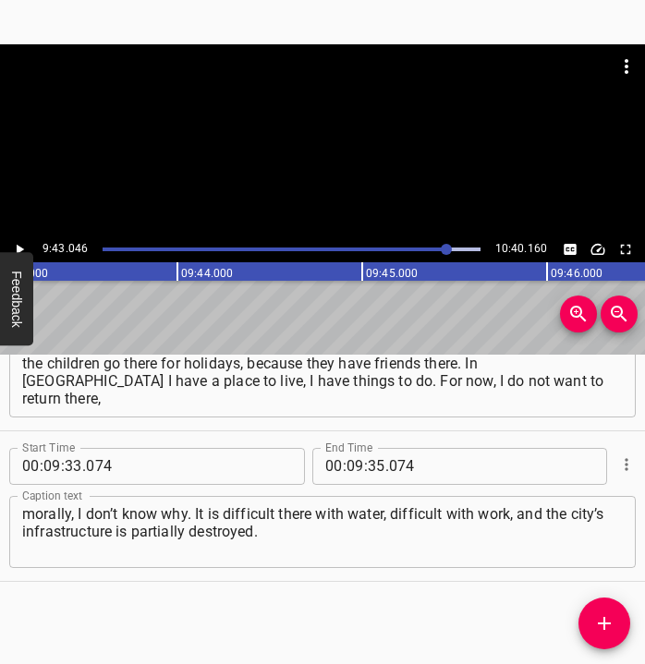
scroll to position [0, 107762]
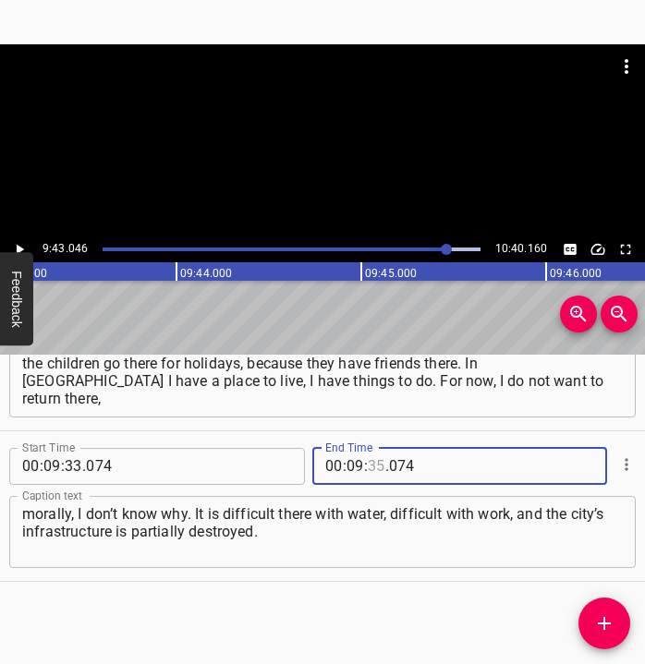
click at [374, 464] on input "number" at bounding box center [377, 466] width 18 height 37
type input "43"
type input "046"
click at [600, 631] on icon "Add Cue" at bounding box center [604, 624] width 22 height 22
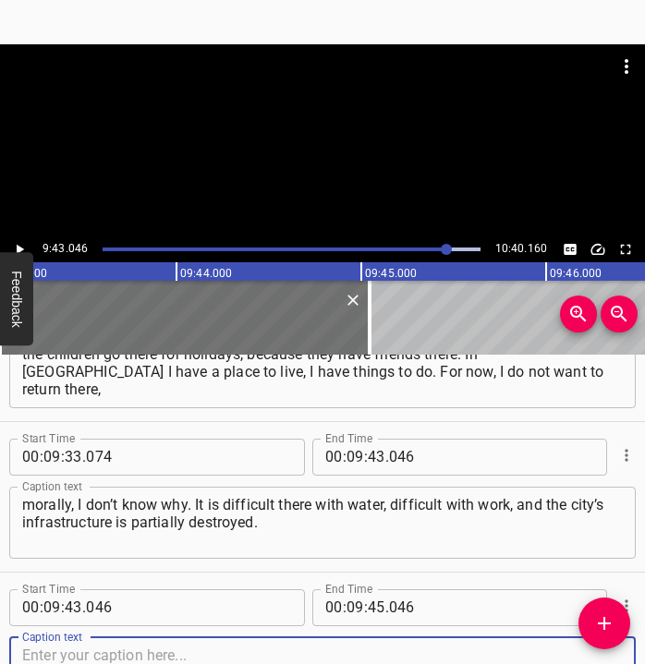
scroll to position [6404, 0]
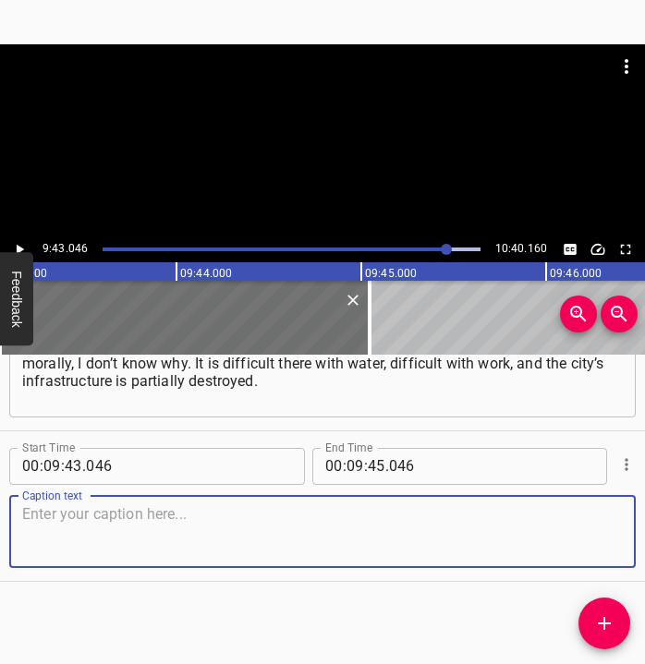
drag, startPoint x: 595, startPoint y: 551, endPoint x: 635, endPoint y: 549, distance: 39.8
click at [598, 551] on textarea at bounding box center [322, 531] width 601 height 53
click at [232, 527] on textarea at bounding box center [322, 531] width 601 height 53
paste textarea "In many respects it is difficult there. I am certain that everything will be fi…"
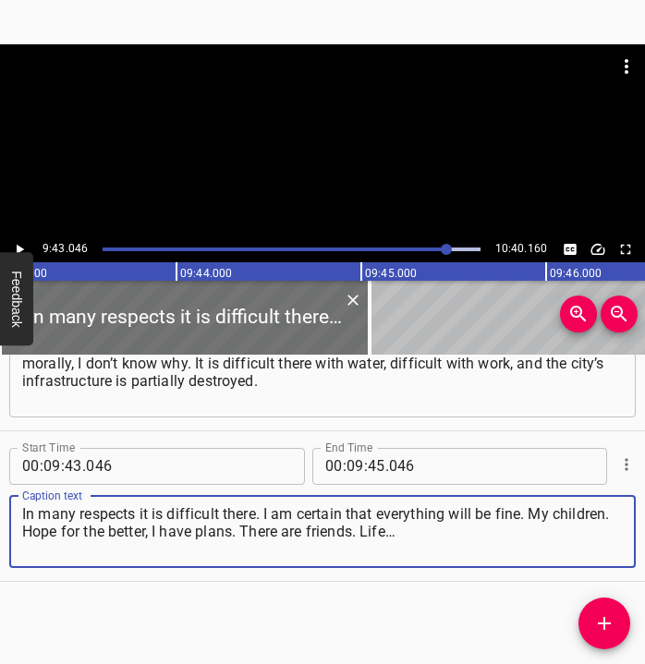
type textarea "In many respects it is difficult there. I am certain that everything will be fi…"
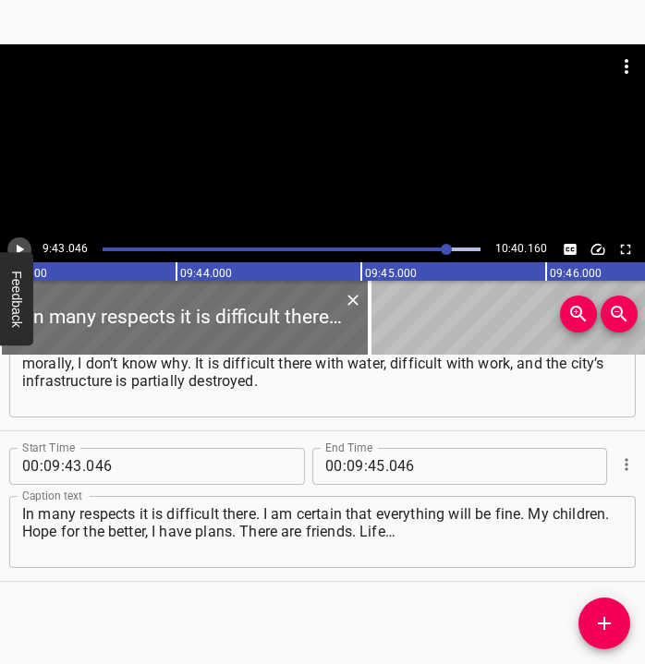
click at [22, 243] on icon "Play/Pause" at bounding box center [19, 249] width 17 height 17
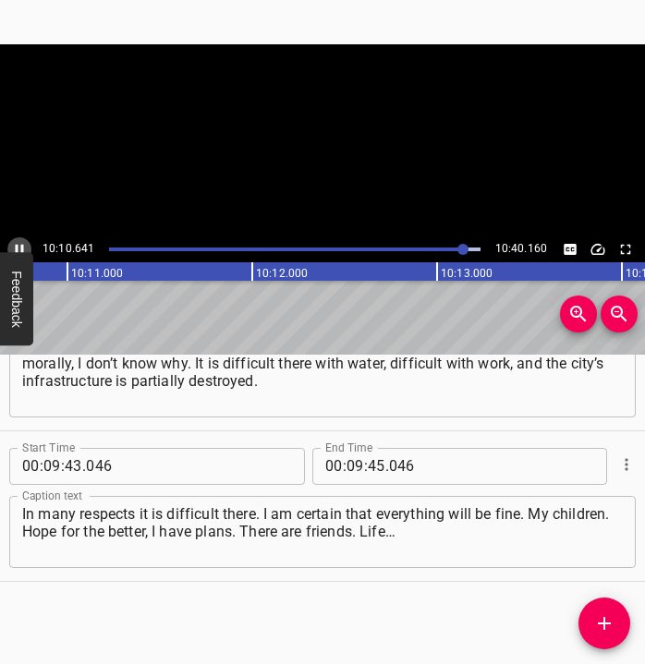
click at [15, 247] on icon "Play/Pause" at bounding box center [19, 249] width 17 height 17
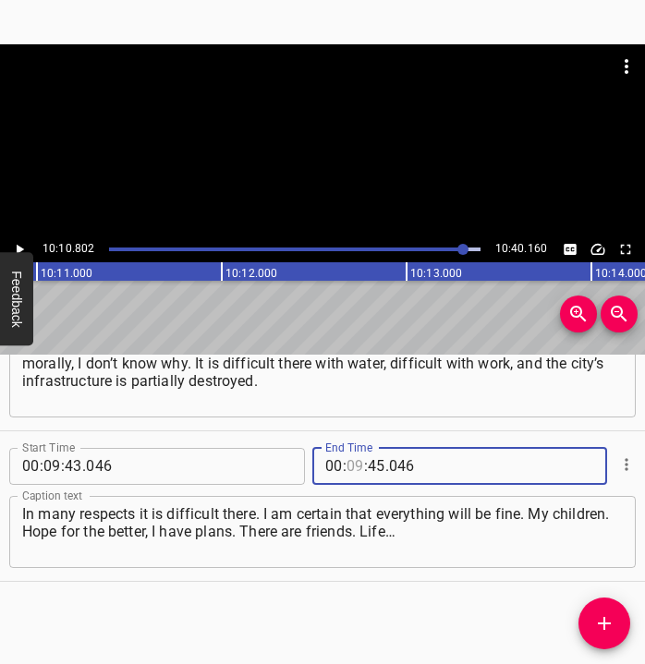
click at [350, 462] on input "number" at bounding box center [356, 466] width 18 height 37
type input "10"
type input "802"
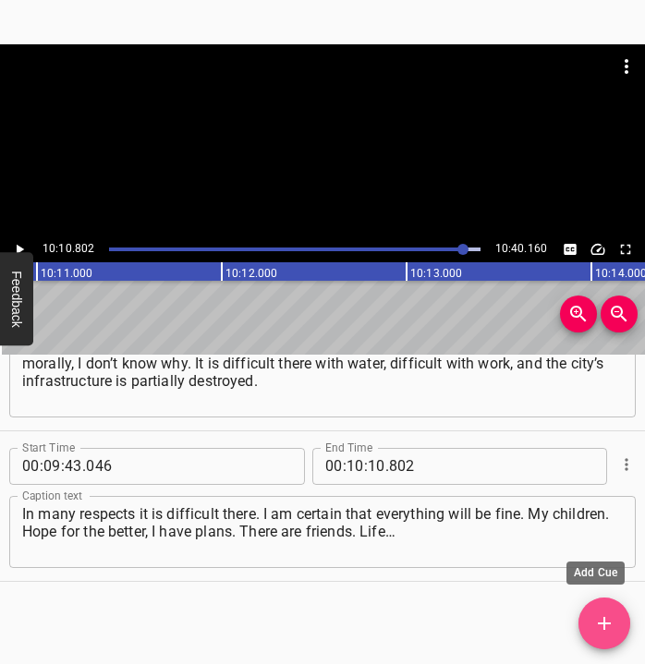
drag, startPoint x: 603, startPoint y: 623, endPoint x: 636, endPoint y: 639, distance: 36.4
click at [604, 623] on icon "Add Cue" at bounding box center [604, 623] width 13 height 13
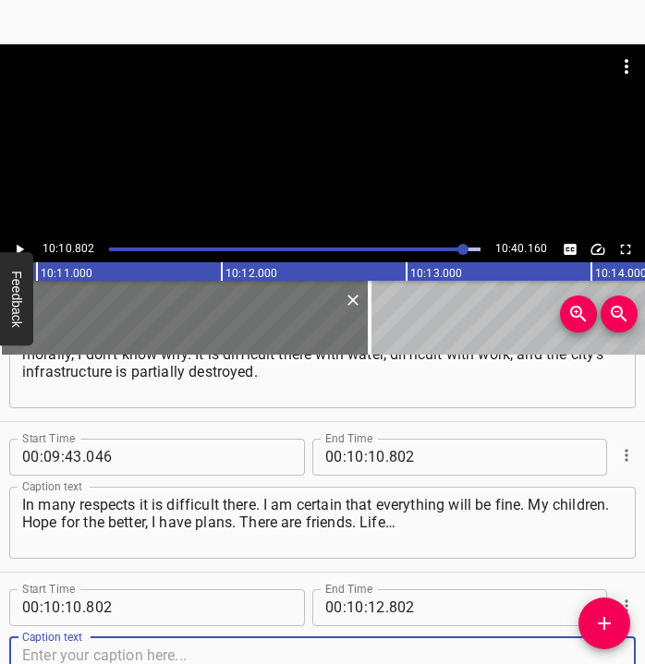
scroll to position [6555, 0]
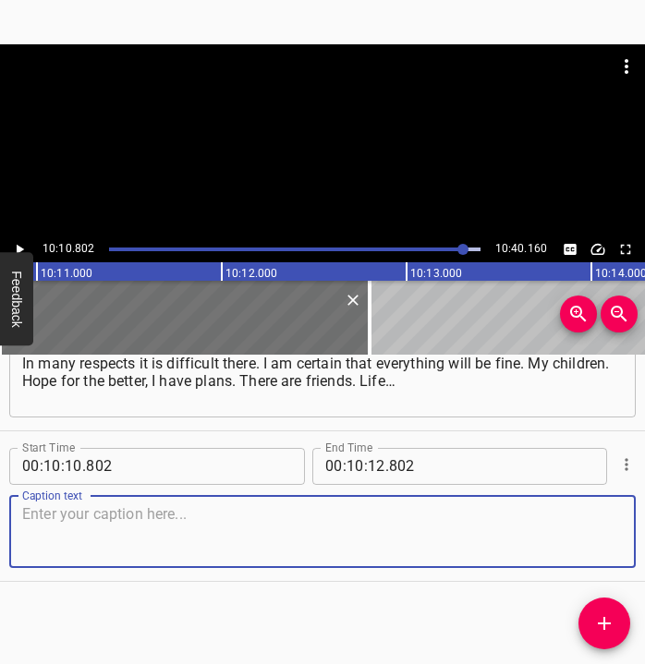
drag, startPoint x: 599, startPoint y: 545, endPoint x: 637, endPoint y: 542, distance: 38.0
click at [617, 542] on div "Caption text" at bounding box center [322, 532] width 627 height 72
click at [323, 521] on textarea at bounding box center [322, 531] width 601 height 53
paste textarea "On my birthday recently my best friend asked me: what will I wish for myself? I…"
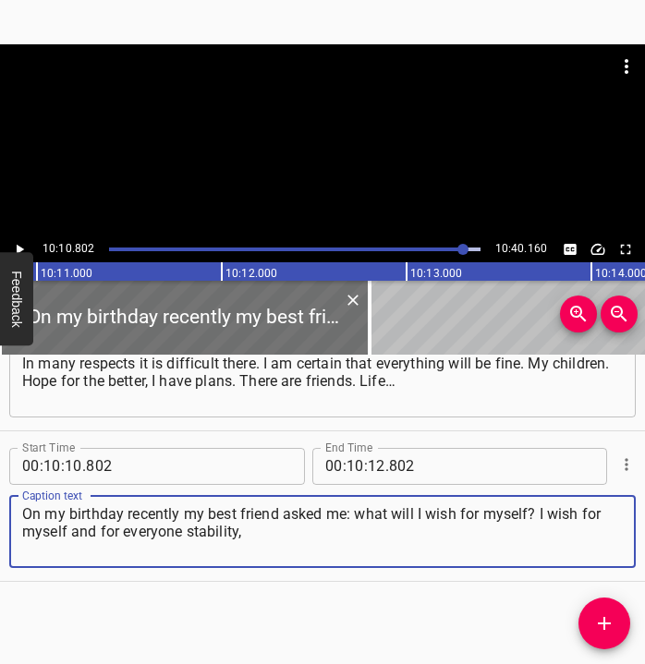
type textarea "On my birthday recently my best friend asked me: what will I wish for myself? I…"
click at [25, 245] on icon "Play/Pause" at bounding box center [19, 249] width 17 height 17
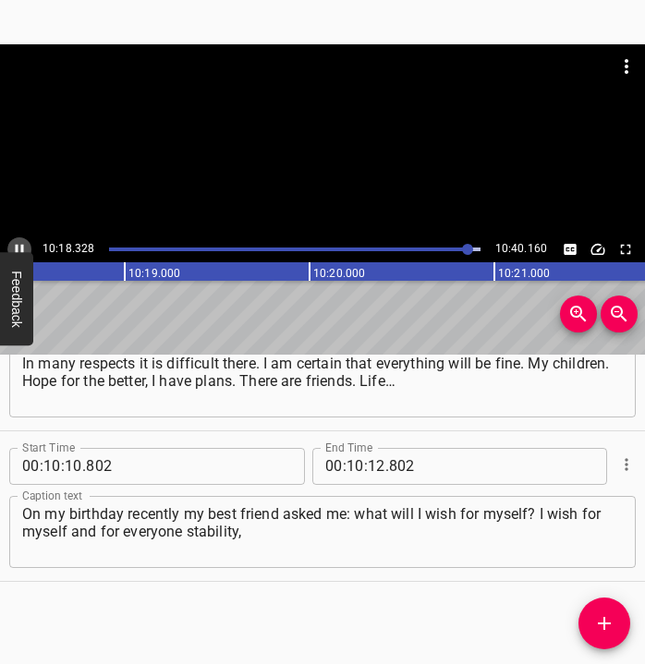
click at [20, 244] on icon "Play/Pause" at bounding box center [19, 249] width 17 height 17
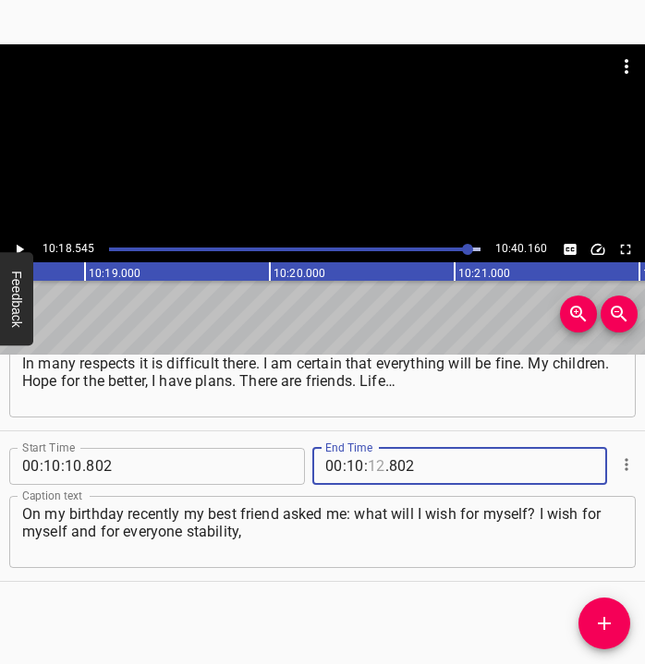
click at [368, 459] on input "number" at bounding box center [377, 466] width 18 height 37
type input "18"
type input "545"
click at [610, 623] on icon "Add Cue" at bounding box center [604, 623] width 13 height 13
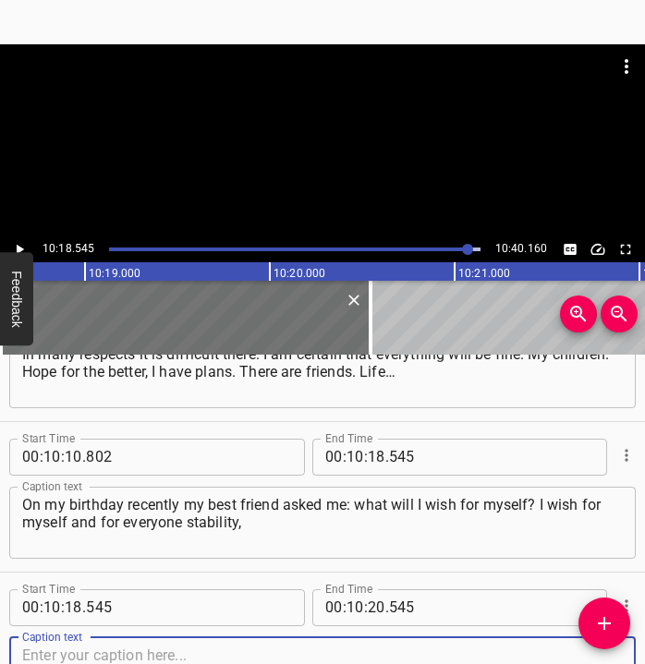
scroll to position [6705, 0]
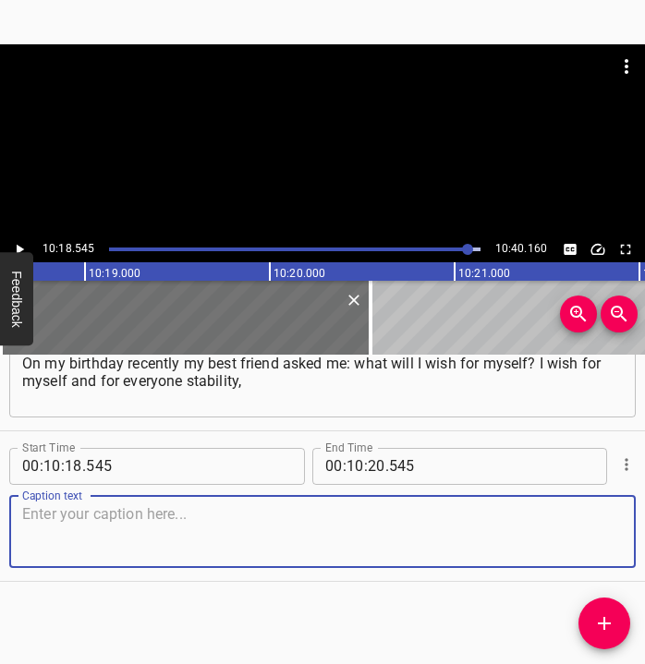
drag, startPoint x: 569, startPoint y: 523, endPoint x: 627, endPoint y: 541, distance: 59.9
click at [570, 523] on textarea at bounding box center [322, 531] width 601 height 53
click at [479, 524] on textarea at bounding box center [322, 531] width 601 height 53
paste textarea "so that we would know what [DATE] will bring, because we have not had this feel…"
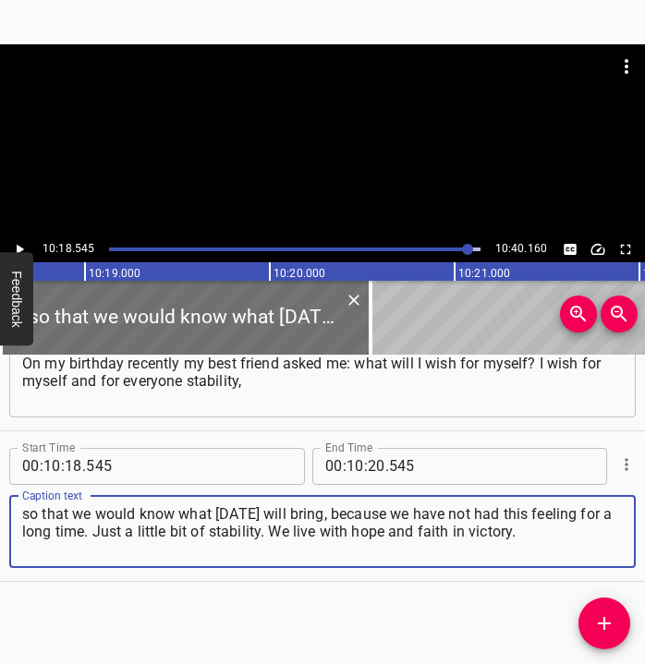
type textarea "so that we would know what [DATE] will bring, because we have not had this feel…"
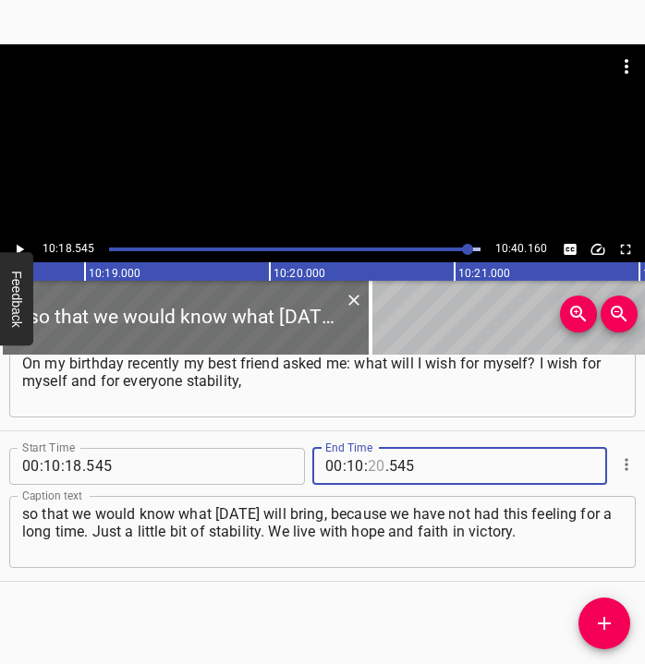
click at [368, 469] on input "number" at bounding box center [377, 466] width 18 height 37
type input "30"
type input "160"
click at [18, 243] on icon "Play/Pause" at bounding box center [19, 249] width 17 height 17
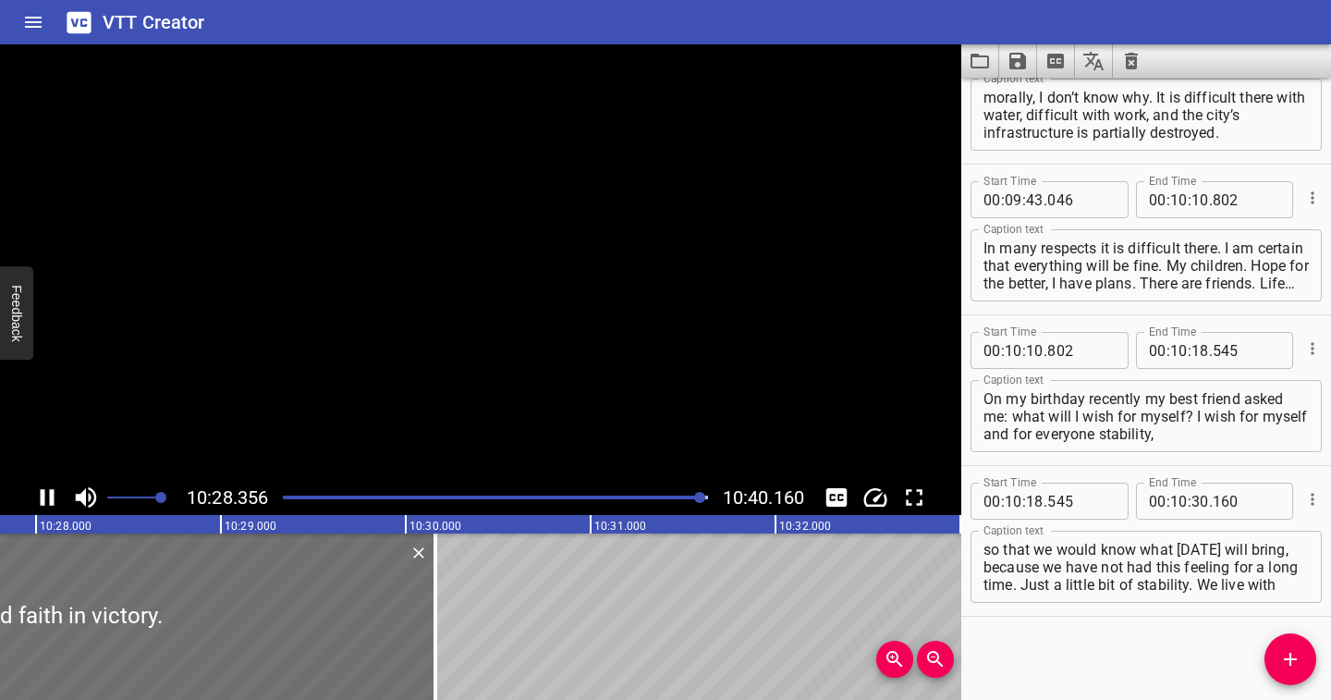
scroll to position [6394, 0]
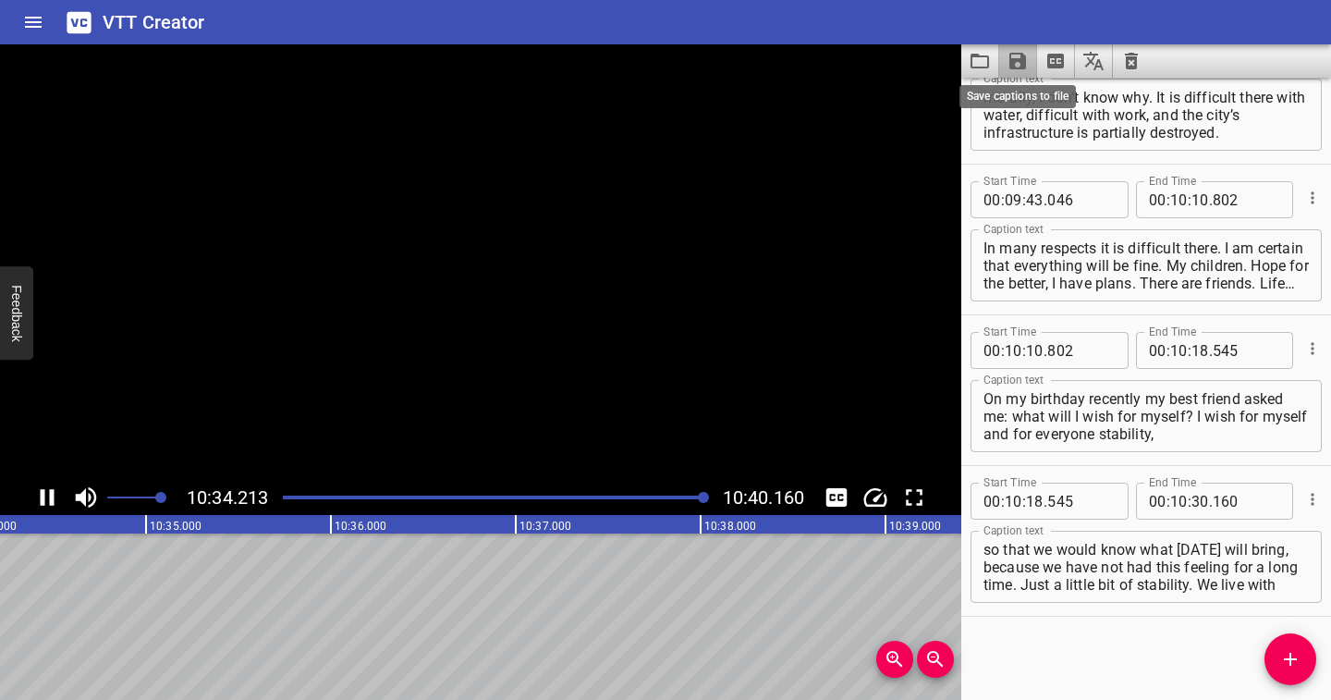
click at [644, 55] on icon "Save captions to file" at bounding box center [1017, 61] width 22 height 22
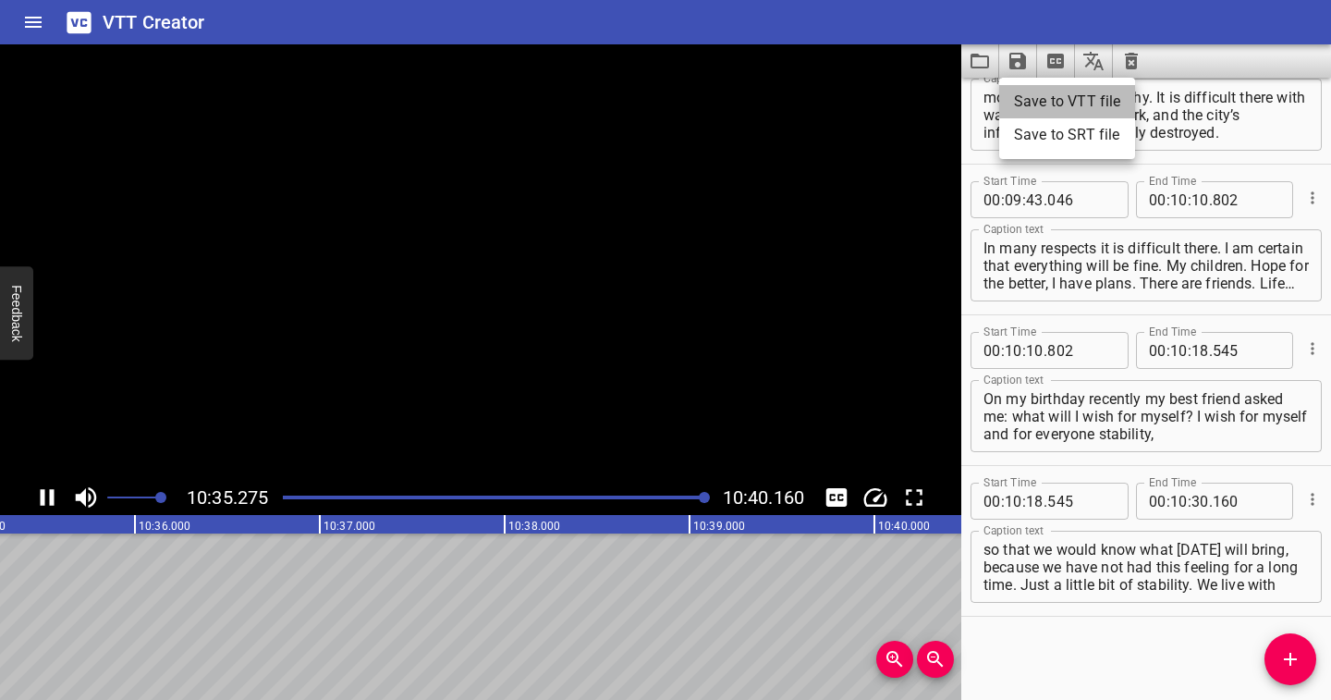
click at [644, 98] on li "Save to VTT file" at bounding box center [1067, 101] width 136 height 33
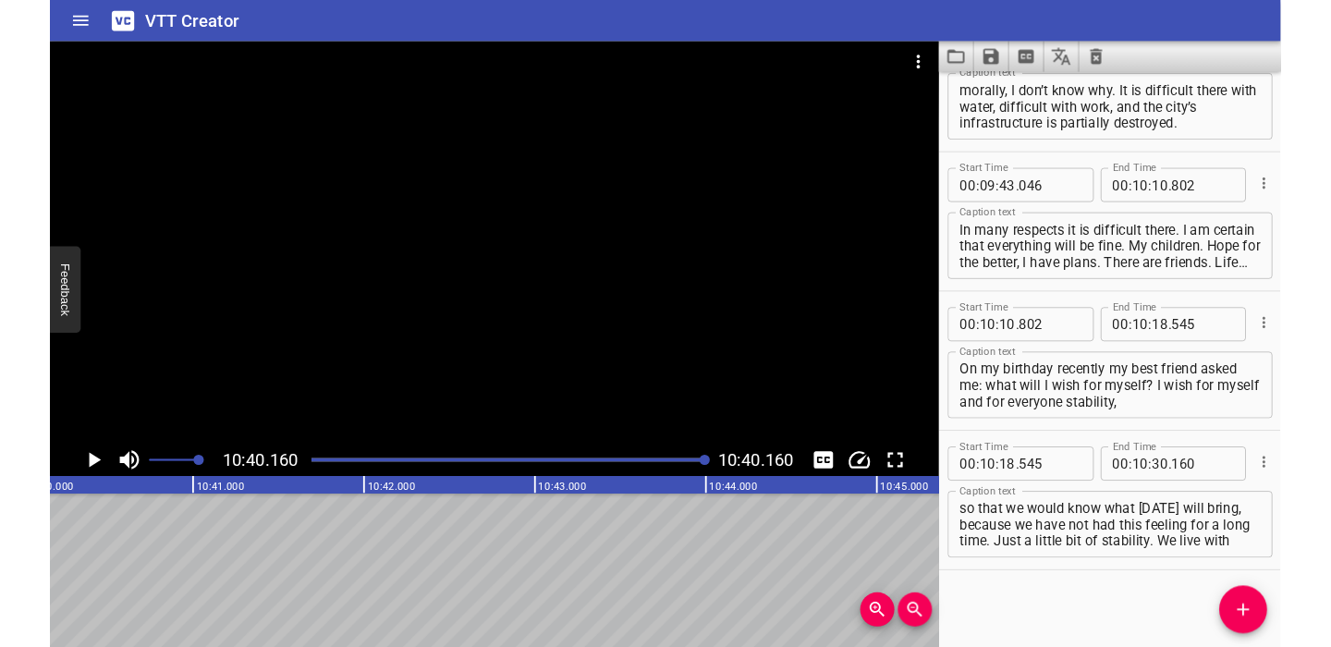
scroll to position [6447, 0]
